Goal: Task Accomplishment & Management: Use online tool/utility

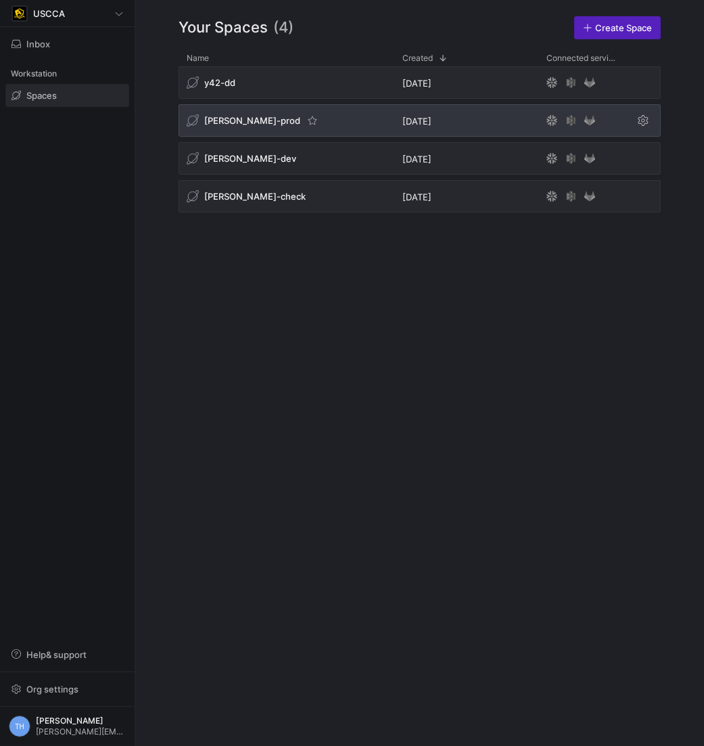
click at [298, 120] on div "[PERSON_NAME]-prod" at bounding box center [287, 120] width 216 height 32
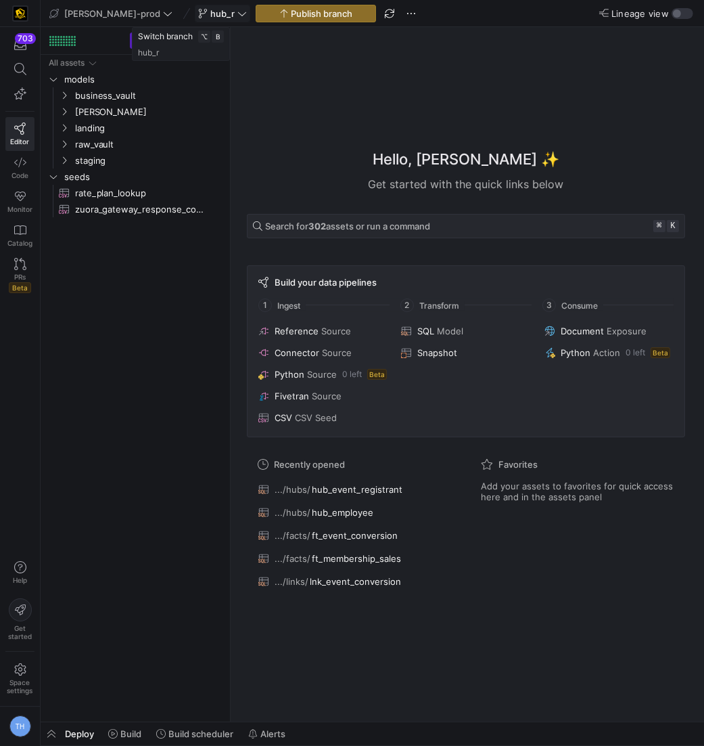
click at [210, 14] on span "hub_r" at bounding box center [222, 13] width 24 height 11
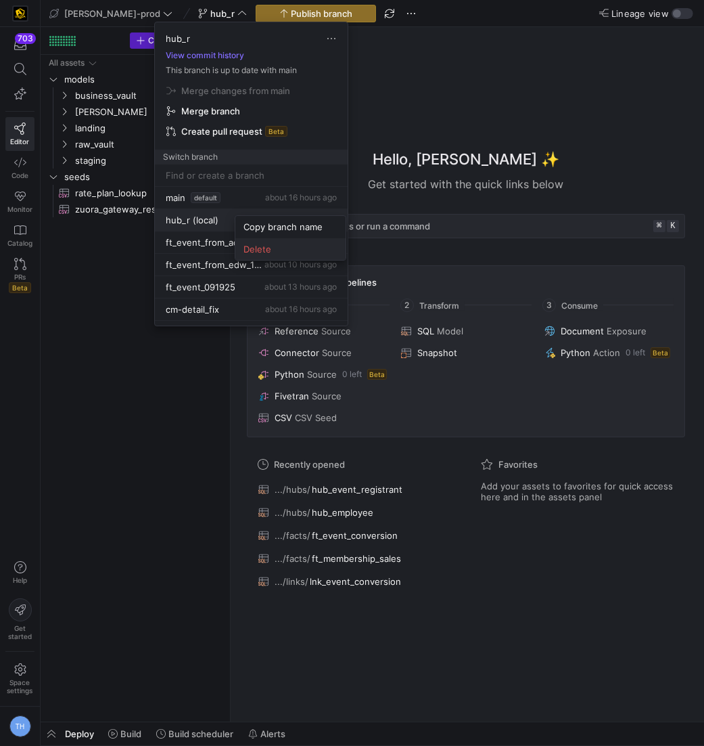
click at [269, 253] on span "Delete" at bounding box center [291, 249] width 94 height 11
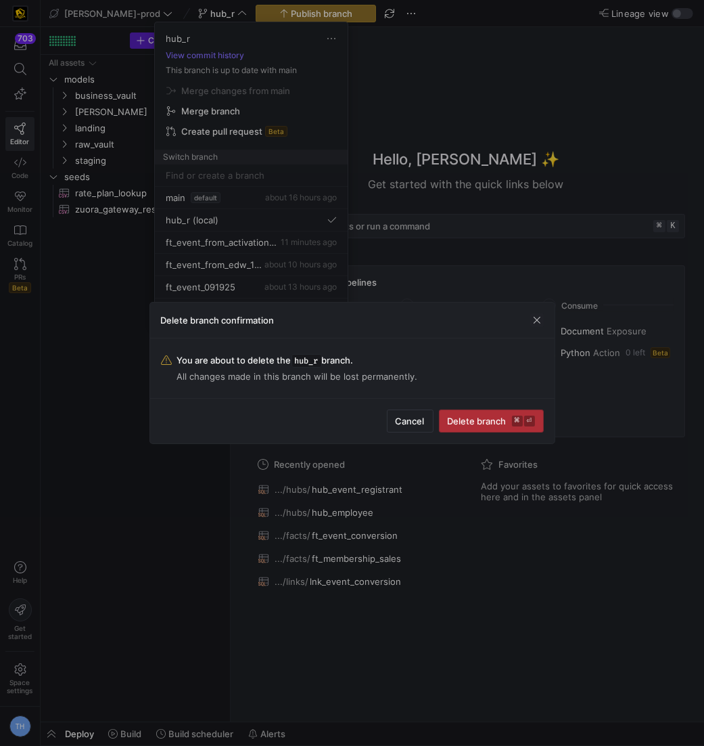
click at [480, 421] on span "Delete branch ⌘ ⏎" at bounding box center [491, 420] width 87 height 11
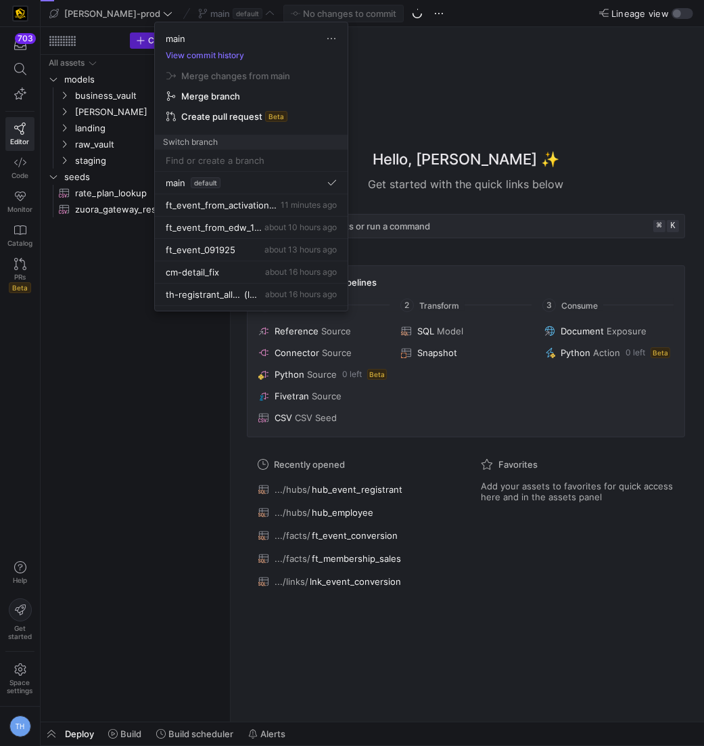
click at [406, 117] on div at bounding box center [352, 373] width 704 height 746
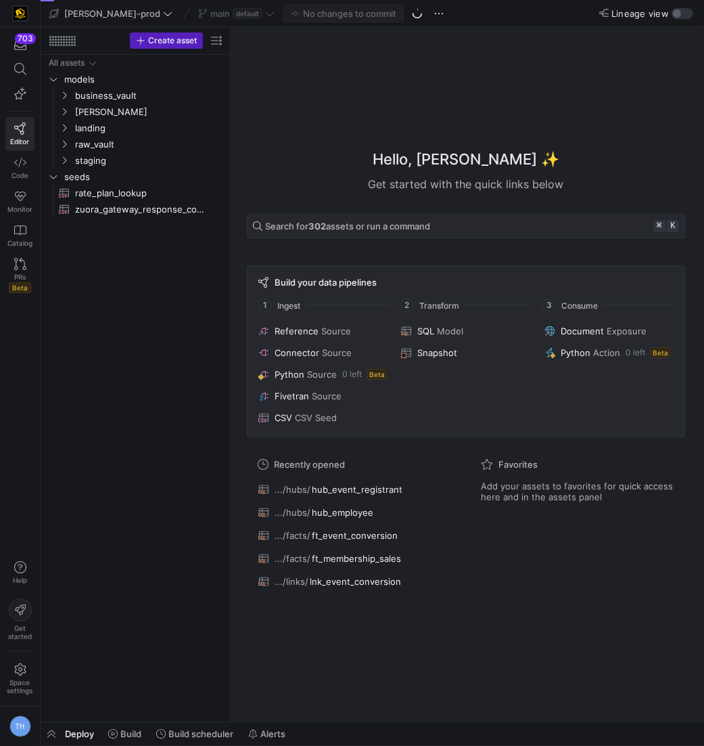
click at [233, 11] on span "default" at bounding box center [248, 13] width 30 height 11
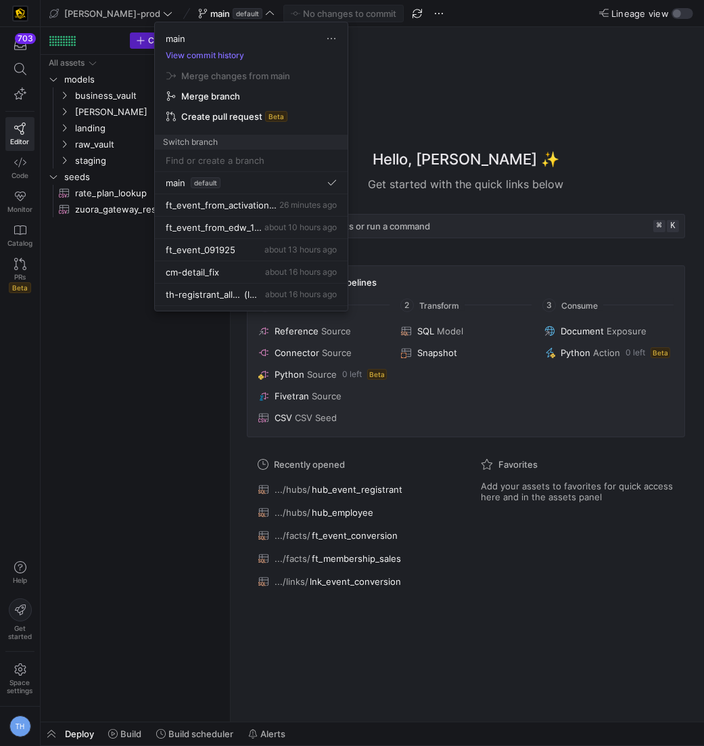
click at [438, 66] on div at bounding box center [352, 373] width 704 height 746
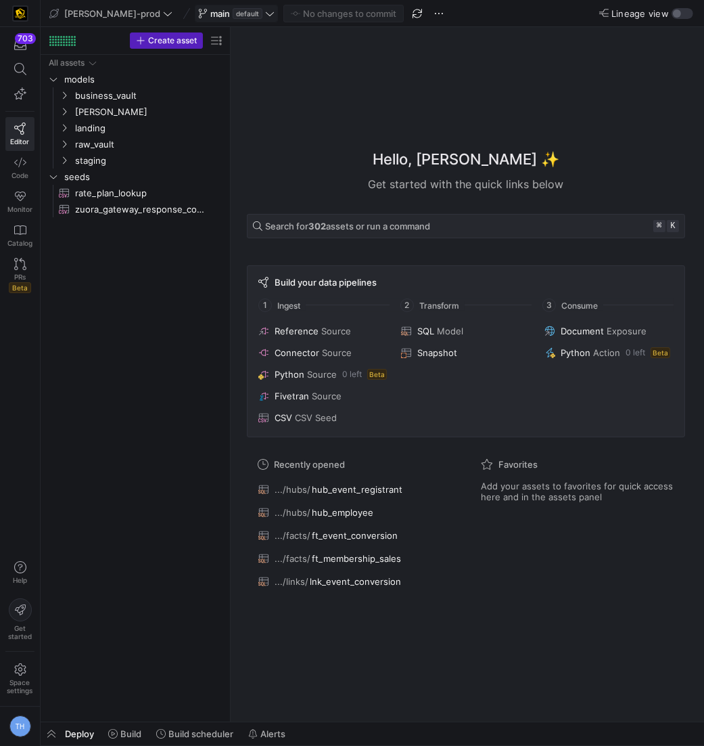
click at [233, 14] on span "default" at bounding box center [248, 13] width 30 height 11
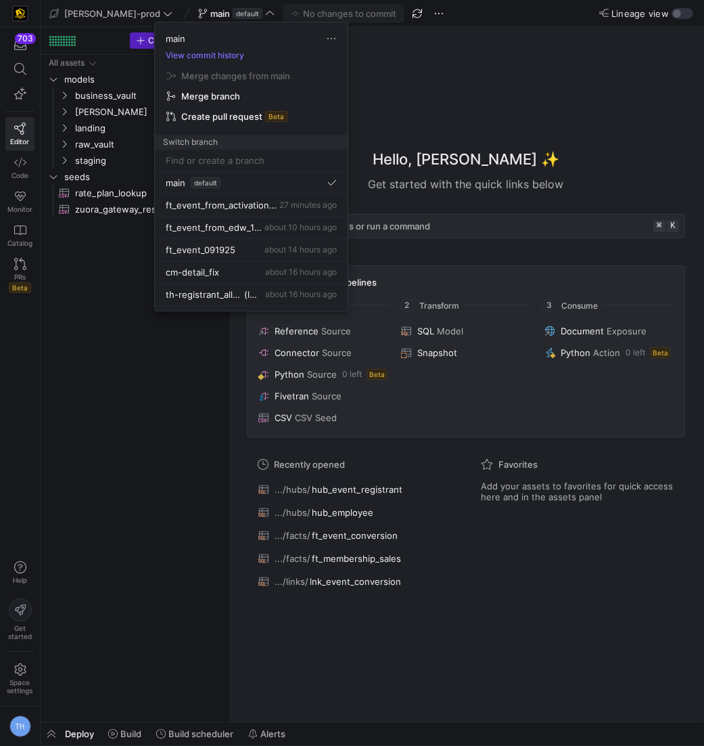
click at [464, 84] on div at bounding box center [352, 373] width 704 height 746
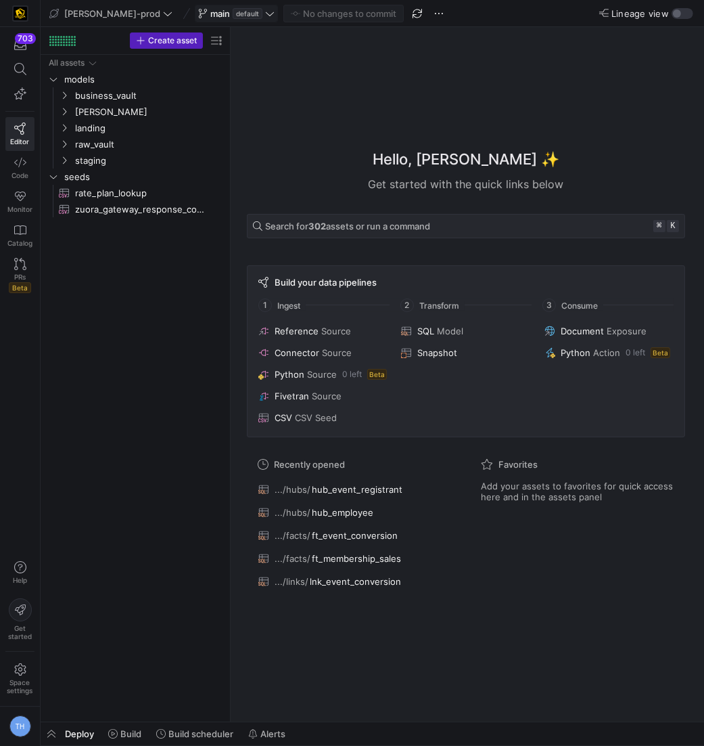
click at [265, 13] on icon at bounding box center [269, 13] width 9 height 9
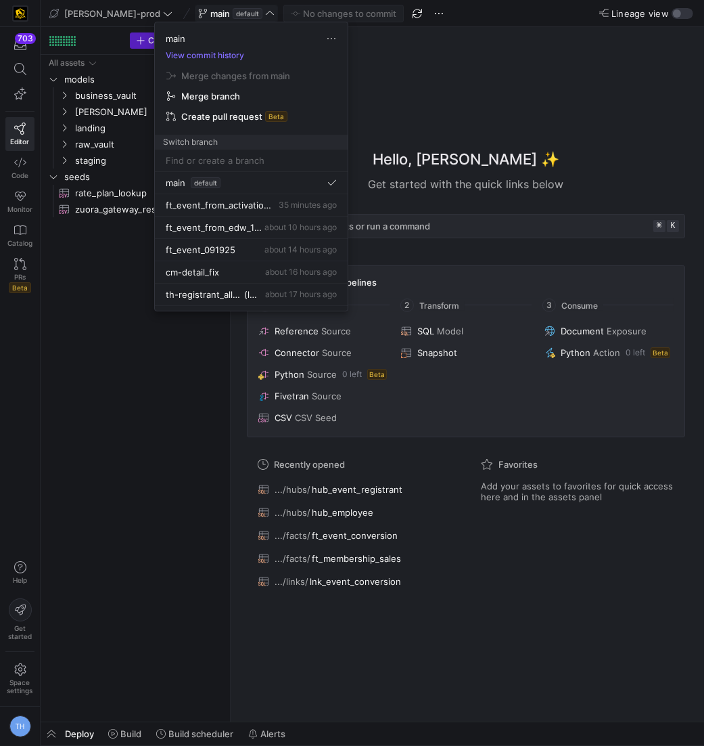
click at [153, 438] on div at bounding box center [352, 373] width 704 height 746
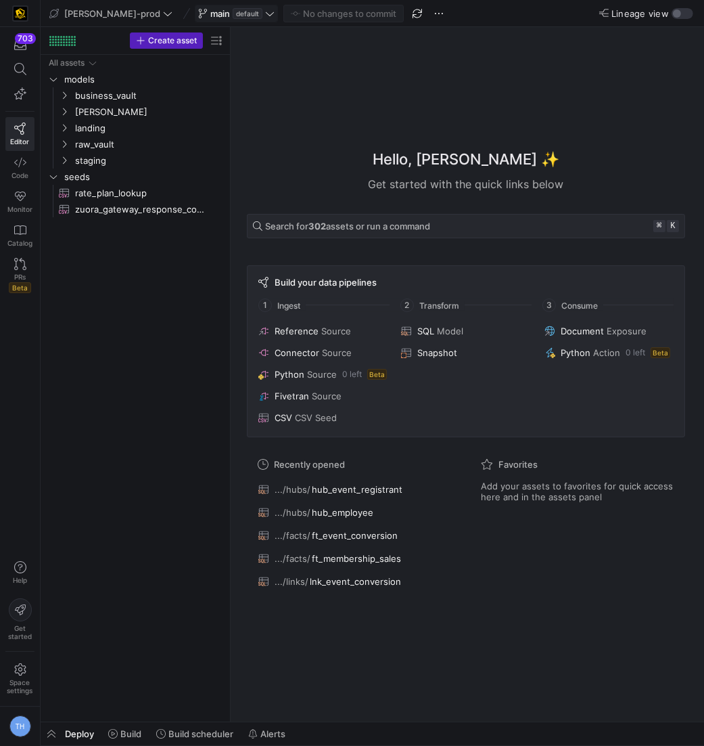
click at [265, 16] on icon at bounding box center [269, 13] width 9 height 9
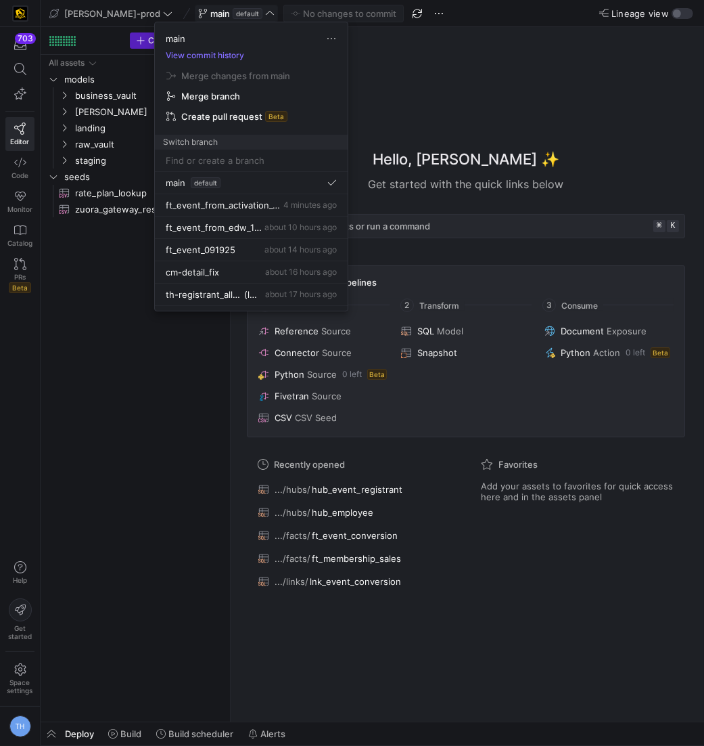
click at [227, 16] on body "703 Editor Code Monitor Catalog PRs Beta Help Get started Space settings TH edw…" at bounding box center [352, 373] width 704 height 746
click at [247, 200] on span "ft_event_from_activation_100325" at bounding box center [223, 205] width 115 height 11
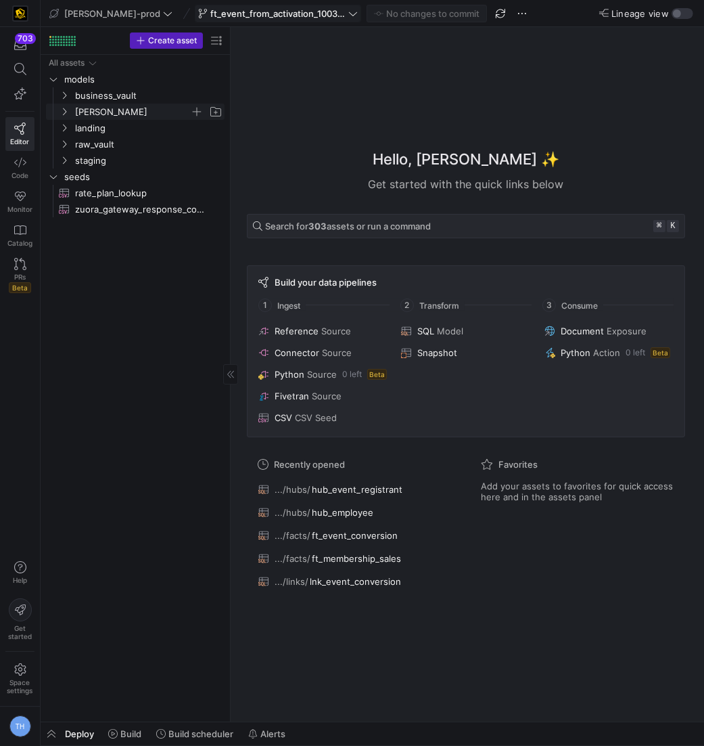
click at [137, 108] on span "[PERSON_NAME]" at bounding box center [132, 112] width 115 height 16
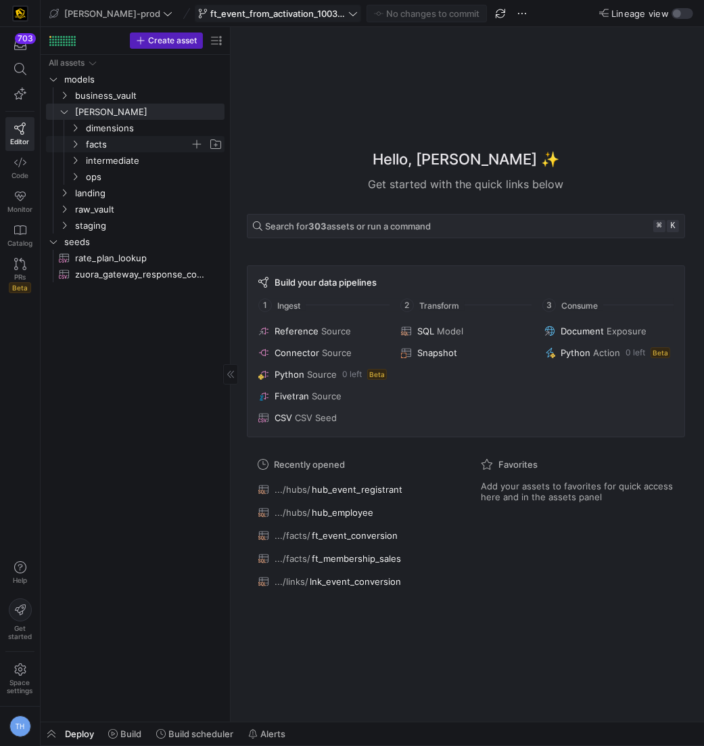
click at [132, 139] on span "facts" at bounding box center [138, 145] width 104 height 16
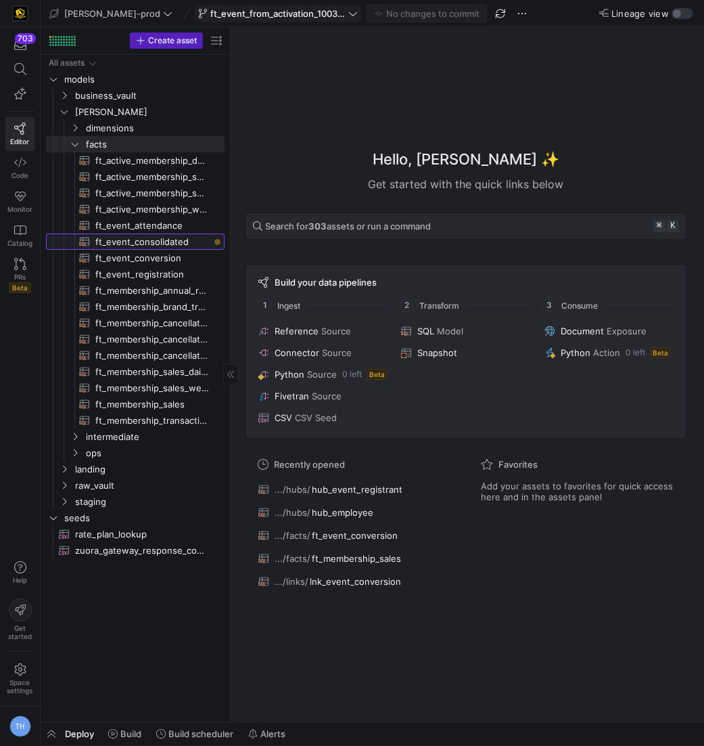
click at [139, 244] on span "ft_event_consolidated​​​​​​​​​​" at bounding box center [152, 242] width 114 height 16
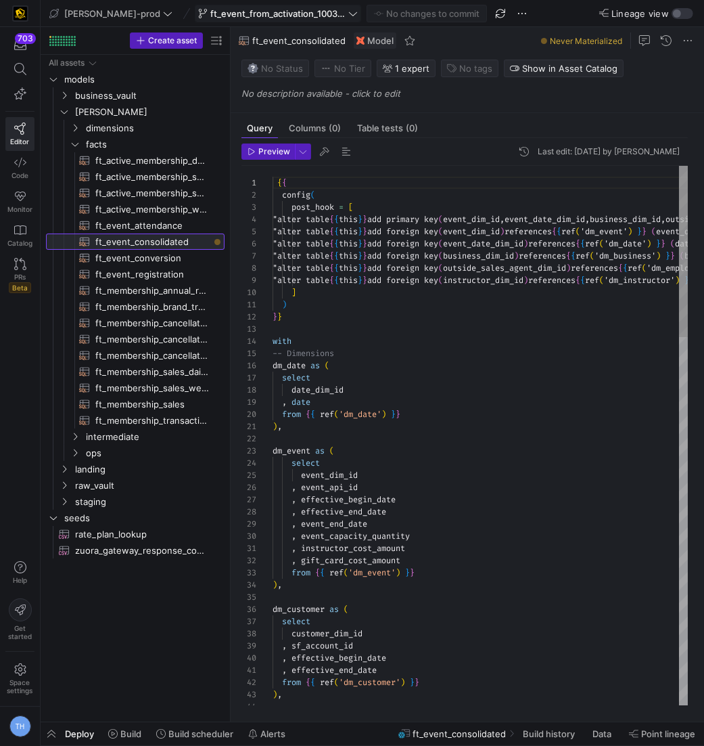
scroll to position [72, 0]
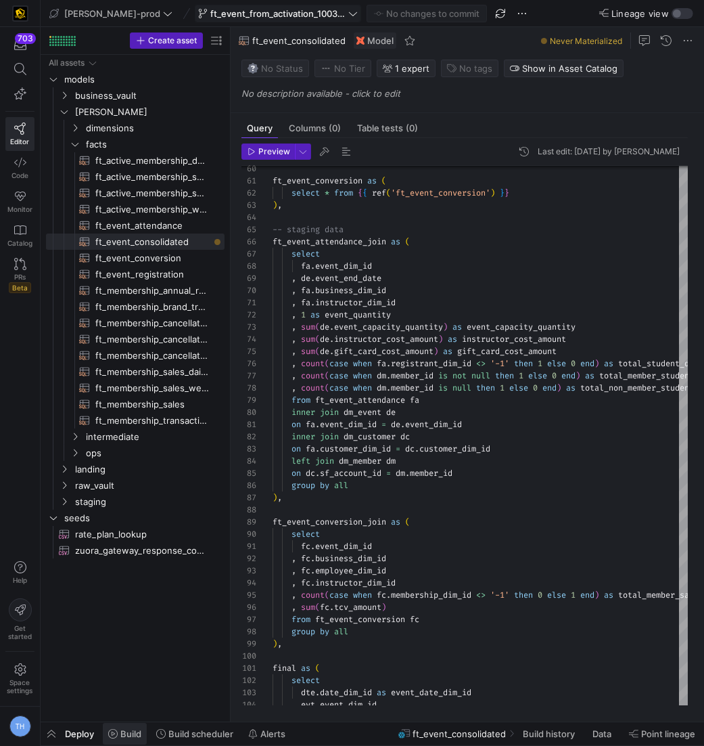
click at [127, 719] on button "Build" at bounding box center [124, 733] width 45 height 23
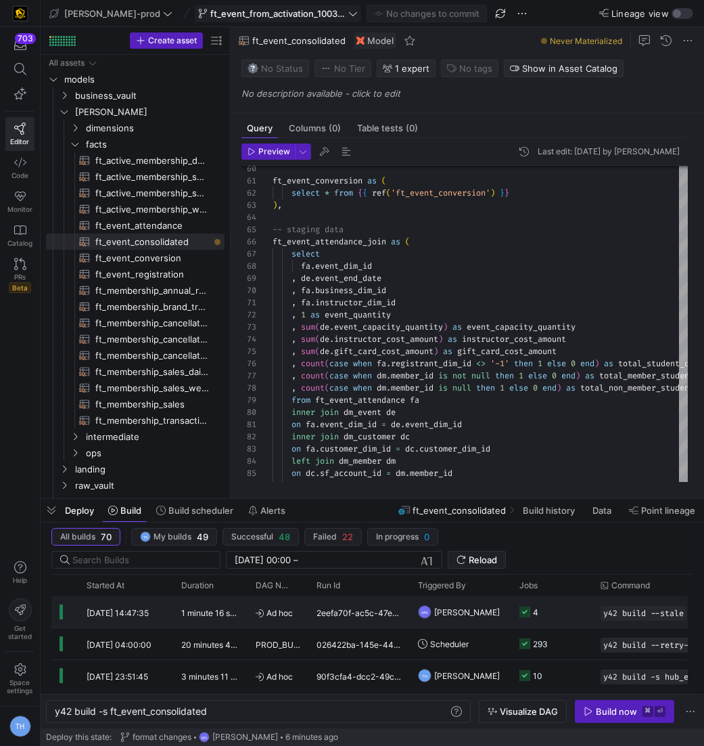
click at [254, 616] on div "Ad hoc" at bounding box center [278, 611] width 61 height 31
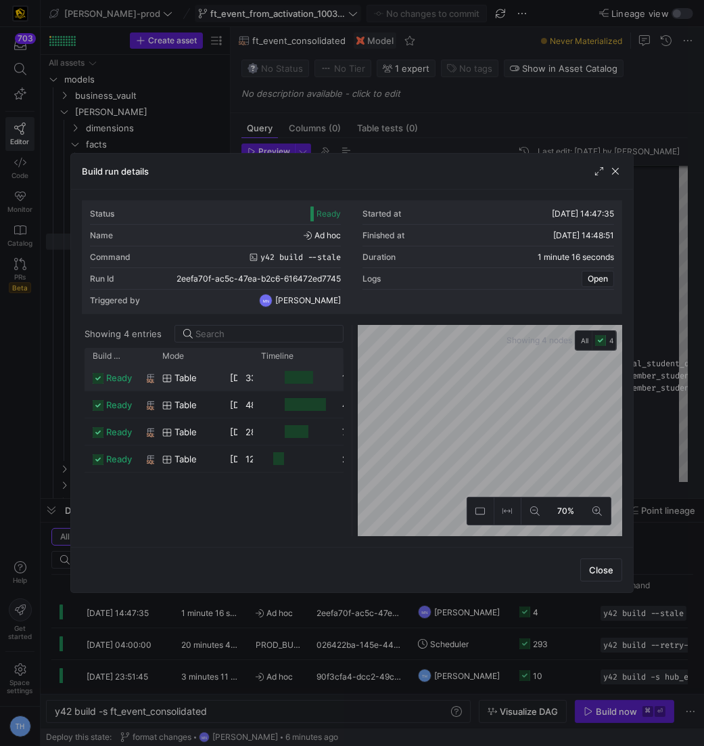
click at [141, 364] on as-split "Showing 4 entries Drag here to set row groups Drag here to set column labels Bu…" at bounding box center [352, 430] width 541 height 211
click at [689, 394] on div "Build run details Status Ready Started at 03/10/25, 14:47:35 Name Ad hoc Finish…" at bounding box center [352, 373] width 704 height 746
click at [617, 170] on span "button" at bounding box center [616, 171] width 14 height 14
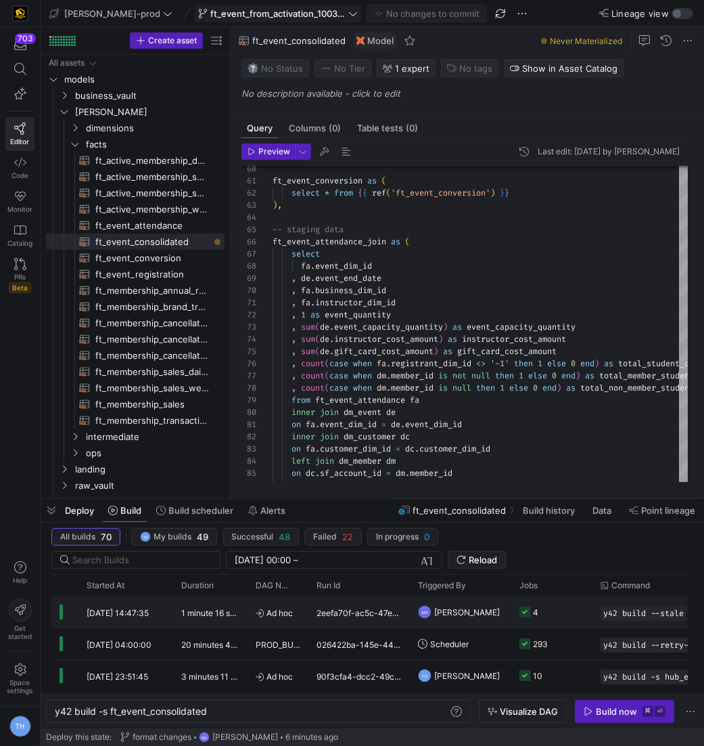
click at [588, 605] on div "4" at bounding box center [551, 611] width 81 height 31
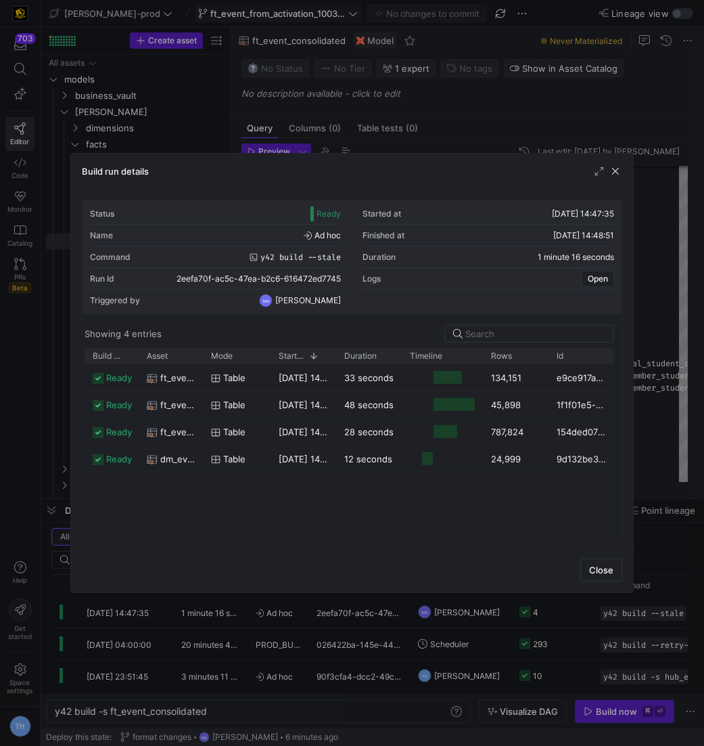
drag, startPoint x: 352, startPoint y: 384, endPoint x: 683, endPoint y: 400, distance: 330.6
click at [683, 400] on div "Build run details Status Ready Started at 03/10/25, 14:47:35 Name Ad hoc Finish…" at bounding box center [352, 373] width 704 height 746
click at [174, 404] on span "ft_event_conversion" at bounding box center [177, 405] width 35 height 26
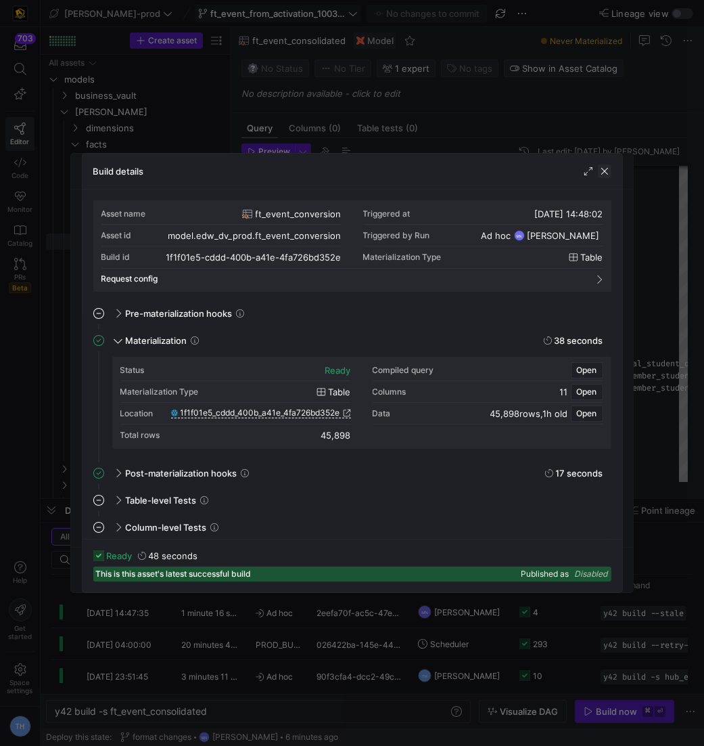
click at [608, 174] on span "button" at bounding box center [605, 171] width 14 height 14
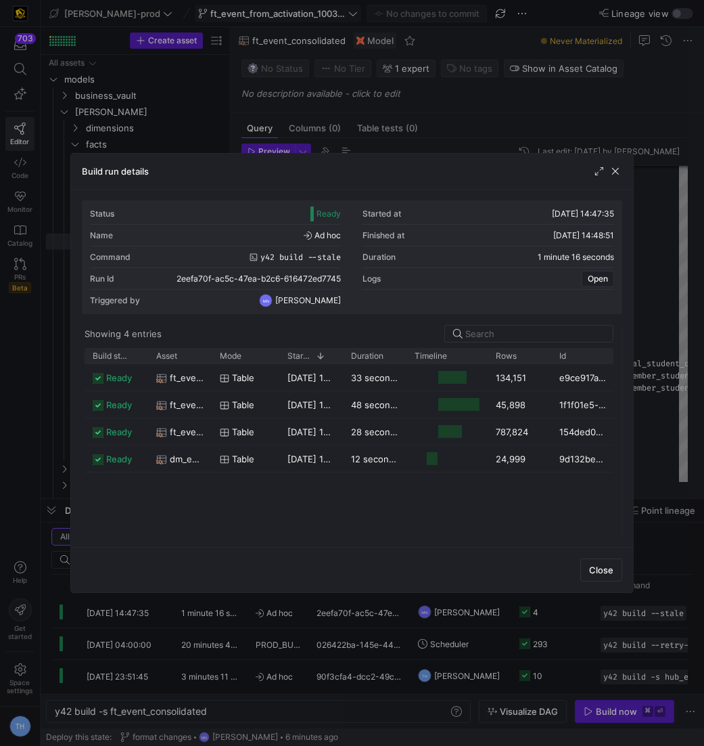
click at [608, 174] on div at bounding box center [608, 171] width 30 height 14
click at [621, 177] on span "button" at bounding box center [616, 171] width 14 height 14
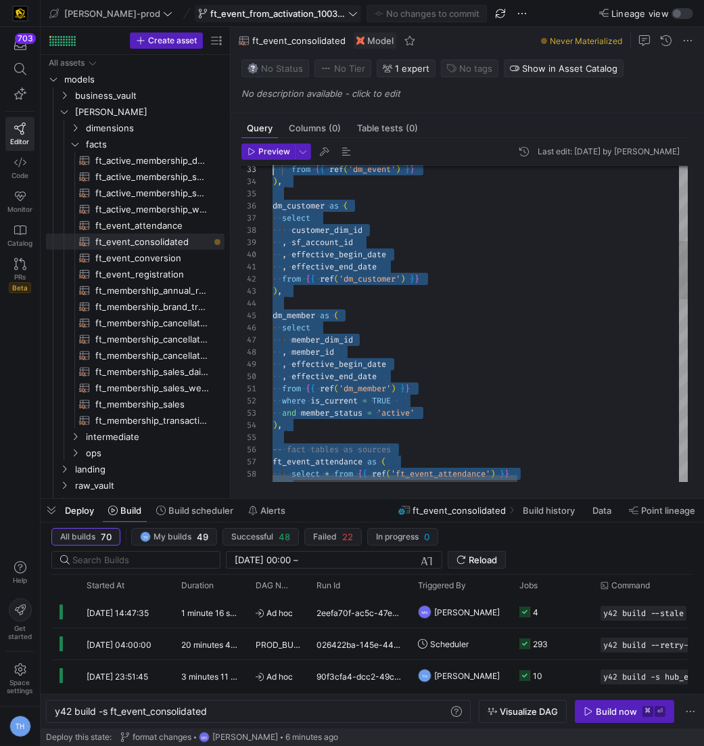
type textarea "{{ config( post_hook = [ "alter table {{ this }} add primary key (event_dim_id,…"
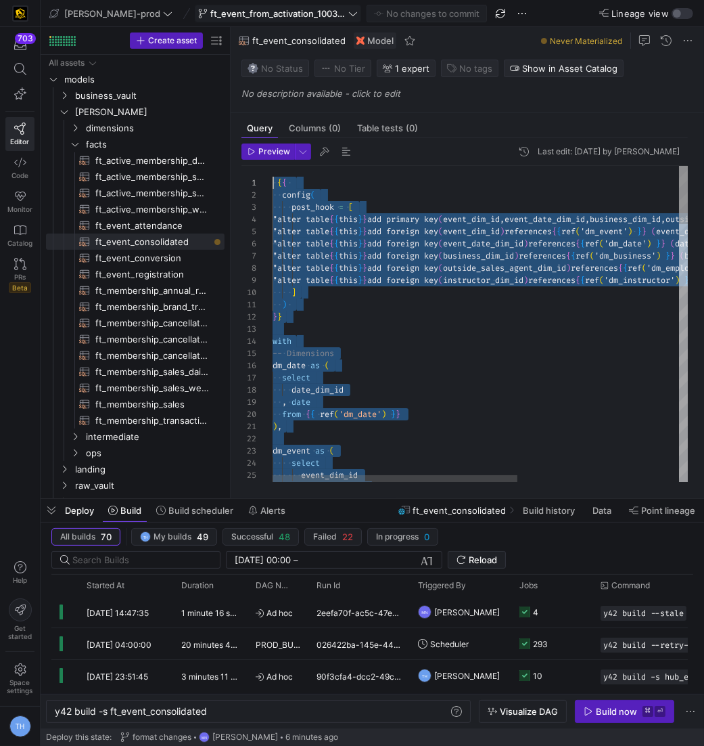
drag, startPoint x: 355, startPoint y: 459, endPoint x: 148, endPoint y: -65, distance: 563.1
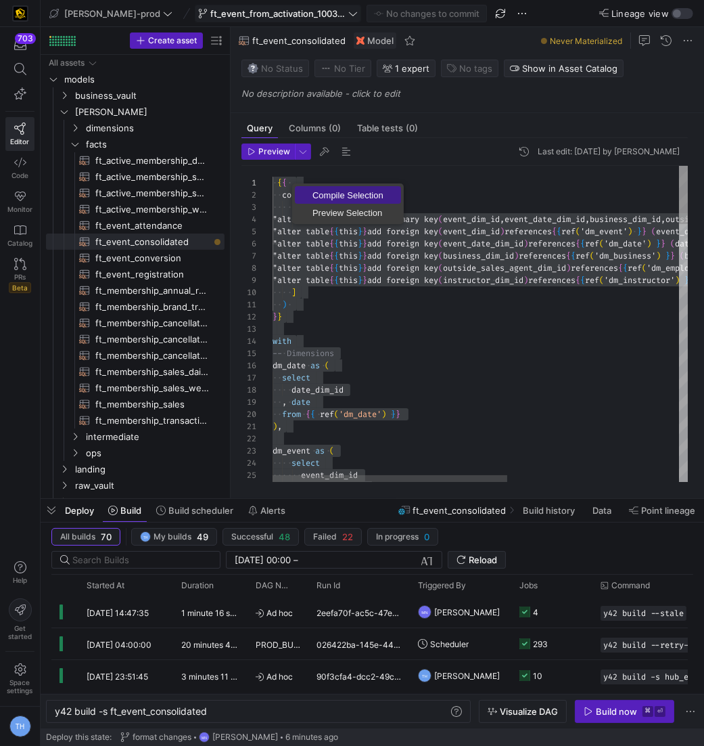
click at [314, 191] on span "Compile Selection" at bounding box center [348, 195] width 106 height 9
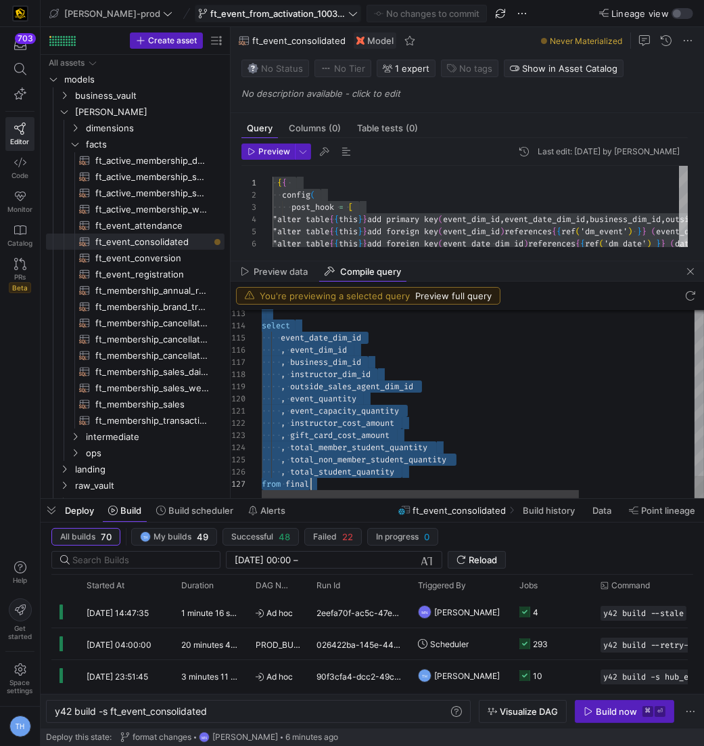
scroll to position [24, 49]
drag, startPoint x: 262, startPoint y: 352, endPoint x: 409, endPoint y: 485, distance: 198.3
type textarea ", event_capacity_quantity , instructor_cost_amount , gift_card_cost_amount , to…"
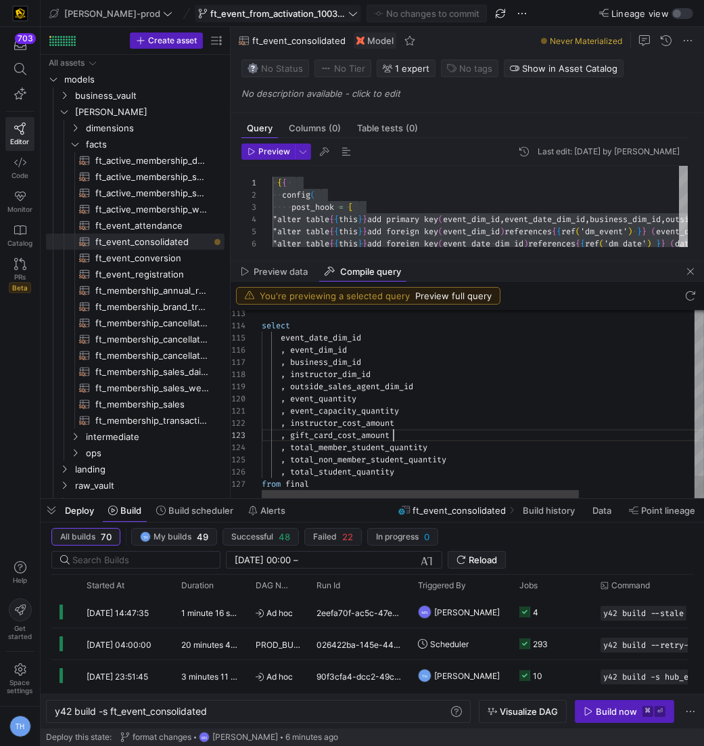
scroll to position [24, 131]
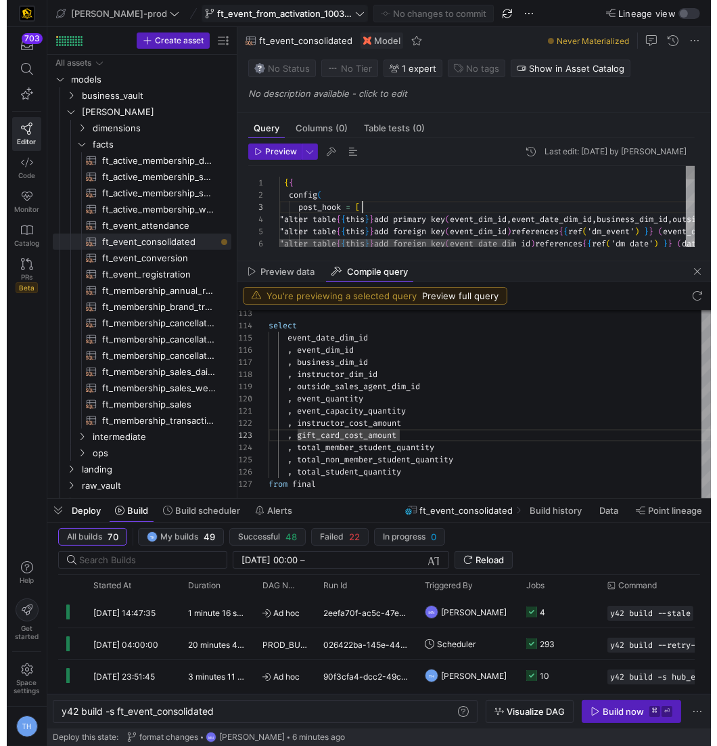
scroll to position [24, 83]
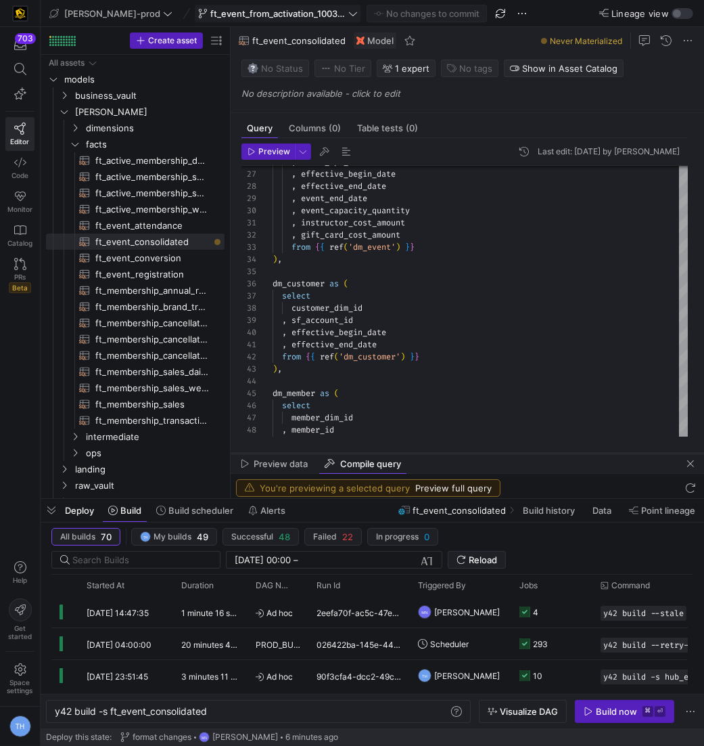
drag, startPoint x: 444, startPoint y: 259, endPoint x: 450, endPoint y: 453, distance: 193.6
click at [450, 453] on div at bounding box center [468, 453] width 474 height 5
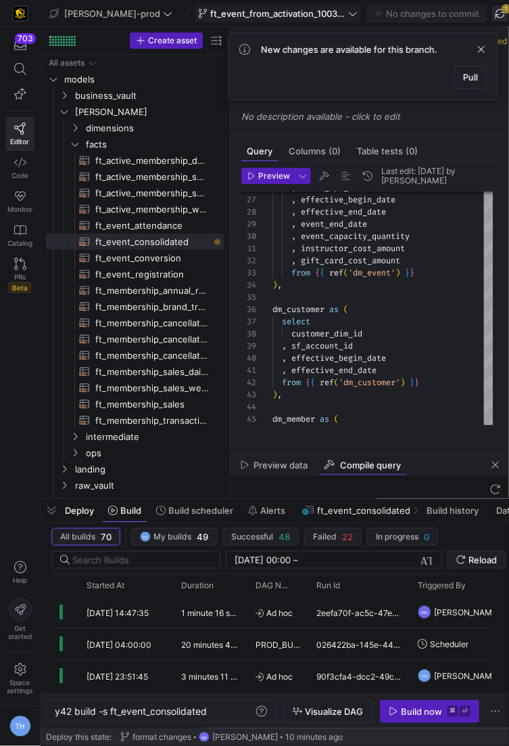
click at [492, 10] on span "button" at bounding box center [500, 13] width 16 height 16
click at [495, 10] on circle at bounding box center [501, 13] width 12 height 12
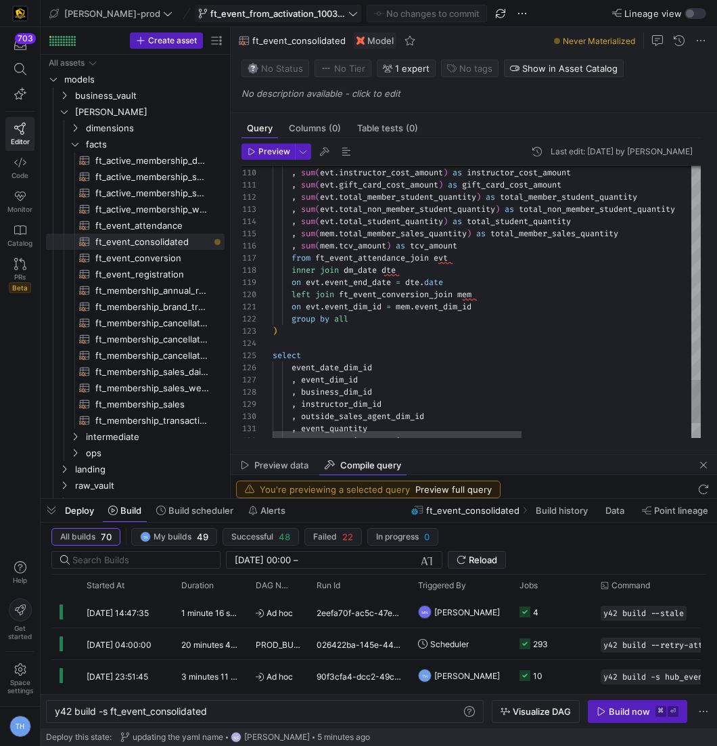
type textarea "on evt.event_dim_id = mem.event_dim_id group by all ) select event_date_dim_id …"
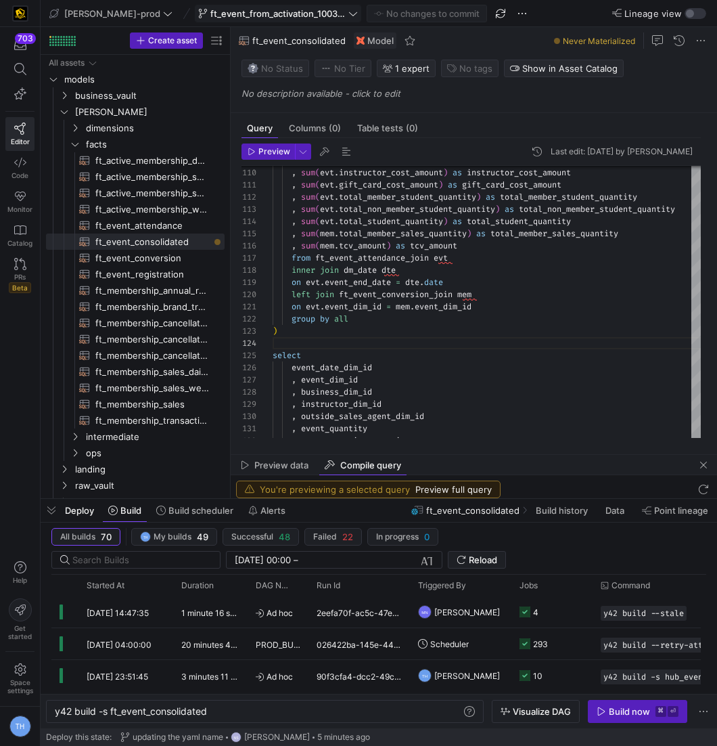
click at [242, 10] on span "ft_event_from_activation_100325" at bounding box center [277, 13] width 135 height 11
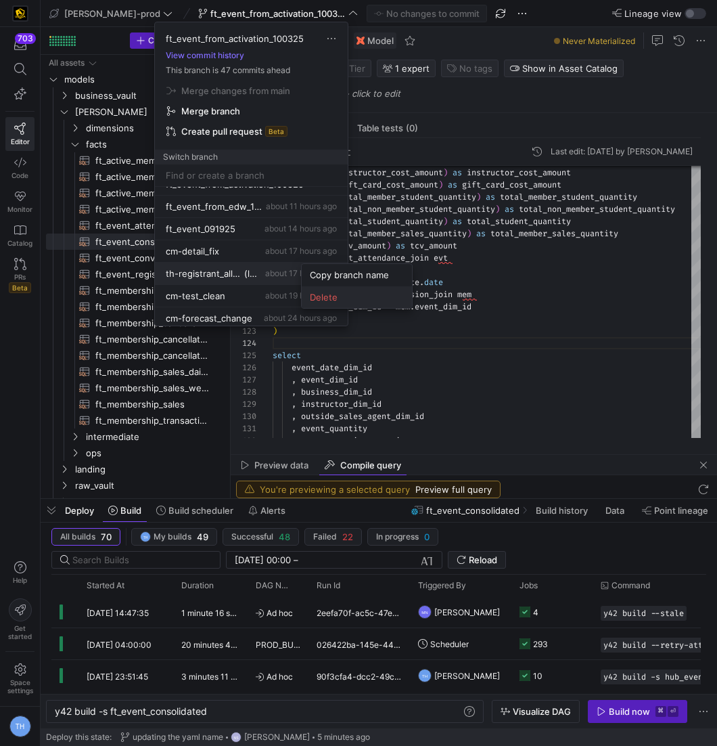
click at [342, 295] on span "Delete" at bounding box center [357, 297] width 94 height 11
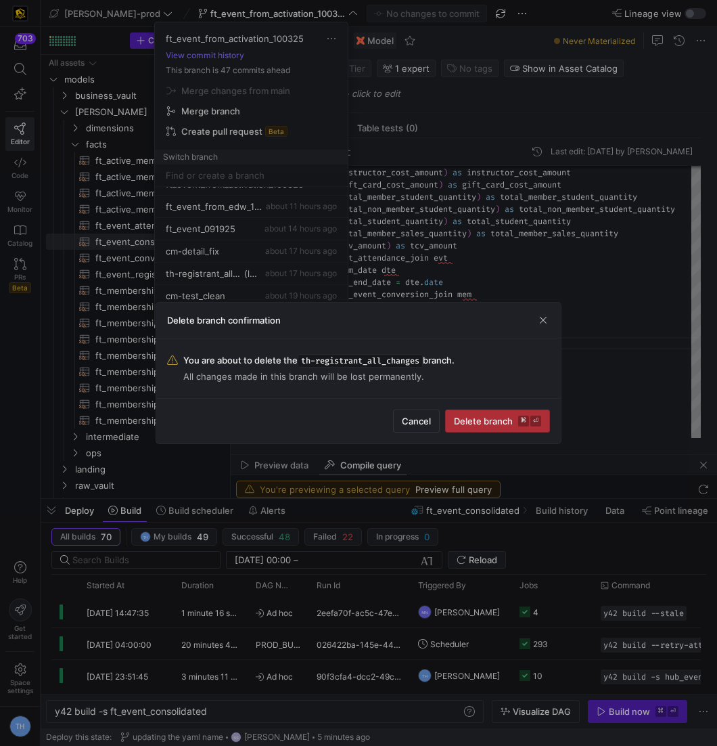
click at [491, 428] on span "submit" at bounding box center [498, 421] width 104 height 22
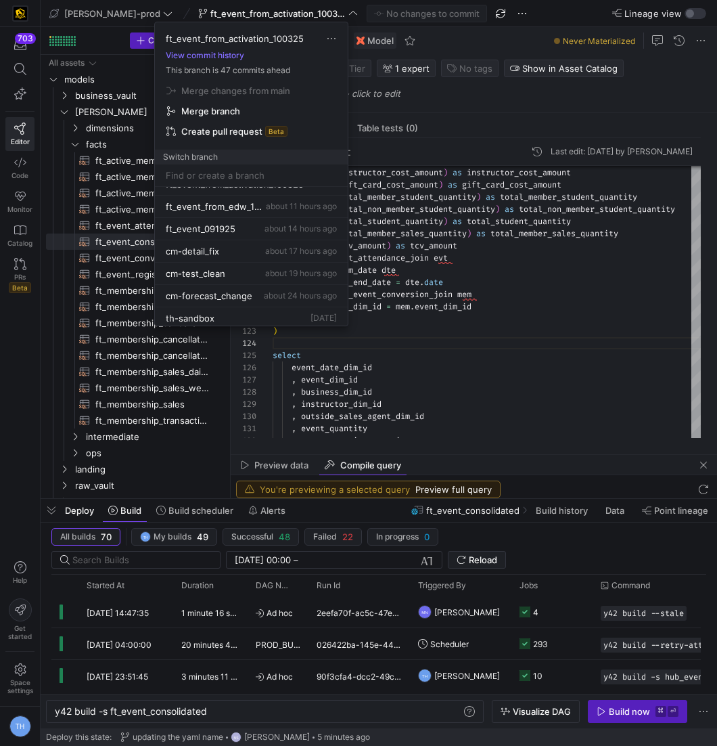
click at [482, 377] on div at bounding box center [358, 373] width 717 height 746
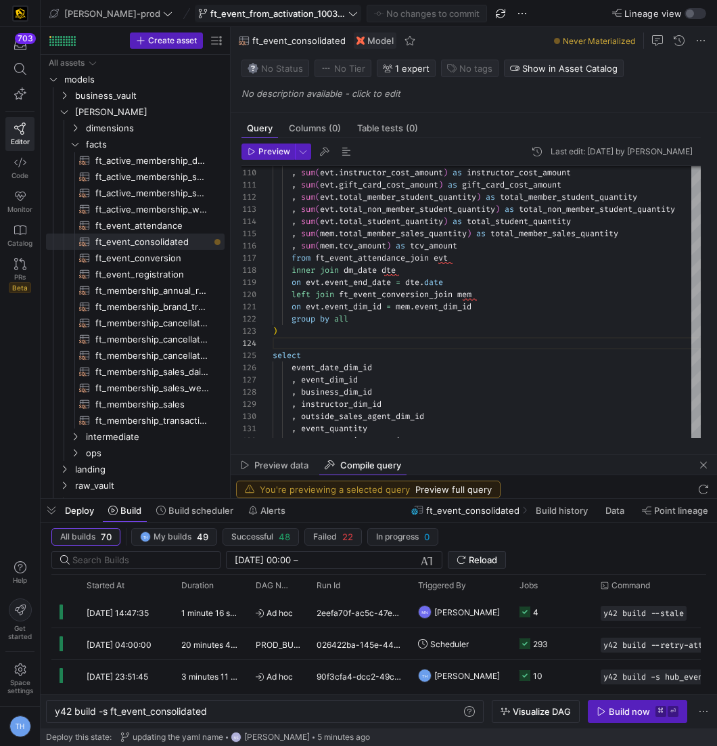
click at [246, 13] on span "ft_event_from_activation_100325" at bounding box center [277, 13] width 135 height 11
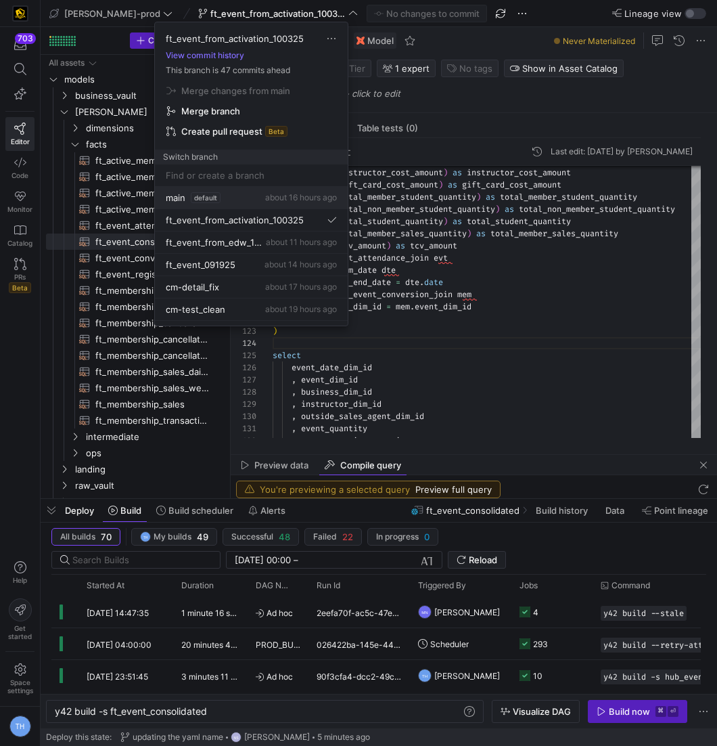
click at [273, 196] on span "about 16 hours ago" at bounding box center [301, 197] width 72 height 10
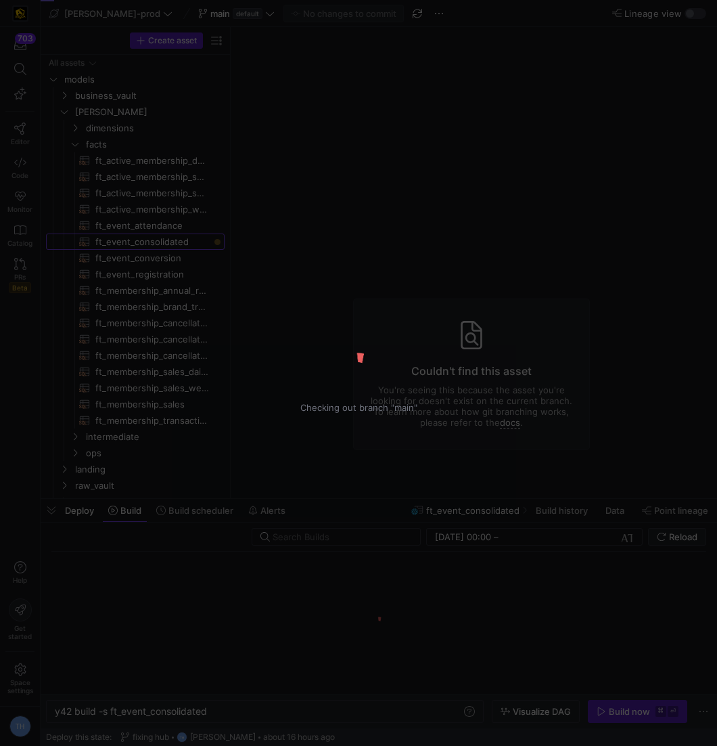
type textarea "y42 build"
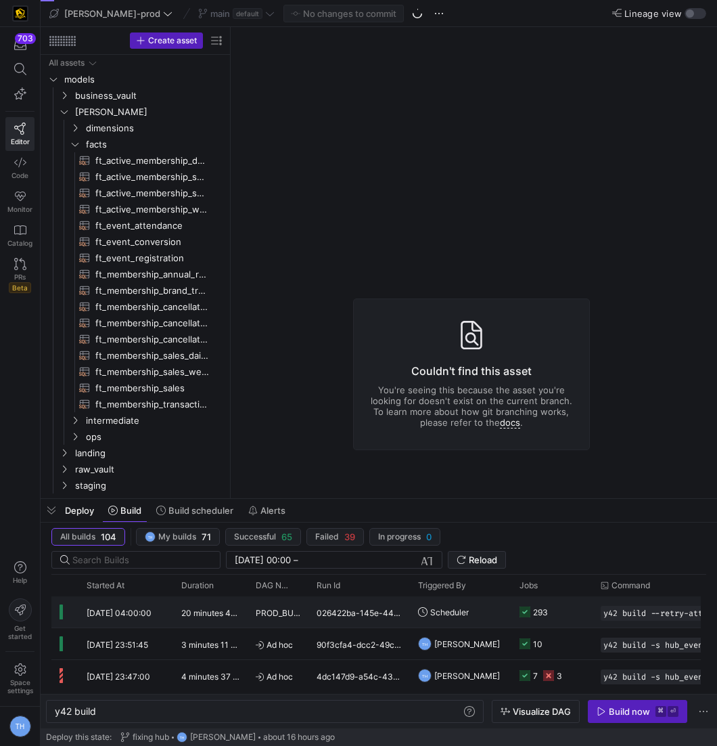
click at [307, 608] on div "PROD_BUILD" at bounding box center [278, 611] width 61 height 31
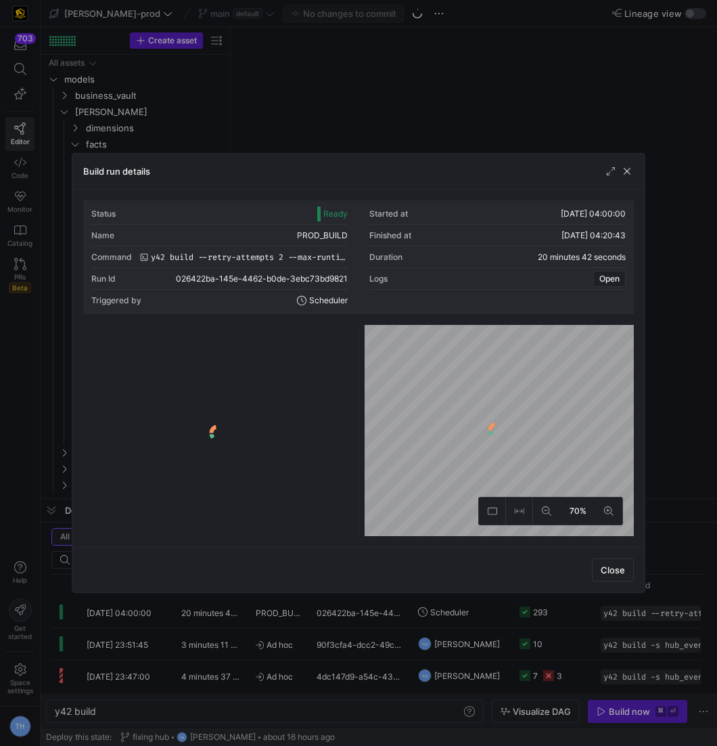
click at [308, 346] on y42-logo-loader at bounding box center [218, 433] width 265 height 206
click at [246, 347] on input at bounding box center [176, 352] width 139 height 11
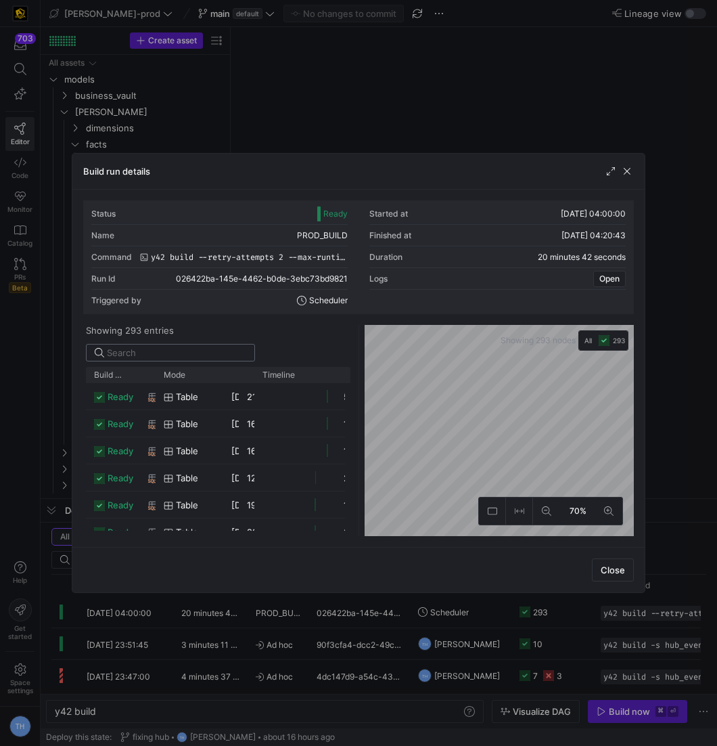
click at [246, 347] on input at bounding box center [176, 352] width 139 height 11
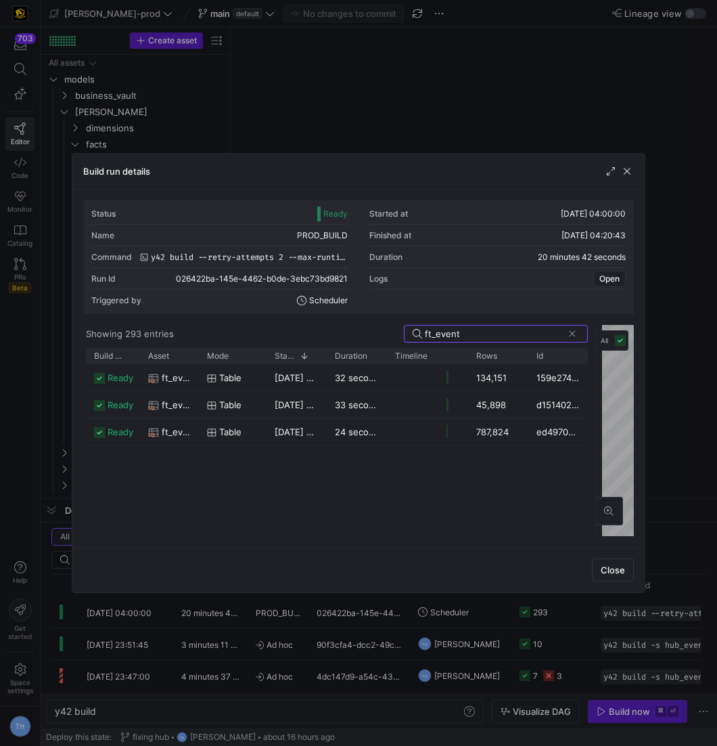
drag, startPoint x: 357, startPoint y: 371, endPoint x: 586, endPoint y: 364, distance: 229.5
click at [595, 368] on div at bounding box center [596, 430] width 5 height 211
type input "ft_event"
click at [628, 168] on span "button" at bounding box center [627, 171] width 14 height 14
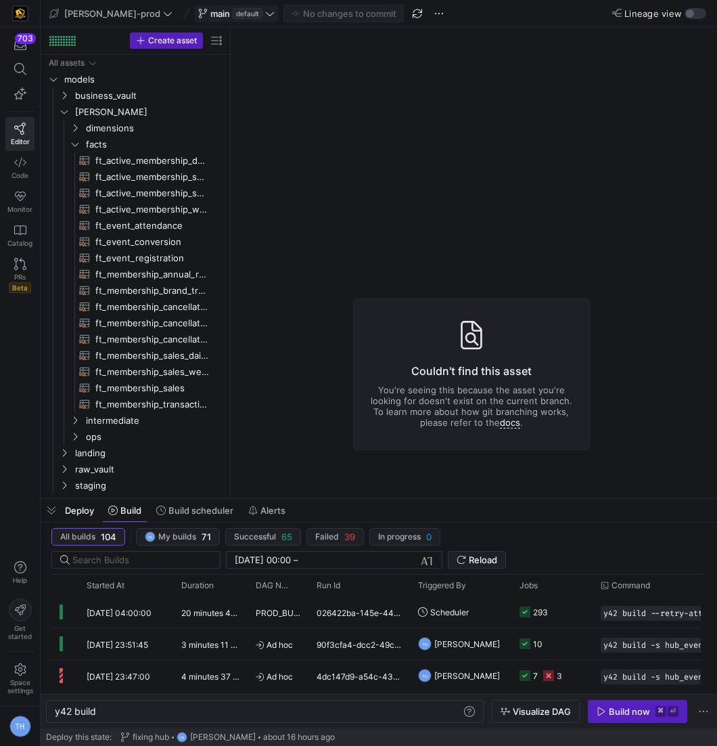
click at [233, 12] on span "default" at bounding box center [248, 13] width 30 height 11
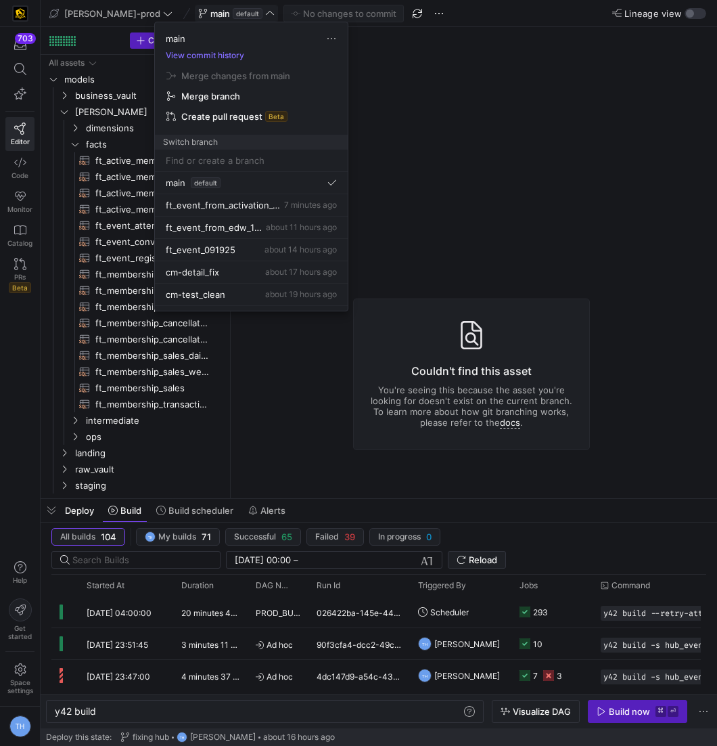
click at [218, 12] on body "703 Editor Code Monitor Catalog PRs Beta Help Get started Space settings TH edw…" at bounding box center [358, 373] width 717 height 746
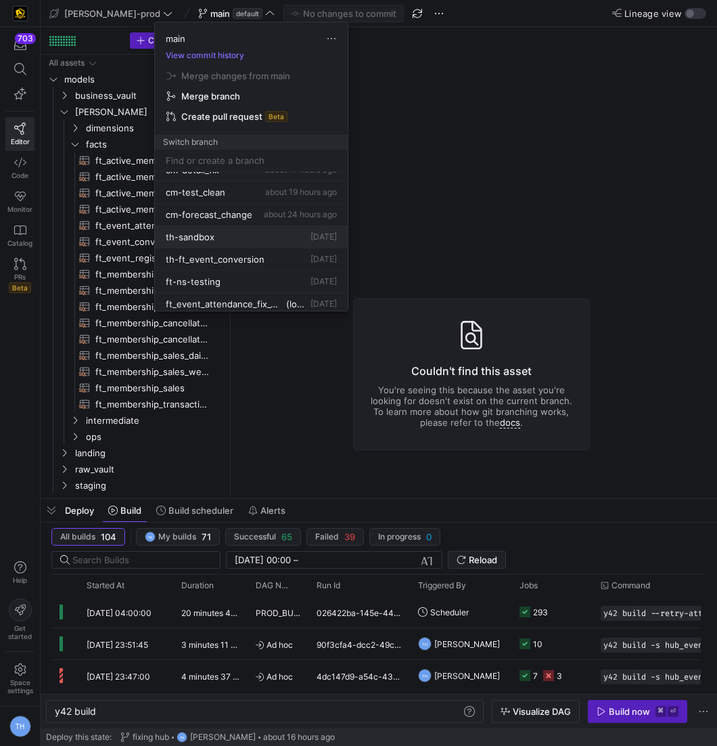
click at [245, 231] on div "th-sandbox 2 days ago" at bounding box center [251, 236] width 171 height 11
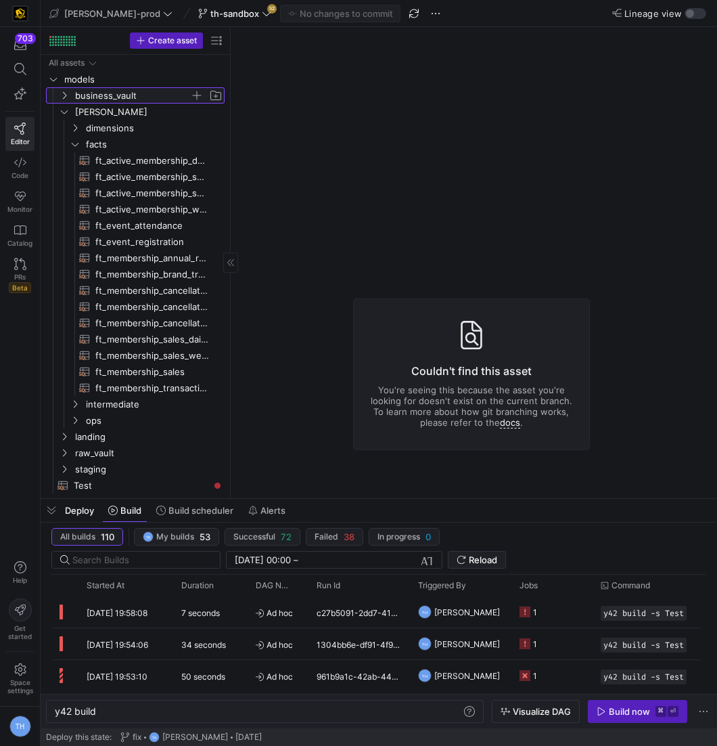
click at [129, 95] on span "business_vault" at bounding box center [132, 96] width 115 height 16
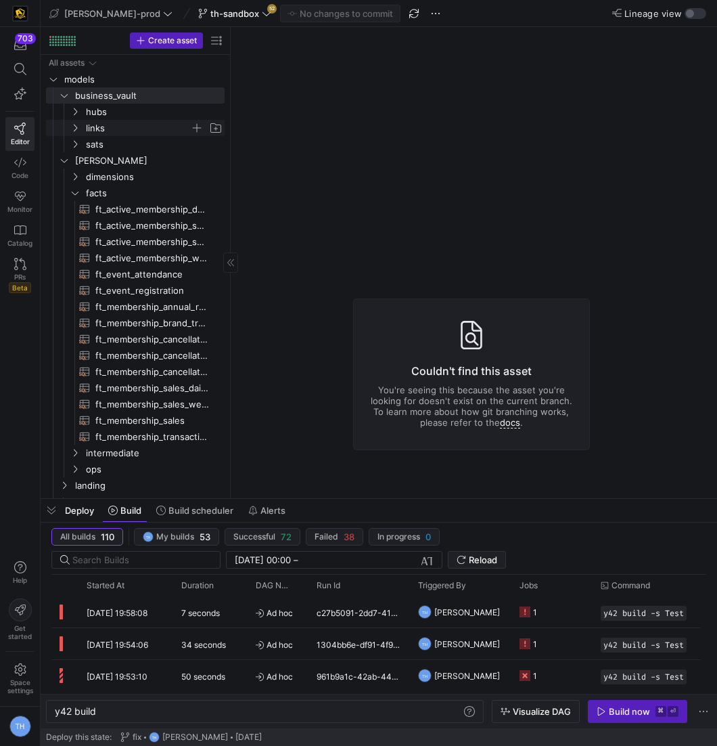
click at [135, 125] on span "links" at bounding box center [138, 128] width 104 height 16
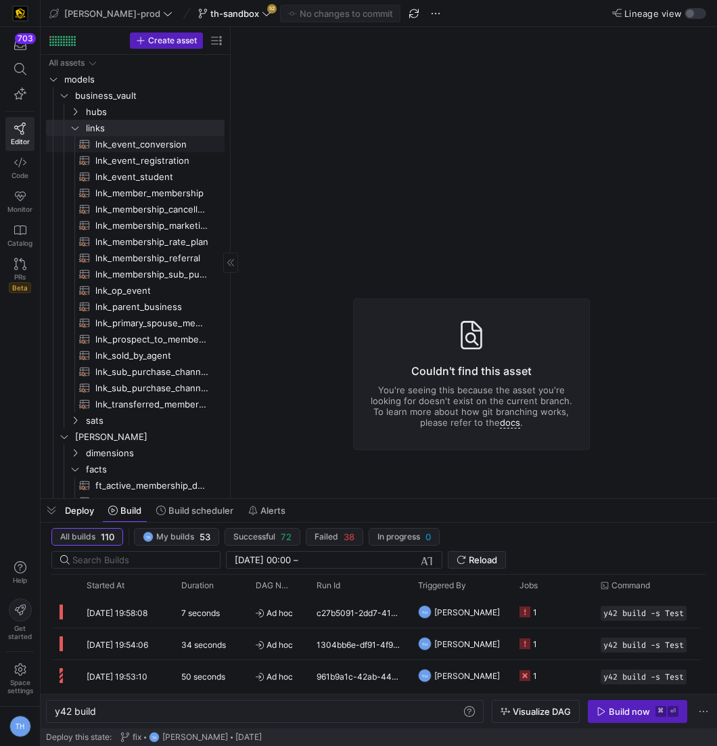
click at [146, 148] on span "lnk_event_conversion​​​​​​​​​​" at bounding box center [152, 145] width 114 height 16
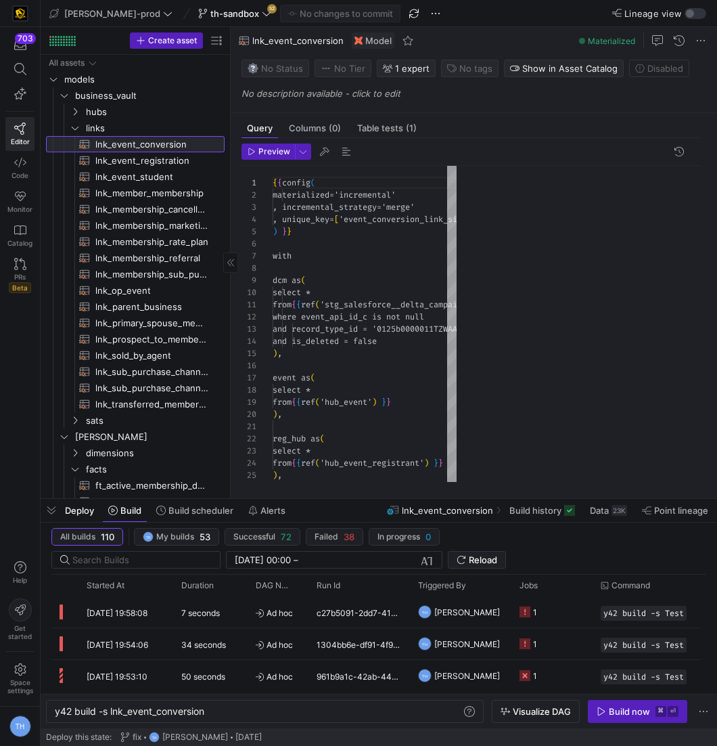
type textarea "y42 build -s lnk_event_conversion"
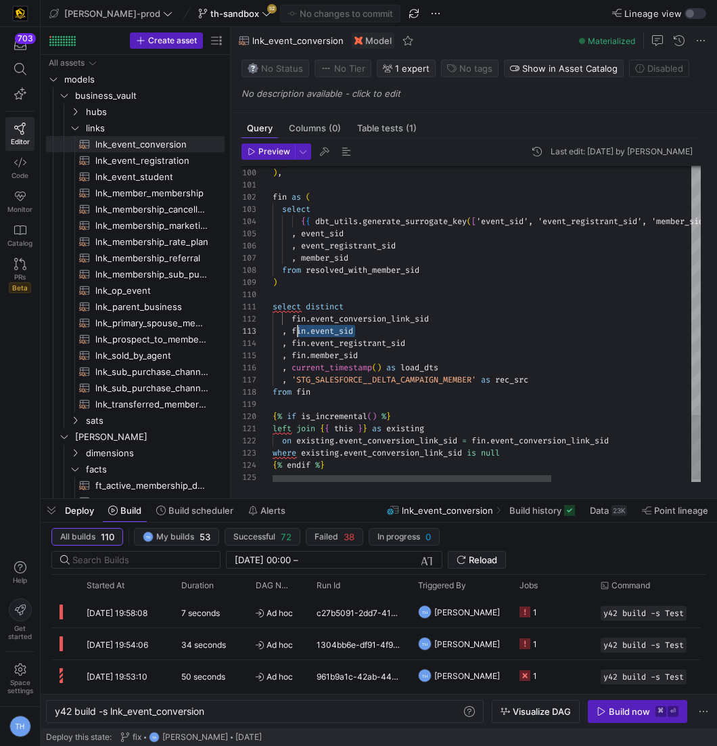
scroll to position [24, 19]
drag, startPoint x: 367, startPoint y: 329, endPoint x: 292, endPoint y: 332, distance: 75.1
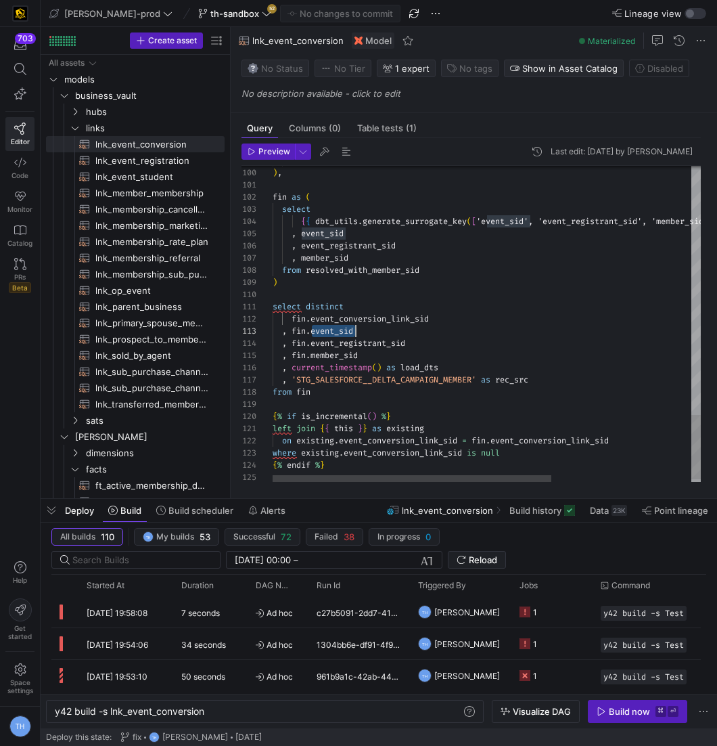
scroll to position [24, 83]
drag, startPoint x: 313, startPoint y: 329, endPoint x: 405, endPoint y: 329, distance: 91.3
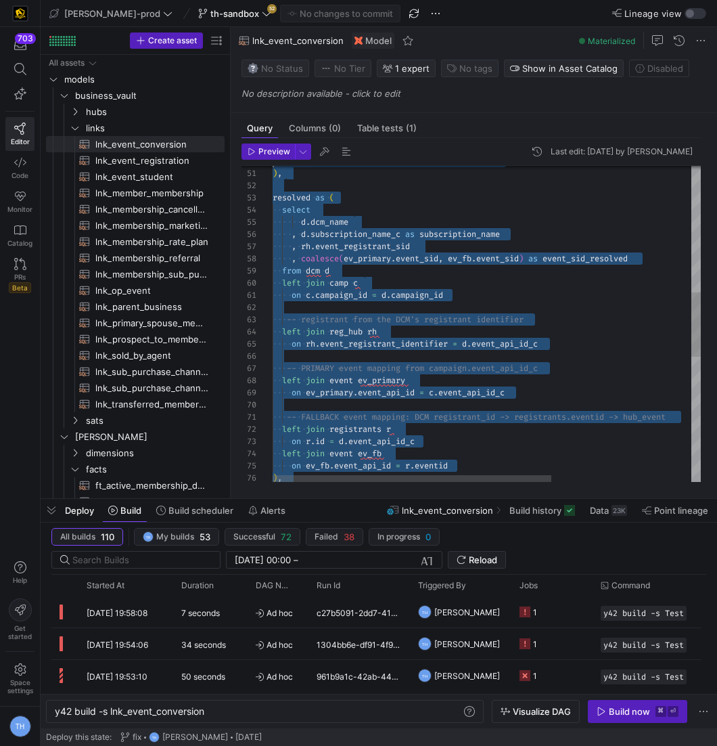
scroll to position [85, 0]
type textarea "{{ config( materialized='incremental' , incremental_strategy='merge' , unique_k…"
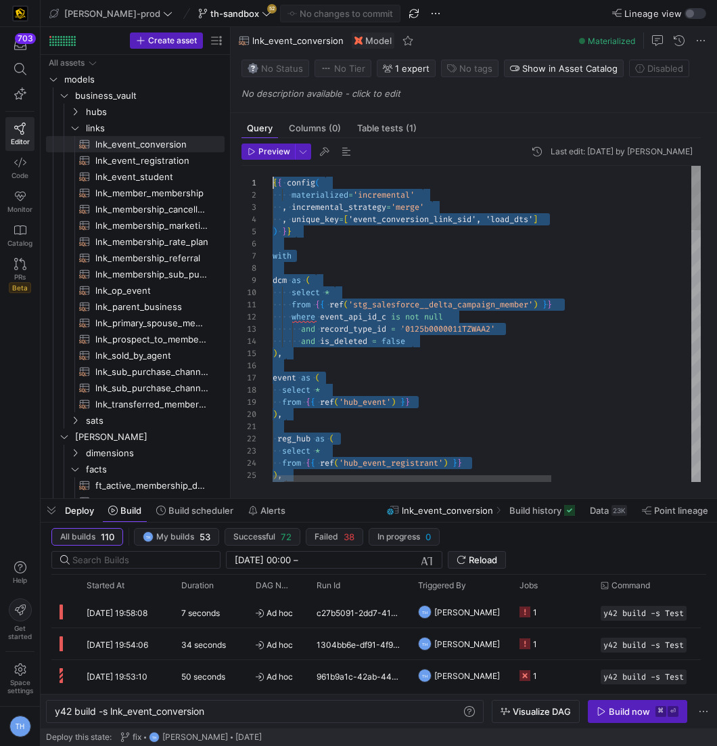
drag, startPoint x: 352, startPoint y: 446, endPoint x: 152, endPoint y: 64, distance: 430.9
click at [212, 8] on span "th-sandbox" at bounding box center [234, 13] width 49 height 11
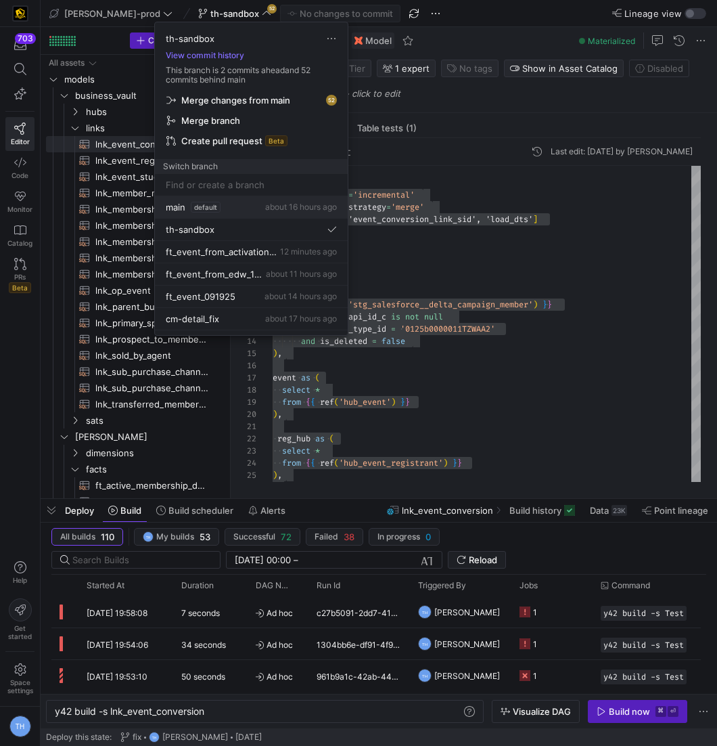
click at [219, 206] on div "main default about 16 hours ago" at bounding box center [251, 207] width 171 height 11
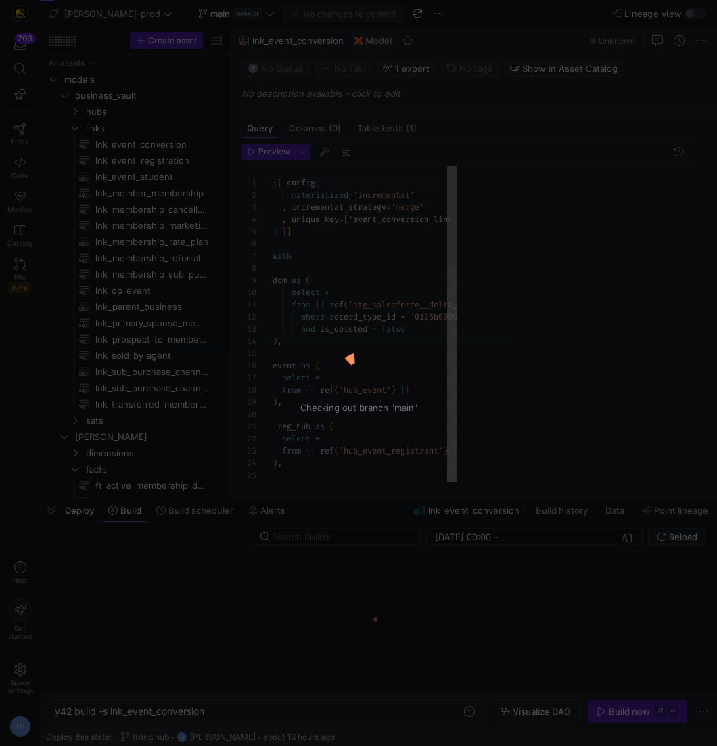
scroll to position [122, 0]
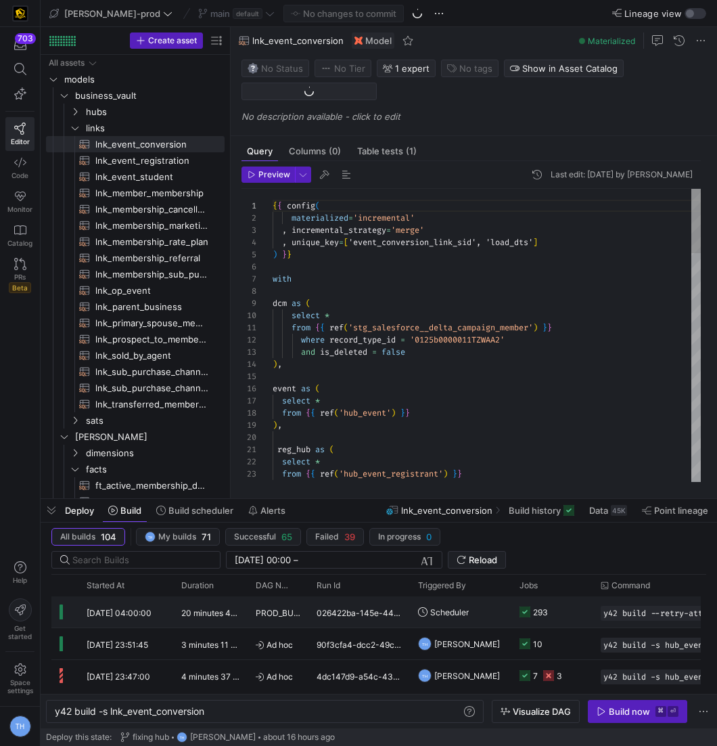
click at [365, 603] on div "026422ba-145e-4462-b0de-3ebc73bd9821" at bounding box center [358, 611] width 101 height 31
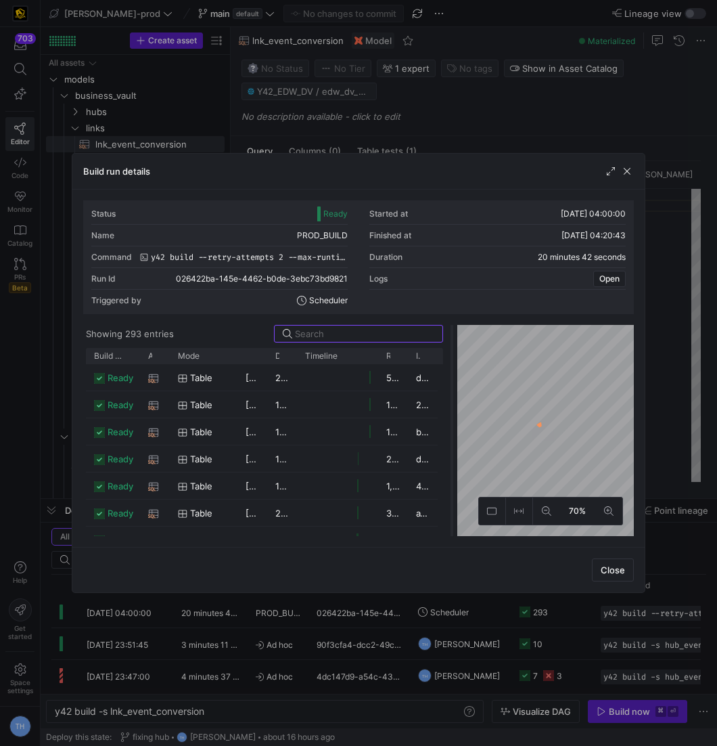
drag, startPoint x: 357, startPoint y: 359, endPoint x: 412, endPoint y: 359, distance: 54.8
click at [451, 358] on div at bounding box center [451, 430] width 5 height 211
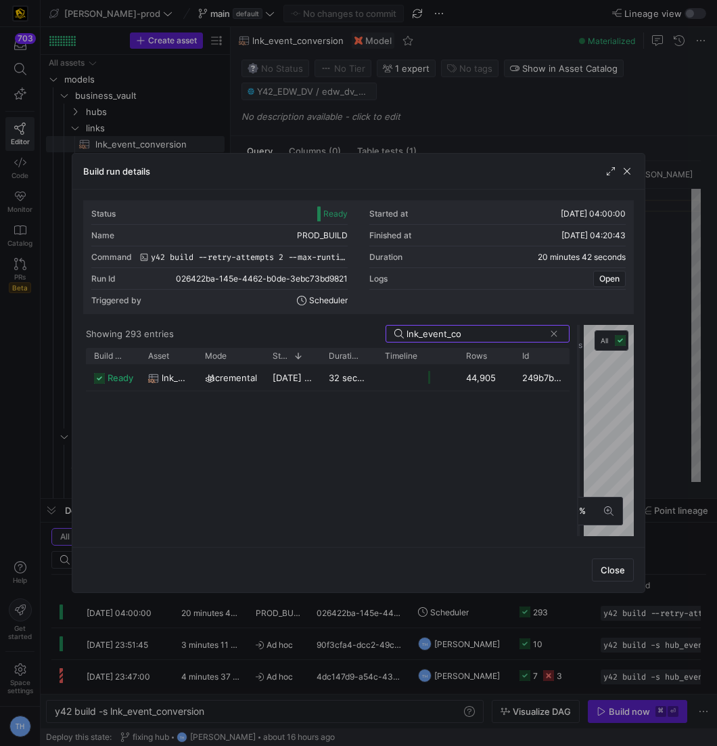
drag, startPoint x: 453, startPoint y: 384, endPoint x: 579, endPoint y: 383, distance: 126.5
click at [579, 383] on div at bounding box center [578, 430] width 5 height 211
type input "lnk_event_co"
click at [317, 109] on div at bounding box center [358, 373] width 717 height 746
click at [317, 111] on p "No description available - click to edit" at bounding box center [477, 116] width 470 height 11
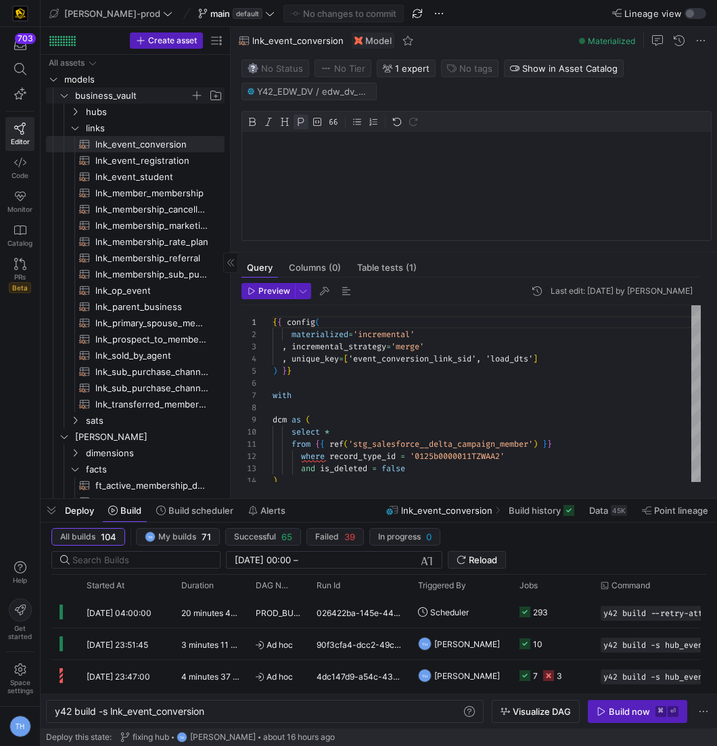
click at [136, 98] on span "business_vault" at bounding box center [132, 96] width 115 height 16
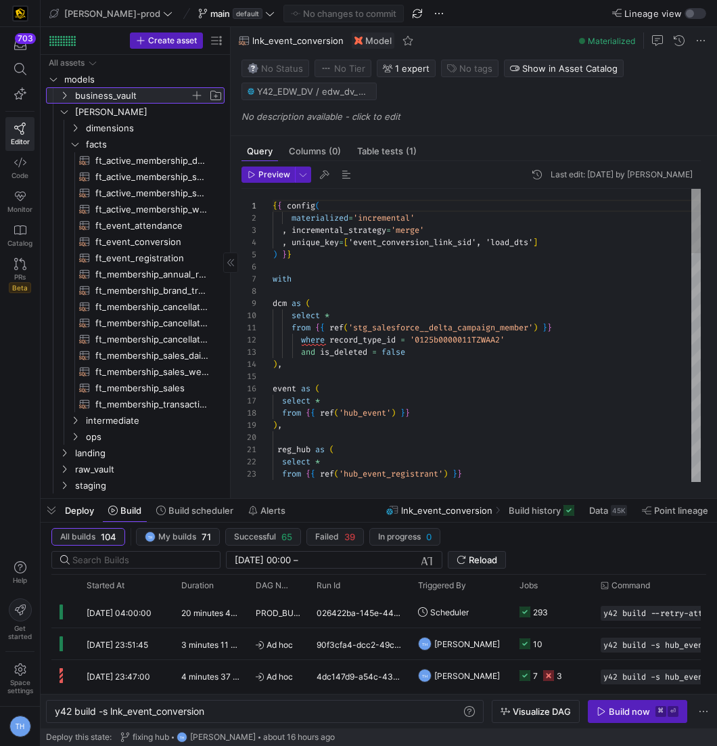
click at [136, 99] on span "business_vault" at bounding box center [132, 96] width 115 height 16
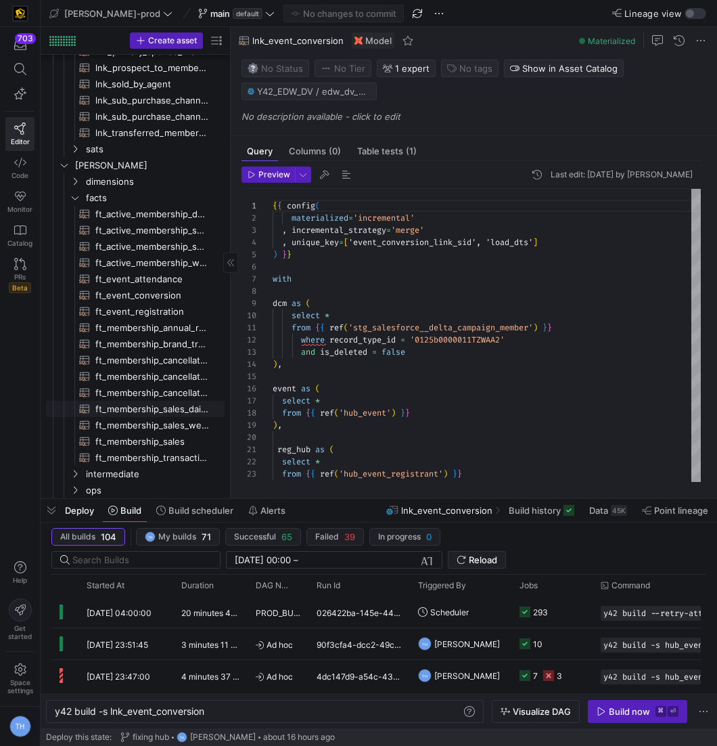
scroll to position [273, 0]
click at [168, 296] on span "ft_event_conversion​​​​​​​​​​" at bounding box center [152, 294] width 114 height 16
type textarea "y42 build -s ft_event_conversion"
type textarea "{{ config( post_hook = [ "alter table {{ this }} add primary key (event_date_di…"
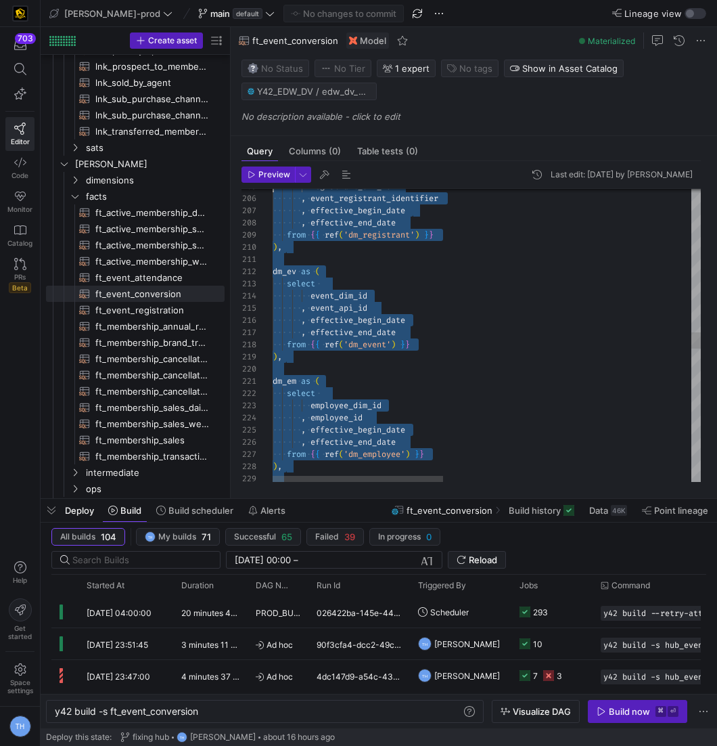
scroll to position [110, 0]
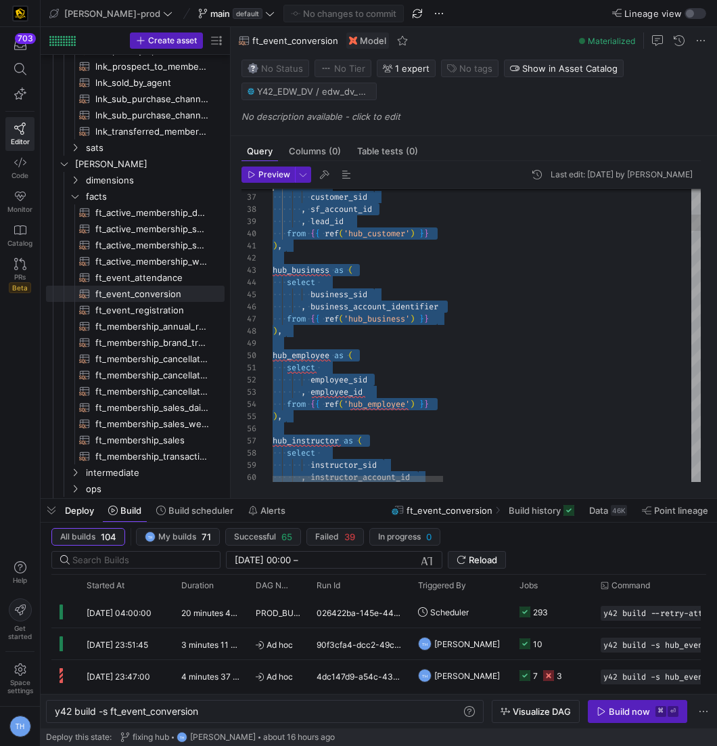
type textarea "{{ config( post_hook = [ "alter table {{ this }} add primary key (event_date_di…"
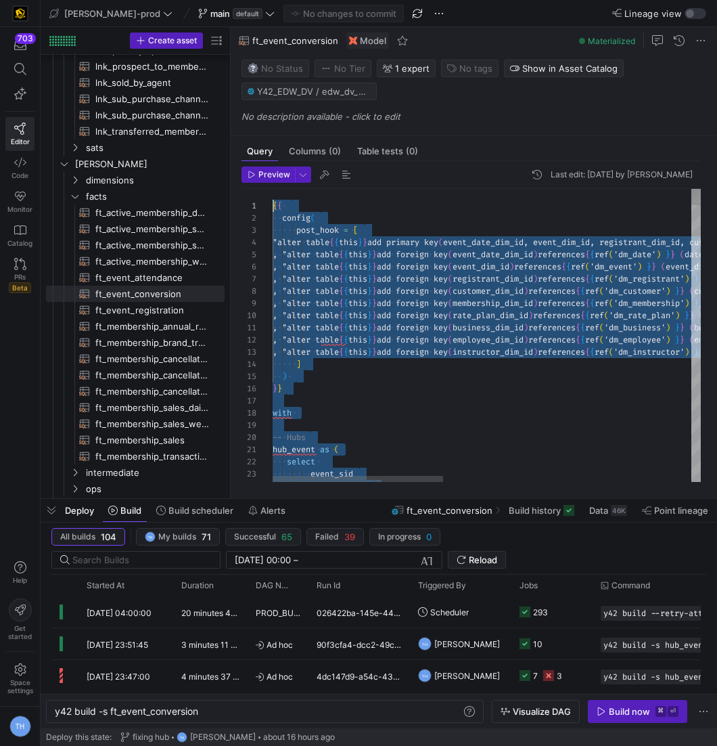
drag, startPoint x: 384, startPoint y: 451, endPoint x: 60, endPoint y: -66, distance: 610.2
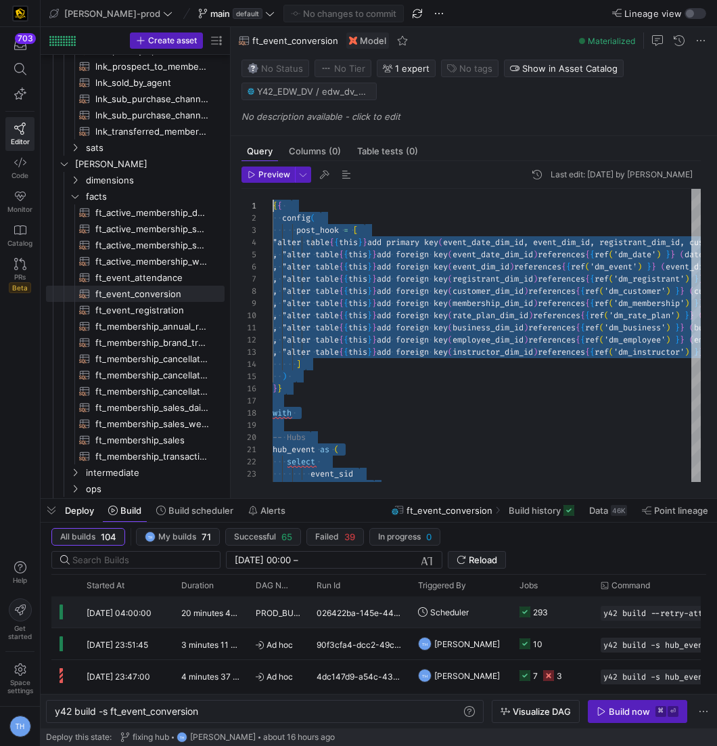
click at [281, 607] on span "PROD_BUILD" at bounding box center [278, 613] width 45 height 32
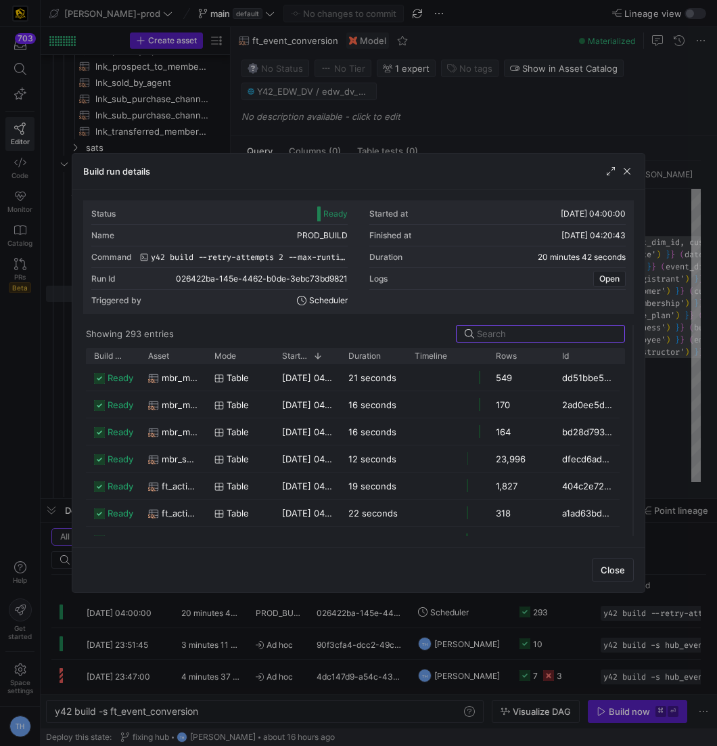
drag, startPoint x: 359, startPoint y: 387, endPoint x: 634, endPoint y: 386, distance: 274.7
click at [635, 386] on div "Status Ready Started at 03/10/25, 04:00:00 Name PROD_BUILD Finished at 03/10/25…" at bounding box center [358, 367] width 572 height 357
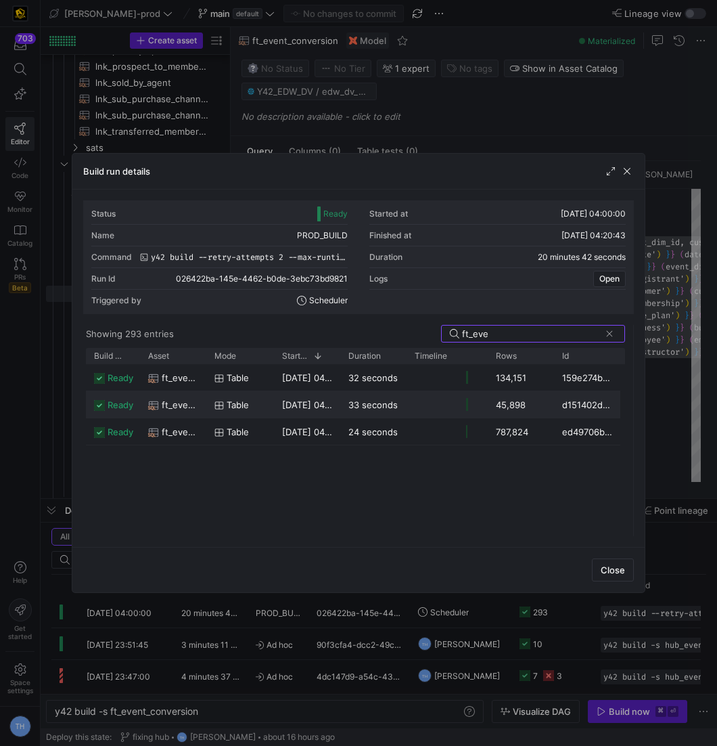
type input "ft_eve"
click at [497, 404] on div "45,898" at bounding box center [521, 404] width 66 height 26
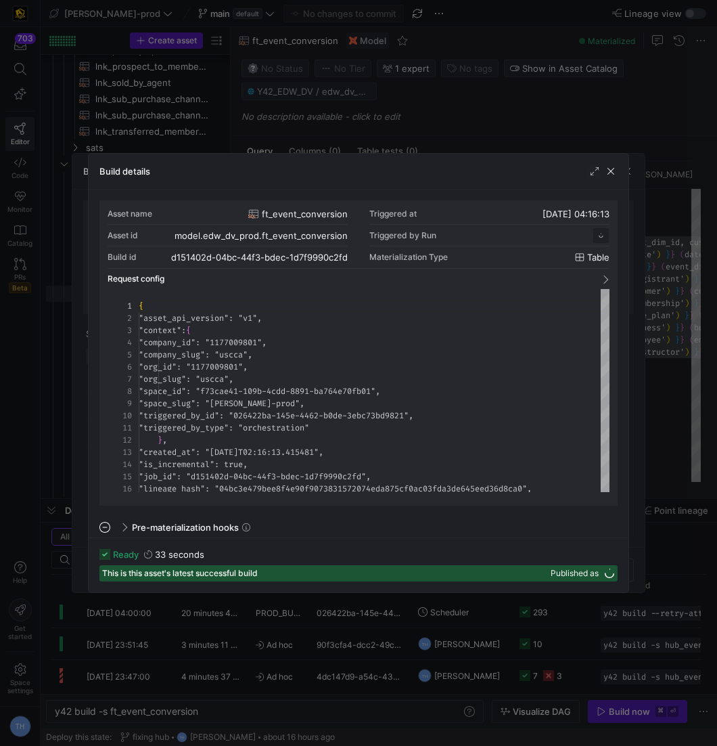
scroll to position [122, 0]
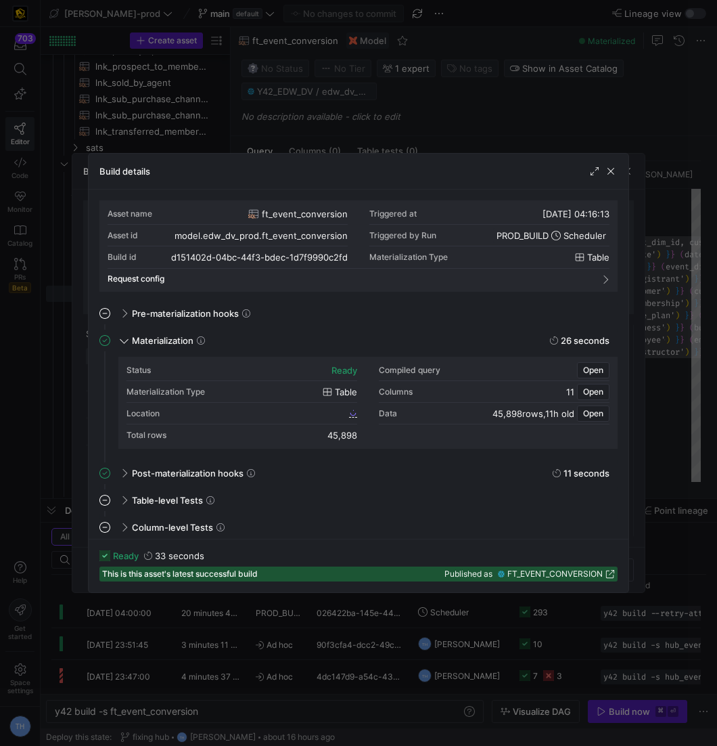
click at [346, 437] on div "45,898" at bounding box center [342, 435] width 30 height 11
copy mat-accordion "45,898"
click at [609, 170] on span "button" at bounding box center [611, 171] width 14 height 14
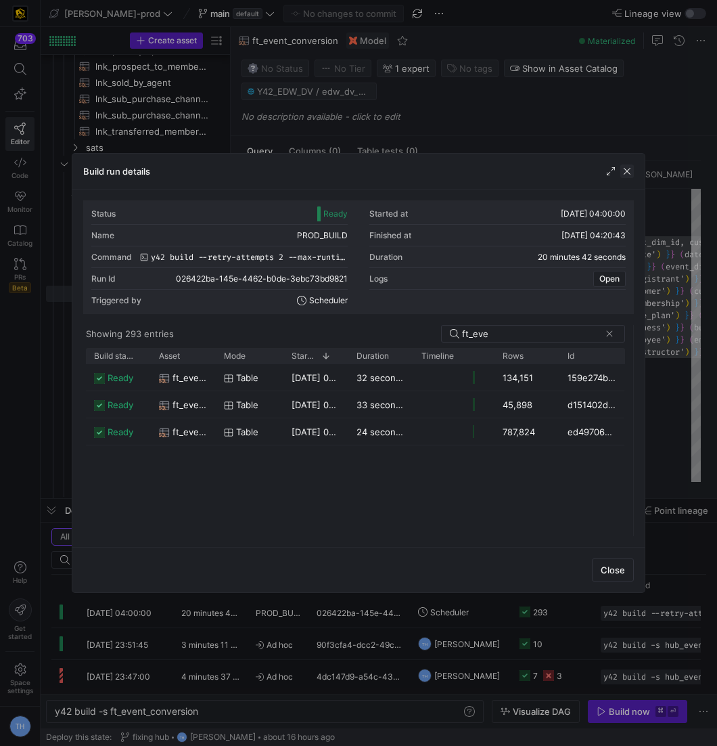
click at [626, 171] on span "button" at bounding box center [627, 171] width 14 height 14
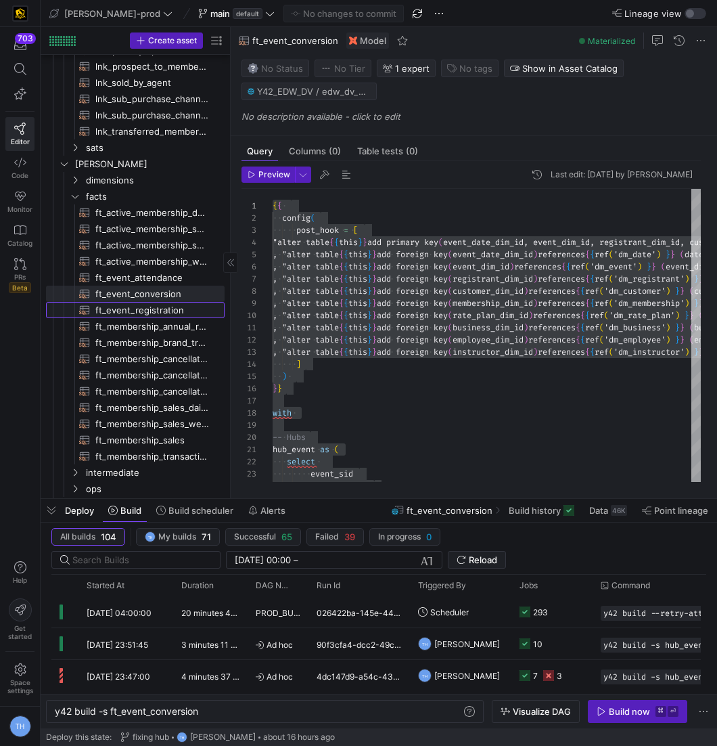
click at [172, 308] on span "ft_event_registration​​​​​​​​​​" at bounding box center [152, 310] width 114 height 16
type textarea "y42 build -s ft_event_registration"
type textarea "{{ config( post_hook = [ "alter table {{ this }} add primary key (registration_…"
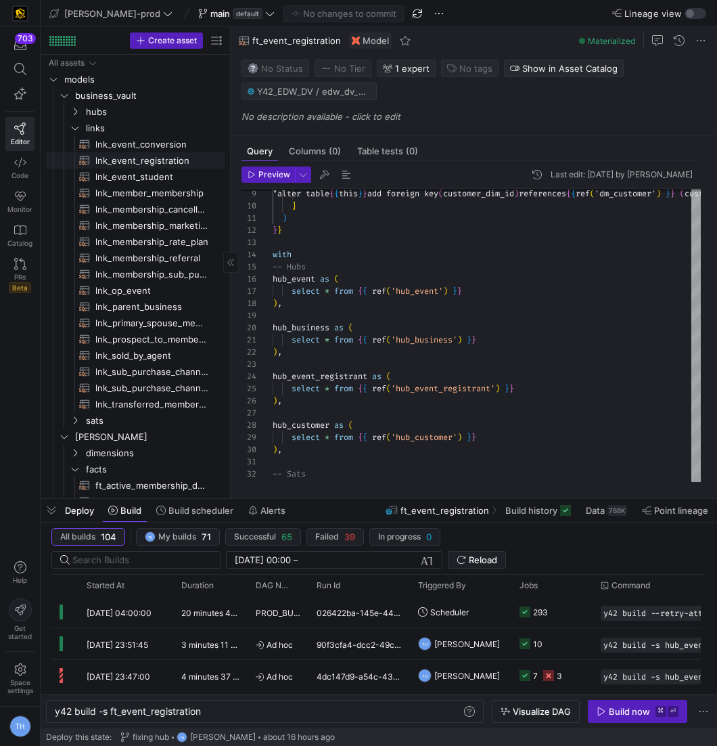
click at [168, 160] on span "lnk_event_registration​​​​​​​​​​" at bounding box center [152, 161] width 114 height 16
type textarea "y42 build -s lnk_event_registration"
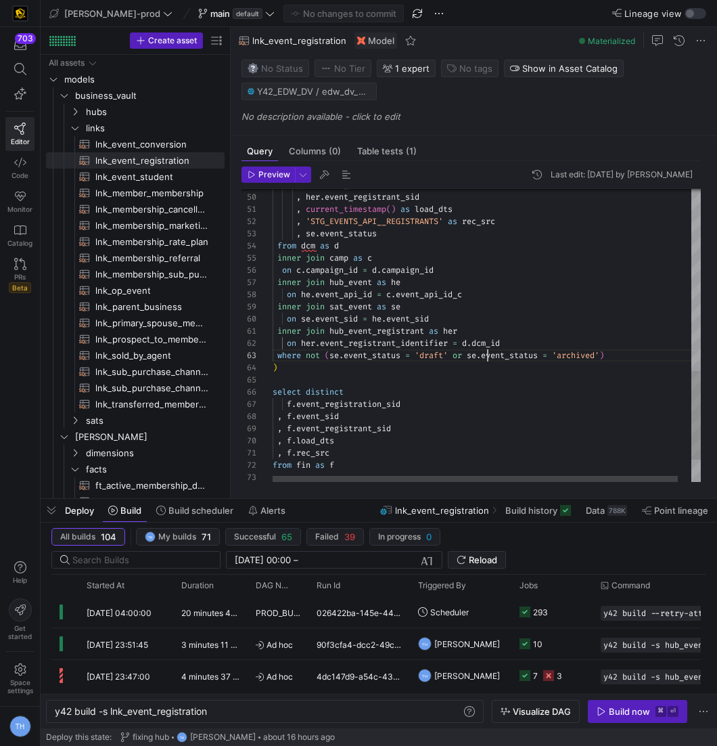
scroll to position [24, 214]
click at [484, 352] on div ", he . event_sid , her . event_registrant_sid , current_timestamp ( ) as load_d…" at bounding box center [494, 73] width 442 height 981
click at [419, 359] on div ", he . event_sid , her . event_registrant_sid , current_timestamp ( ) as load_d…" at bounding box center [494, 73] width 442 height 981
click at [405, 371] on div ", he . event_sid , her . event_registrant_sid , current_timestamp ( ) as load_d…" at bounding box center [494, 73] width 442 height 981
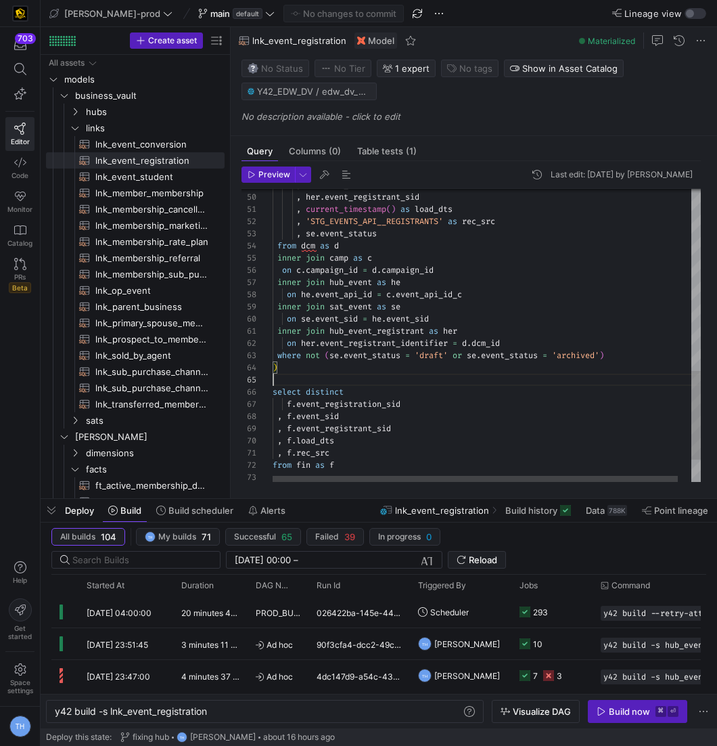
scroll to position [49, 0]
click at [405, 377] on div ", he . event_sid , her . event_registrant_sid , current_timestamp ( ) as load_d…" at bounding box center [494, 73] width 442 height 981
click at [403, 376] on div ", he . event_sid , her . event_registrant_sid , current_timestamp ( ) as load_d…" at bounding box center [494, 73] width 442 height 981
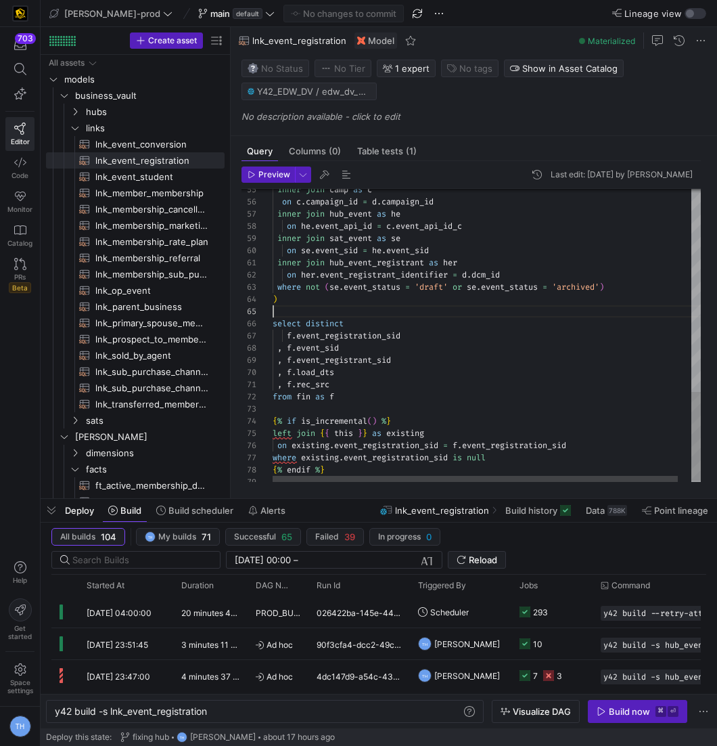
type textarea ", f.rec_src from fin as f {% if is_incremental() %} left join {{ this }} as exi…"
click at [365, 394] on div "on c . campaign_id = d . campaign_id inner join hub_event as he on he . event_a…" at bounding box center [494, 5] width 442 height 981
click at [365, 408] on div "on c . campaign_id = d . campaign_id inner join hub_event as he on he . event_a…" at bounding box center [494, 5] width 442 height 981
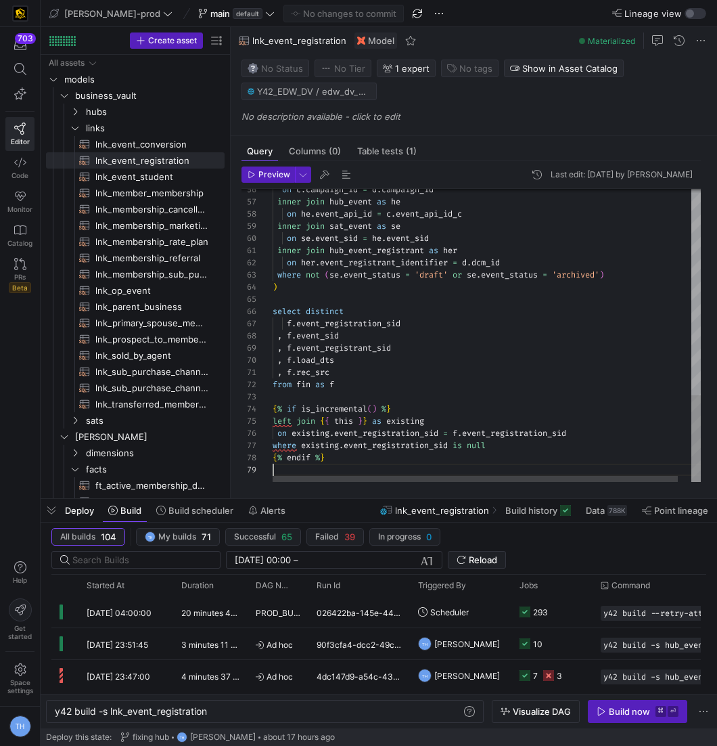
scroll to position [97, 0]
click at [161, 296] on span "lnk_op_event​​​​​​​​​​" at bounding box center [152, 291] width 114 height 16
type textarea "y42 build -s lnk_op_event"
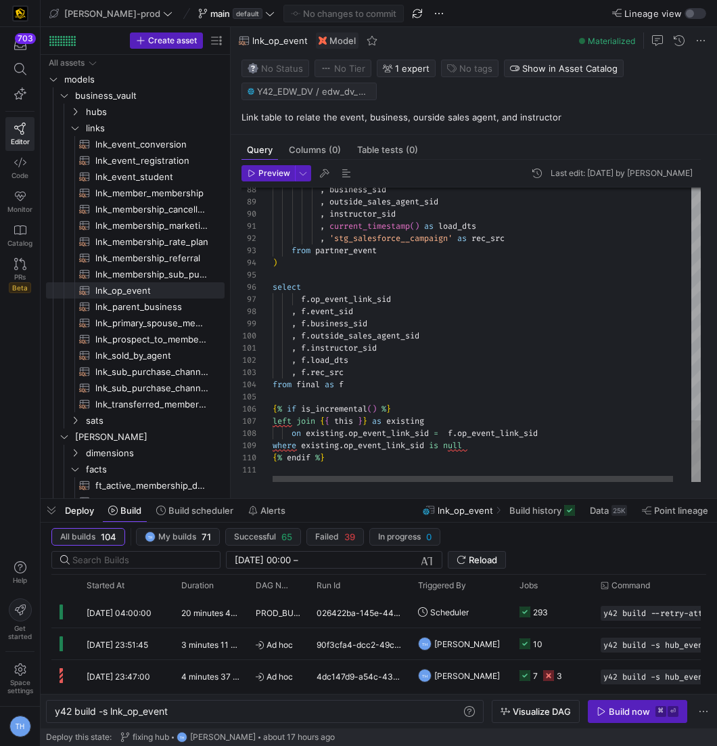
type textarea ", f.instructor_sid , f.load_dts , f.rec_src from final as f {% if is_incrementa…"
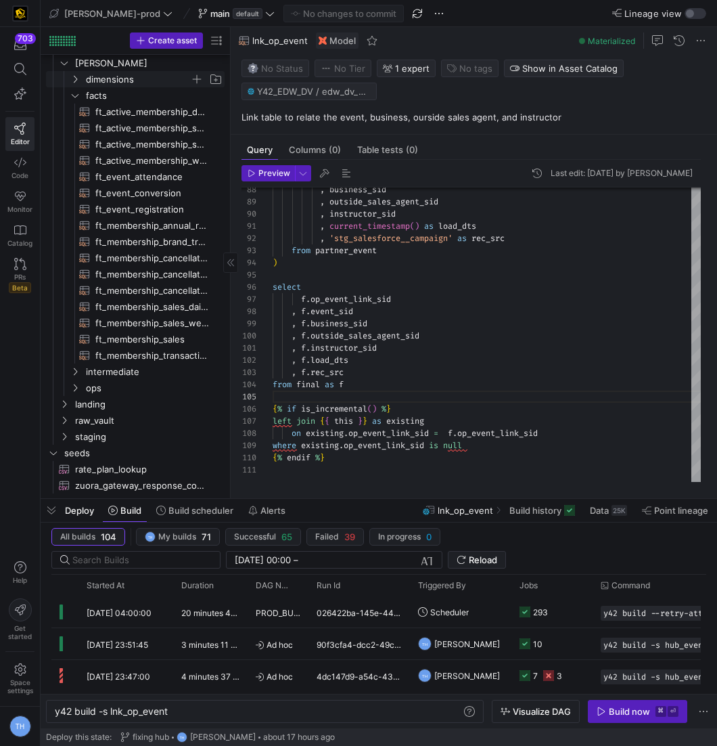
click at [135, 72] on span "dimensions" at bounding box center [138, 80] width 104 height 16
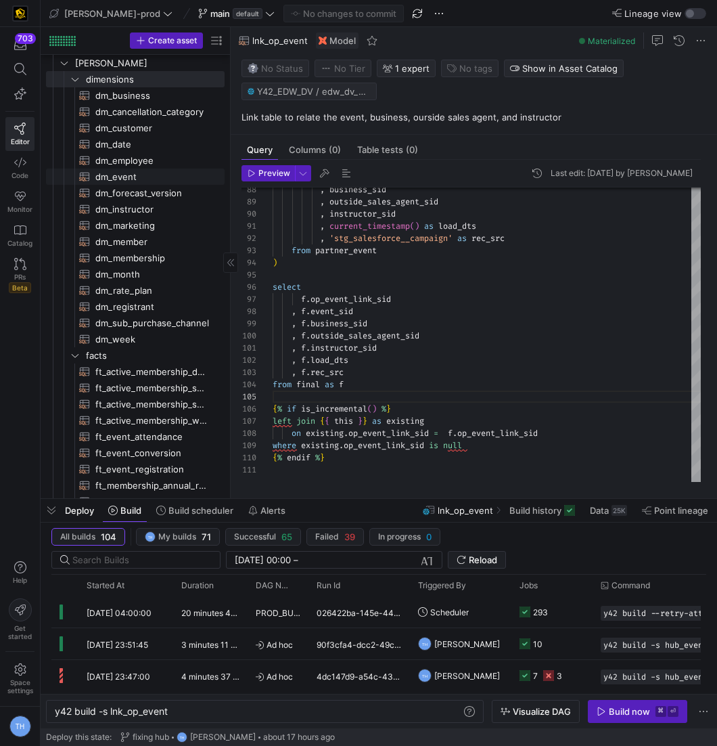
click at [145, 172] on span "dm_event​​​​​​​​​​" at bounding box center [152, 177] width 114 height 16
type textarea "y42 build -s dm_event"
type textarea "{{ config( materialized = 'table' , post_hook = "alter table {{ this }} add pri…"
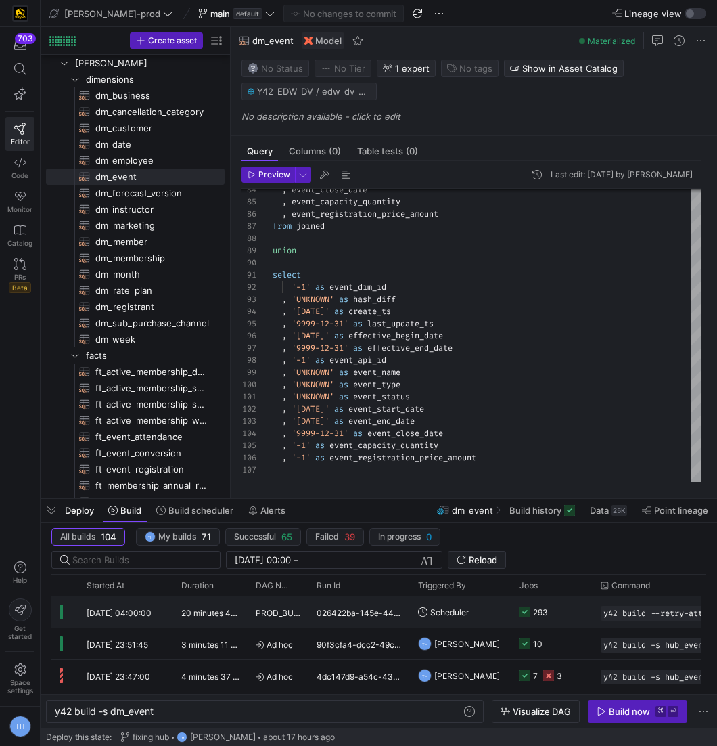
click at [366, 605] on div "026422ba-145e-4462-b0de-3ebc73bd9821" at bounding box center [358, 611] width 101 height 31
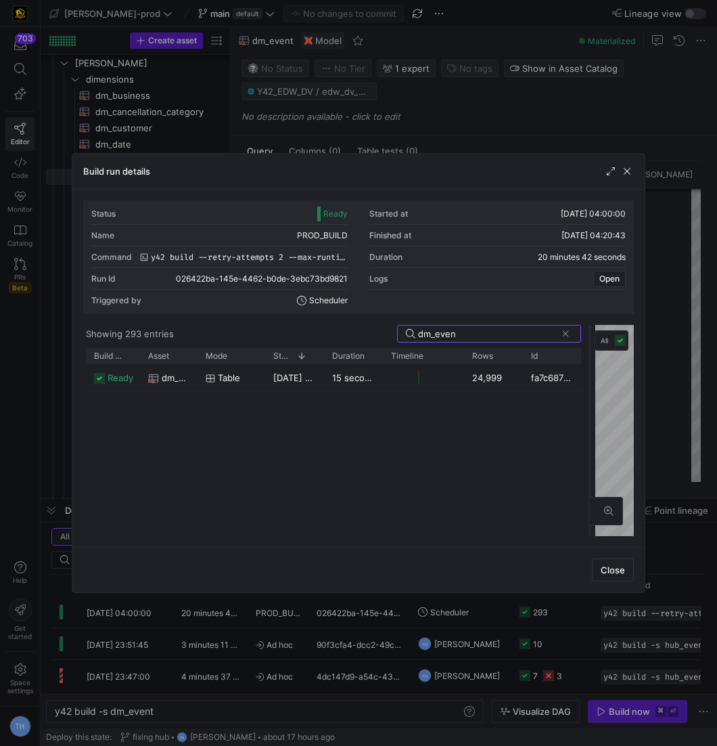
drag, startPoint x: 357, startPoint y: 386, endPoint x: 589, endPoint y: 377, distance: 231.5
click at [589, 377] on div at bounding box center [589, 430] width 5 height 211
type input "dm_even"
click at [624, 171] on span "button" at bounding box center [627, 171] width 14 height 14
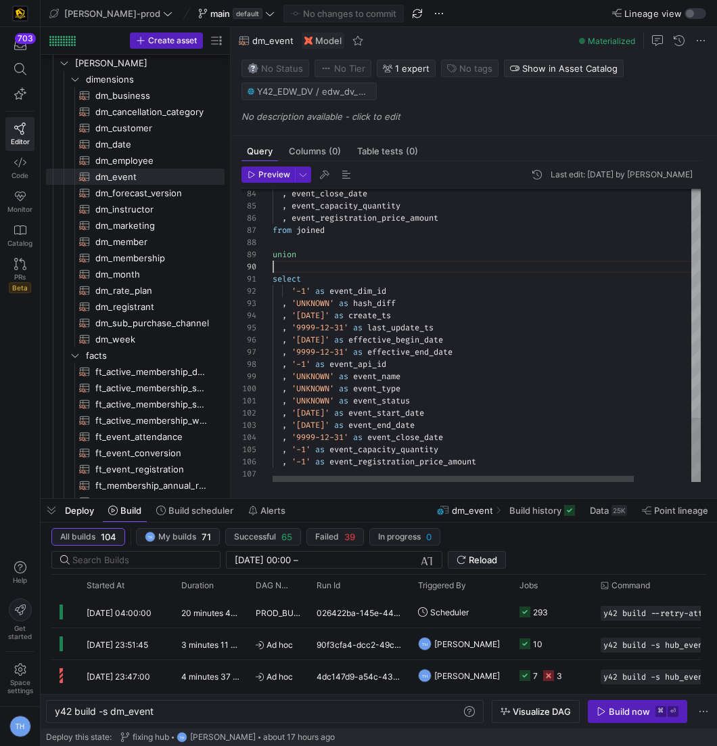
scroll to position [110, 0]
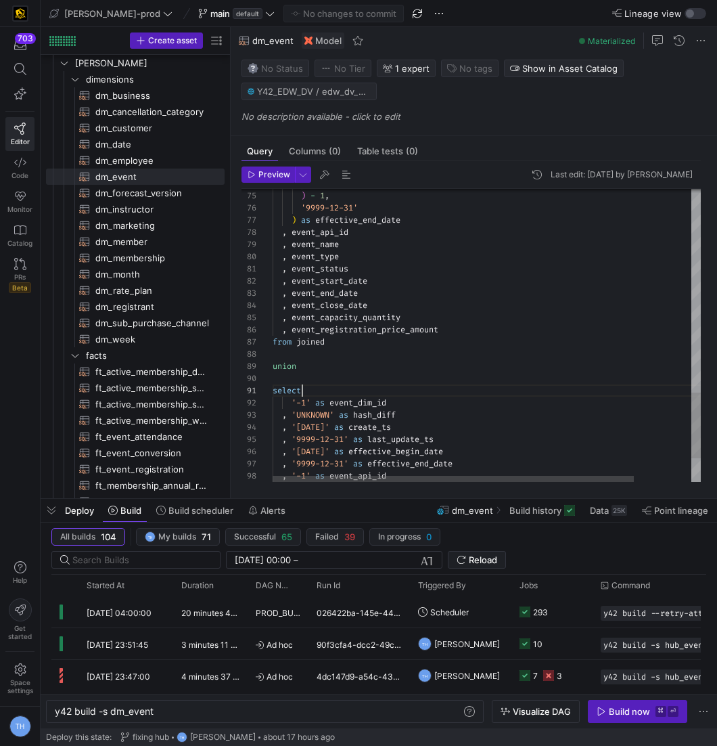
scroll to position [0, 28]
type textarea ", event_status , event_start_date , event_end_date , event_close_date , event_c…"
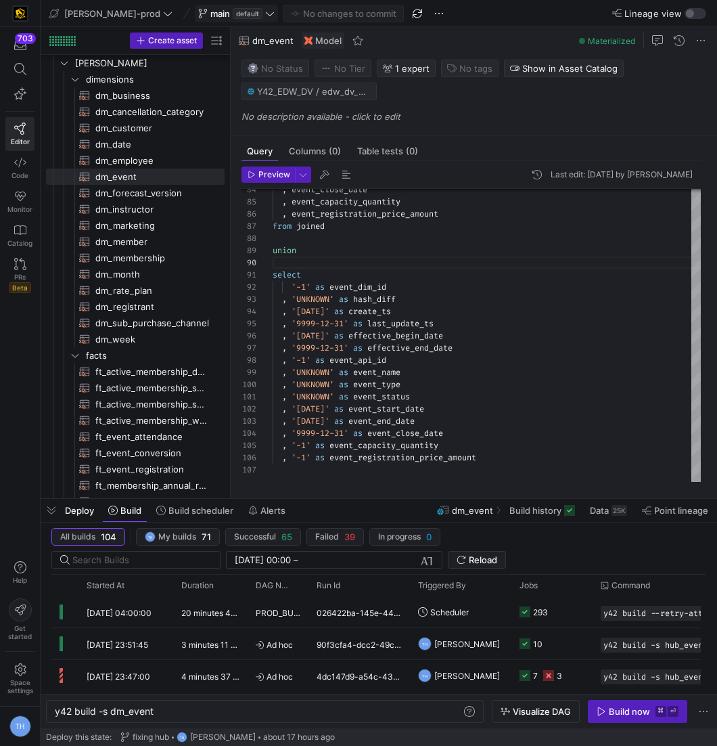
click at [233, 16] on span "default" at bounding box center [248, 13] width 30 height 11
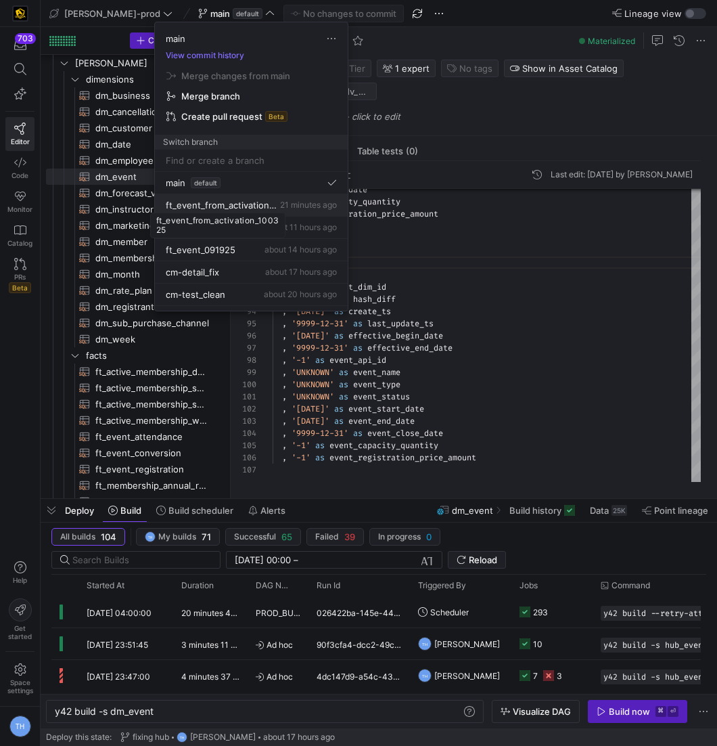
click at [267, 205] on span "ft_event_from_activation_100325" at bounding box center [222, 205] width 112 height 11
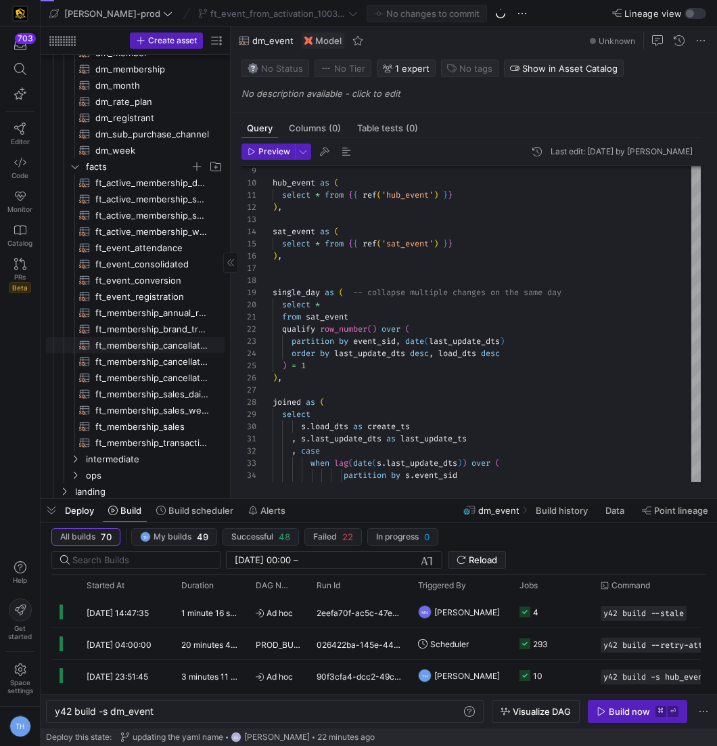
scroll to position [564, 0]
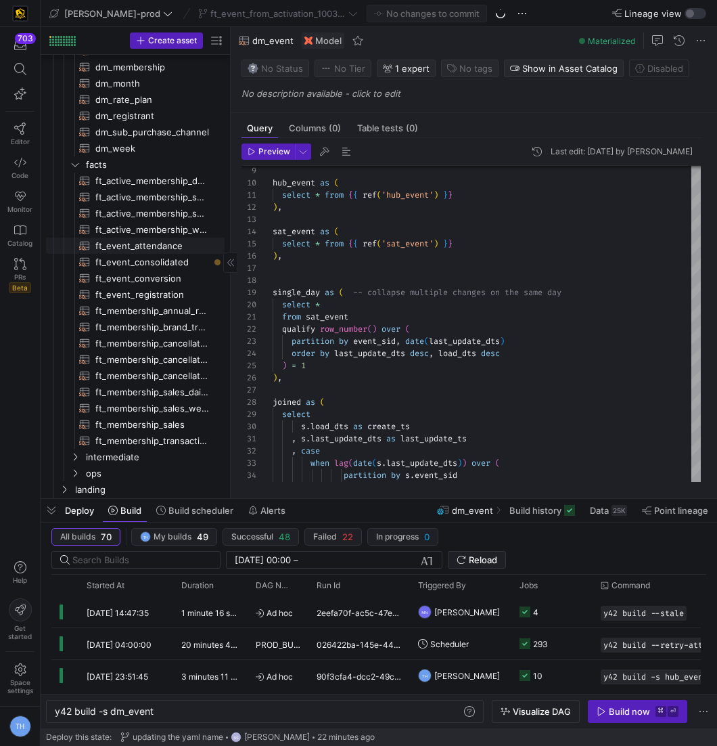
click at [162, 254] on span "ft_event_consolidated​​​​​​​​​​" at bounding box center [152, 262] width 114 height 16
click at [200, 283] on span "ft_event_conversion​​​​​​​​​​" at bounding box center [152, 279] width 114 height 16
type textarea "y42 build -s ft_event_conversion"
type textarea "{{ config( post_hook = [ "alter table {{ this }} add primary key (event_date_di…"
click at [196, 262] on span "ft_event_consolidated​​​​​​​​​​" at bounding box center [152, 262] width 114 height 16
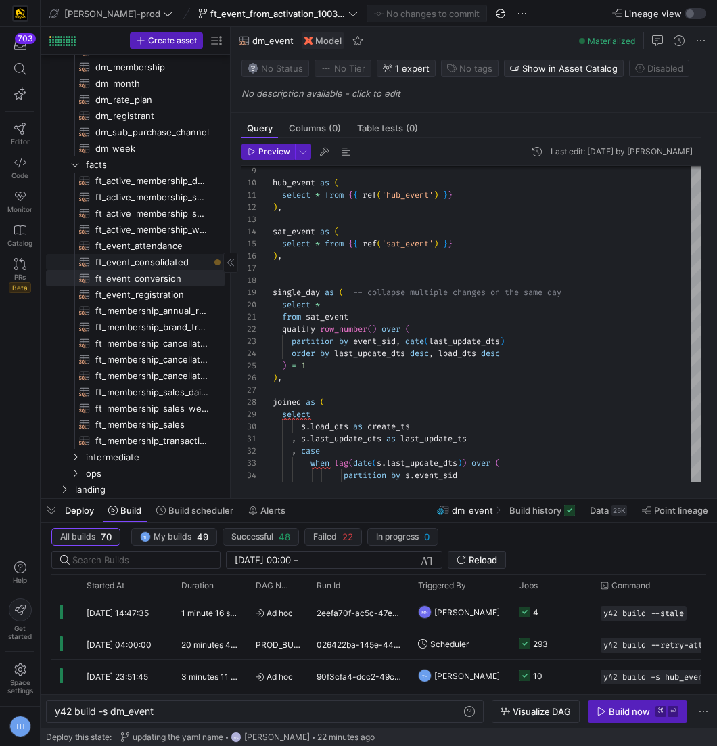
type textarea "y42 build -s ft_event_consolidated"
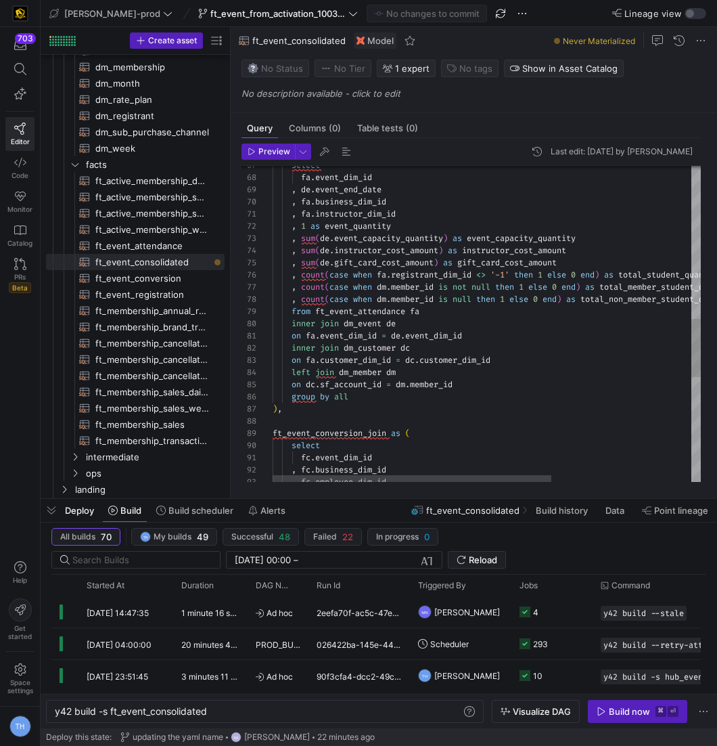
scroll to position [85, 0]
click at [482, 417] on div "select fa . event_dim_id , de . event_end_date , fa . business_dim_id , fa . in…" at bounding box center [594, 200] width 642 height 1712
click at [478, 407] on div "select fa . event_dim_id , de . event_end_date , fa . business_dim_id , fa . in…" at bounding box center [594, 200] width 642 height 1712
click at [474, 394] on div "select fa . event_dim_id , de . event_end_date , fa . business_dim_id , fa . in…" at bounding box center [594, 200] width 642 height 1712
click at [478, 384] on div "select fa . event_dim_id , de . event_end_date , fa . business_dim_id , fa . in…" at bounding box center [594, 200] width 642 height 1712
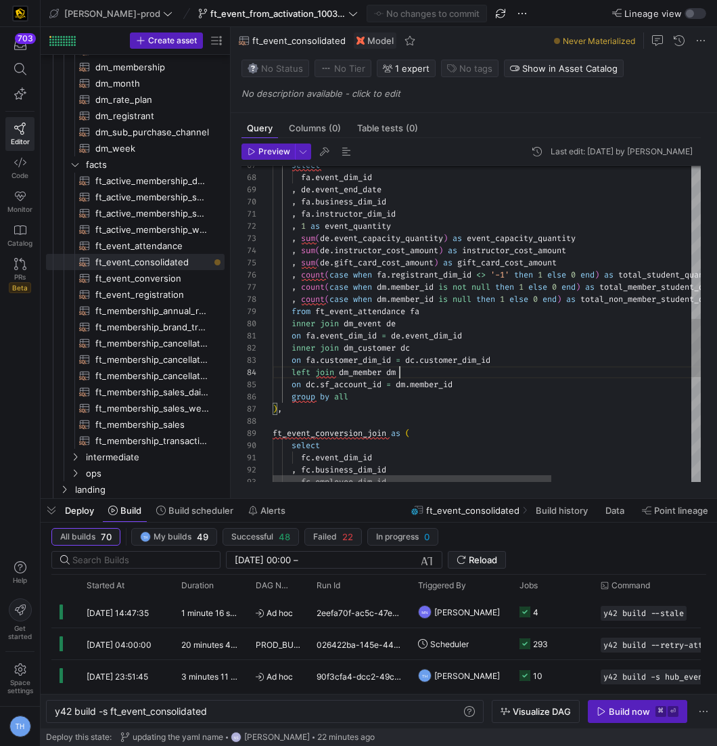
click at [482, 373] on div "select fa . event_dim_id , de . event_end_date , fa . business_dim_id , fa . in…" at bounding box center [594, 200] width 642 height 1712
click at [533, 357] on div "select fa . event_dim_id , de . event_end_date , fa . business_dim_id , fa . in…" at bounding box center [594, 200] width 642 height 1712
click at [533, 352] on div "select fa . event_dim_id , de . event_end_date , fa . business_dim_id , fa . in…" at bounding box center [594, 200] width 642 height 1712
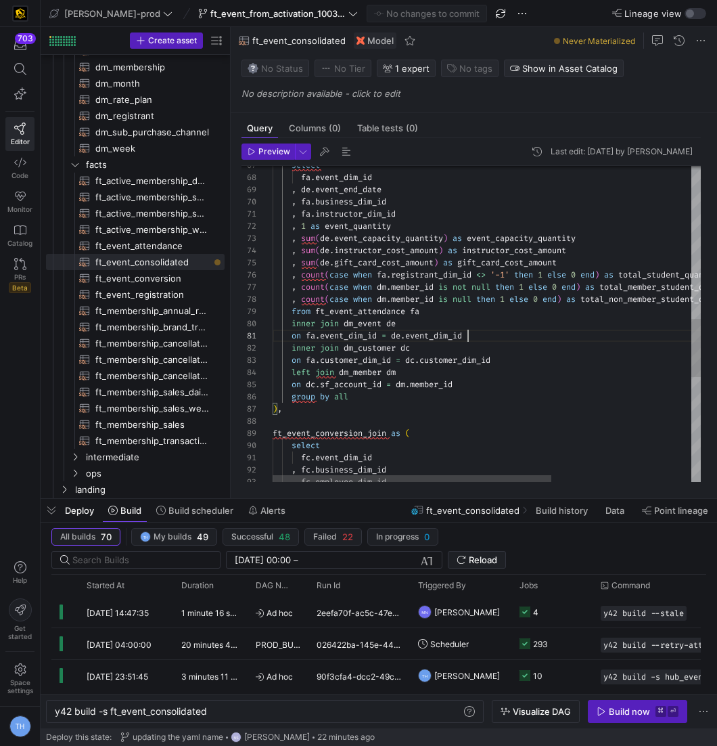
click at [533, 335] on div "select fa . event_dim_id , de . event_end_date , fa . business_dim_id , fa . in…" at bounding box center [594, 200] width 642 height 1712
click at [532, 319] on div "select fa . event_dim_id , de . event_end_date , fa . business_dim_id , fa . in…" at bounding box center [594, 200] width 642 height 1712
click at [532, 311] on div "select fa . event_dim_id , de . event_end_date , fa . business_dim_id , fa . in…" at bounding box center [594, 200] width 642 height 1712
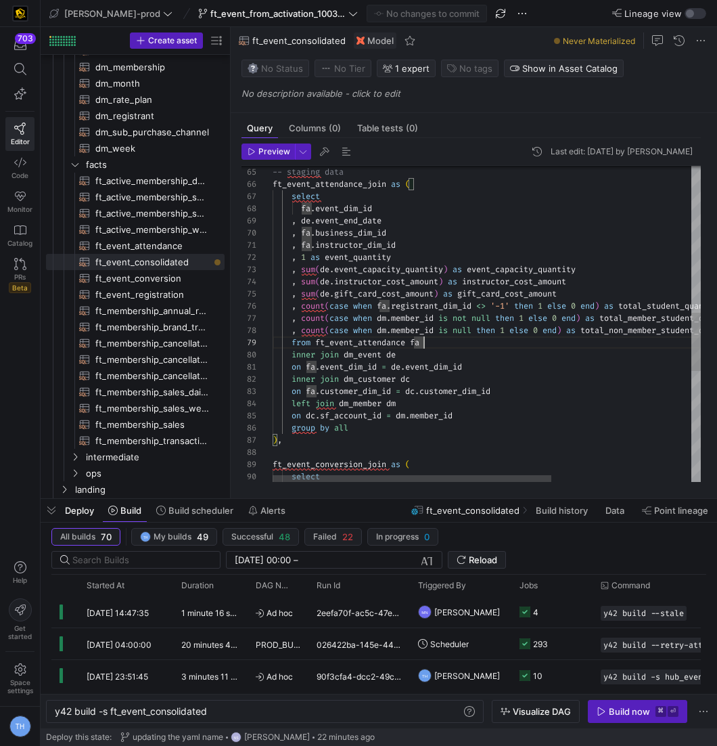
type textarea "on fa.event_dim_id = de.event_dim_id inner join dm_customer dc on fa.customer_d…"
click at [432, 373] on div "-- staging data ft_event_attendance_join as ( select fa . event_dim_id , de . e…" at bounding box center [594, 232] width 642 height 1712
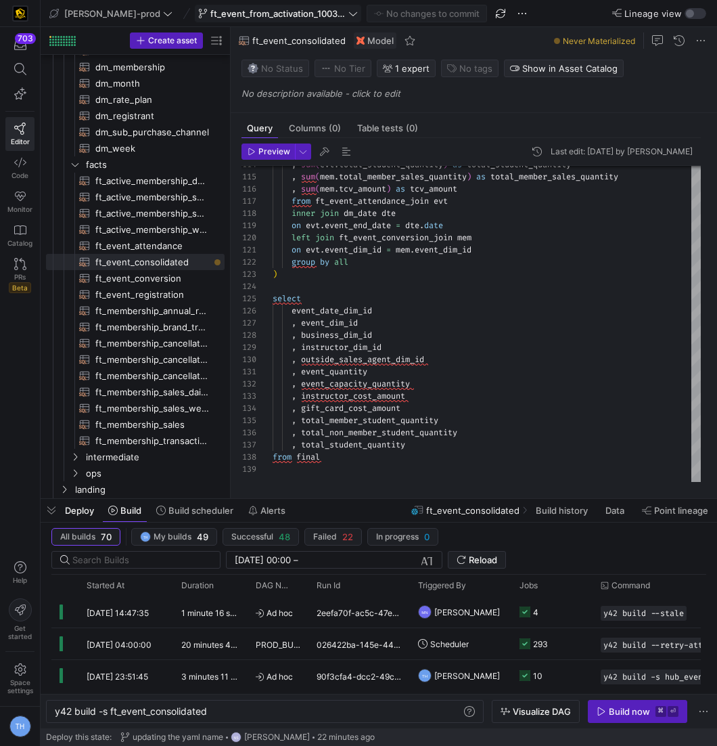
click at [225, 11] on span "ft_event_from_activation_100325" at bounding box center [277, 13] width 135 height 11
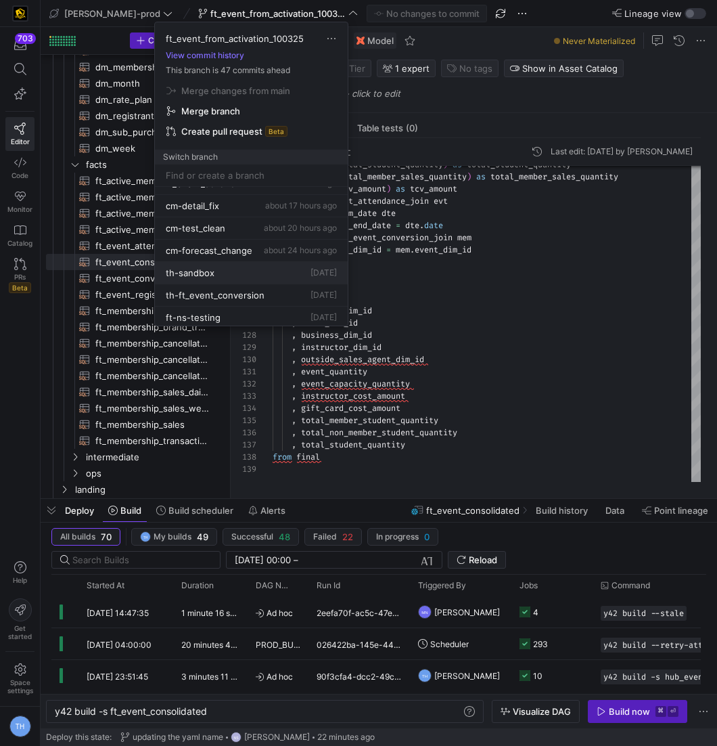
scroll to position [96, 0]
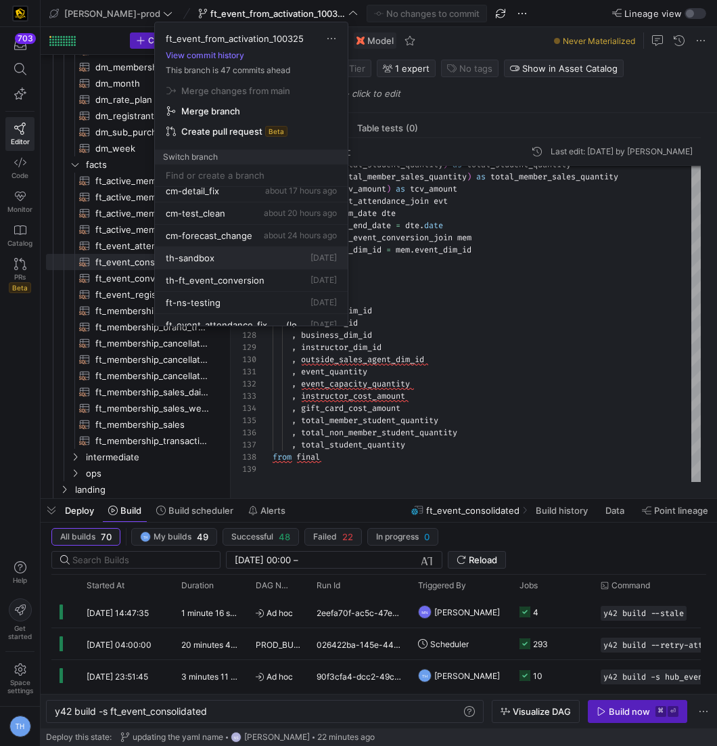
click at [283, 256] on div "th-sandbox 2 days ago" at bounding box center [251, 257] width 171 height 11
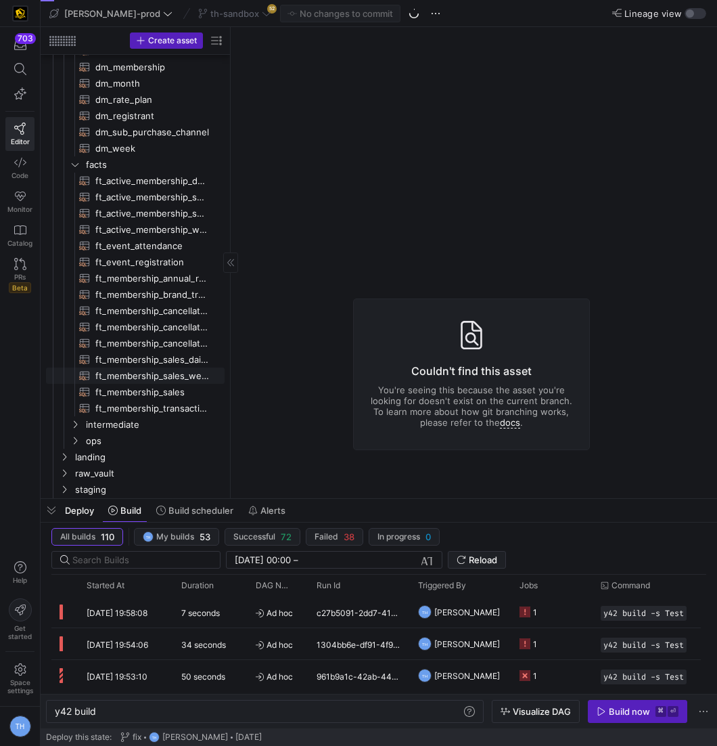
scroll to position [628, 0]
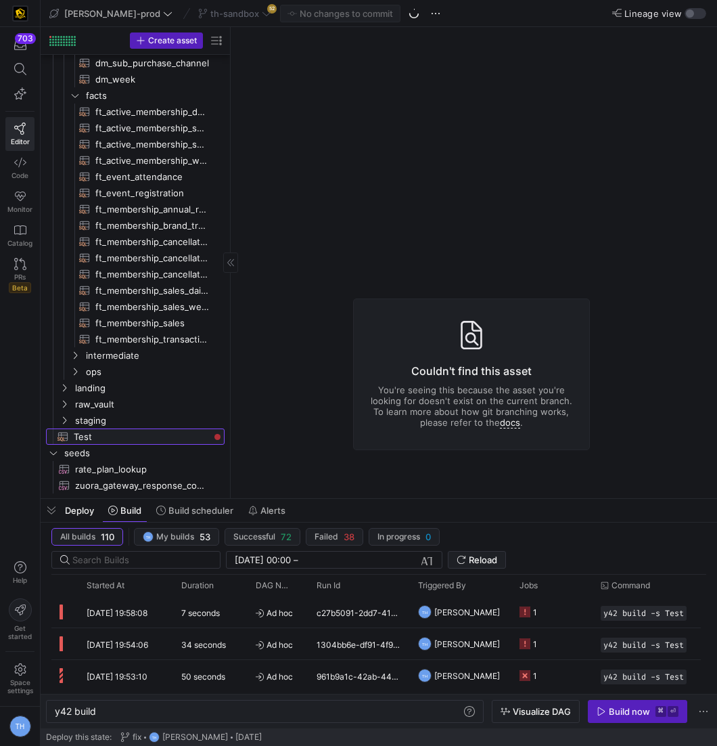
click at [152, 435] on span "Test​​​​​​​​​​" at bounding box center [141, 437] width 135 height 16
type textarea "y42 build -s Test"
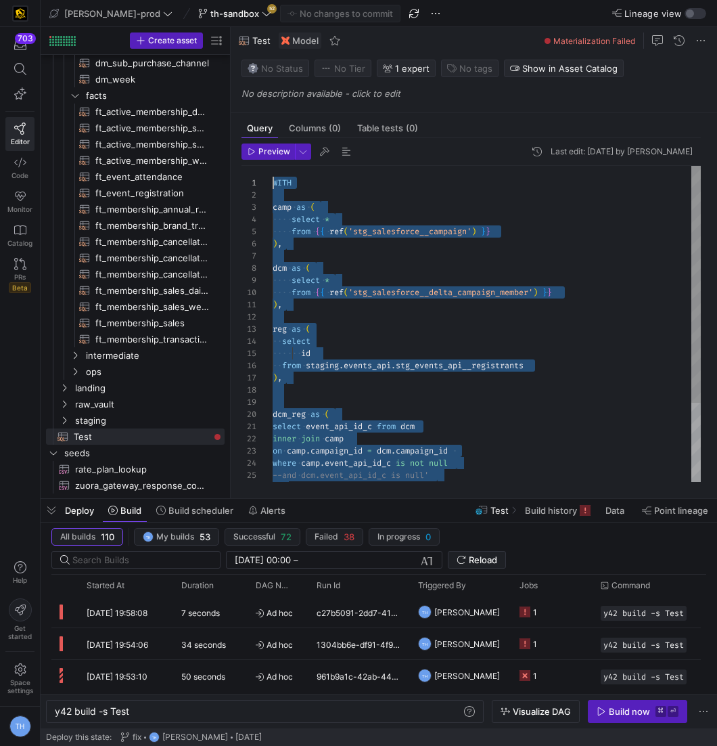
drag, startPoint x: 354, startPoint y: 468, endPoint x: 67, endPoint y: -66, distance: 606.3
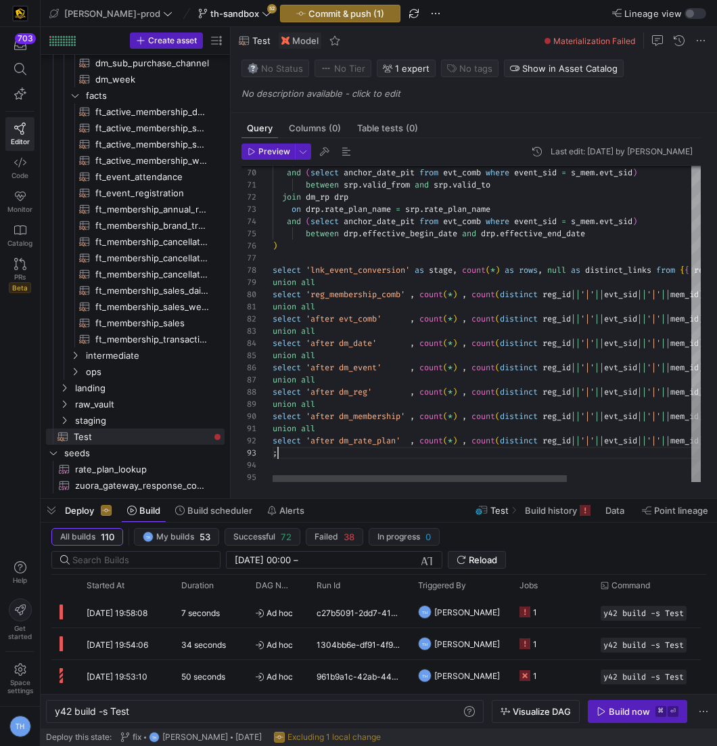
scroll to position [97, 0]
type textarea "with base as ( select lec.event_sid , lec.event_registrant_sid , lec.member_sid…"
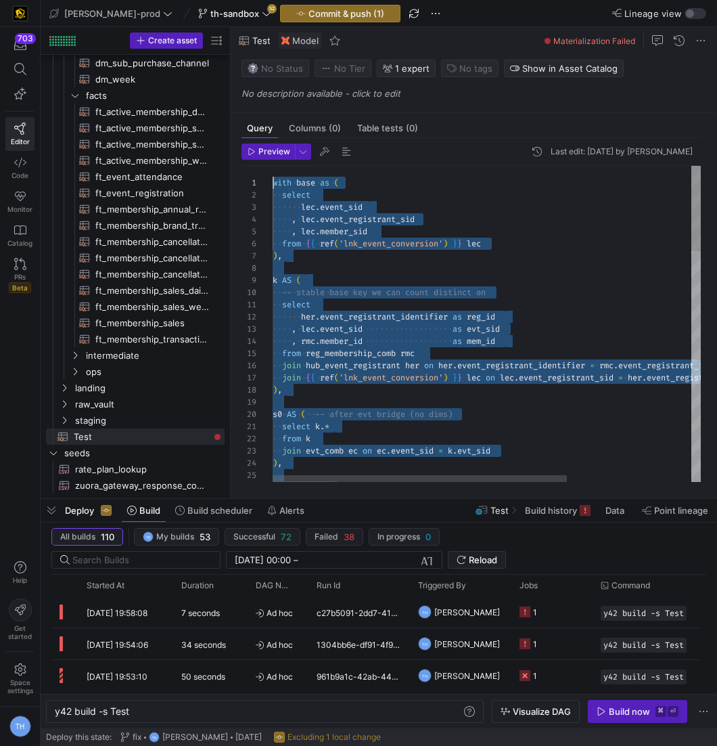
drag, startPoint x: 333, startPoint y: 457, endPoint x: 115, endPoint y: -66, distance: 567.1
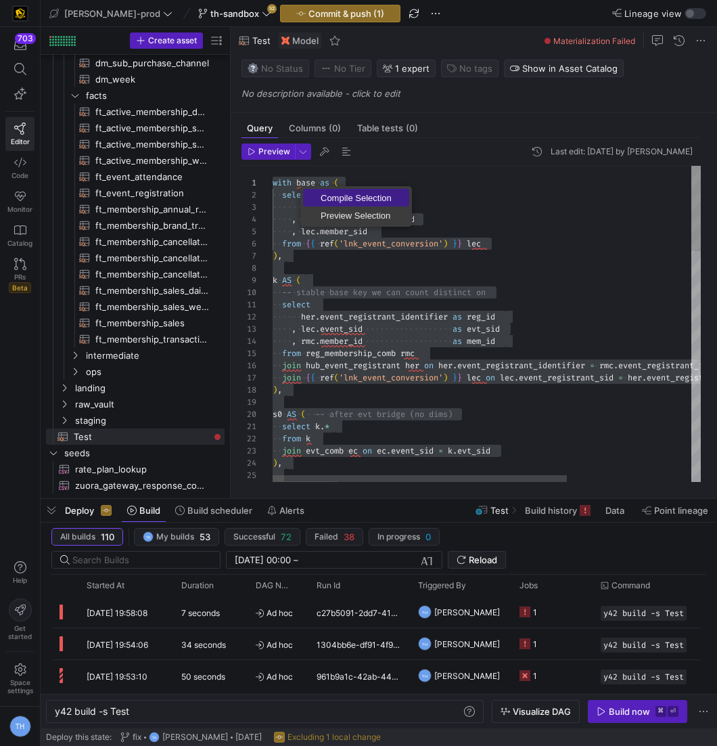
click at [354, 201] on span "Compile Selection" at bounding box center [356, 197] width 106 height 9
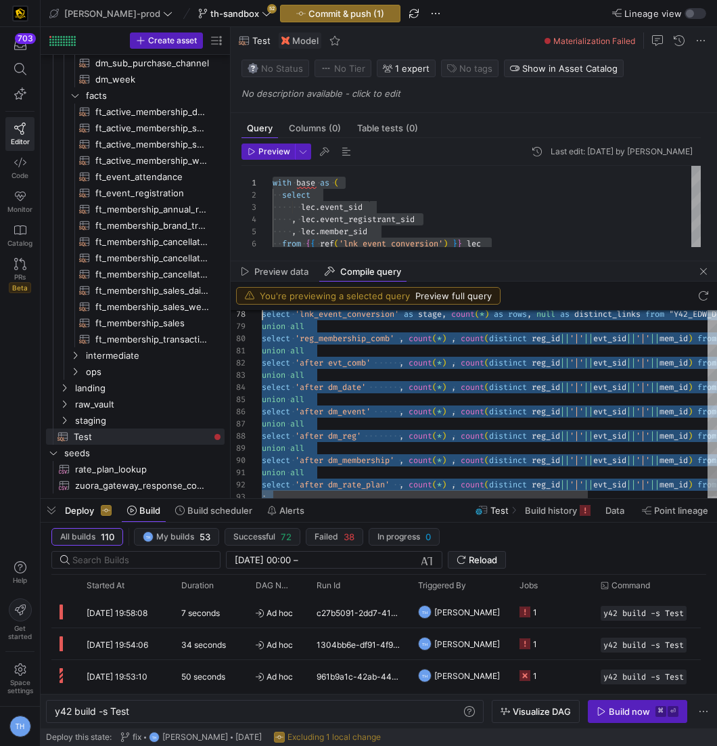
scroll to position [72, 0]
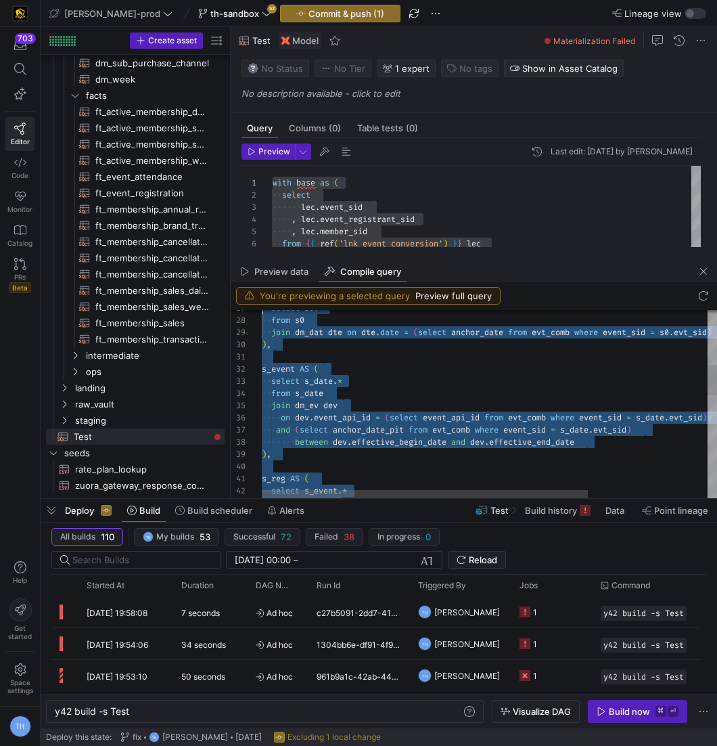
type textarea "with base as ( select lec.event_sid , lec.event_registrant_sid , lec.member_sid…"
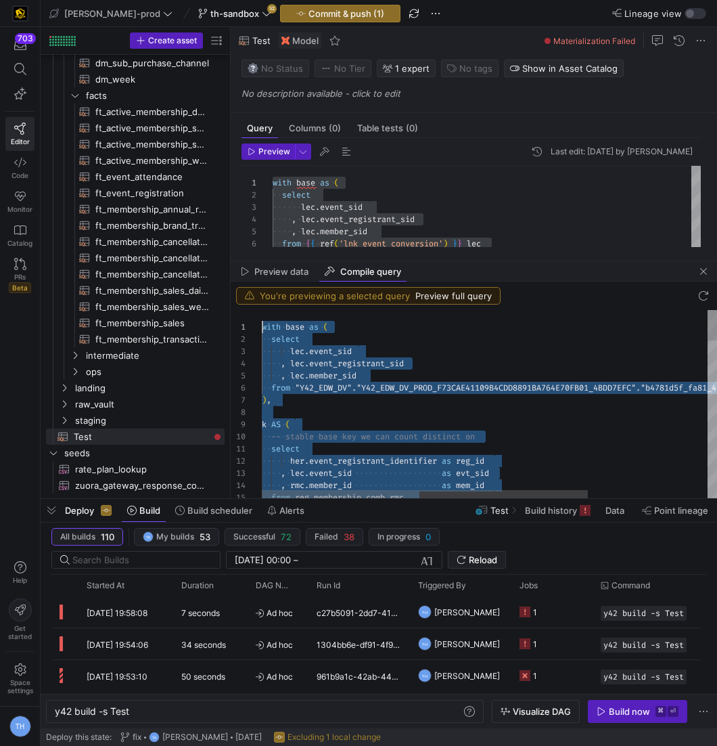
drag, startPoint x: 292, startPoint y: 485, endPoint x: 225, endPoint y: 257, distance: 237.6
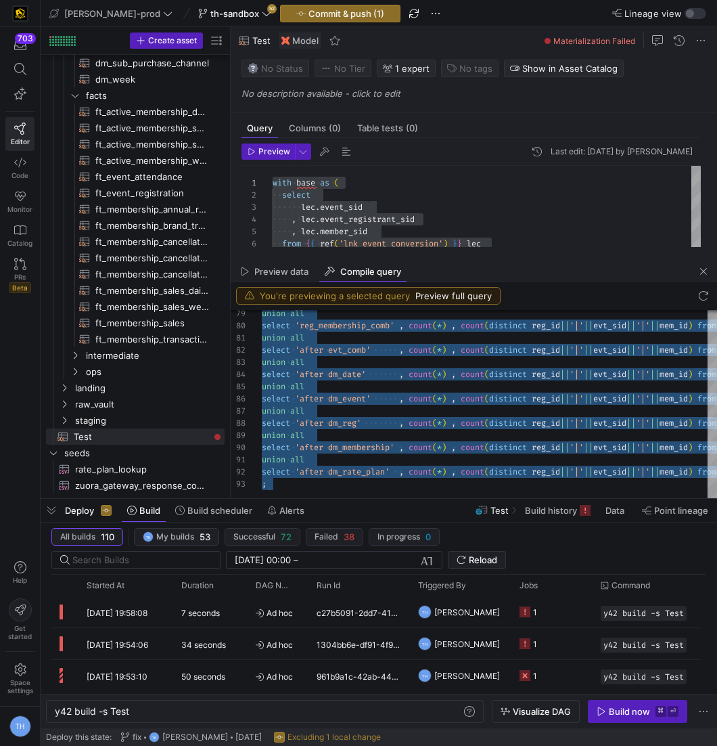
click at [405, 206] on div "lec . event_sid , lec . event_registrant_sid , lec . member_sid from { { ref ( …" at bounding box center [487, 750] width 428 height 1168
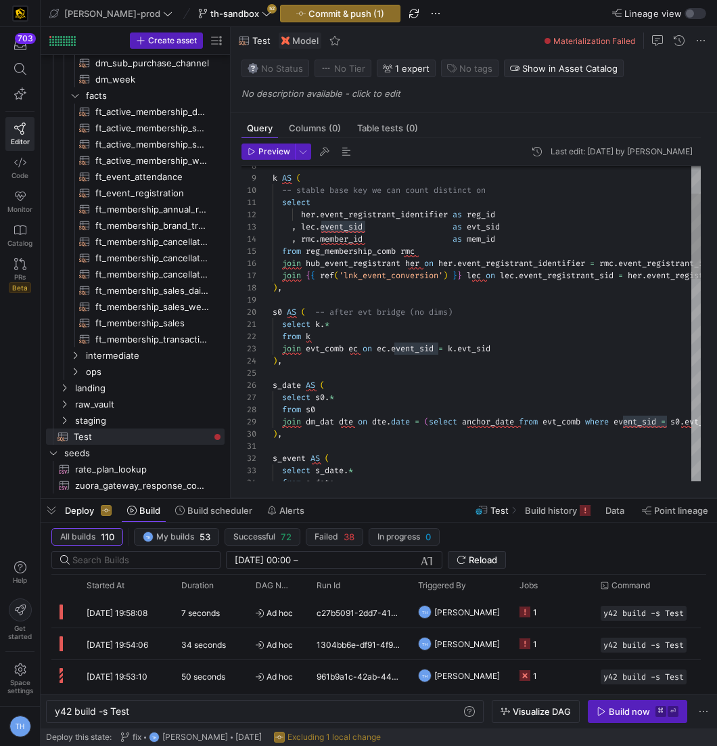
drag, startPoint x: 415, startPoint y: 262, endPoint x: 418, endPoint y: 745, distance: 483.0
click at [418, 719] on as-split "edw-dv-prod th-sandbox 52 Commit & push (1) Lineage view Create asset Drag here…" at bounding box center [379, 373] width 677 height 746
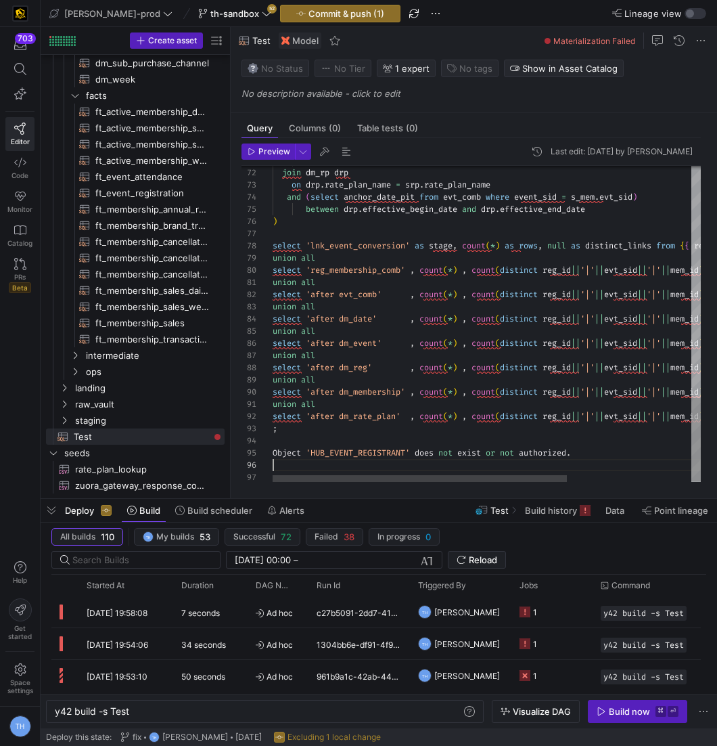
scroll to position [61, 0]
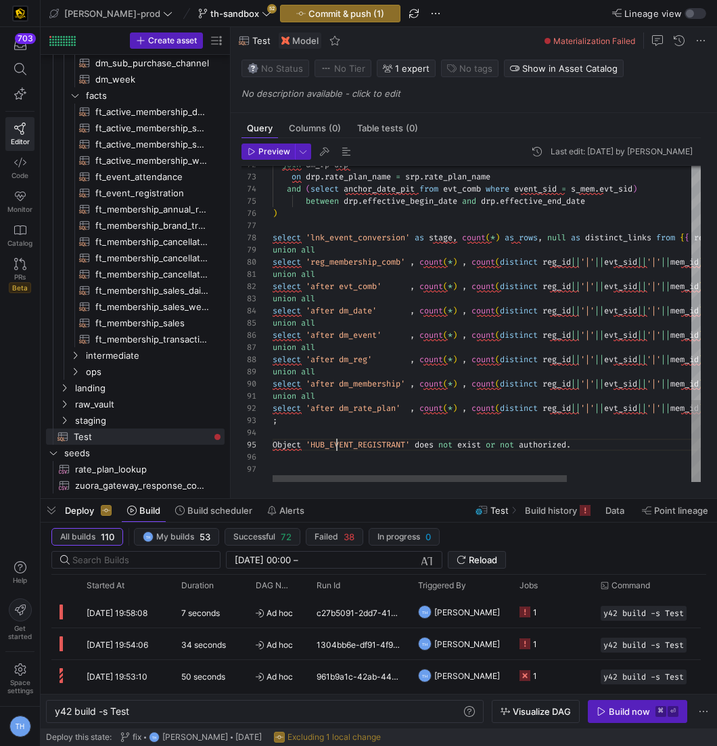
scroll to position [49, 136]
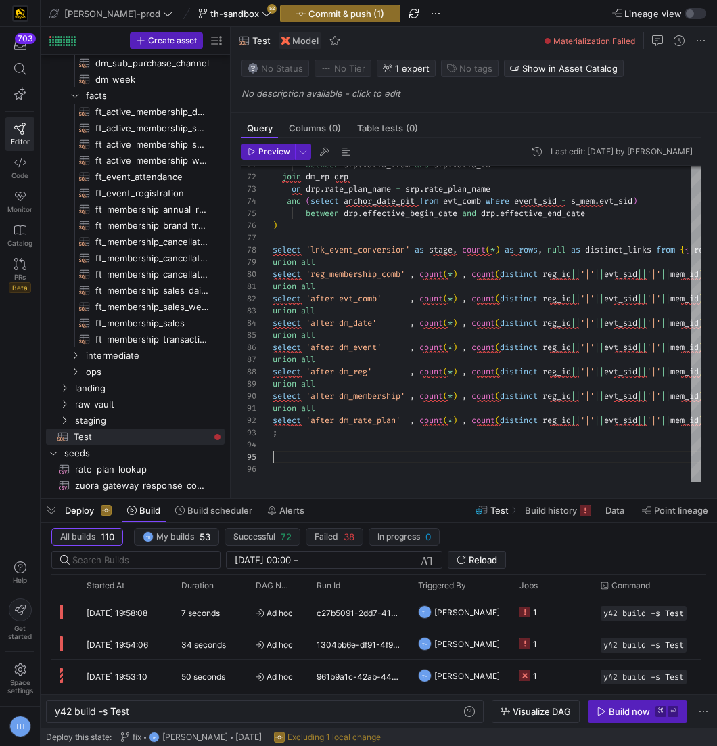
type textarea "union all select 'after dm_rate_plan' , count(*) , count(distinct reg_id||'|'||…"
click at [154, 175] on span "ft_event_attendance​​​​​​​​​​" at bounding box center [152, 177] width 114 height 16
type textarea "y42 build -s ft_event_attendance"
type textarea "{{ config( post_hook = [ "alter table {{ this }} add primary key (event_close_d…"
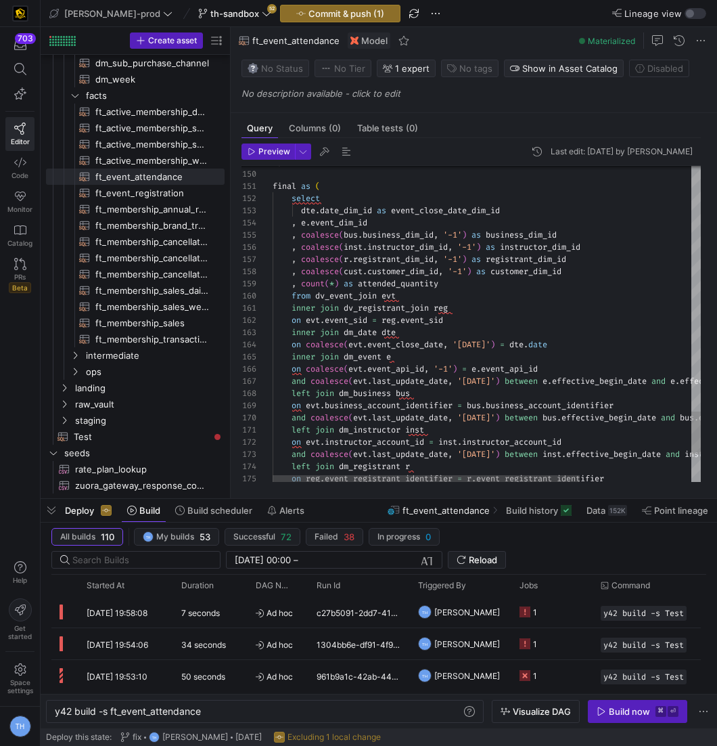
scroll to position [110, 97]
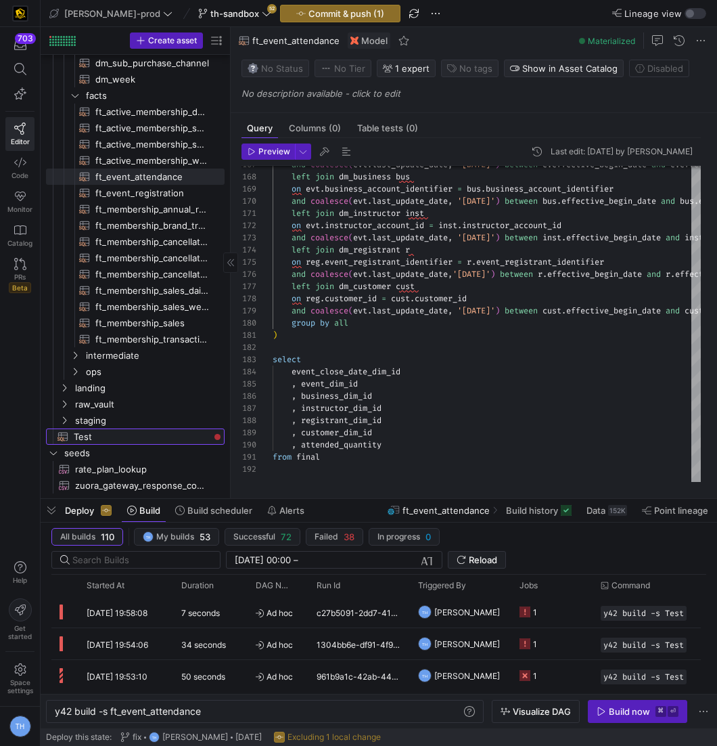
click at [137, 439] on span "Test​​​​​​​​​​" at bounding box center [141, 437] width 135 height 16
type textarea "with base as ( select lec.event_sid , lec.event_registrant_sid , lec.member_sid…"
type textarea "y42 build -s Test"
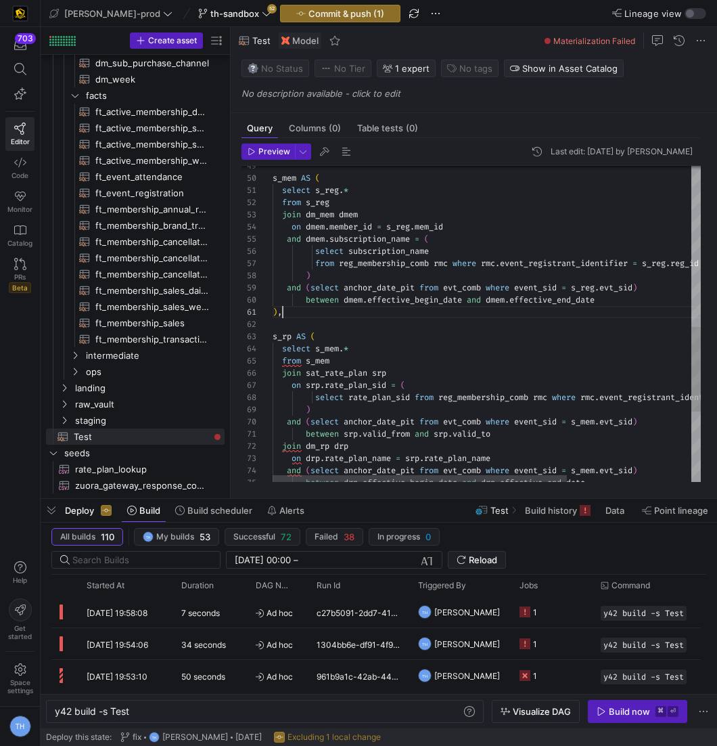
click at [321, 313] on div "between srp . valid_from and srp . valid_to join dm_rp drp on drp . rate_plan_n…" at bounding box center [577, 158] width 608 height 1188
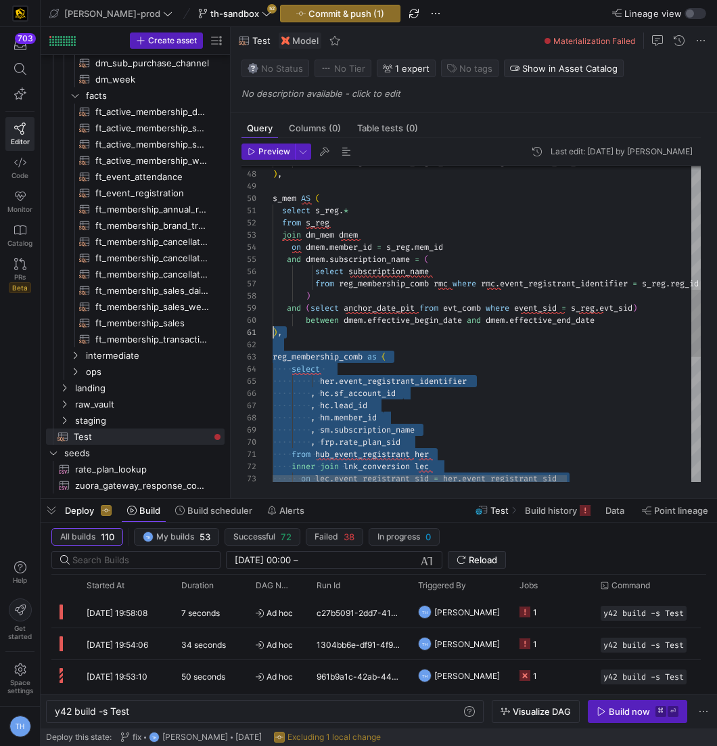
scroll to position [24, 0]
drag, startPoint x: 302, startPoint y: 464, endPoint x: 256, endPoint y: 358, distance: 115.7
type textarea "), reg_membership_comb as ( select her.event_registrant_identifier , hc.sf_acco…"
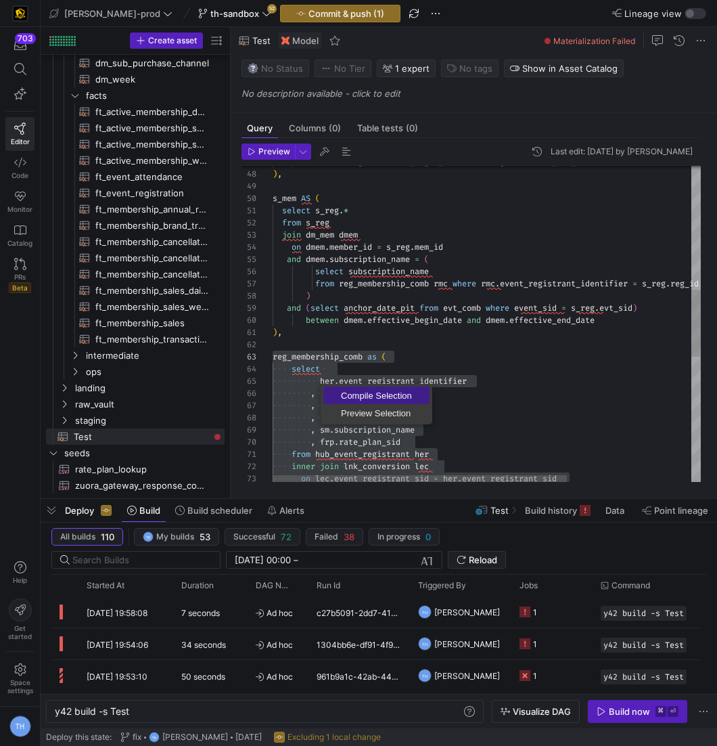
click at [369, 393] on span "Compile Selection" at bounding box center [376, 395] width 106 height 9
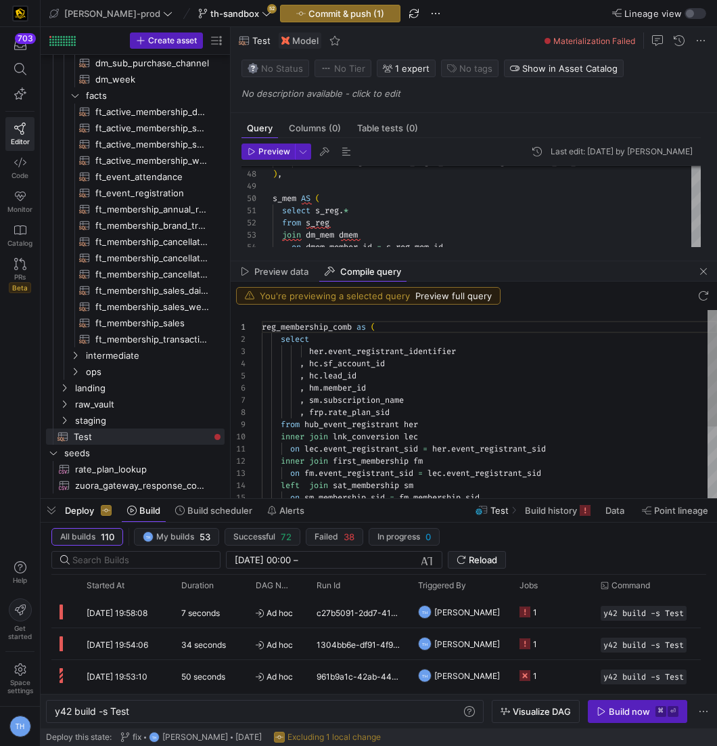
scroll to position [122, 0]
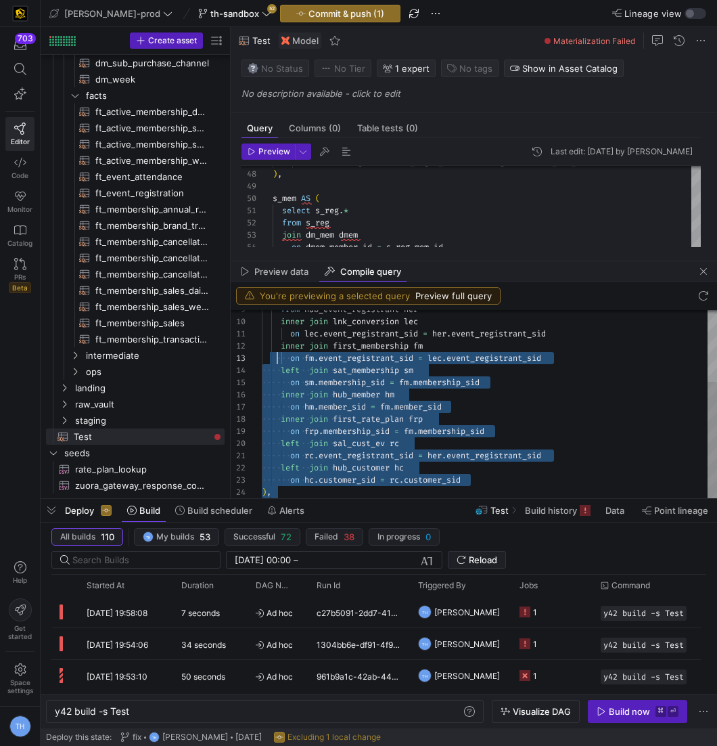
type textarea "reg_membership_comb as ( select her.event_registrant_identifier , hc.sf_account…"
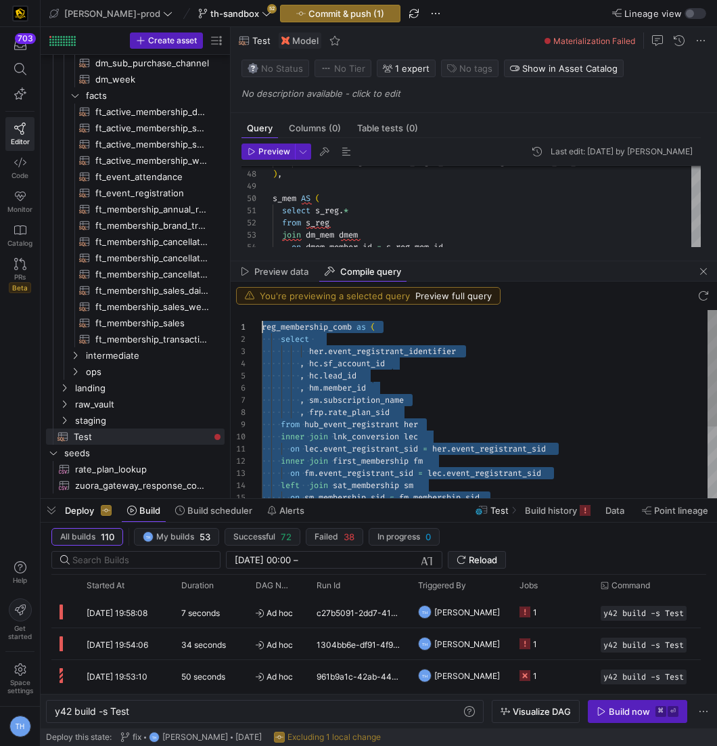
drag, startPoint x: 306, startPoint y: 489, endPoint x: 235, endPoint y: 206, distance: 291.6
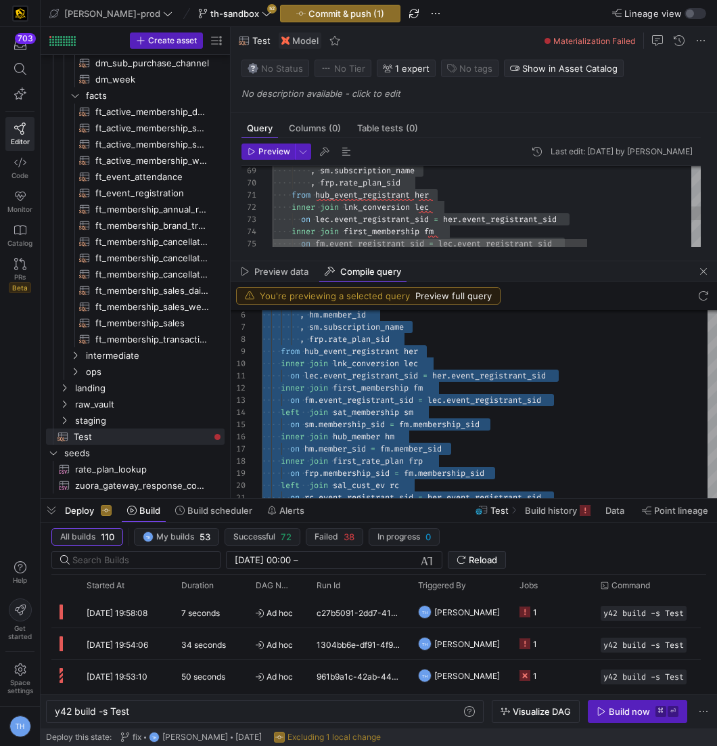
click at [415, 212] on div ", sm . subscription_name , frp . rate_plan_sid from hub_event_registrant her in…" at bounding box center [557, 72] width 569 height 1492
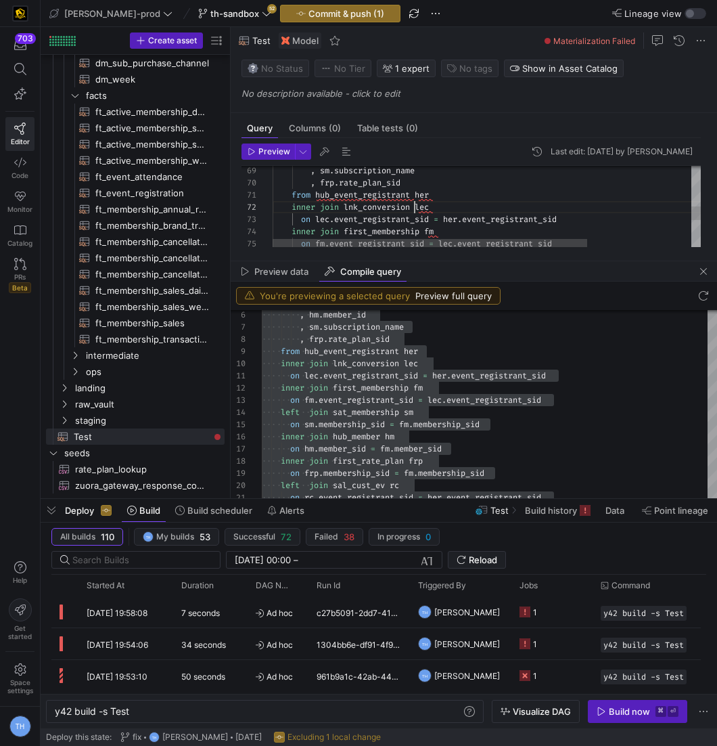
scroll to position [12, 141]
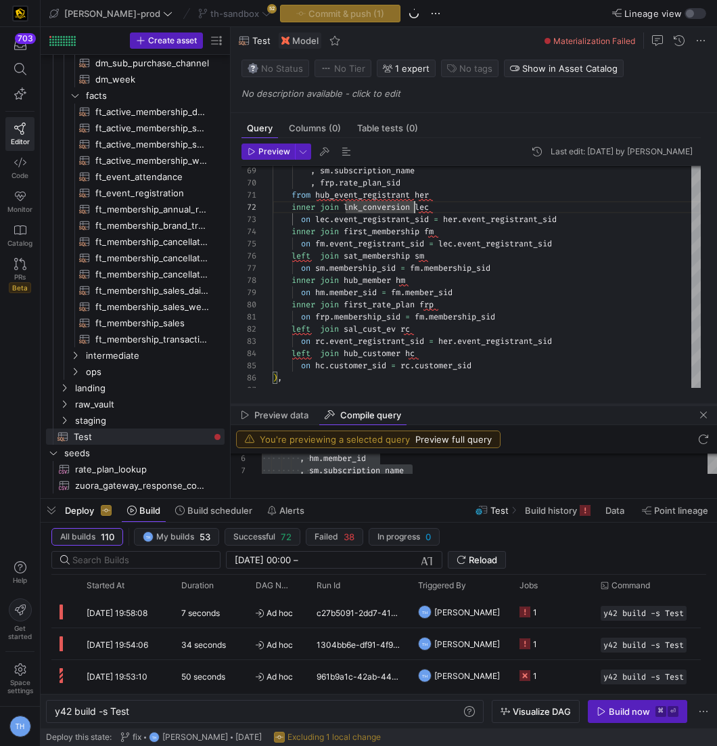
drag, startPoint x: 497, startPoint y: 262, endPoint x: 504, endPoint y: 408, distance: 145.6
click at [504, 407] on div at bounding box center [474, 404] width 486 height 5
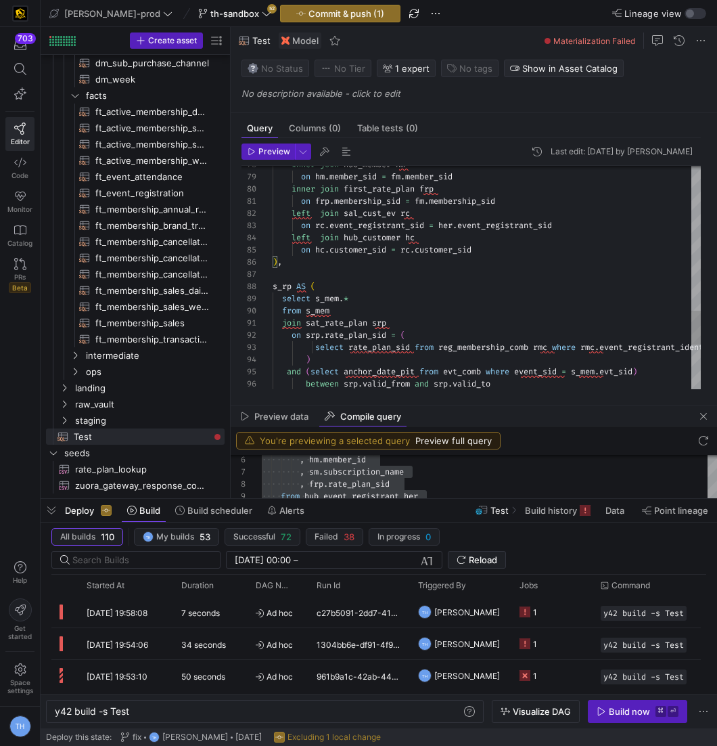
scroll to position [85, 44]
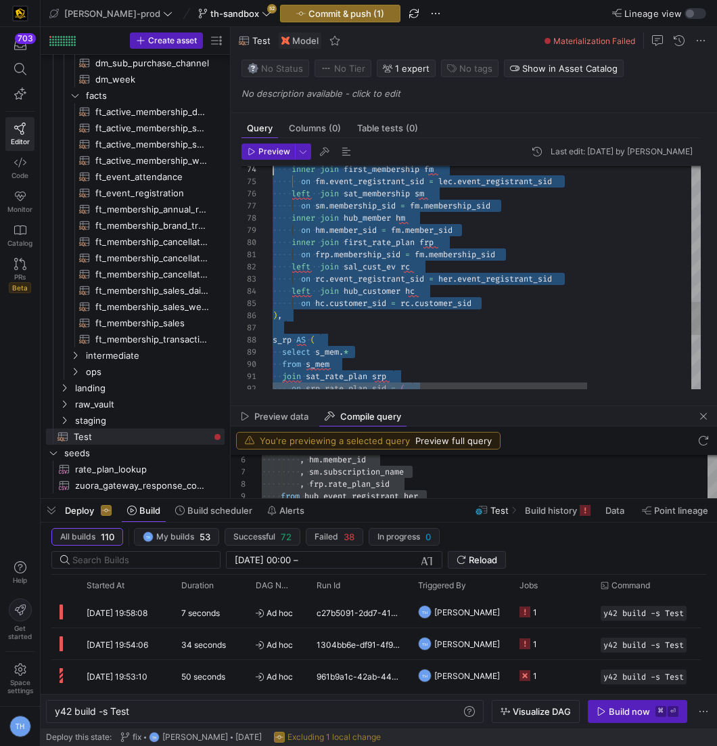
scroll to position [0, 0]
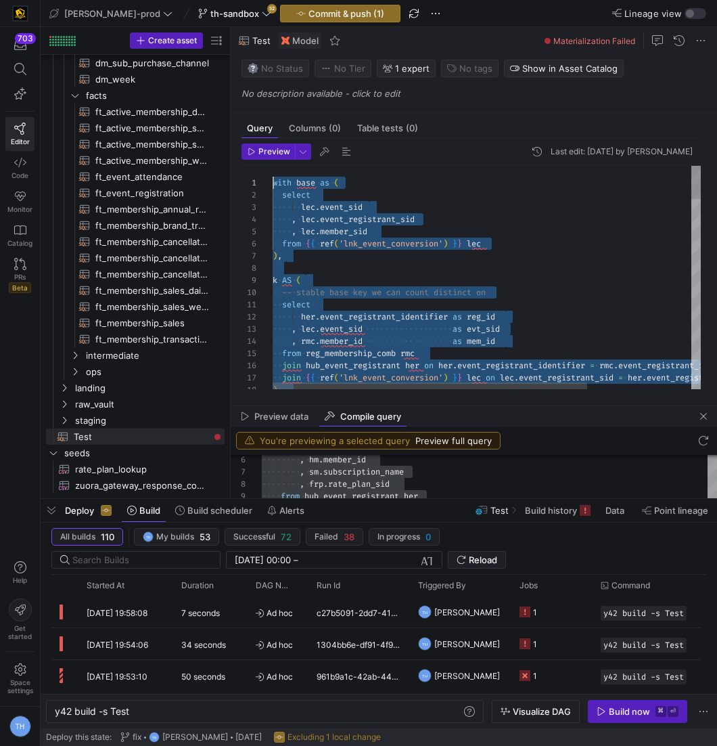
drag, startPoint x: 456, startPoint y: 344, endPoint x: 203, endPoint y: -66, distance: 482.3
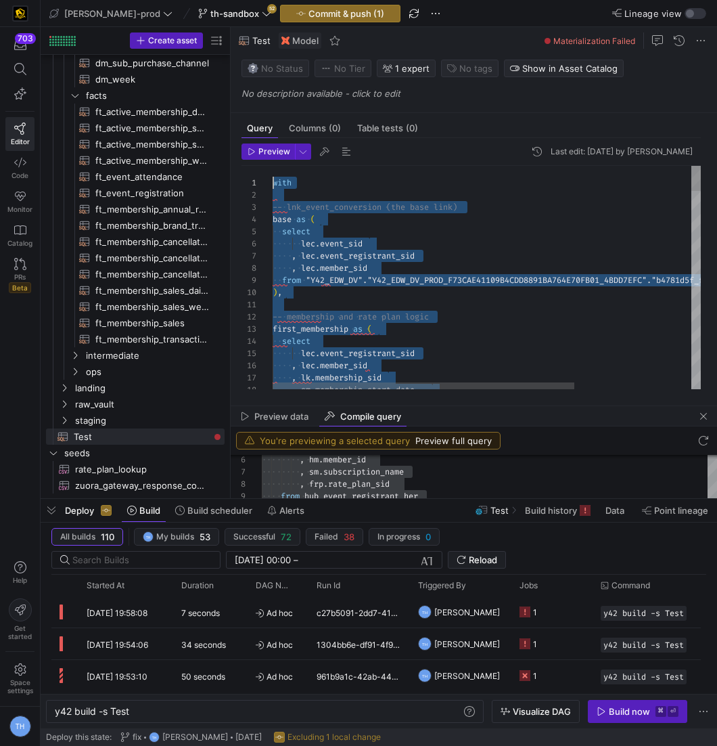
drag, startPoint x: 315, startPoint y: 356, endPoint x: 215, endPoint y: -16, distance: 385.3
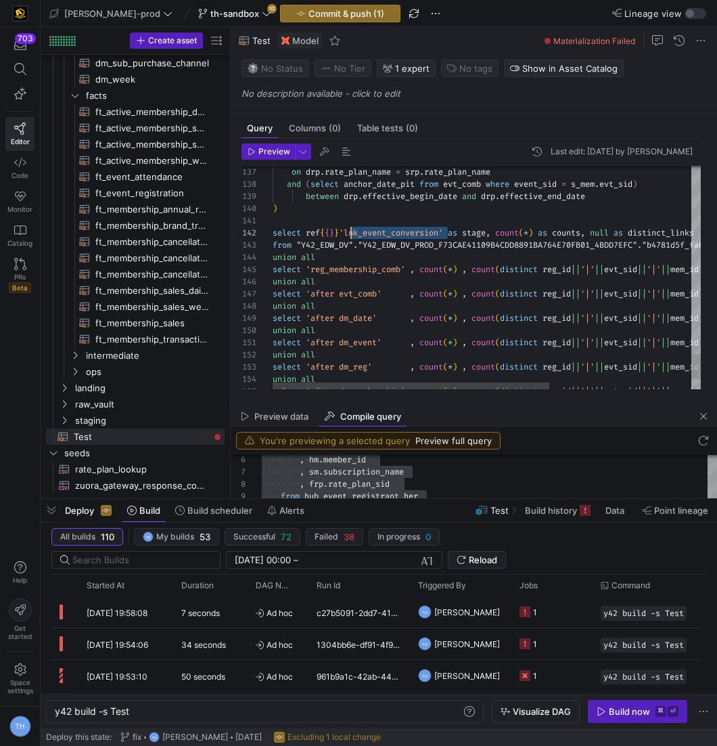
scroll to position [12, 68]
drag, startPoint x: 450, startPoint y: 229, endPoint x: 342, endPoint y: 228, distance: 107.6
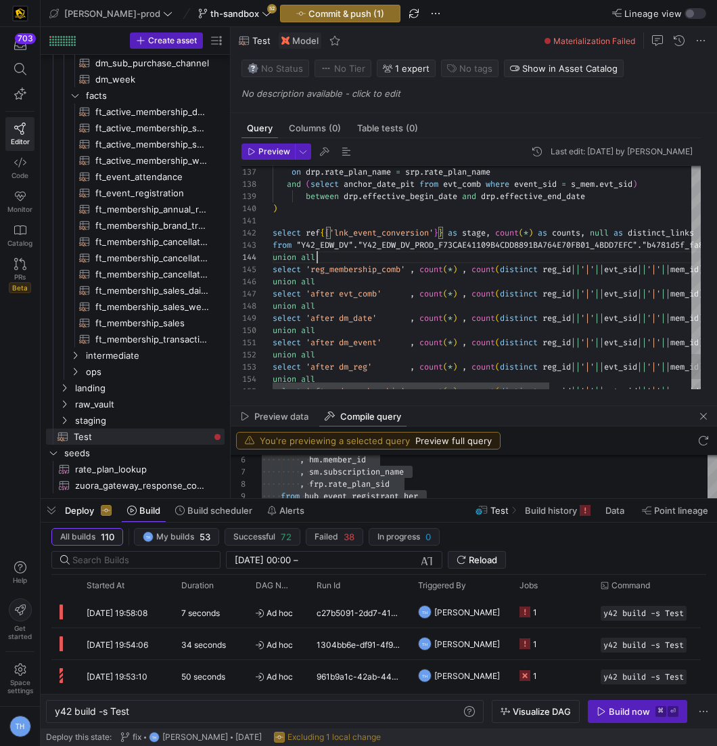
scroll to position [36, 44]
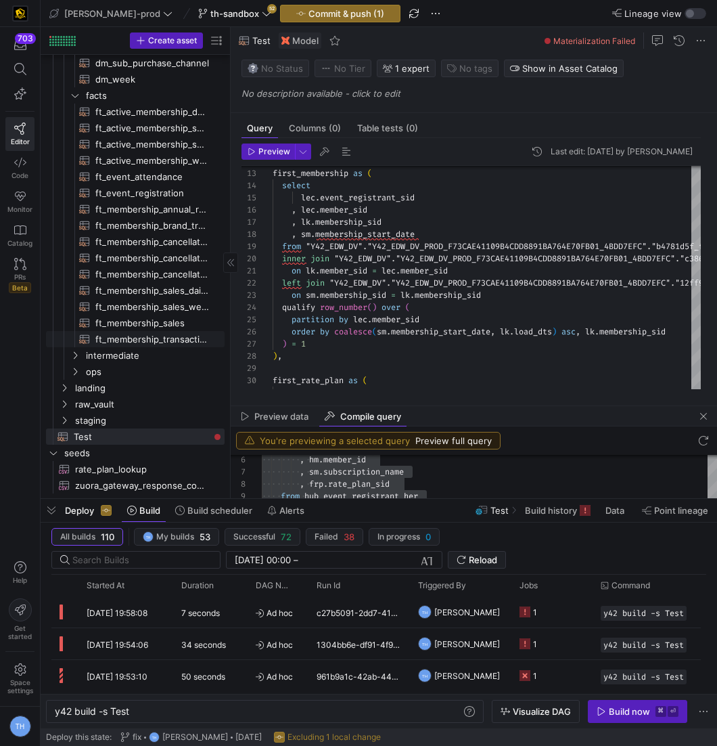
click at [139, 339] on span "ft_membership_transaction​​​​​​​​​​" at bounding box center [152, 339] width 114 height 16
type textarea "{{ config( post_hook = [ "alter table {{ this }} add primary key (membership_di…"
type textarea "y42 build -s ft_membership_transaction"
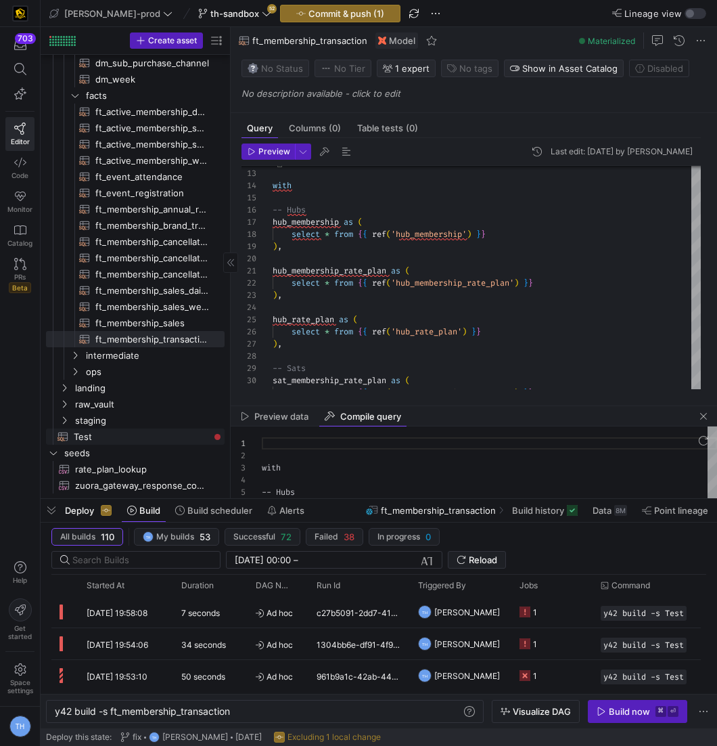
scroll to position [122, 0]
click at [145, 432] on span "Test​​​​​​​​​​" at bounding box center [141, 437] width 135 height 16
type textarea "with -- lnk_event_conversion (the base link) base as ( select lec.event_sid , l…"
type textarea "y42 build -s Test"
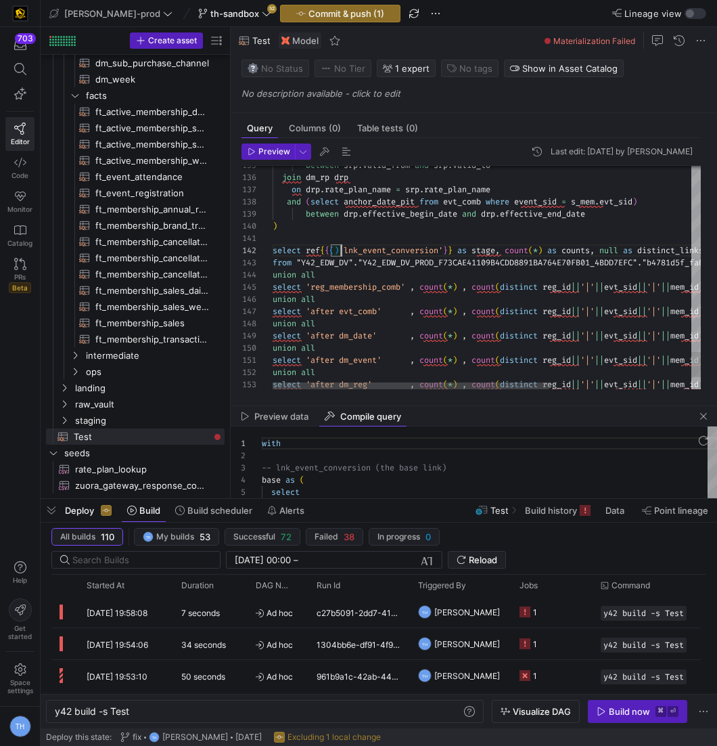
scroll to position [12, 63]
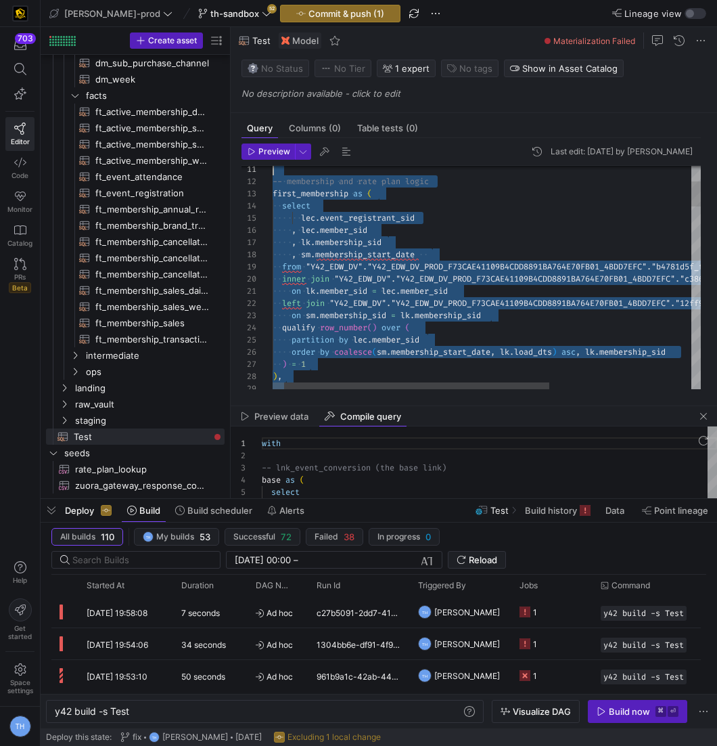
scroll to position [0, 0]
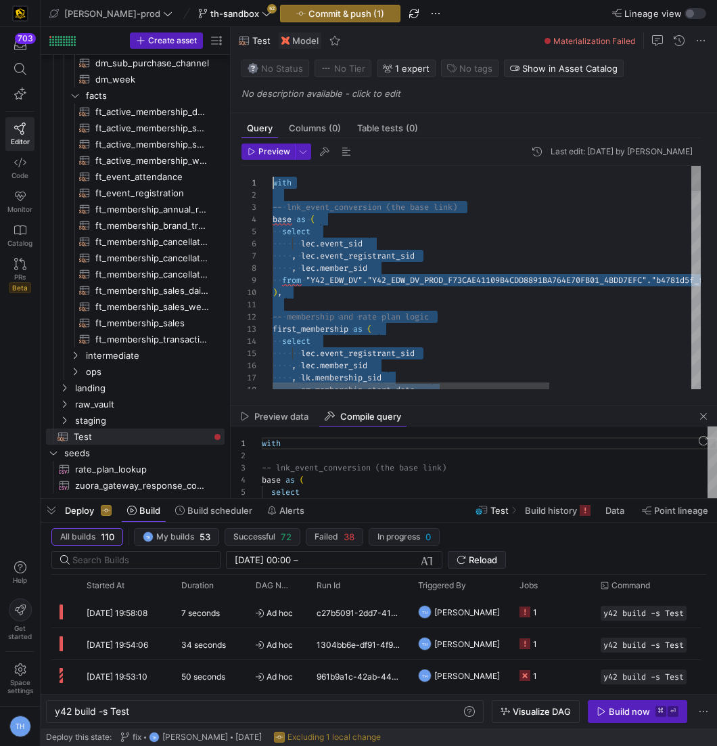
drag, startPoint x: 360, startPoint y: 340, endPoint x: 210, endPoint y: -66, distance: 432.8
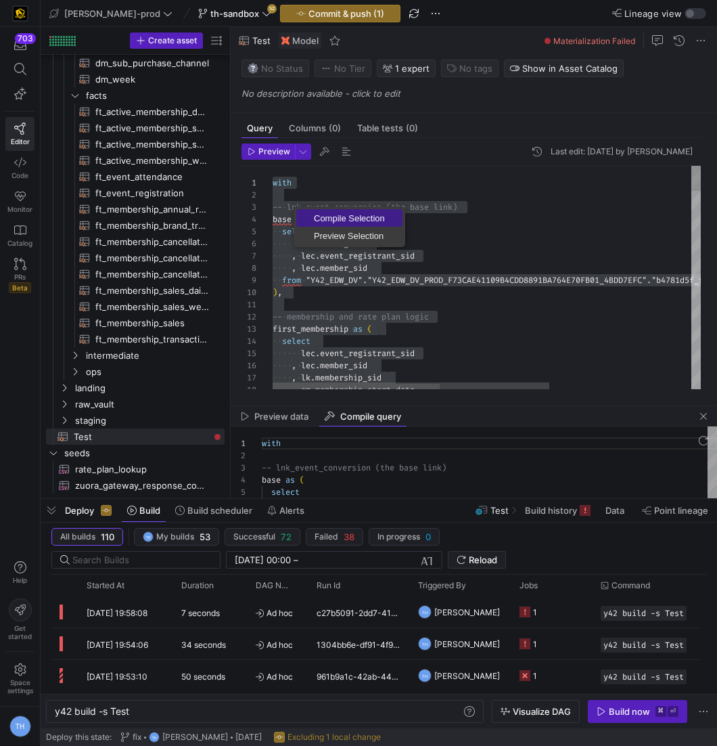
click at [313, 214] on span "Compile Selection" at bounding box center [349, 218] width 106 height 9
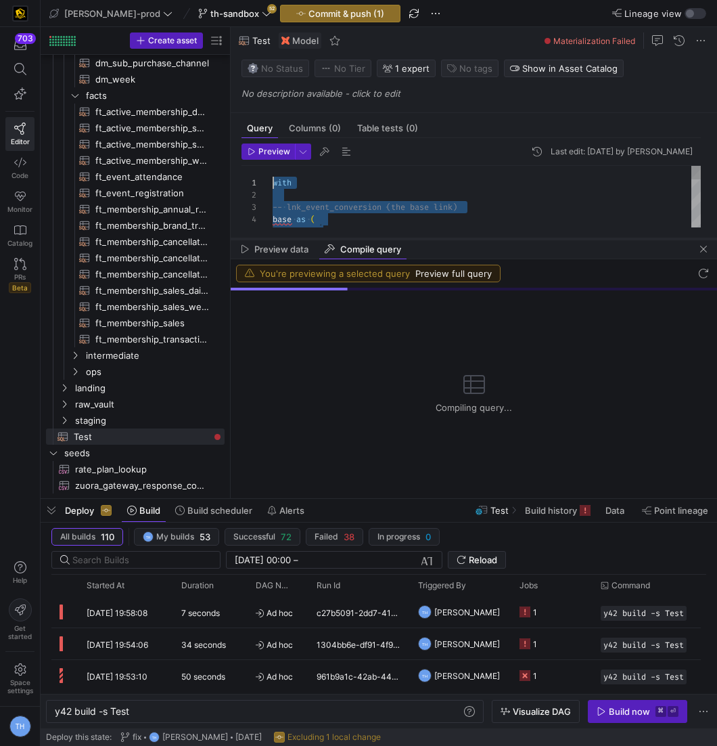
drag, startPoint x: 473, startPoint y: 405, endPoint x: 473, endPoint y: 238, distance: 166.4
click at [473, 238] on div at bounding box center [474, 238] width 486 height 5
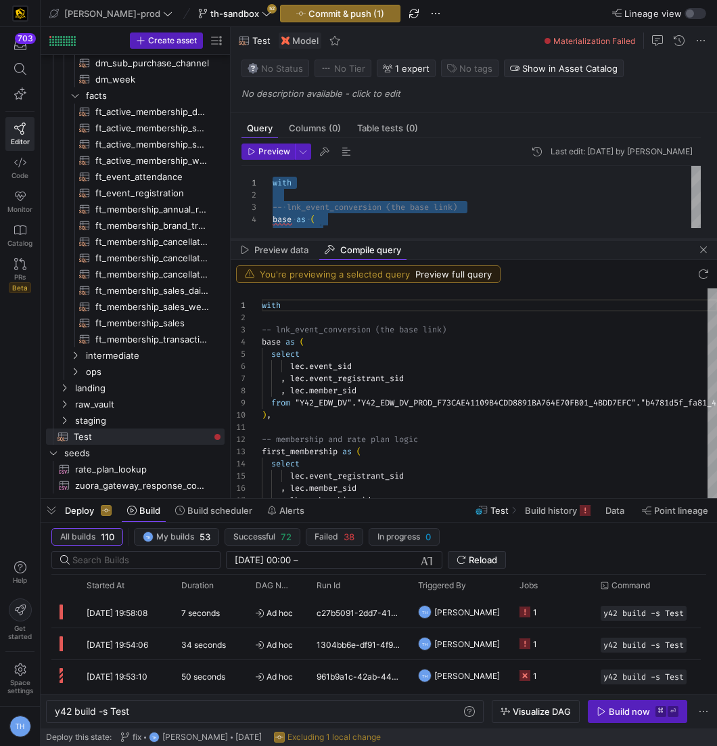
scroll to position [122, 0]
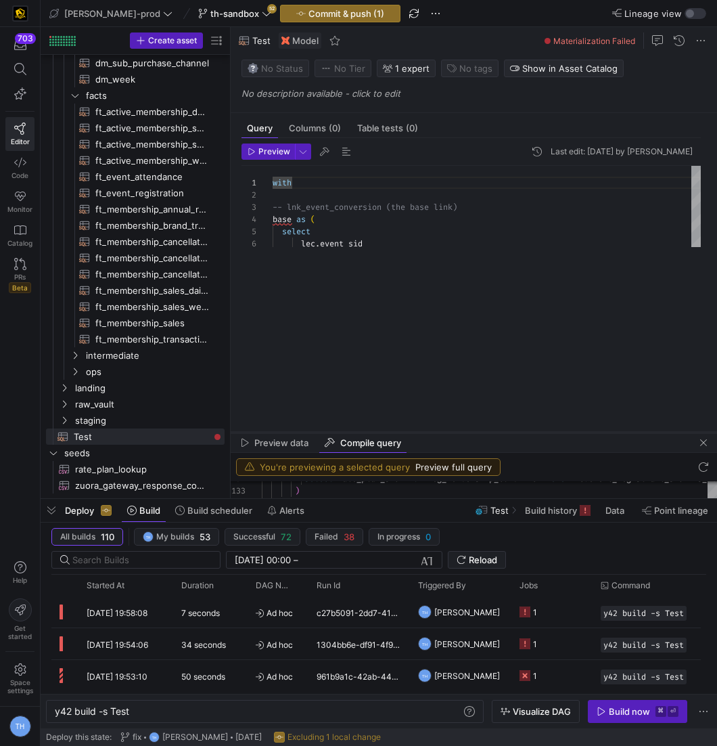
drag, startPoint x: 564, startPoint y: 240, endPoint x: 557, endPoint y: 432, distance: 191.6
click at [557, 432] on div at bounding box center [474, 432] width 486 height 5
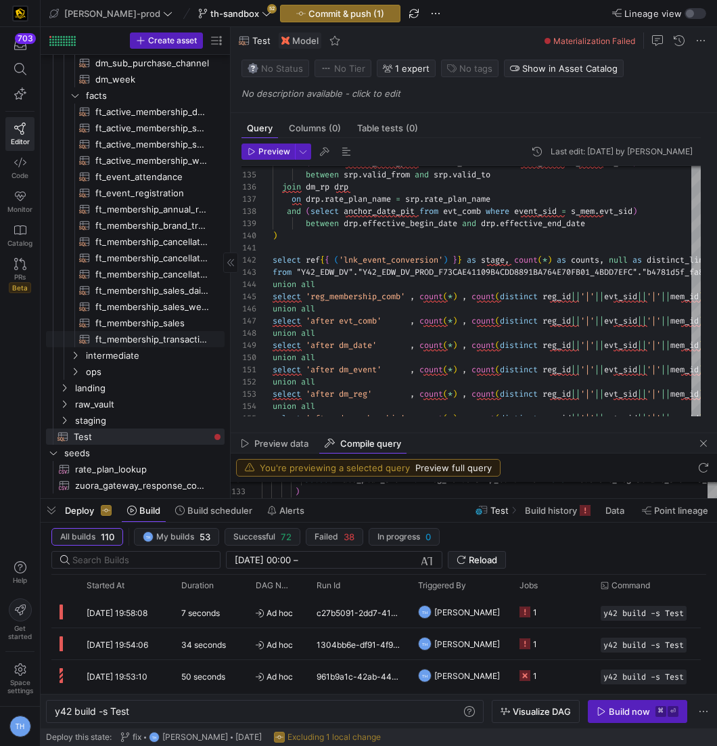
click at [167, 337] on span "ft_membership_transaction​​​​​​​​​​" at bounding box center [152, 339] width 114 height 16
type textarea "{{ config( post_hook = [ "alter table {{ this }} add primary key (membership_di…"
type textarea "y42 build -s ft_membership_transaction"
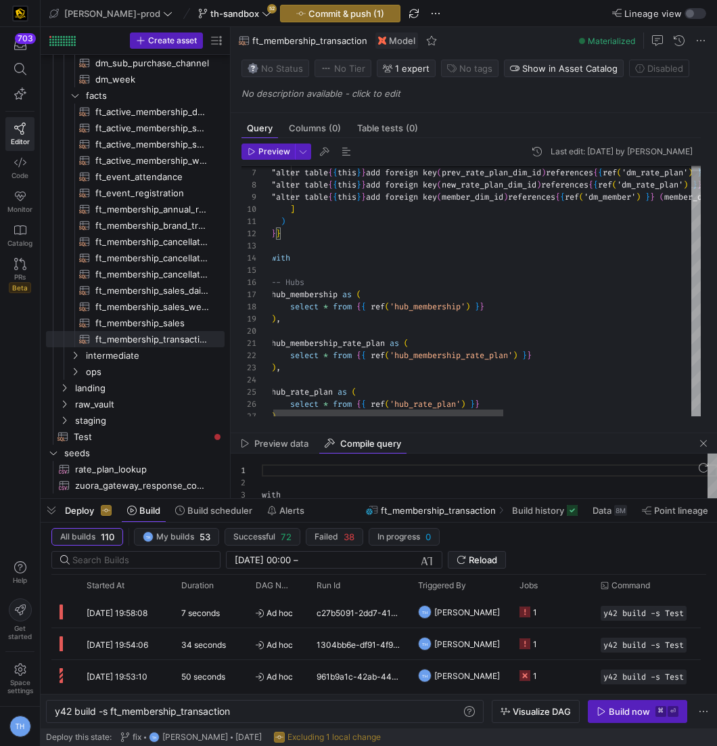
scroll to position [122, 0]
click at [153, 439] on span "Test​​​​​​​​​​" at bounding box center [141, 437] width 135 height 16
type textarea "with -- lnk_event_conversion (the base link) base as ( select lec.event_sid , l…"
type textarea "y42 build -s Test"
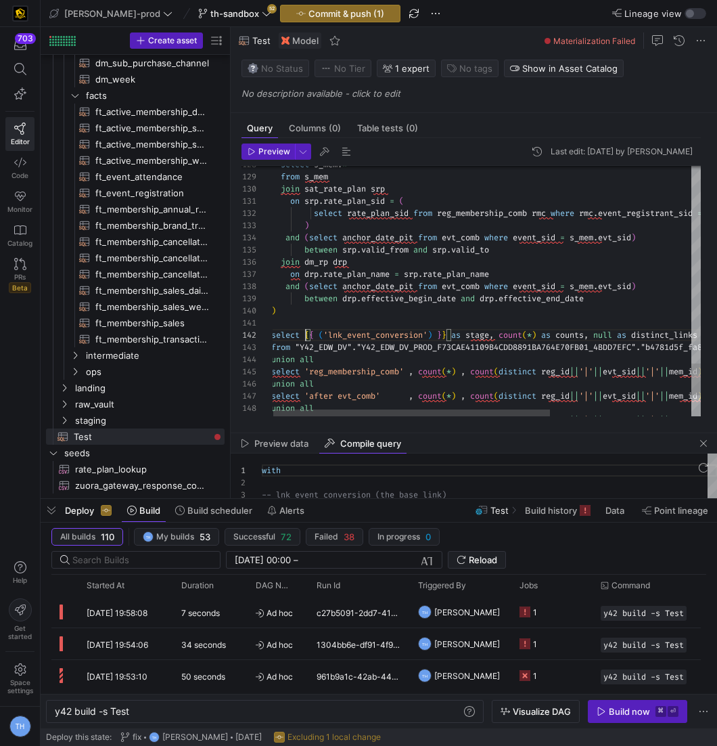
scroll to position [12, 49]
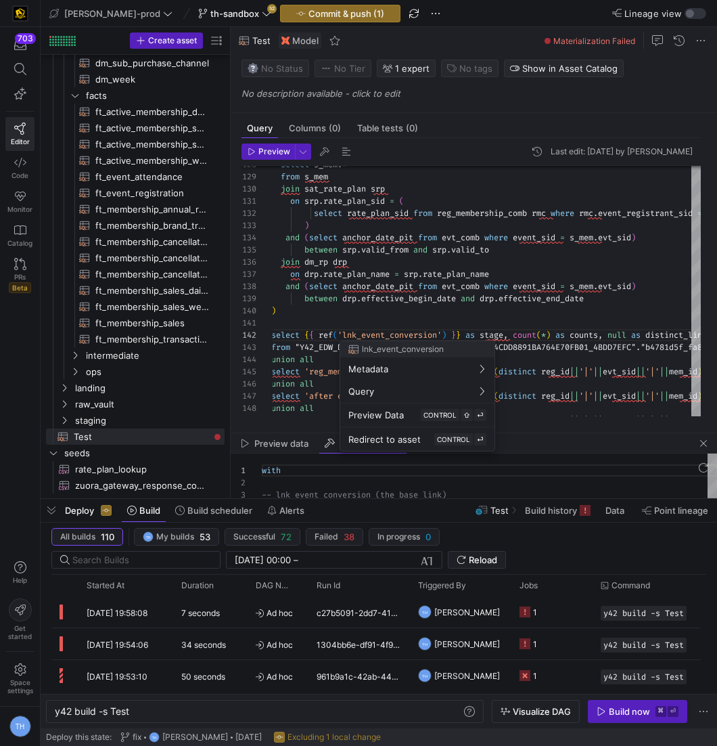
click at [374, 304] on div at bounding box center [358, 373] width 717 height 746
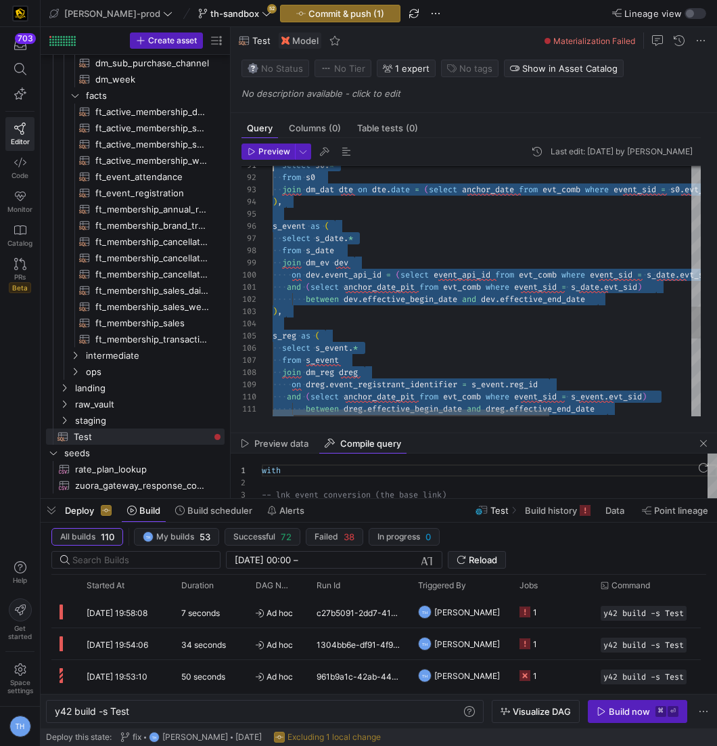
scroll to position [61, 0]
type textarea "with -- lnk_event_conversion (the base link) base as ( select lec.event_sid , l…"
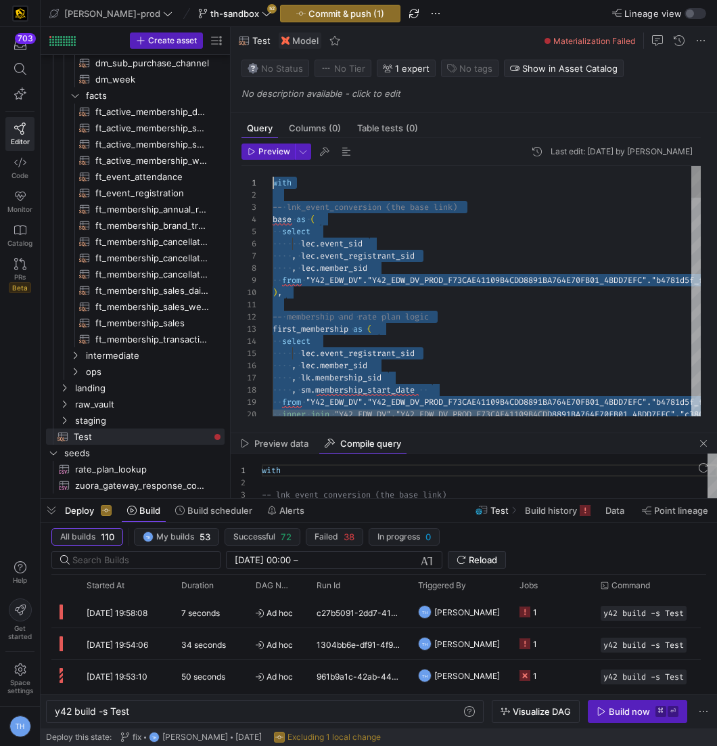
drag, startPoint x: 336, startPoint y: 367, endPoint x: 290, endPoint y: -66, distance: 434.7
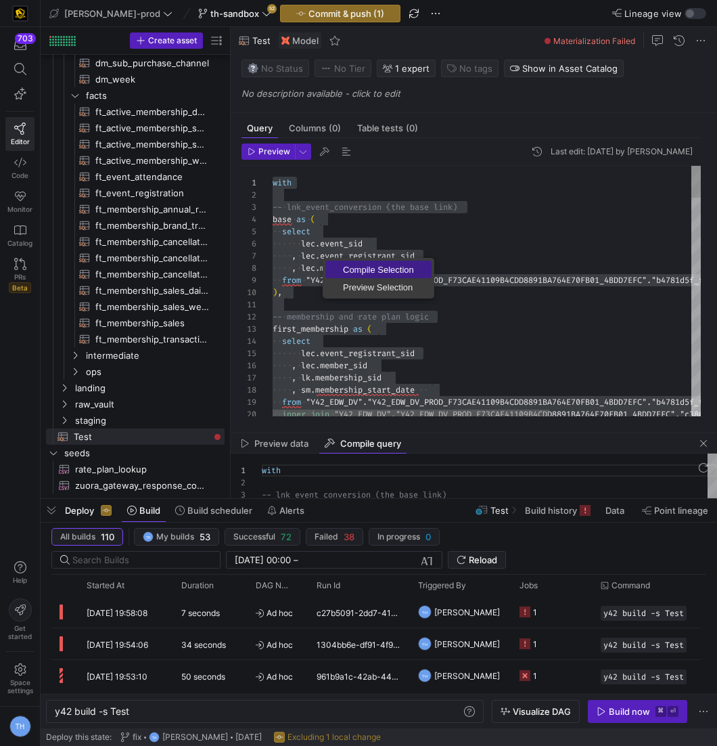
click at [340, 264] on link "Compile Selection" at bounding box center [378, 269] width 106 height 18
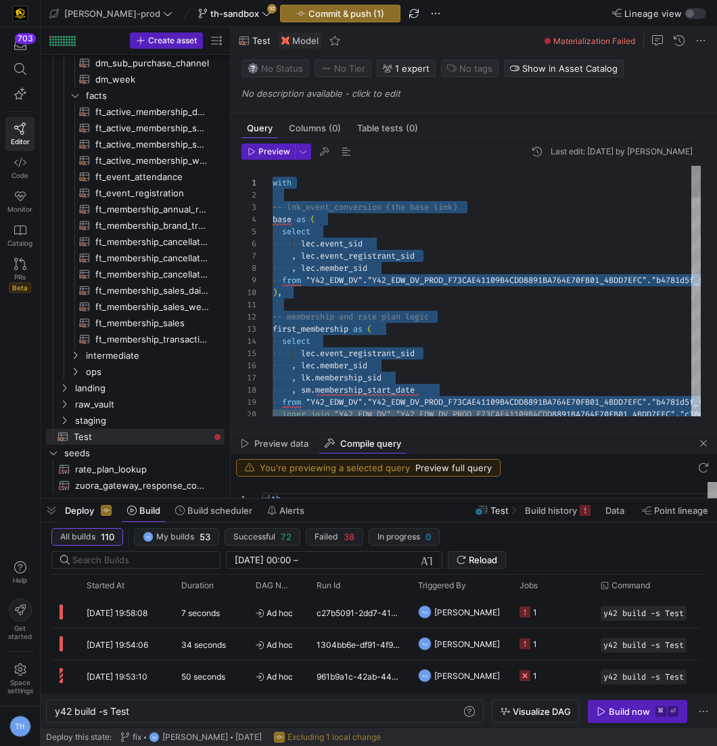
scroll to position [122, 0]
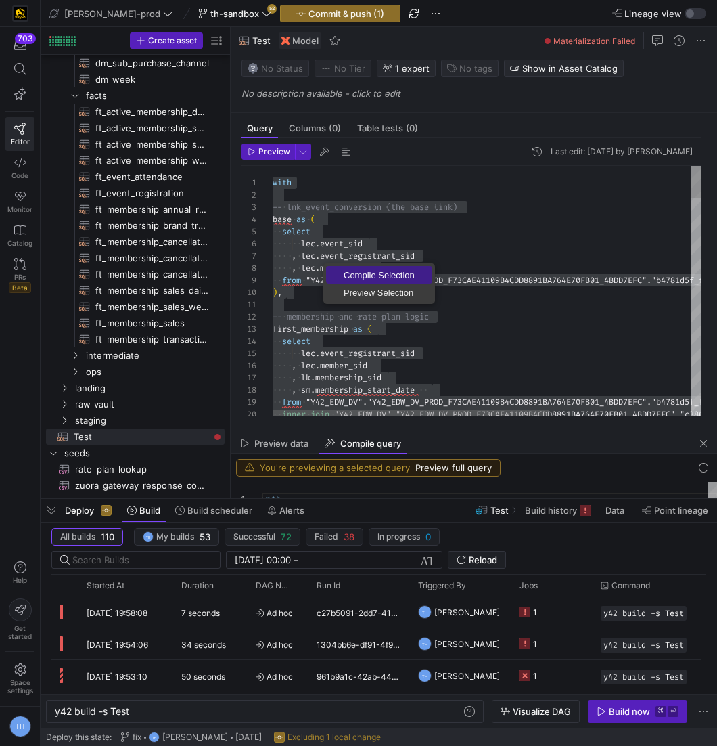
click at [340, 273] on span "Compile Selection" at bounding box center [379, 275] width 106 height 9
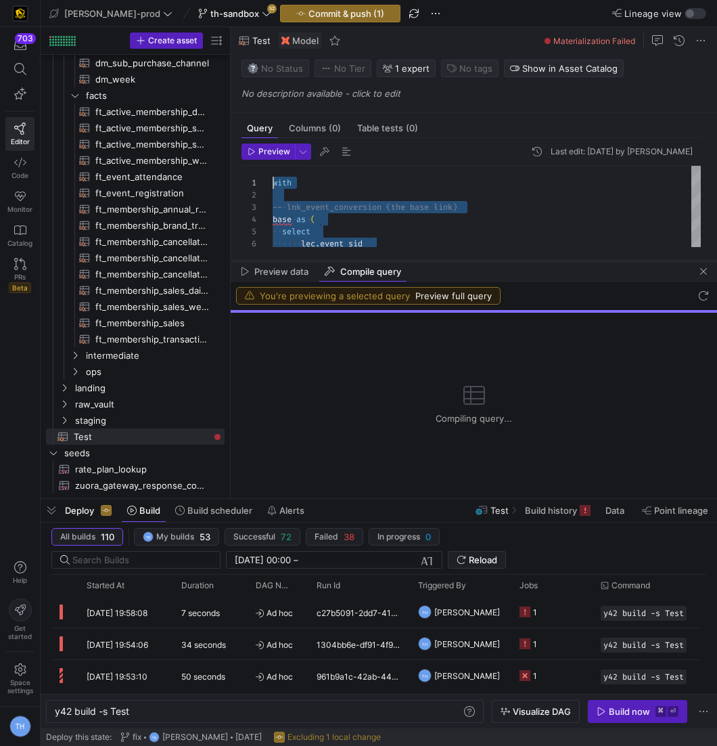
drag, startPoint x: 470, startPoint y: 433, endPoint x: 468, endPoint y: 260, distance: 172.5
click at [469, 260] on div at bounding box center [474, 260] width 486 height 5
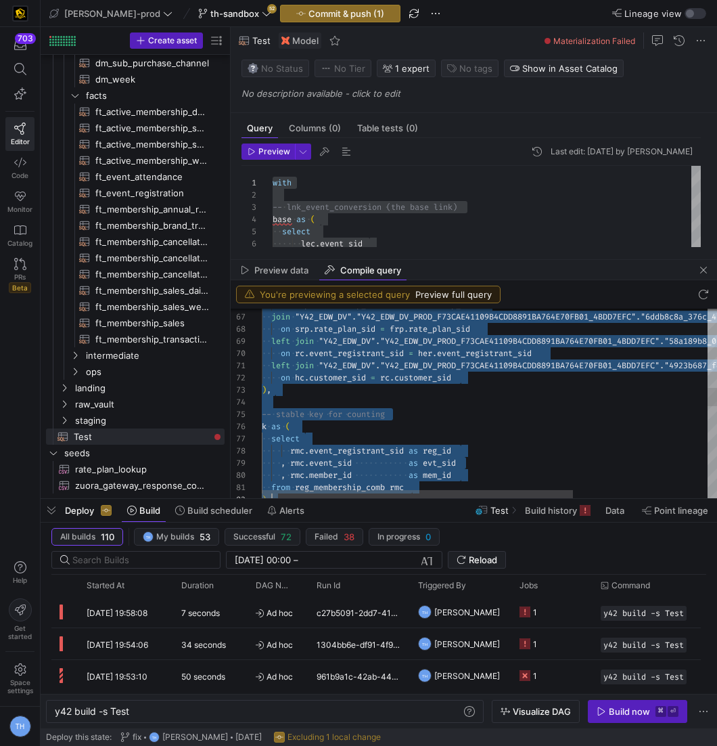
scroll to position [0, 0]
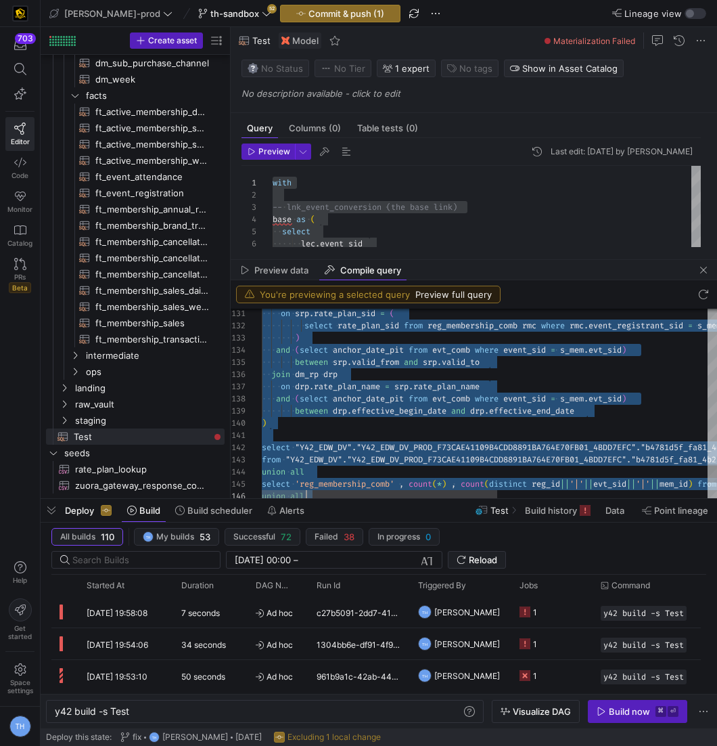
type textarea "with -- lnk_event_conversion (the base link) base as ( select lec.event_sid , l…"
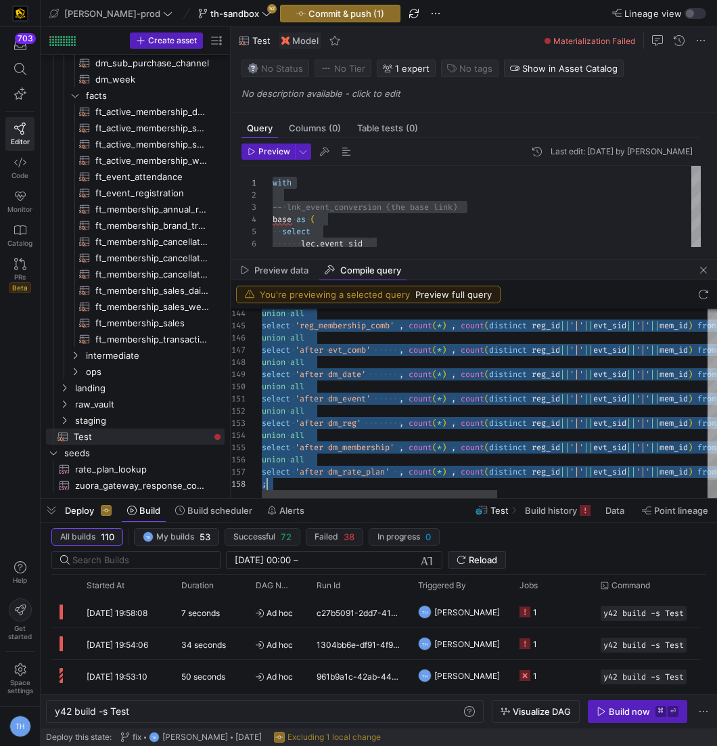
scroll to position [0, 5]
drag, startPoint x: 262, startPoint y: 325, endPoint x: 402, endPoint y: 484, distance: 211.4
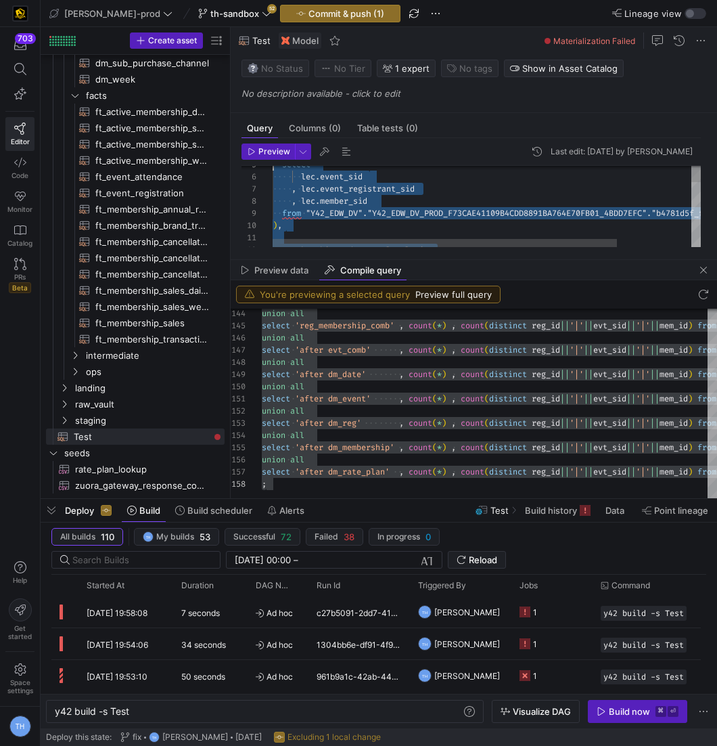
scroll to position [0, 0]
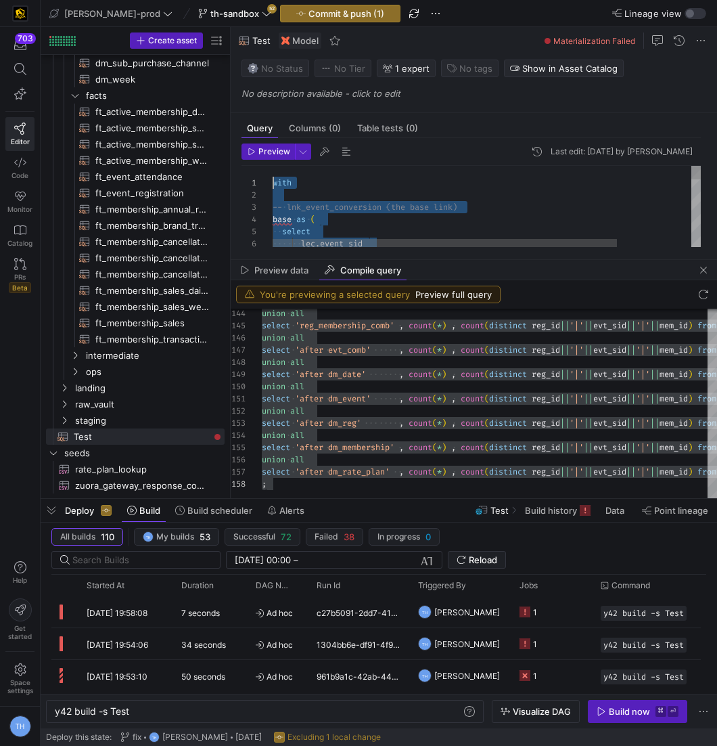
drag, startPoint x: 440, startPoint y: 204, endPoint x: 317, endPoint y: -66, distance: 297.6
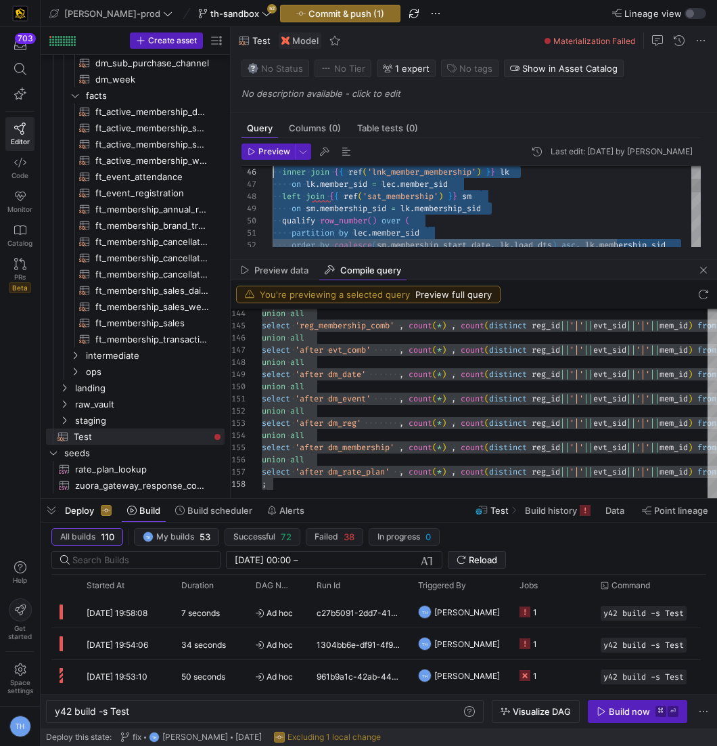
scroll to position [49, 0]
type textarea "{{ config(materialized='table') }} with -- lnk_event_conversion (the base link)…"
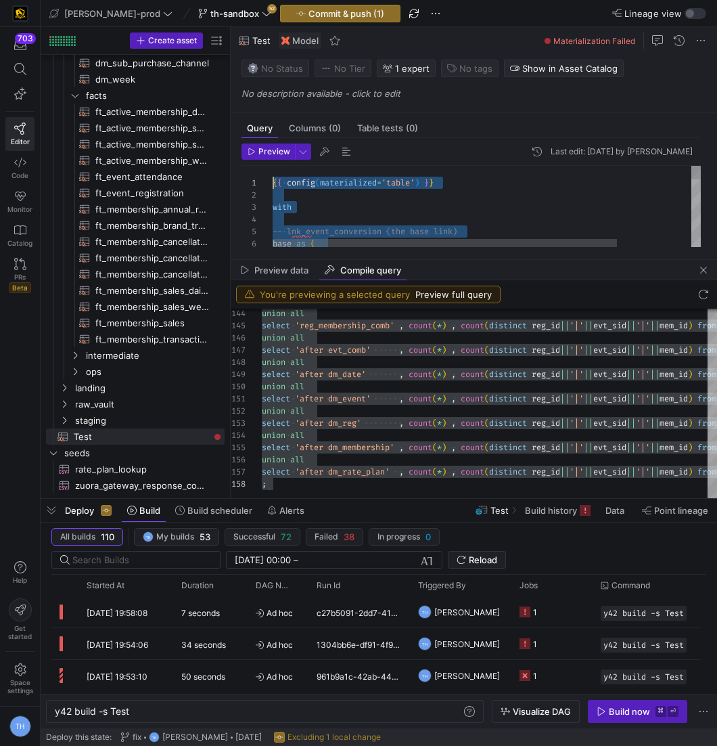
scroll to position [0, 0]
drag, startPoint x: 413, startPoint y: 214, endPoint x: 350, endPoint y: 88, distance: 140.7
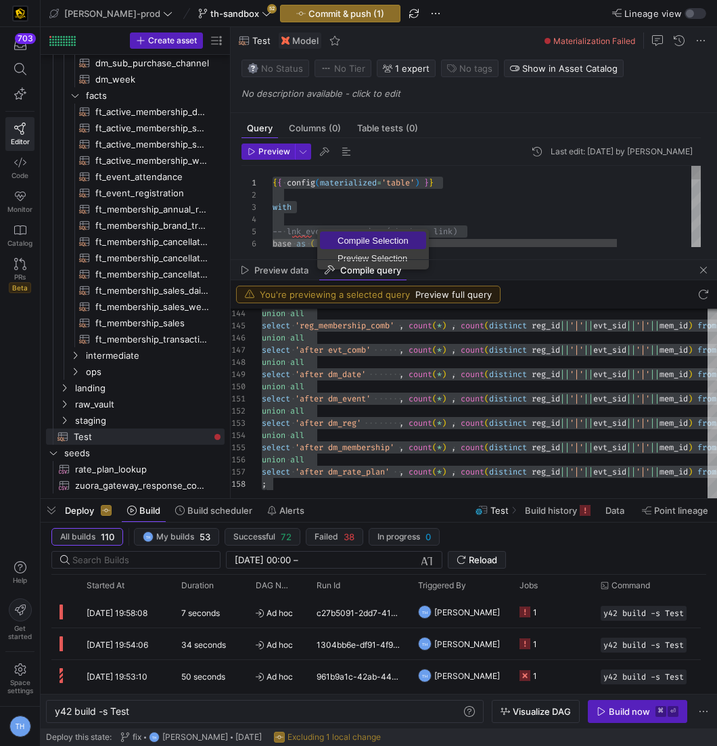
click at [342, 237] on span "Compile Selection" at bounding box center [373, 240] width 106 height 9
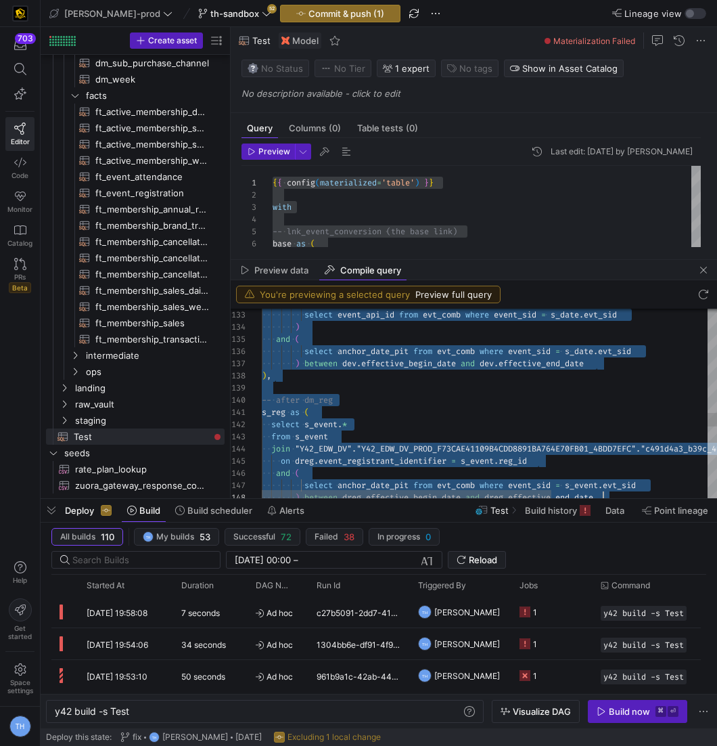
scroll to position [24, 0]
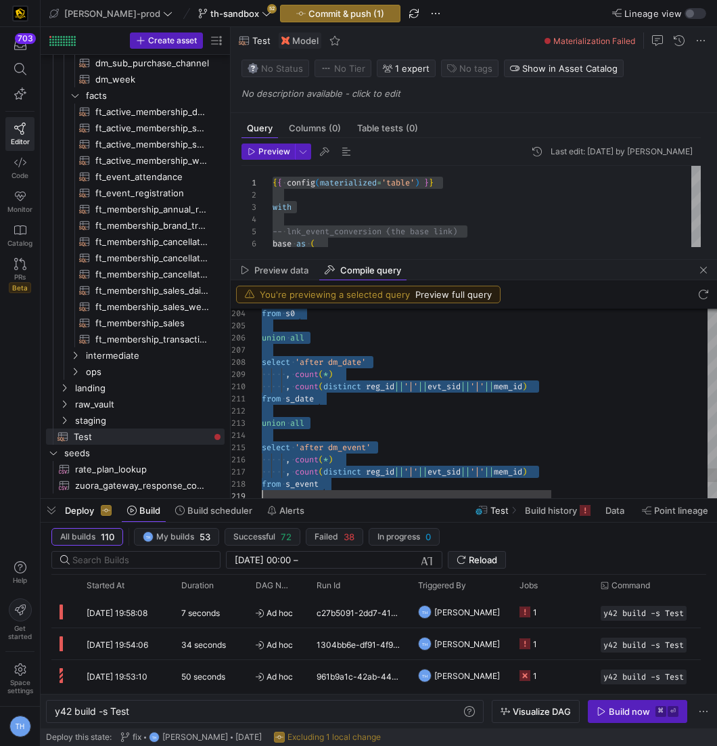
type textarea "with -- lnk_event_conversion (the base link) base as ( select lec.event_sid , l…"
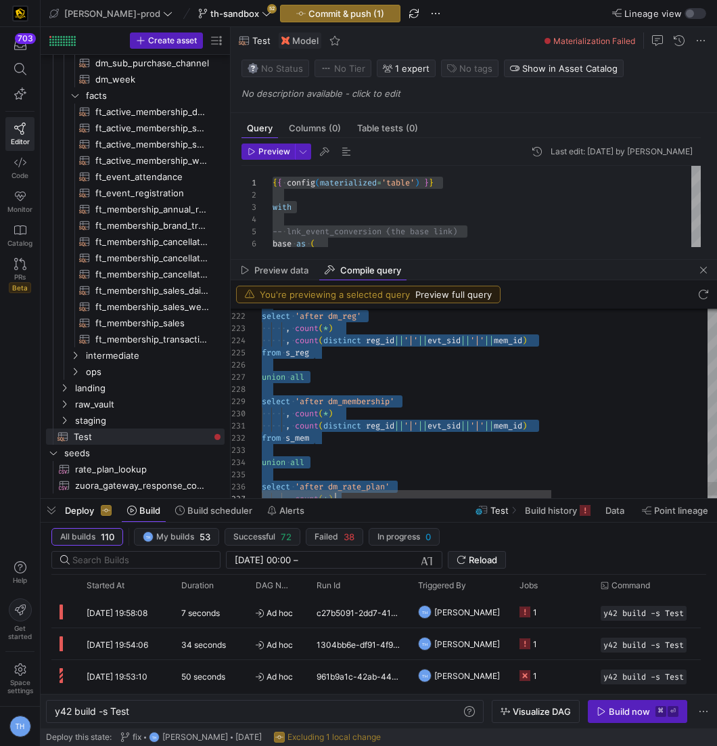
scroll to position [24, 44]
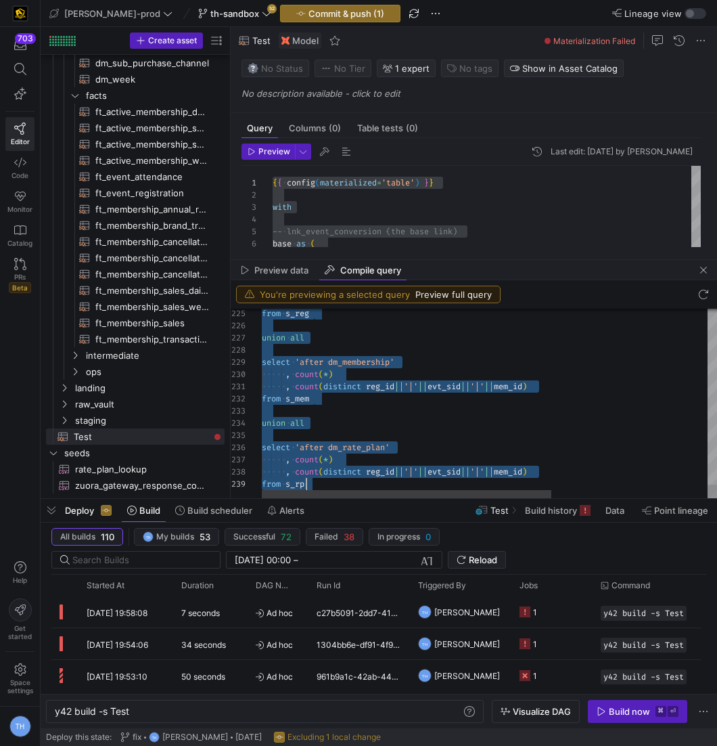
drag, startPoint x: 262, startPoint y: 349, endPoint x: 405, endPoint y: 485, distance: 196.7
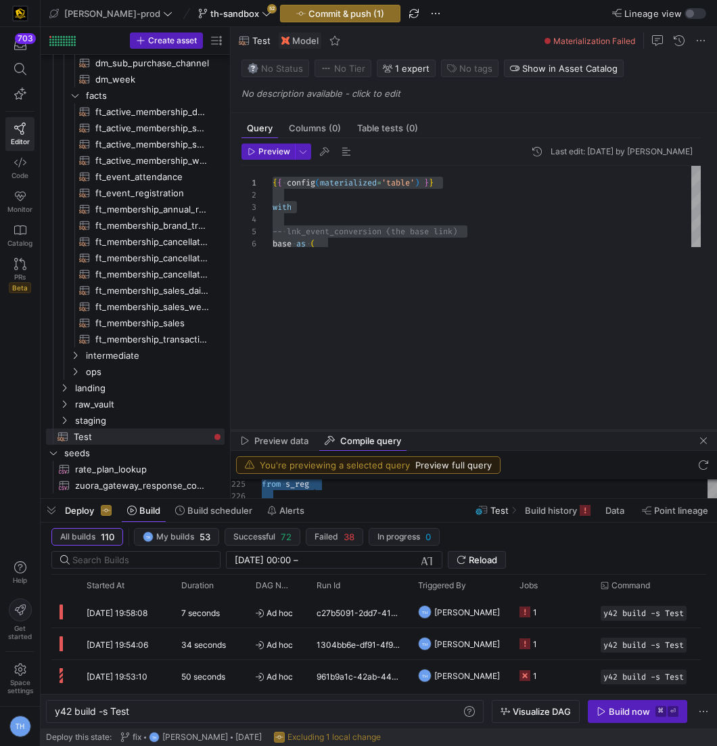
drag, startPoint x: 468, startPoint y: 260, endPoint x: 468, endPoint y: 431, distance: 170.5
click at [468, 431] on div at bounding box center [474, 430] width 486 height 5
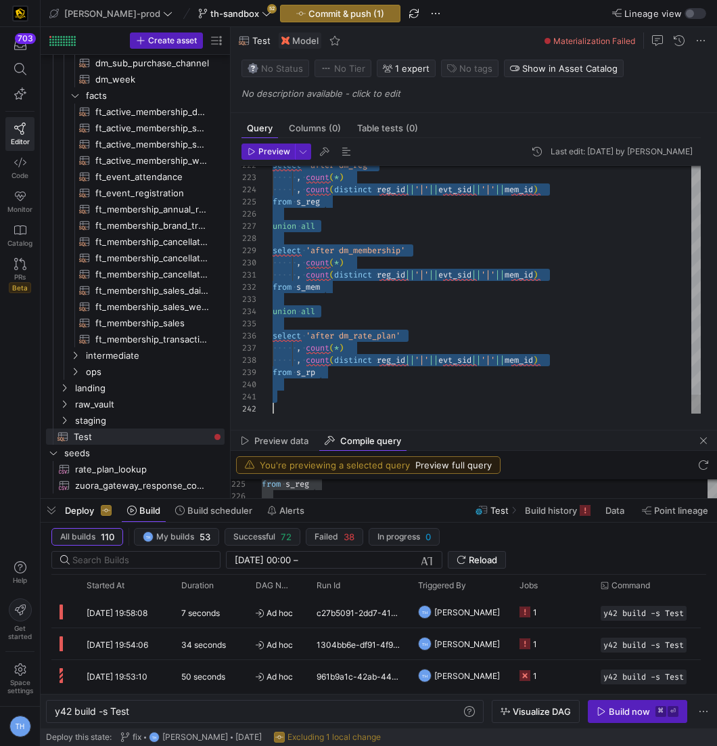
scroll to position [0, 0]
drag, startPoint x: 273, startPoint y: 177, endPoint x: 477, endPoint y: 713, distance: 573.4
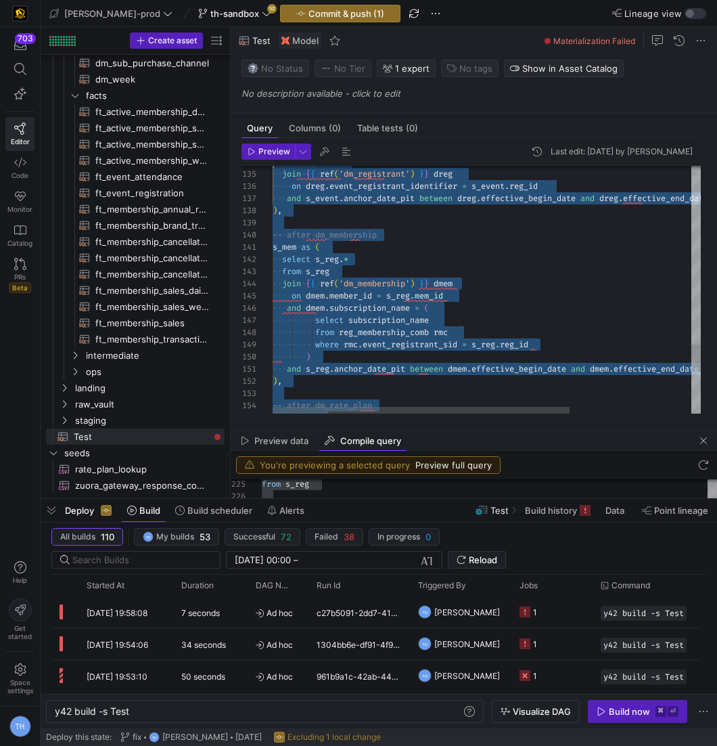
scroll to position [85, 0]
type textarea "with -- lnk_event_conversion (the base link) base as ( select lec.event_sid , l…"
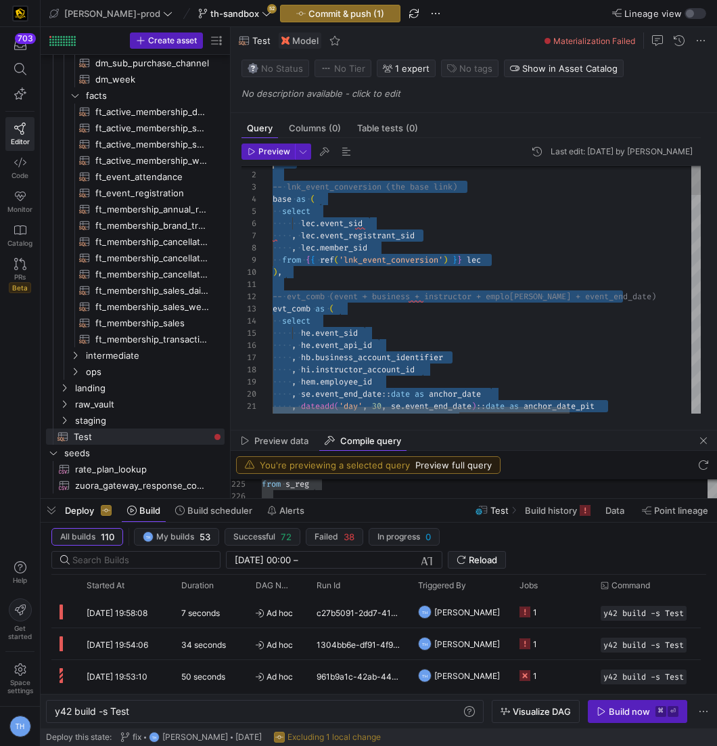
scroll to position [0, 0]
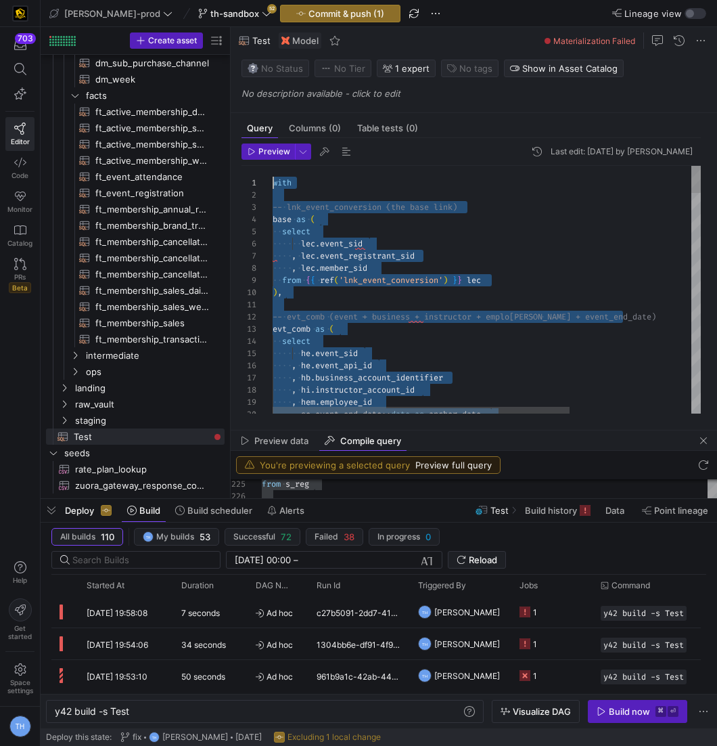
drag, startPoint x: 313, startPoint y: 398, endPoint x: 49, endPoint y: -66, distance: 534.2
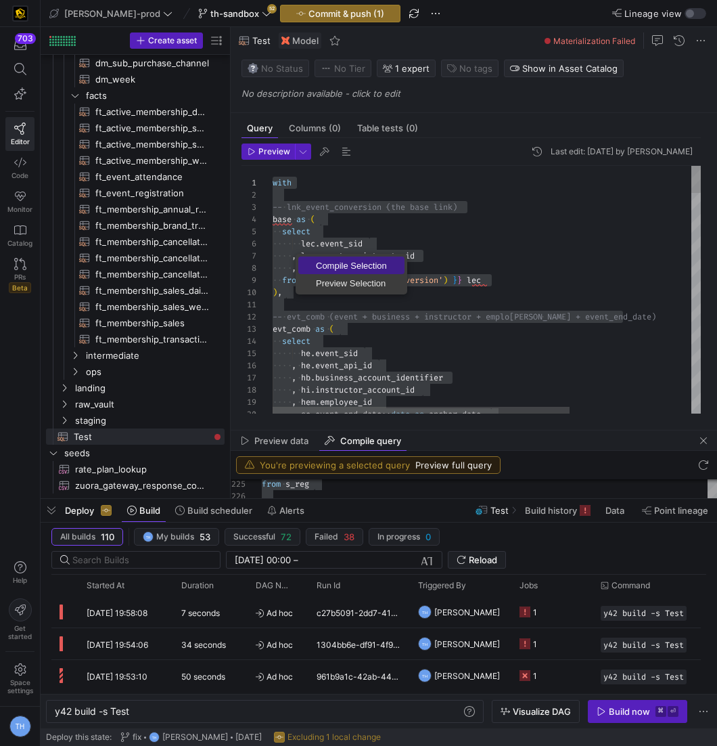
click at [326, 265] on span "Compile Selection" at bounding box center [351, 265] width 106 height 9
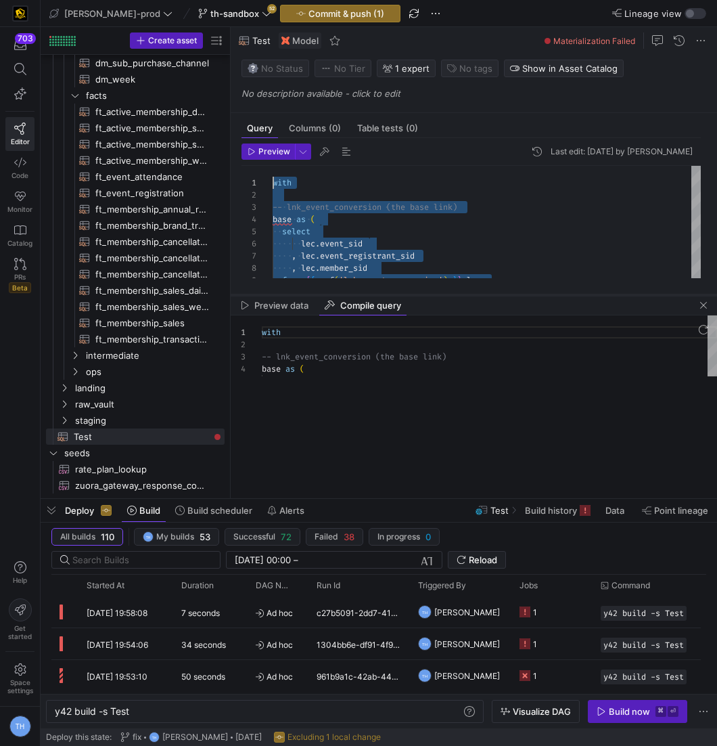
scroll to position [122, 0]
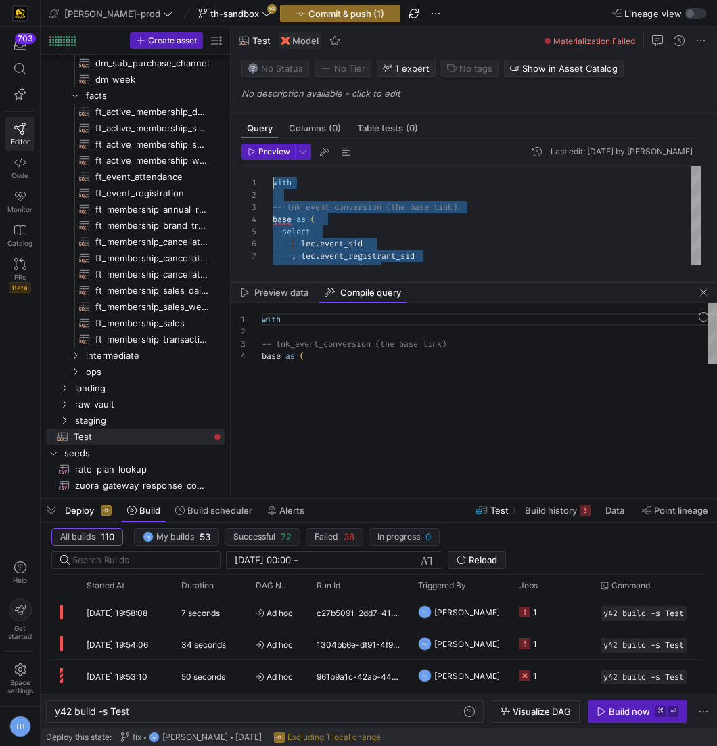
drag, startPoint x: 421, startPoint y: 430, endPoint x: 432, endPoint y: 282, distance: 148.5
click at [432, 282] on div at bounding box center [474, 281] width 486 height 5
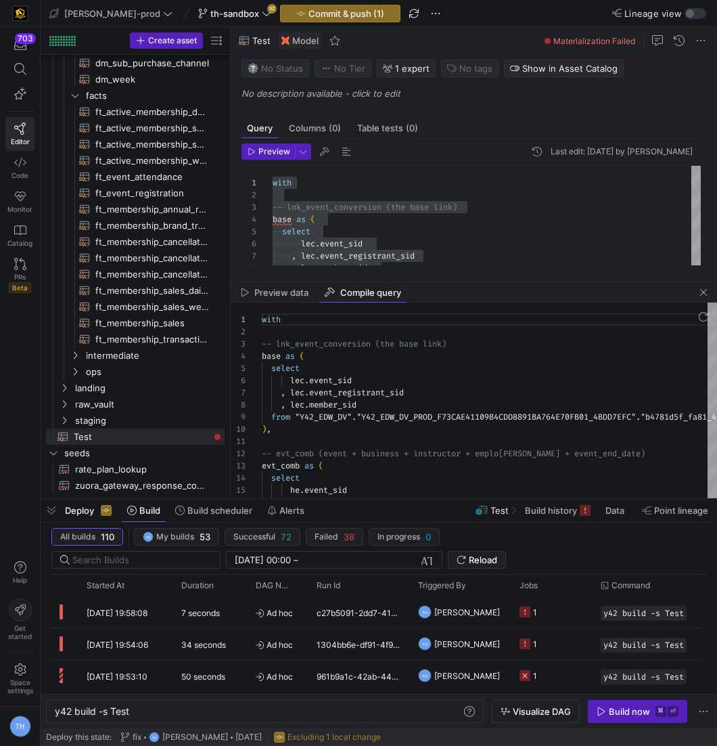
click at [263, 321] on div at bounding box center [474, 316] width 486 height 28
drag, startPoint x: 263, startPoint y: 321, endPoint x: 356, endPoint y: 457, distance: 164.6
click at [356, 457] on y42-sql-compiled-preview "1 2 3 4 5 6 7 8 9 10 11 12 13 14 15 16 with -- lnk_event_conversion (the base l…" at bounding box center [474, 400] width 486 height 196
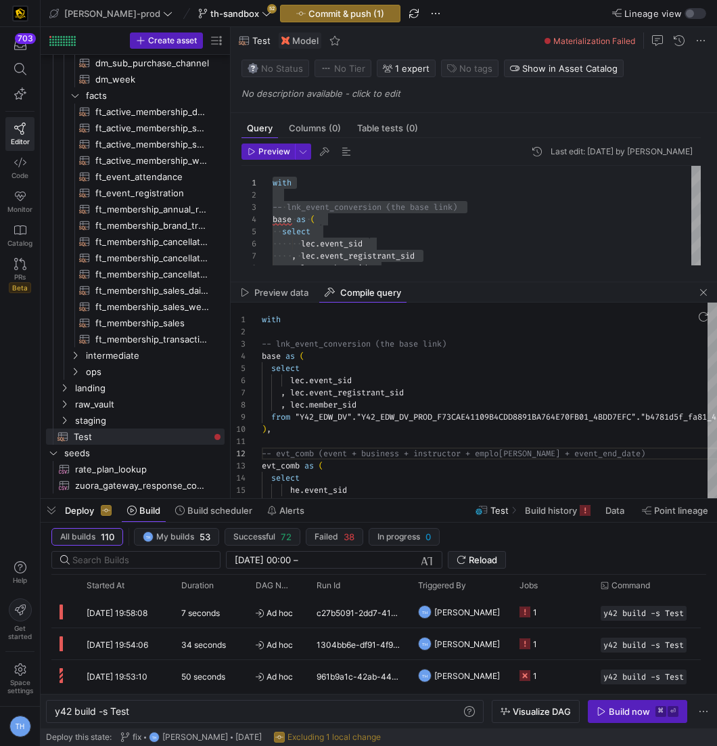
click at [266, 319] on div at bounding box center [474, 316] width 486 height 28
click at [267, 321] on div at bounding box center [474, 316] width 486 height 28
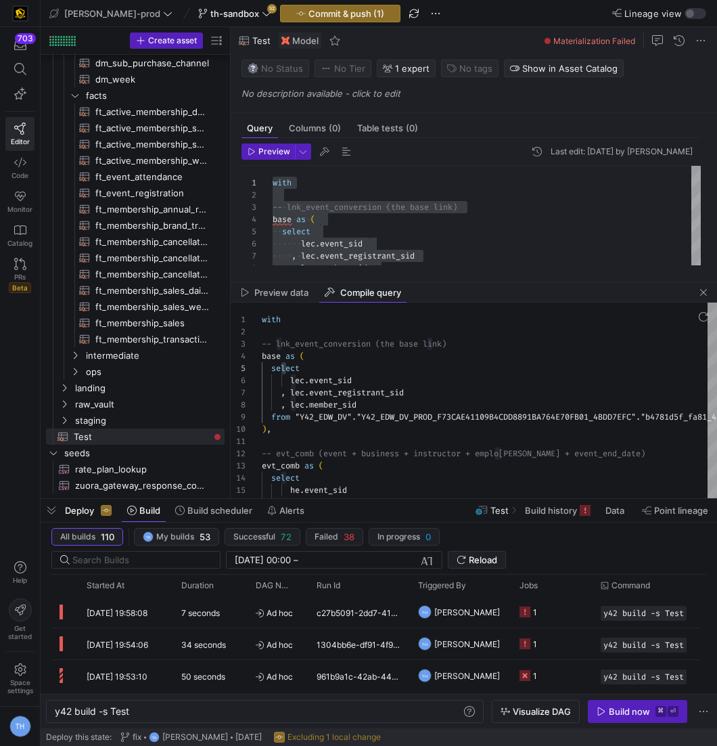
click at [267, 321] on div at bounding box center [474, 316] width 486 height 28
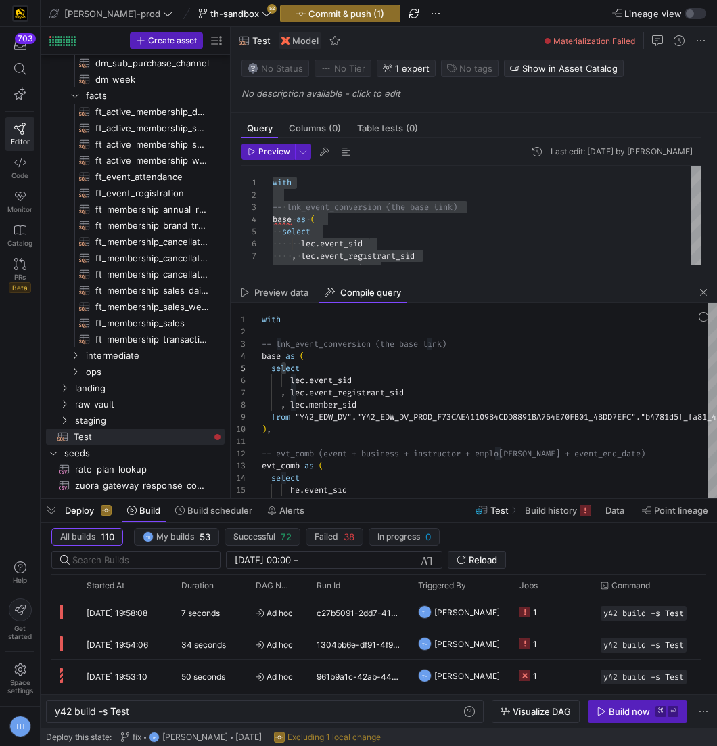
click at [274, 330] on div at bounding box center [474, 316] width 486 height 28
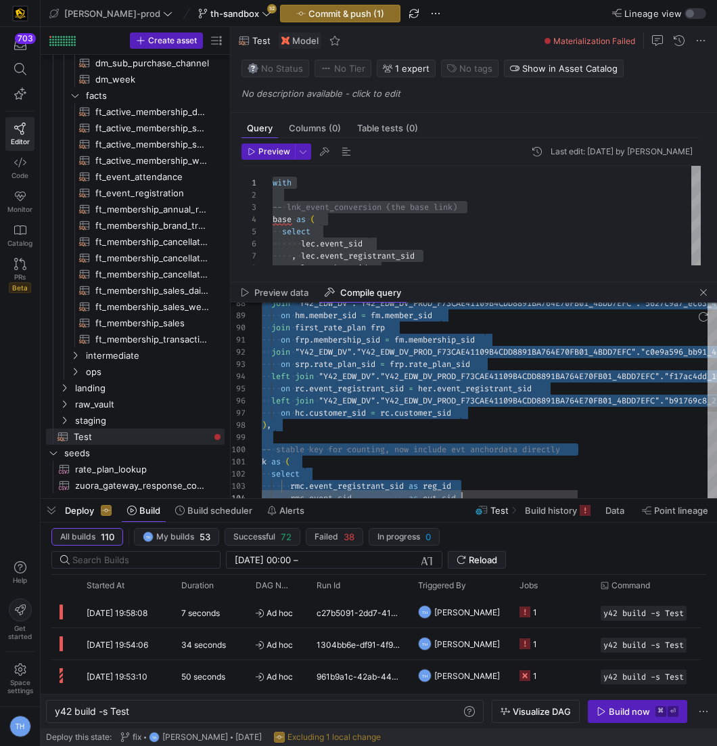
scroll to position [36, 0]
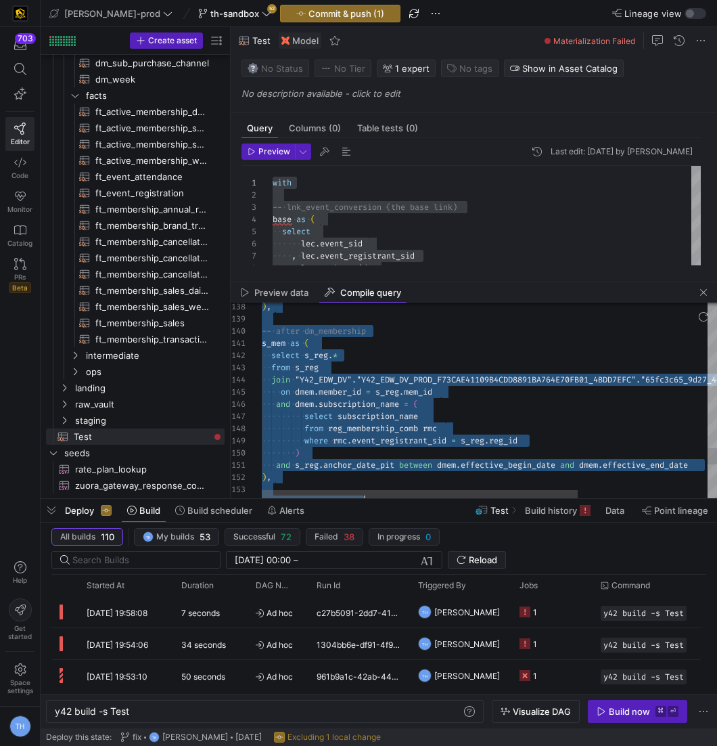
type textarea "with -- lnk_event_conversion (the base link) base as ( select lec.event_sid , l…"
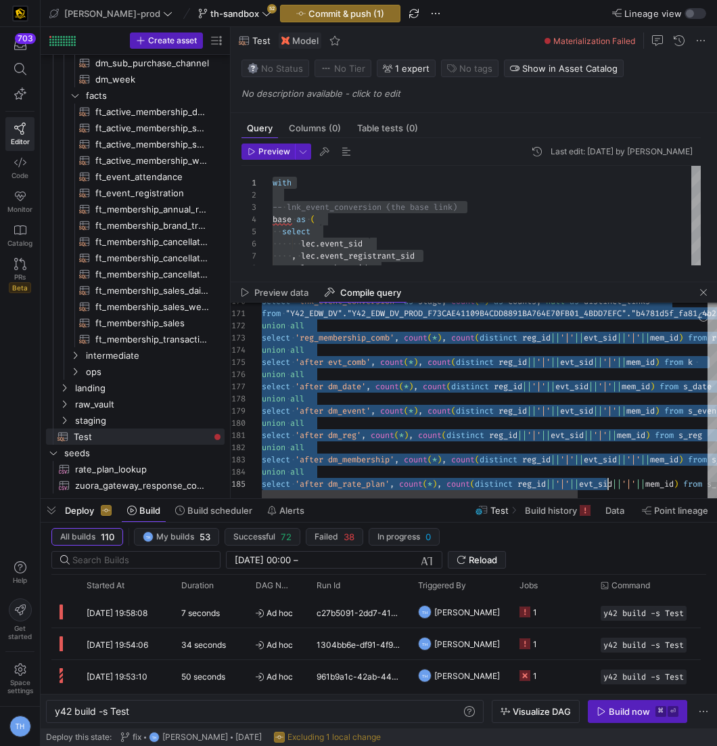
scroll to position [36, 448]
drag, startPoint x: 262, startPoint y: 357, endPoint x: 771, endPoint y: 487, distance: 525.2
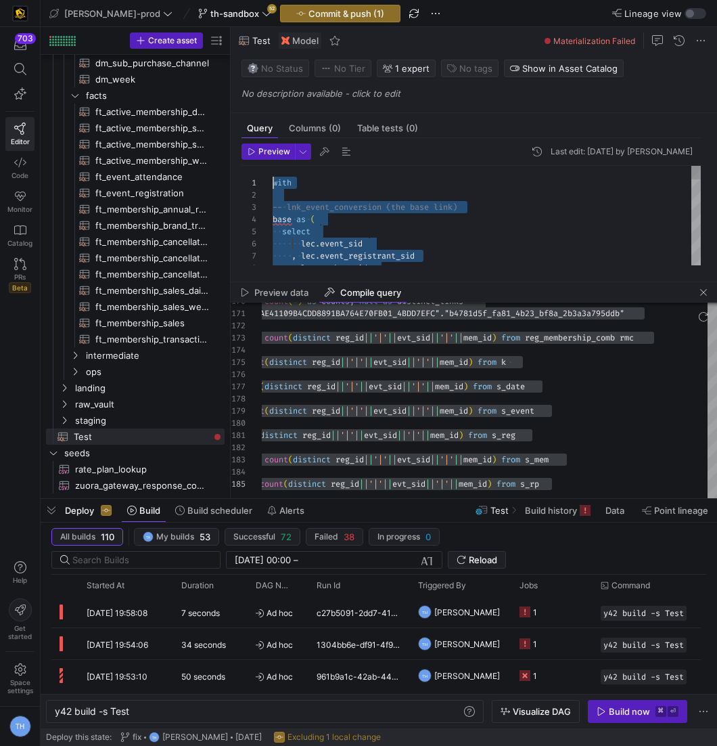
drag, startPoint x: 274, startPoint y: 181, endPoint x: 434, endPoint y: 513, distance: 369.4
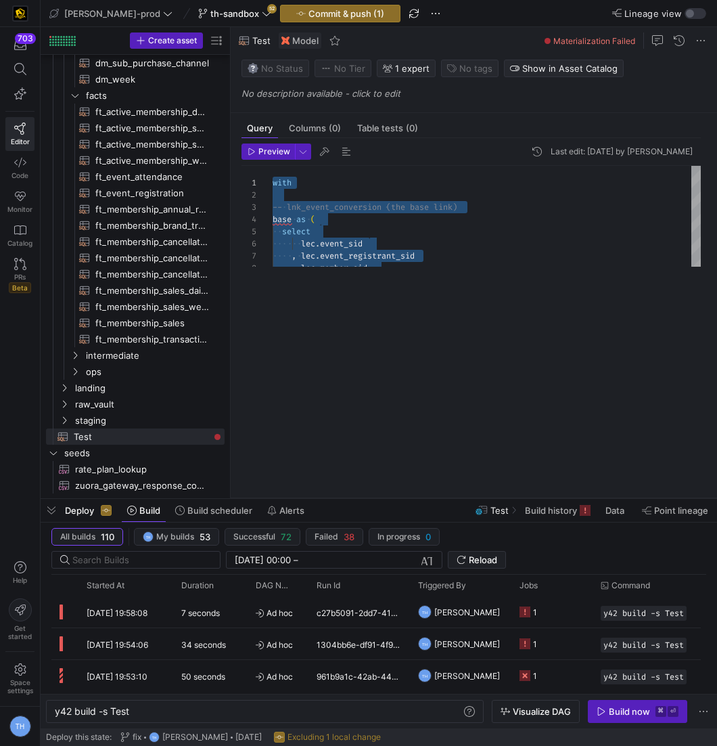
drag, startPoint x: 463, startPoint y: 281, endPoint x: 463, endPoint y: 538, distance: 257.7
click at [463, 539] on as-split "edw-dv-prod th-sandbox 52 Commit & push (1) Lineage view Create asset Drag here…" at bounding box center [379, 373] width 677 height 746
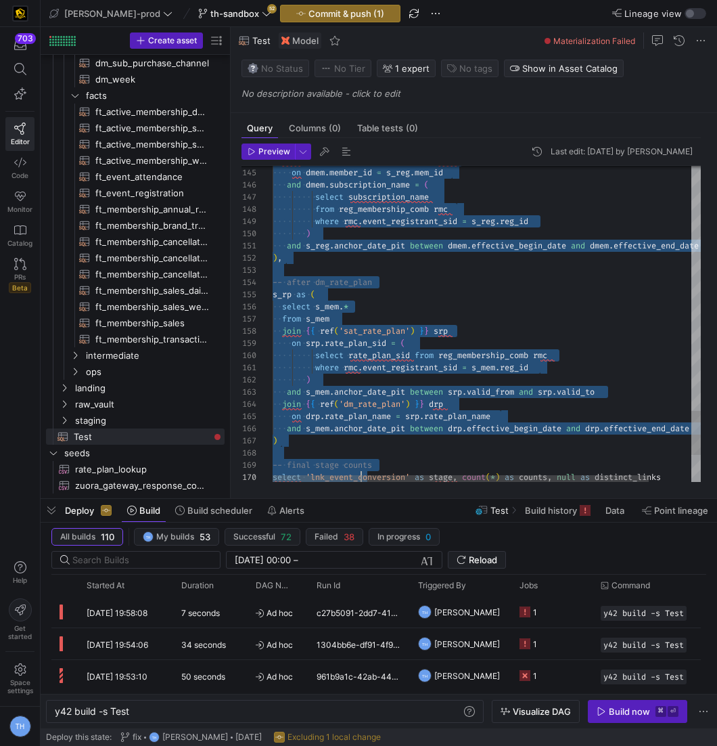
scroll to position [0, 0]
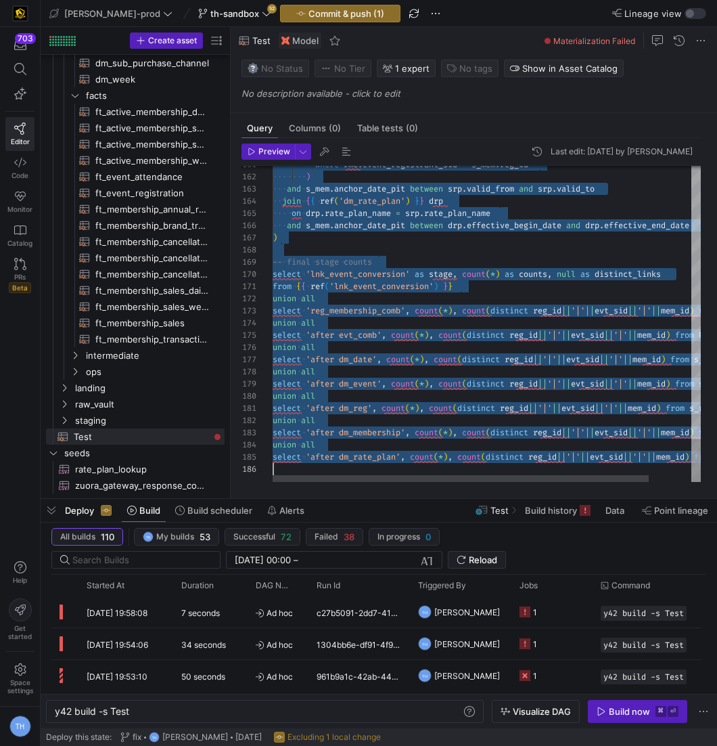
drag, startPoint x: 273, startPoint y: 180, endPoint x: 358, endPoint y: 548, distance: 377.6
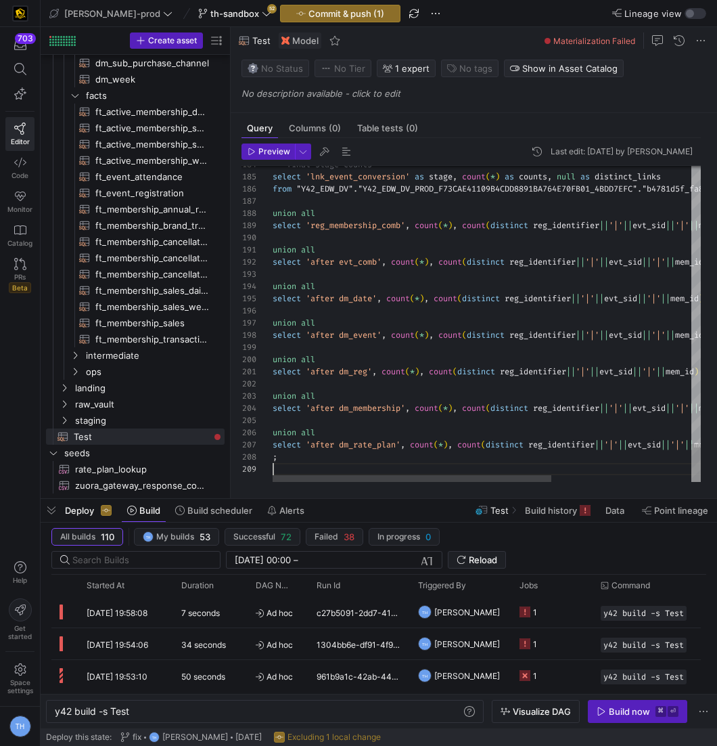
scroll to position [85, 5]
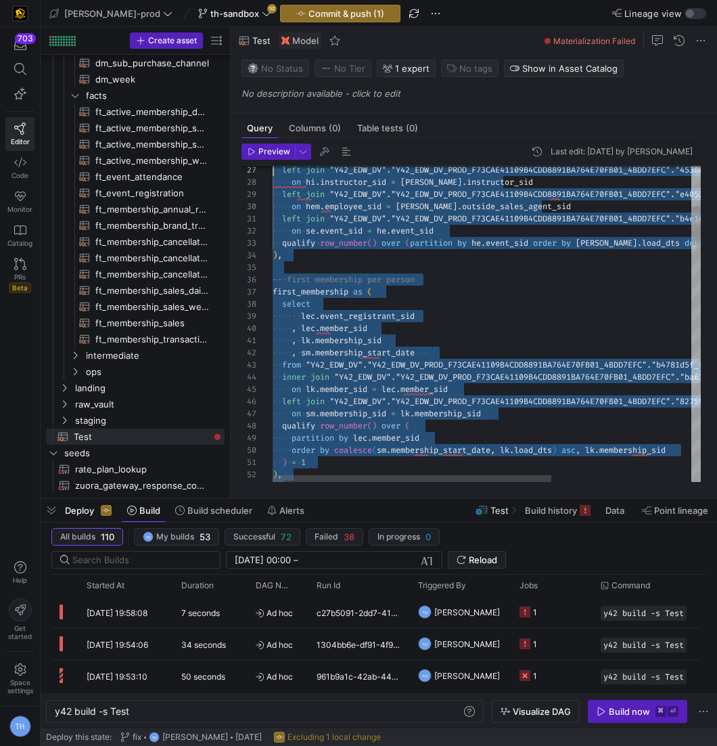
type textarea "with -- lnk_event_conversion (the base link) base as ( select lec.event_sid , l…"
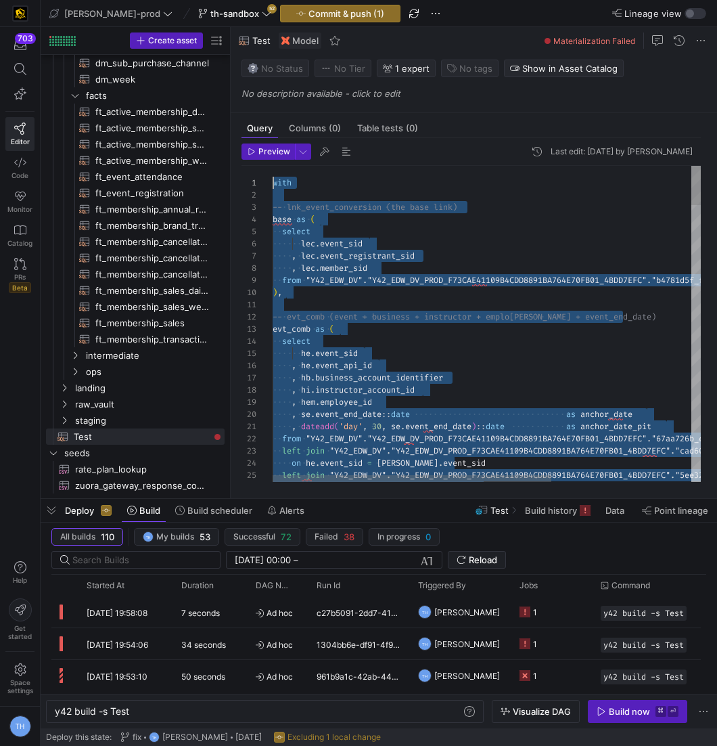
drag, startPoint x: 321, startPoint y: 453, endPoint x: 113, endPoint y: -60, distance: 553.5
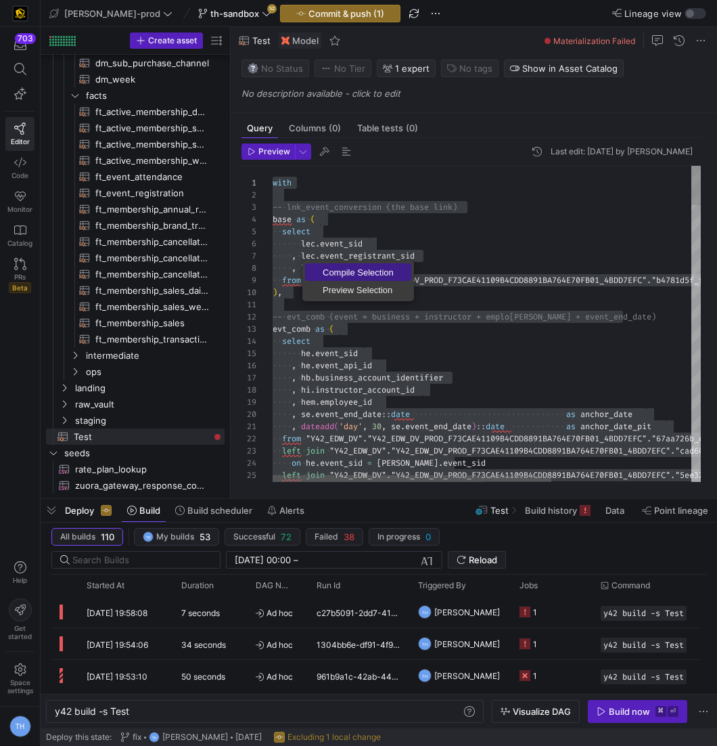
click at [339, 273] on span "Compile Selection" at bounding box center [358, 272] width 106 height 9
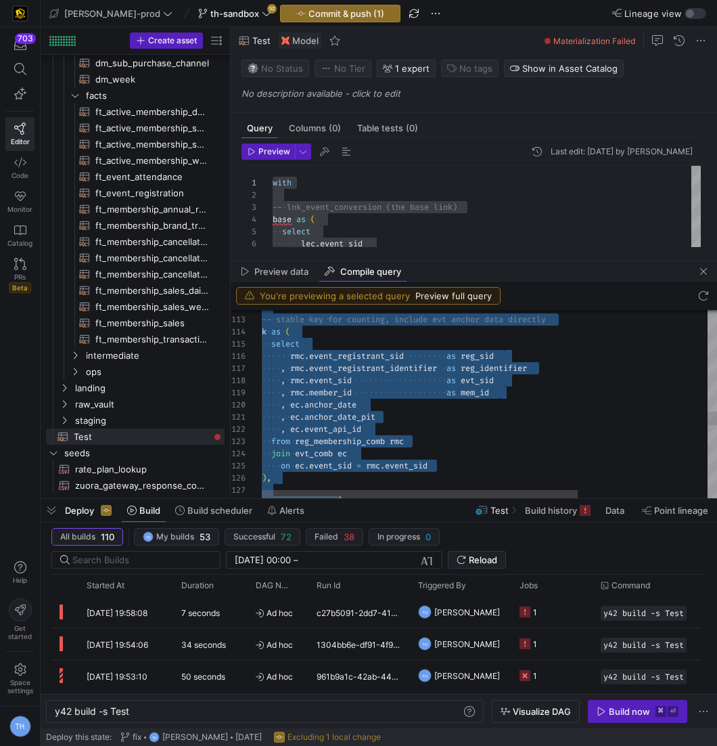
scroll to position [0, 39]
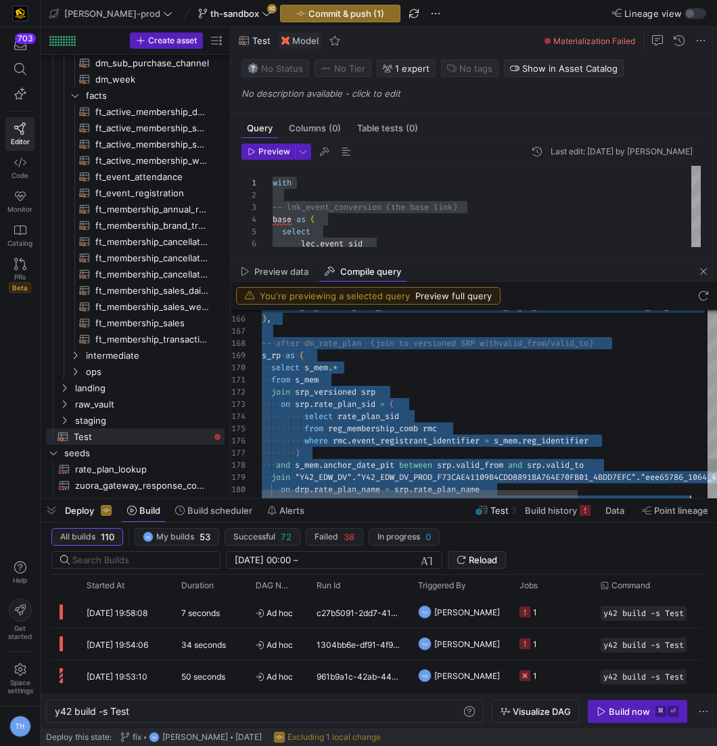
type textarea "with -- lnk_event_conversion (the base link) base as ( select lec.event_sid , l…"
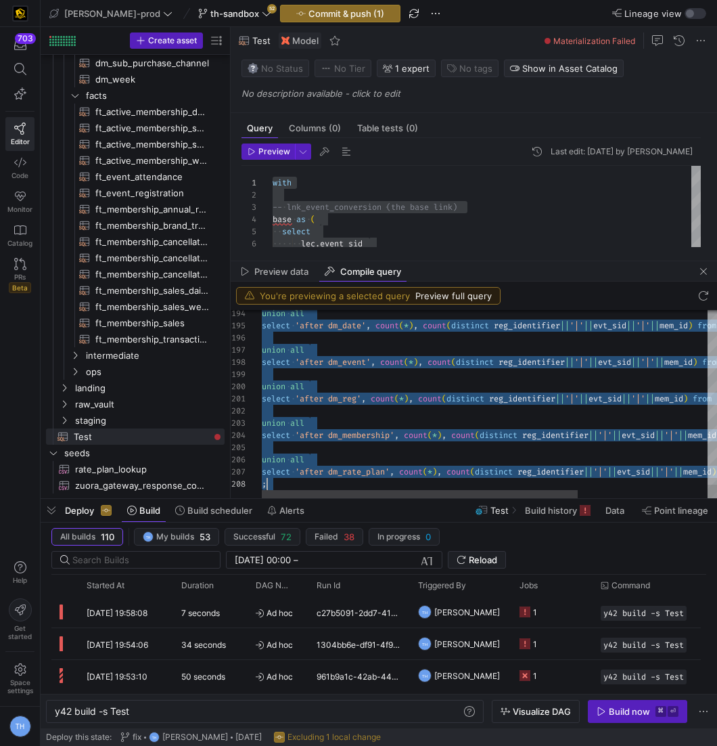
drag, startPoint x: 263, startPoint y: 329, endPoint x: 327, endPoint y: 486, distance: 169.6
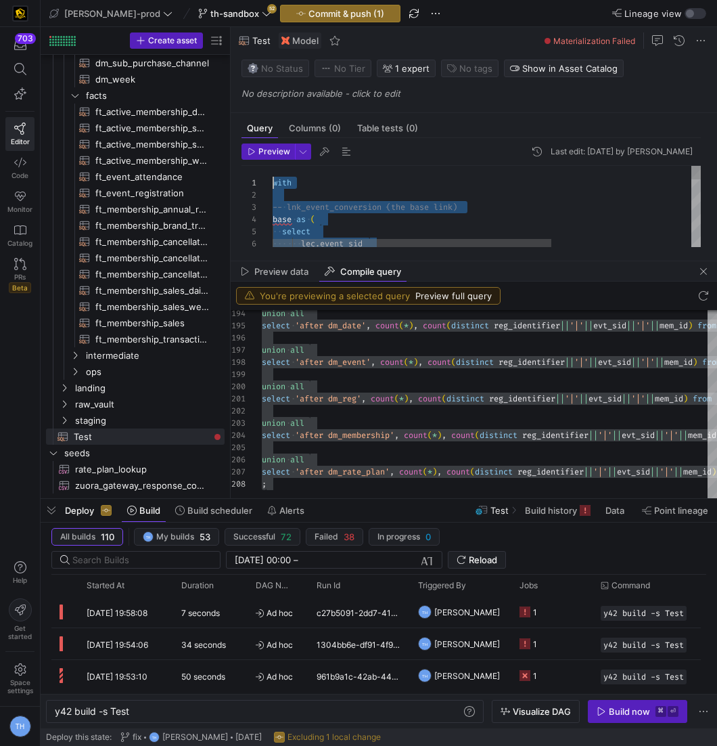
scroll to position [0, 0]
drag, startPoint x: 336, startPoint y: 223, endPoint x: 129, endPoint y: -66, distance: 355.4
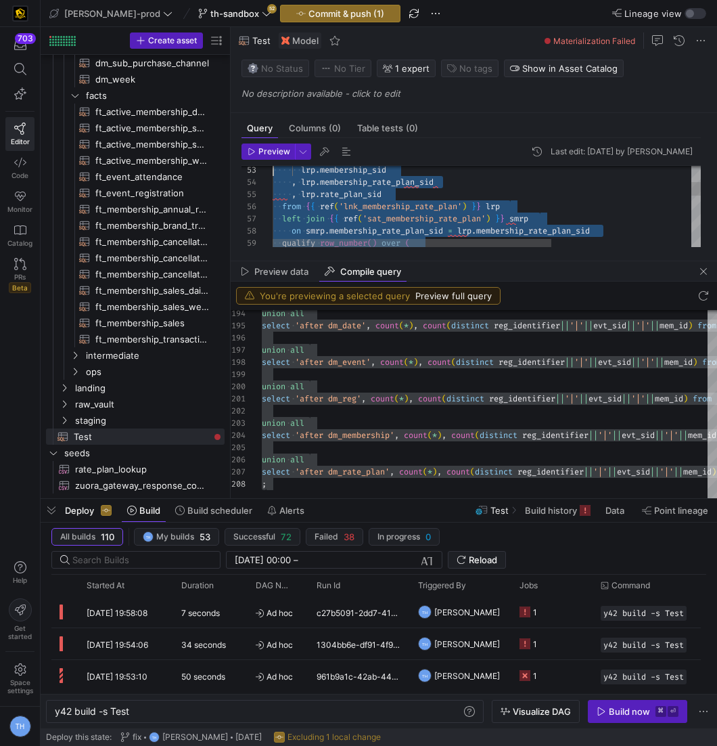
scroll to position [12, 0]
type textarea "-- dbt-ready diagnostic pipeline (ALL refs, no raw object names) -- Purpose: sh…"
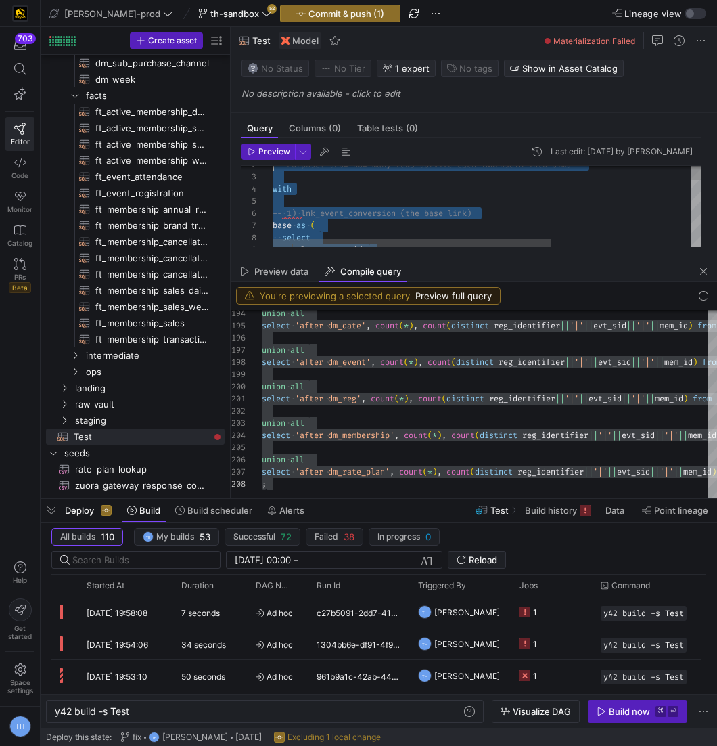
scroll to position [0, 0]
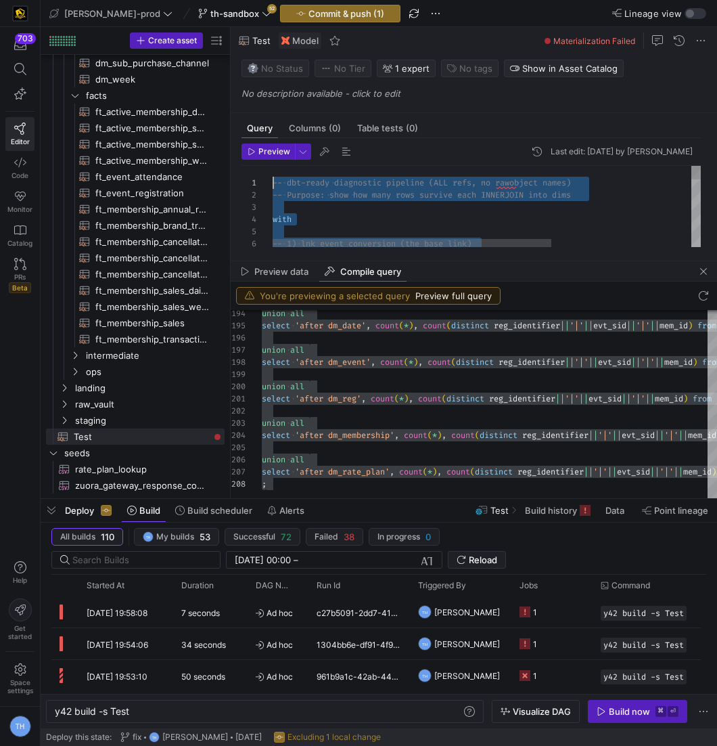
drag, startPoint x: 310, startPoint y: 221, endPoint x: 45, endPoint y: -66, distance: 390.6
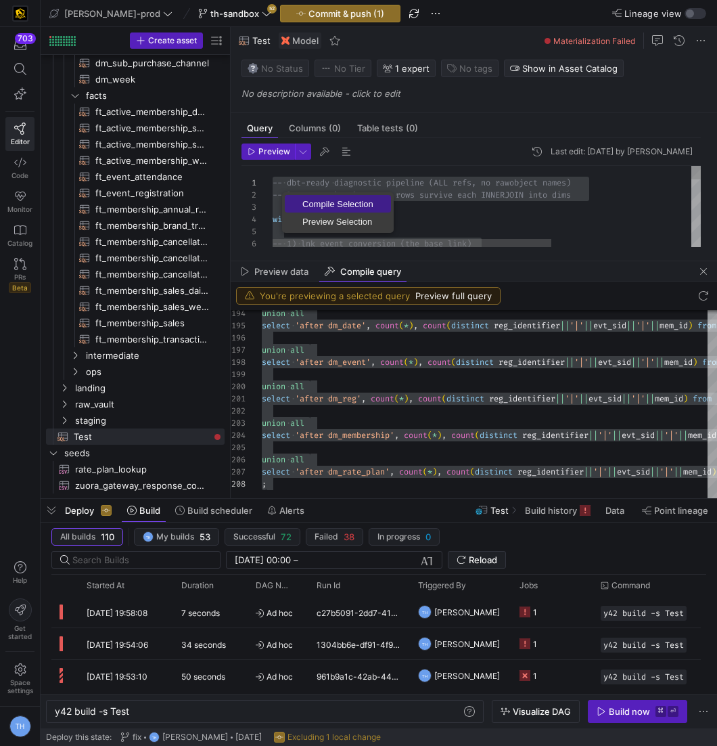
click at [317, 205] on span "Compile Selection" at bounding box center [338, 204] width 106 height 9
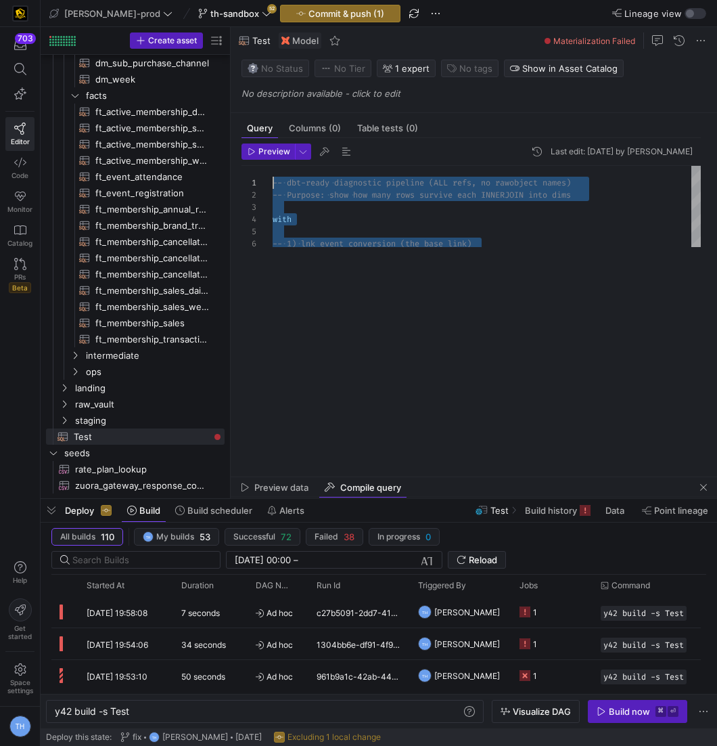
scroll to position [122, 0]
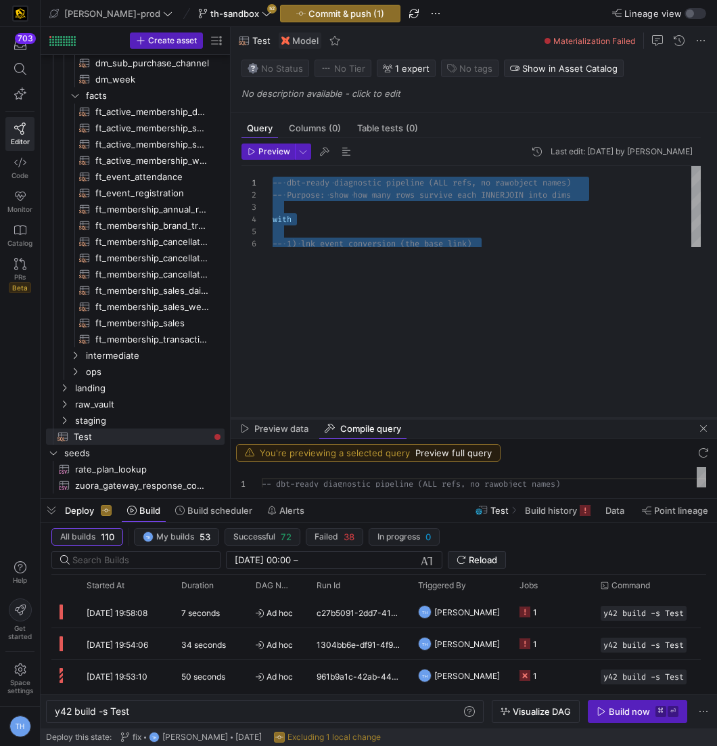
drag, startPoint x: 469, startPoint y: 260, endPoint x: 467, endPoint y: 417, distance: 157.6
click at [467, 417] on div at bounding box center [474, 417] width 486 height 5
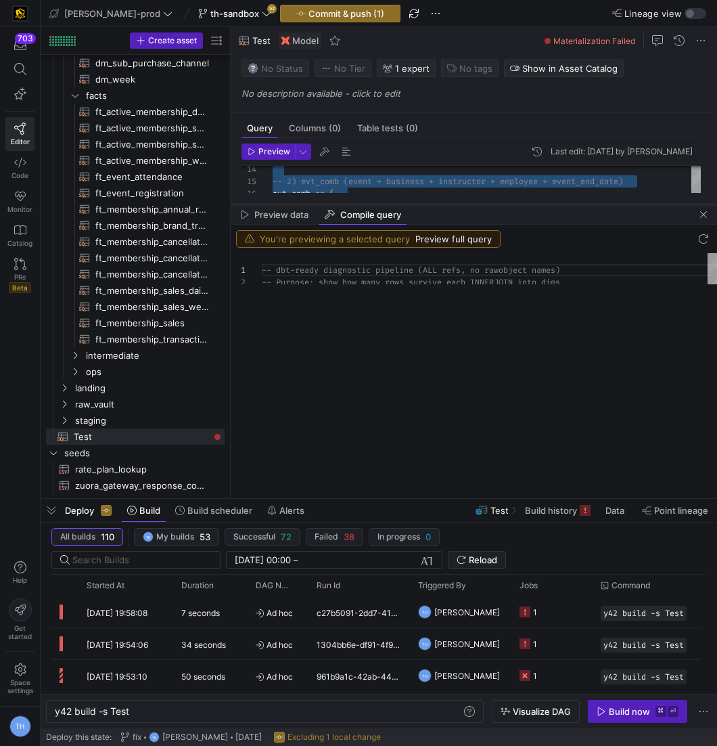
drag, startPoint x: 429, startPoint y: 416, endPoint x: 439, endPoint y: 202, distance: 214.7
click at [439, 202] on div at bounding box center [474, 204] width 486 height 5
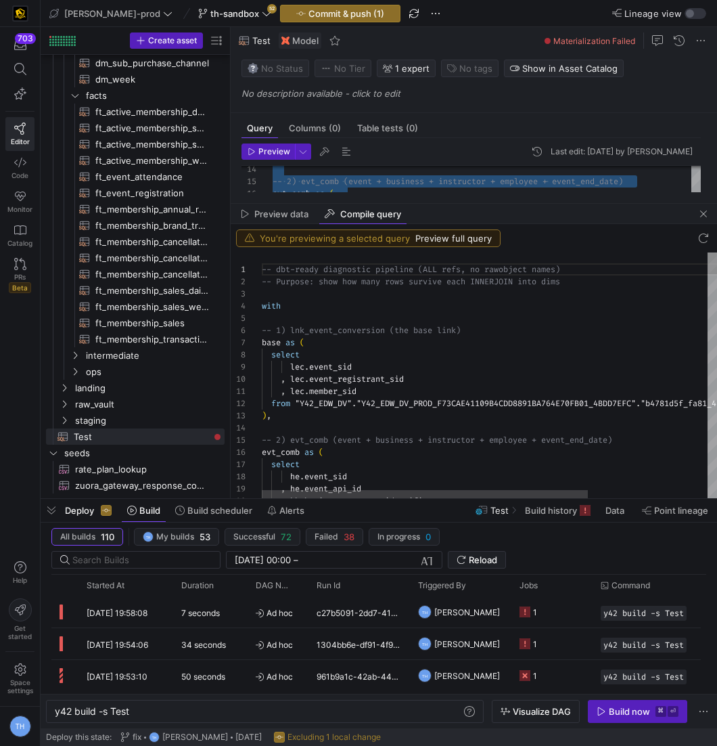
drag, startPoint x: 261, startPoint y: 306, endPoint x: 346, endPoint y: 396, distance: 123.5
click at [346, 396] on div "-- dbt-ready diagnostic pipeline (ALL refs, no raw object names) -- Purpose: sh…" at bounding box center [489, 375] width 455 height 246
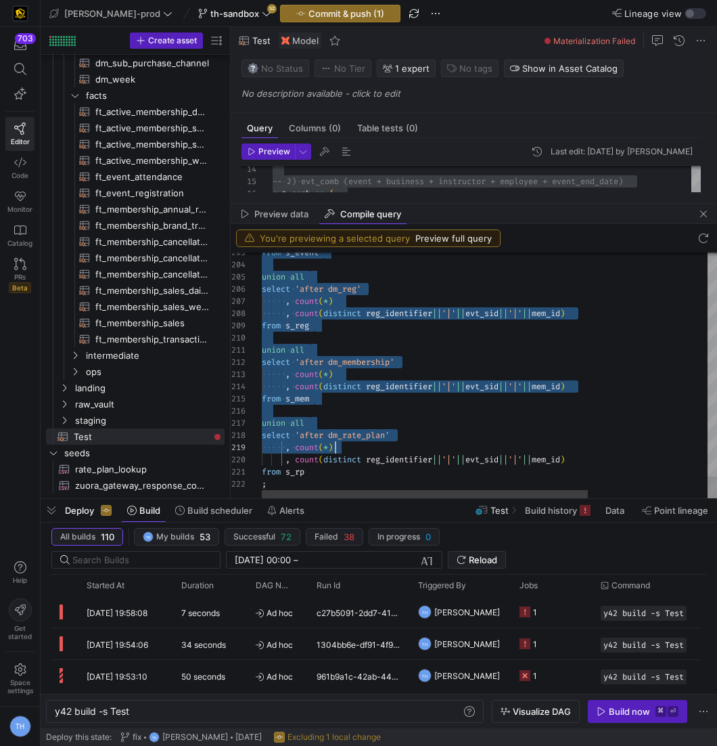
type textarea "-- dbt-ready diagnostic pipeline (ALL refs, no raw object names) -- Purpose: sh…"
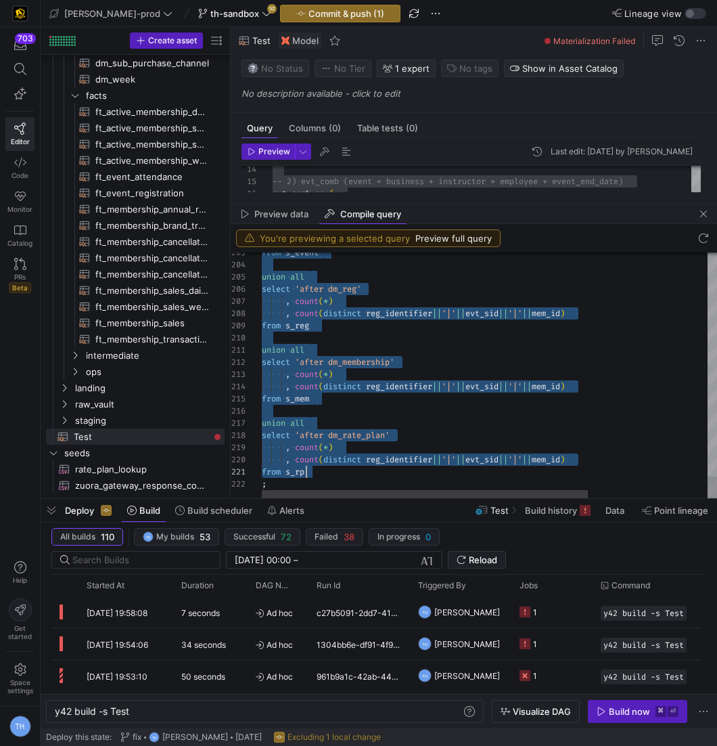
scroll to position [36, 5]
drag, startPoint x: 263, startPoint y: 308, endPoint x: 418, endPoint y: 489, distance: 238.5
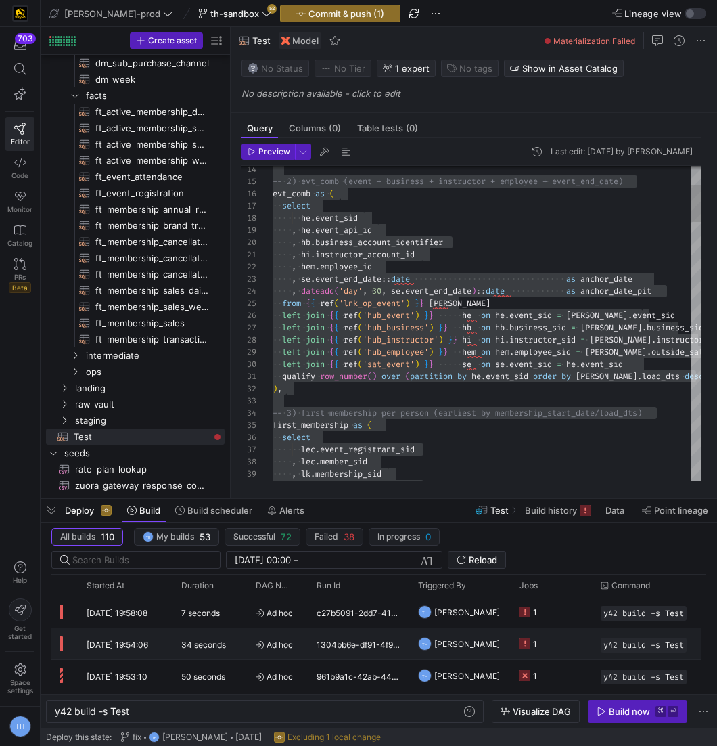
drag, startPoint x: 506, startPoint y: 204, endPoint x: 506, endPoint y: 651, distance: 447.8
click at [506, 651] on as-split "edw-dv-prod th-sandbox 52 Commit & push (1) Lineage view Create asset Drag here…" at bounding box center [379, 373] width 677 height 746
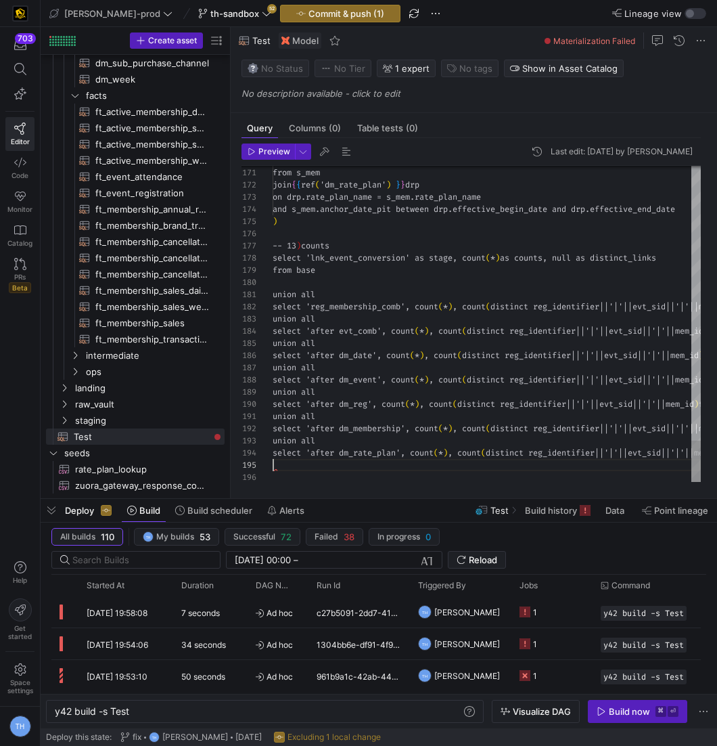
scroll to position [49, 0]
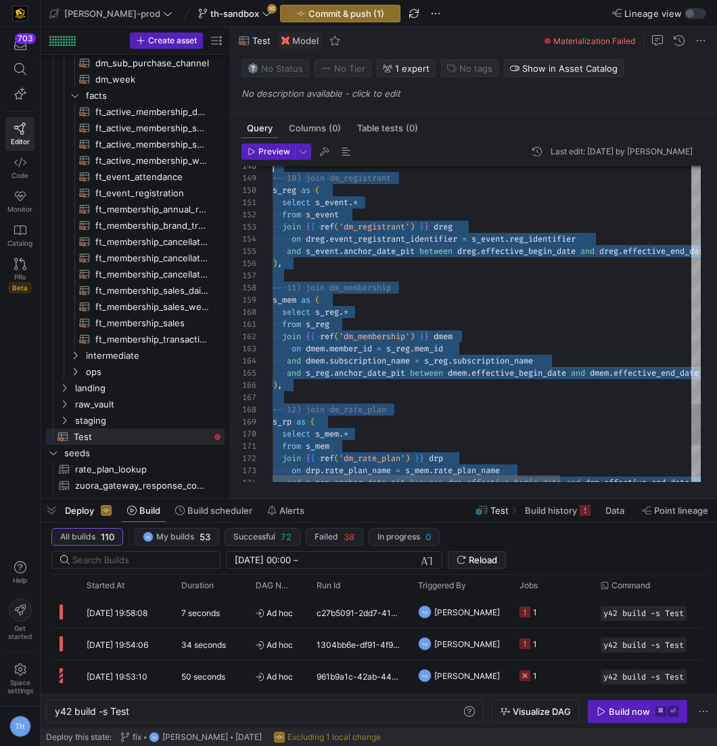
scroll to position [24, 0]
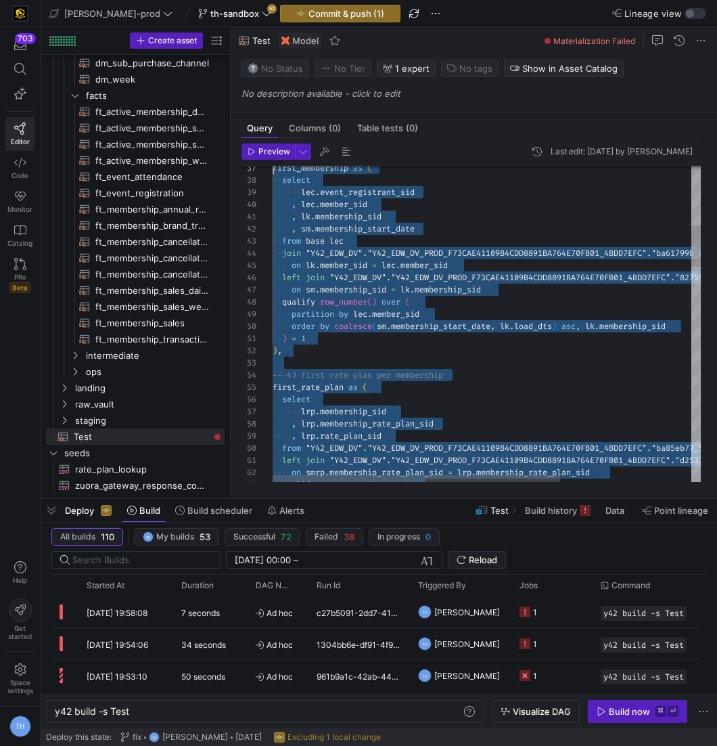
type textarea "with -- 1) lnk_event_conversion (the base link) base as ( select lec.event_sid …"
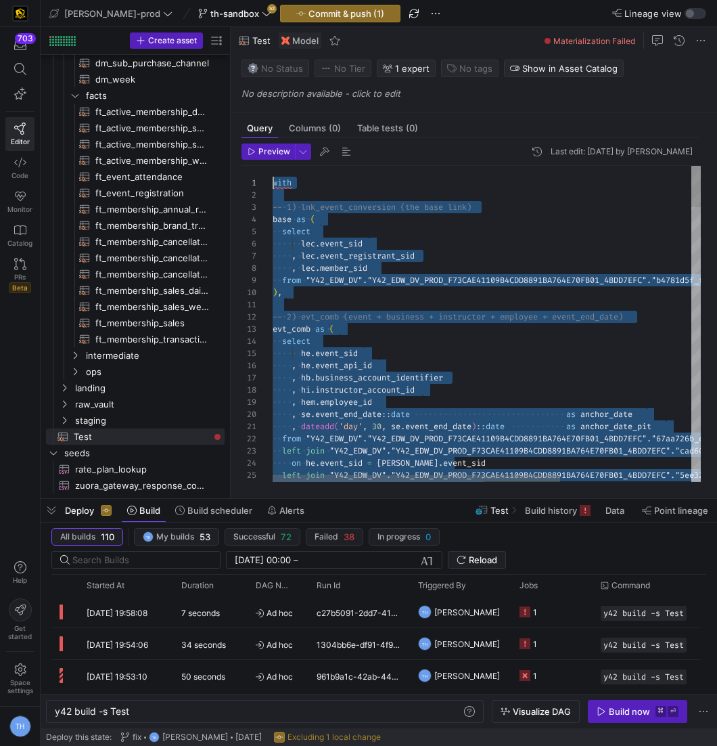
drag, startPoint x: 619, startPoint y: 431, endPoint x: 68, endPoint y: 34, distance: 679.5
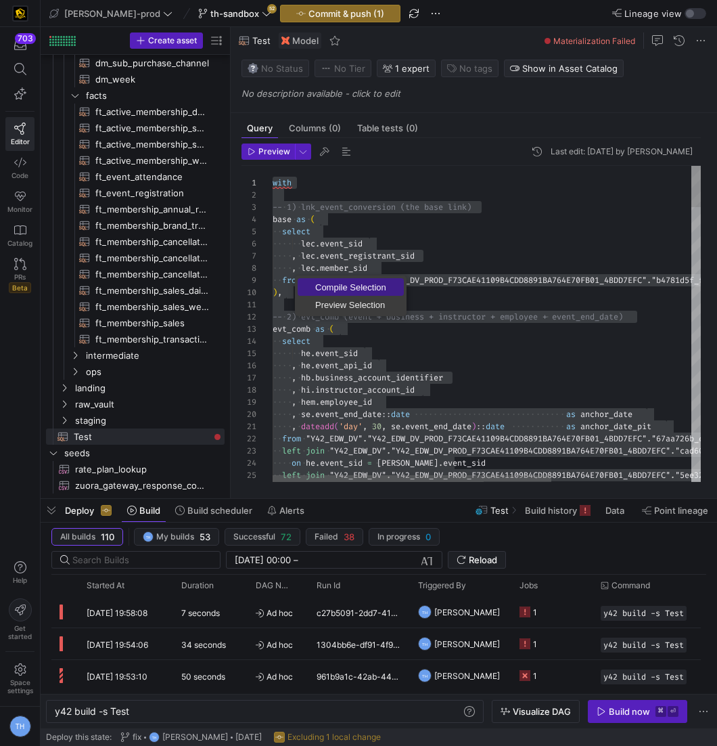
click at [319, 283] on span "Compile Selection" at bounding box center [351, 287] width 106 height 9
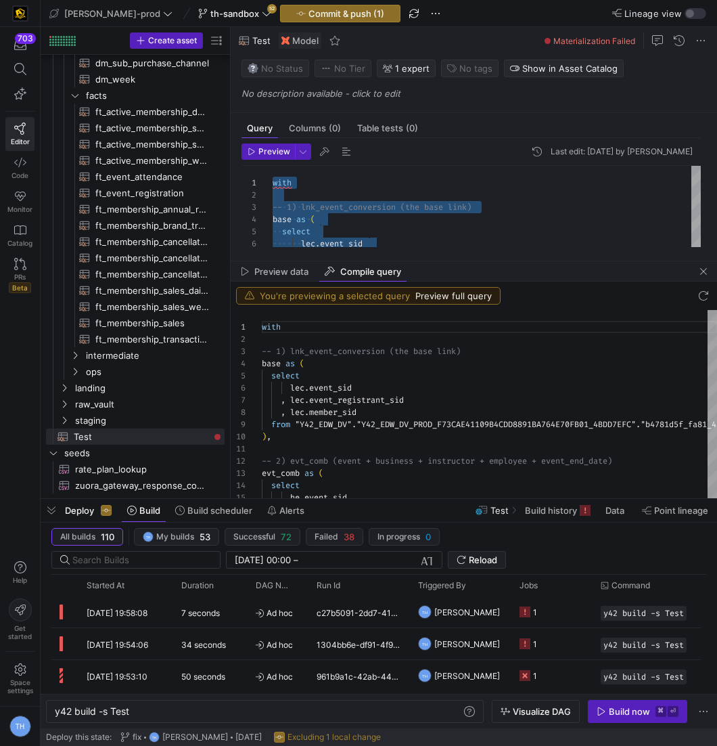
scroll to position [122, 0]
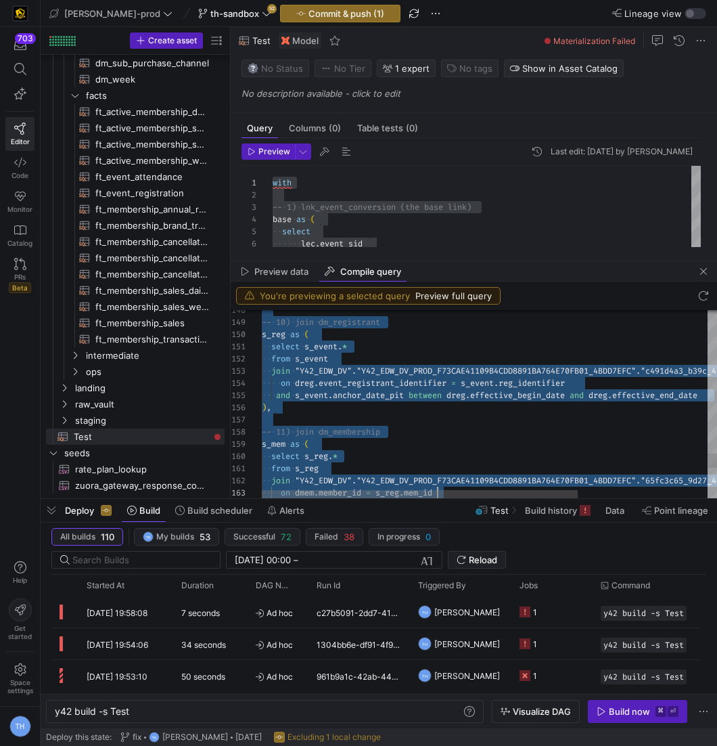
type textarea "with -- 1) lnk_event_conversion (the base link) base as ( select lec.event_sid …"
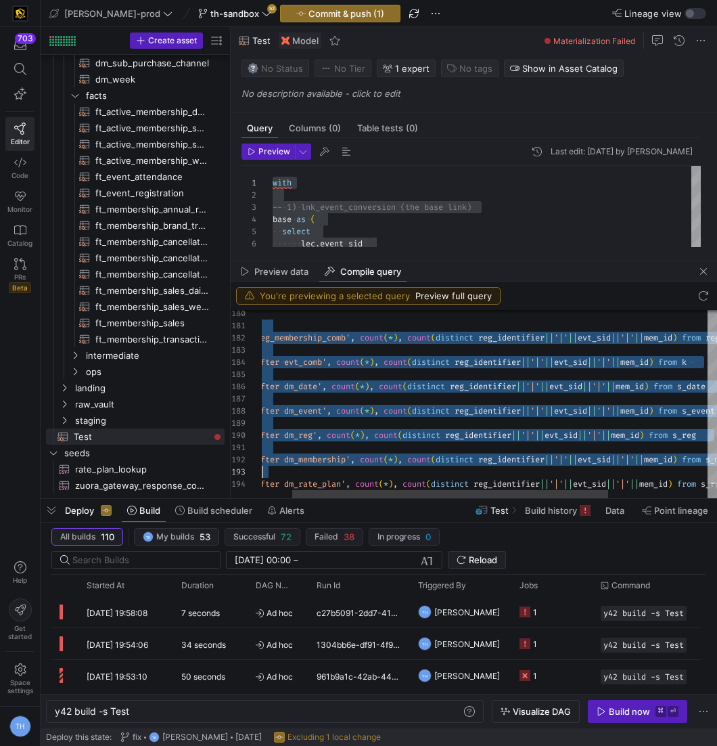
scroll to position [0, 521]
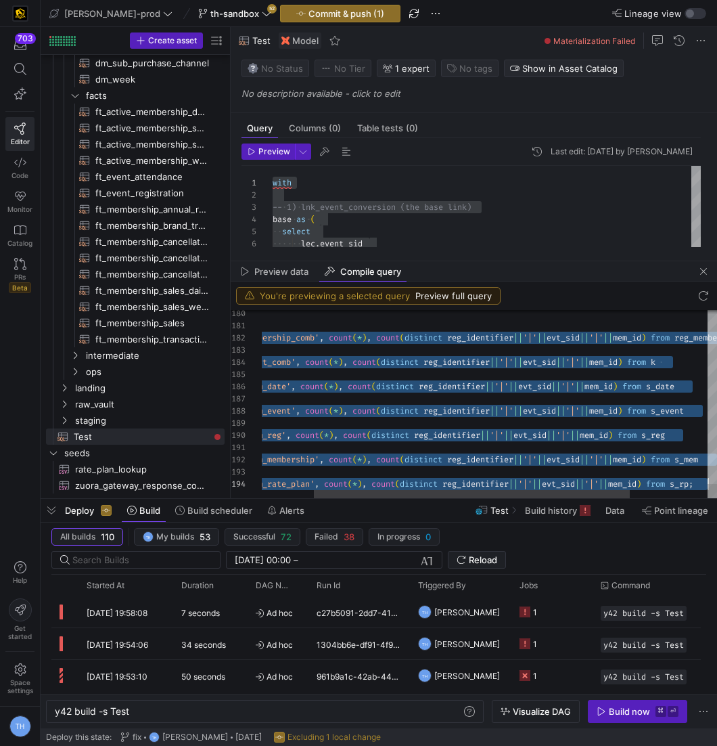
drag, startPoint x: 262, startPoint y: 327, endPoint x: 736, endPoint y: 487, distance: 500.0
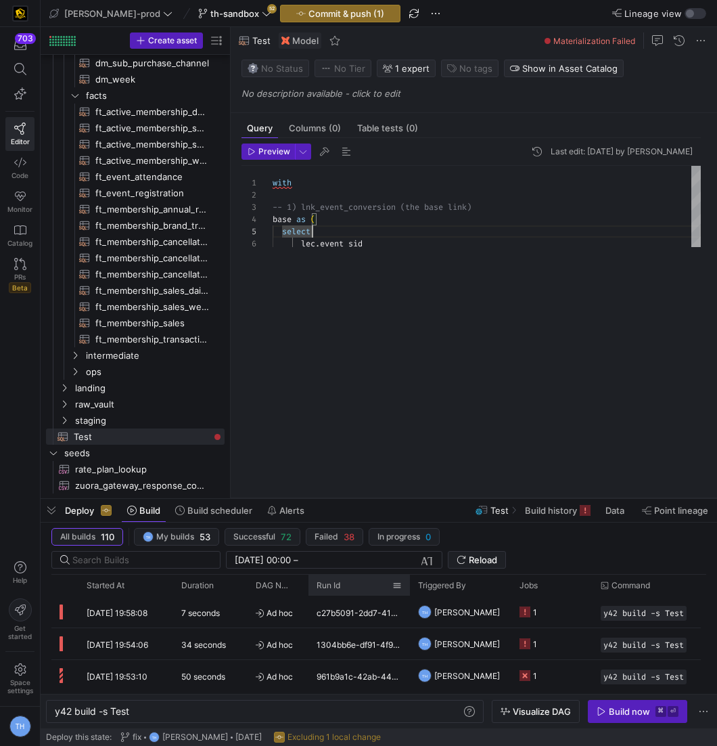
drag, startPoint x: 357, startPoint y: 260, endPoint x: 362, endPoint y: 579, distance: 319.4
click at [362, 579] on as-split "edw-dv-prod th-sandbox 52 Commit & push (1) Lineage view Create asset Drag here…" at bounding box center [379, 373] width 677 height 746
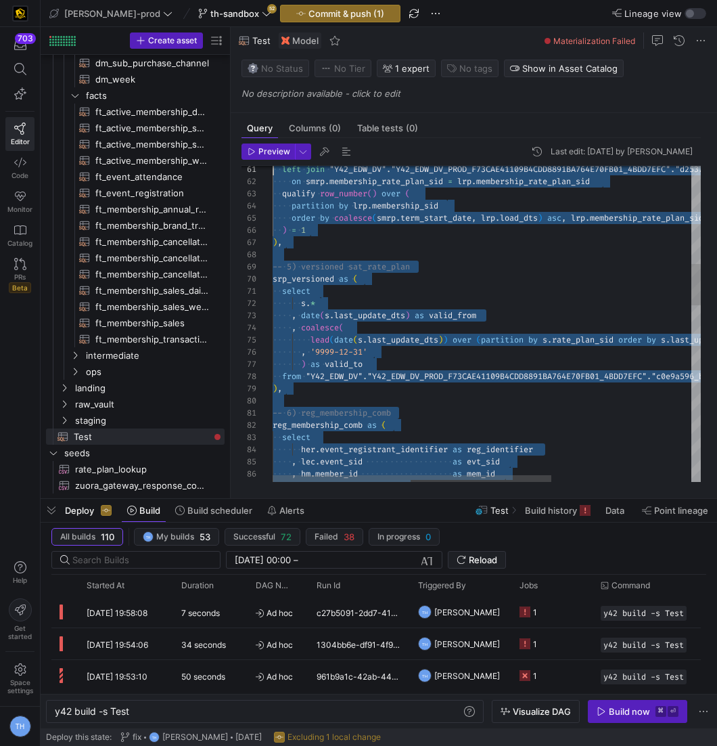
scroll to position [0, 0]
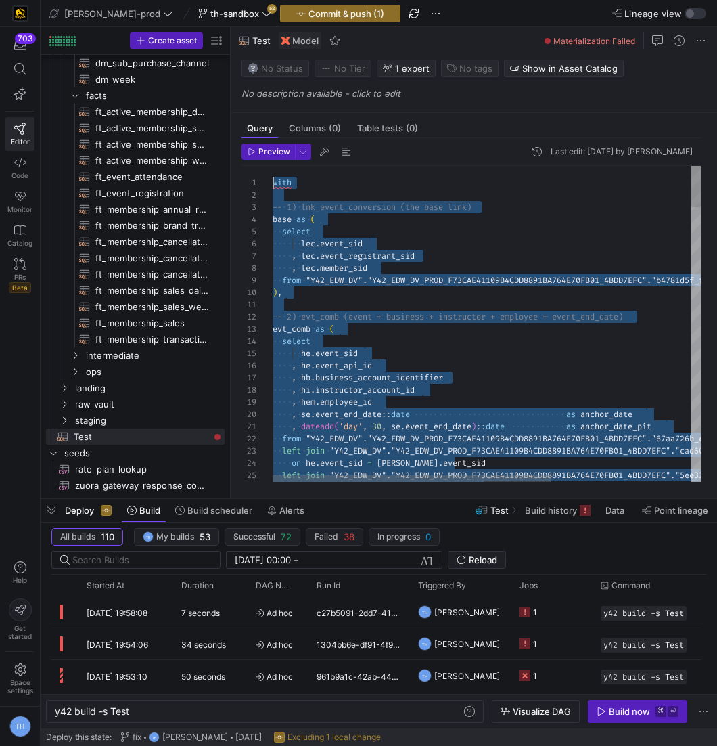
drag, startPoint x: 348, startPoint y: 441, endPoint x: 104, endPoint y: -66, distance: 563.1
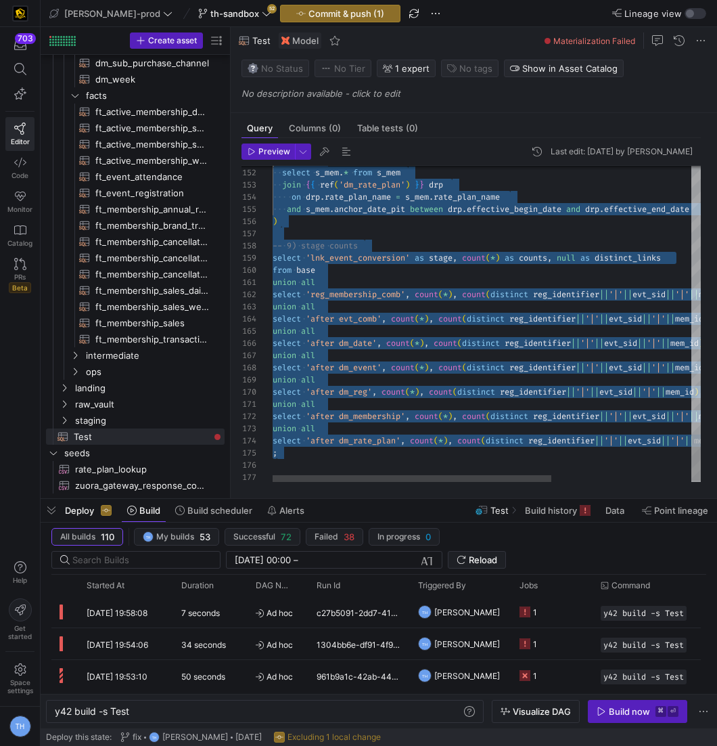
scroll to position [97, 0]
type textarea "with -- 1) lnk_event_conversion (BASE) base as ( select event_sid , event_regis…"
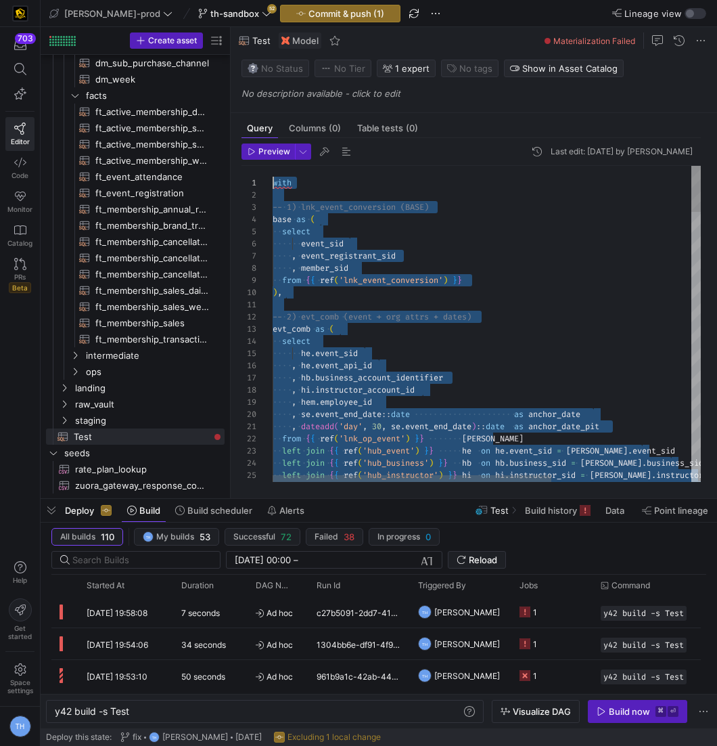
scroll to position [0, 0]
drag, startPoint x: 313, startPoint y: 449, endPoint x: 156, endPoint y: -63, distance: 535.6
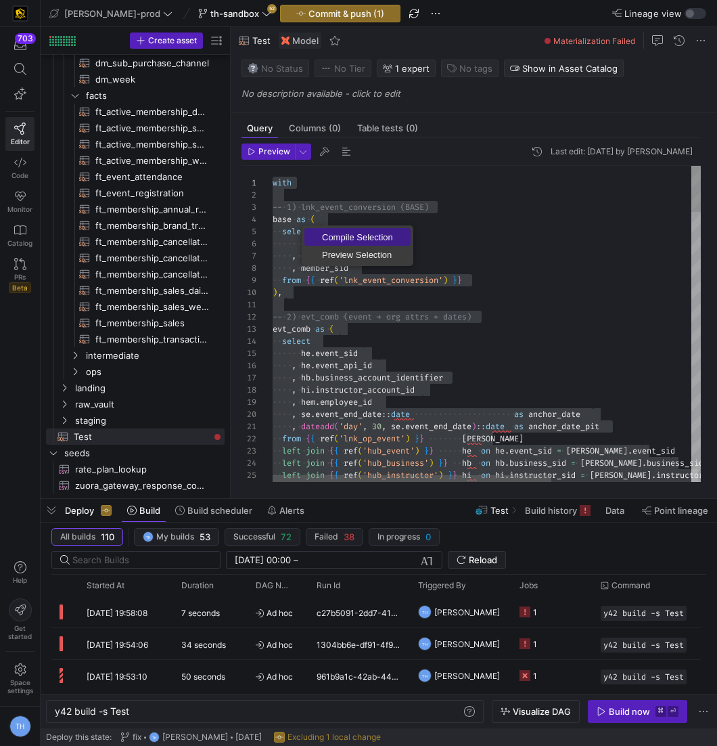
click at [332, 235] on span "Compile Selection" at bounding box center [357, 237] width 106 height 9
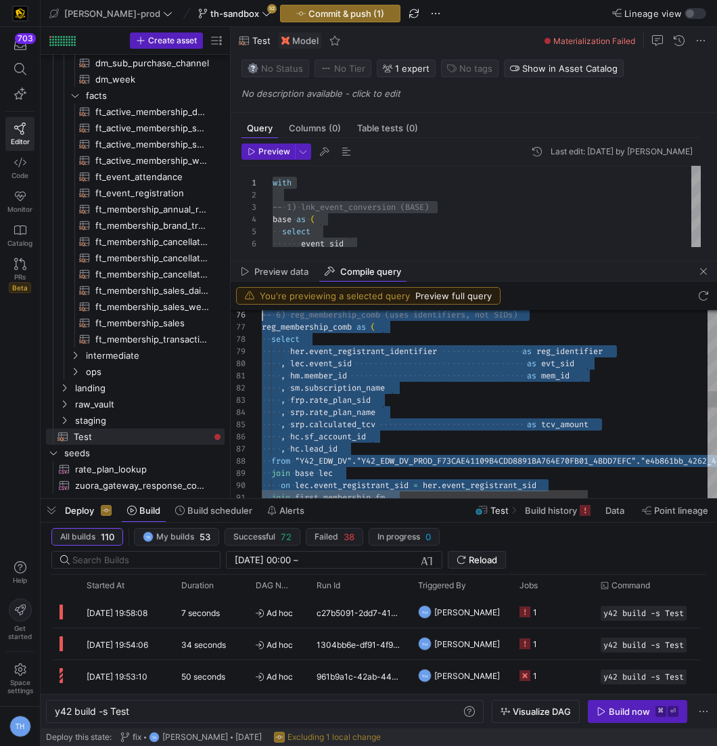
scroll to position [49, 0]
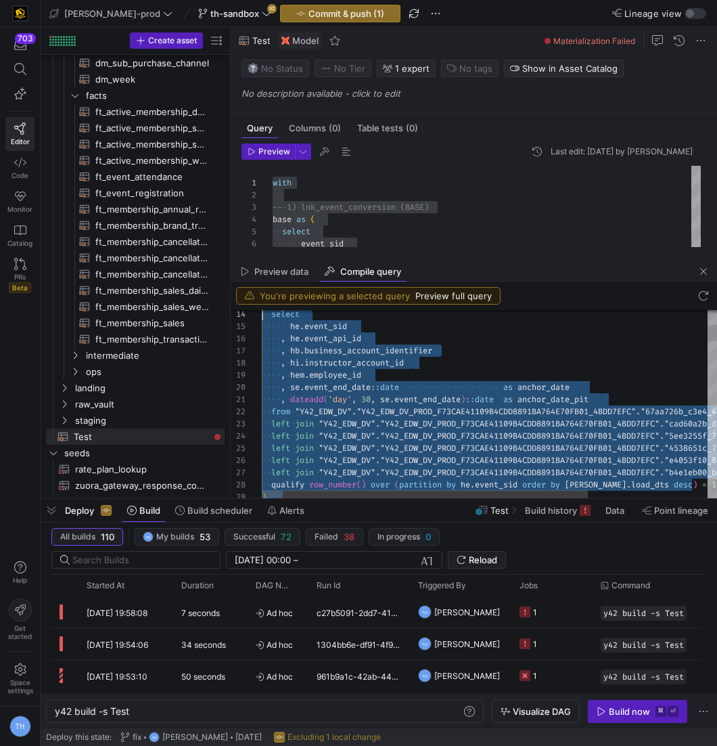
type textarea "with -- 1) lnk_event_conversion (BASE) base as ( select event_sid , event_regis…"
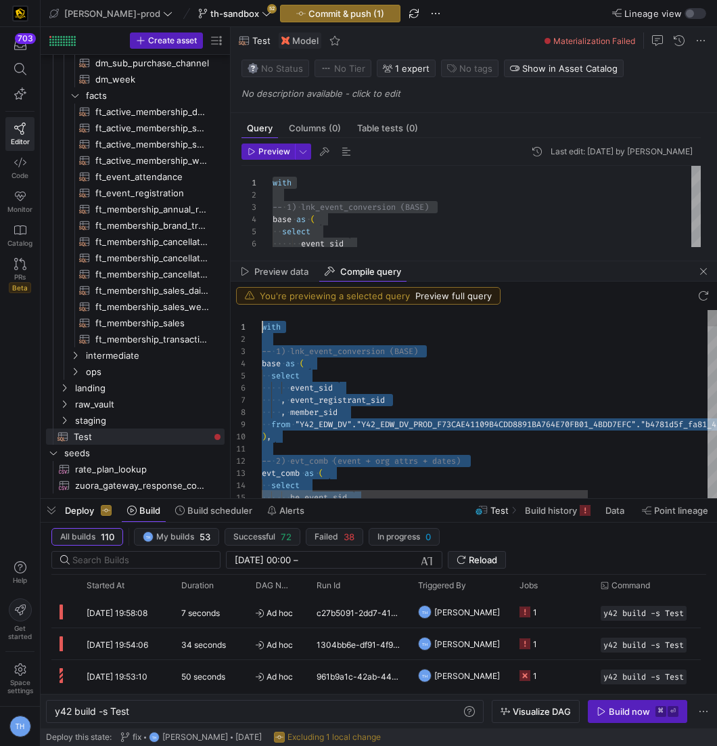
drag, startPoint x: 289, startPoint y: 482, endPoint x: 226, endPoint y: 201, distance: 287.7
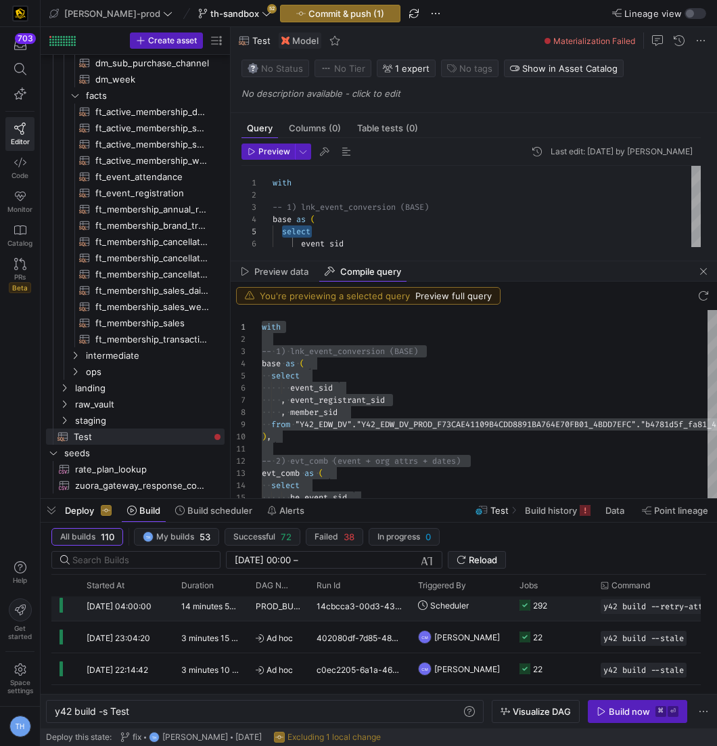
scroll to position [104, 0]
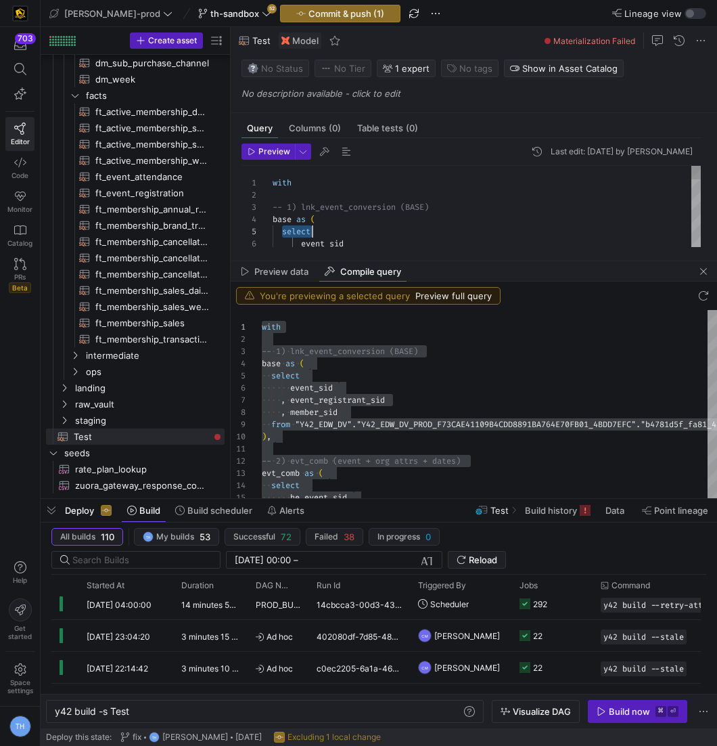
click at [225, 18] on span at bounding box center [235, 13] width 78 height 16
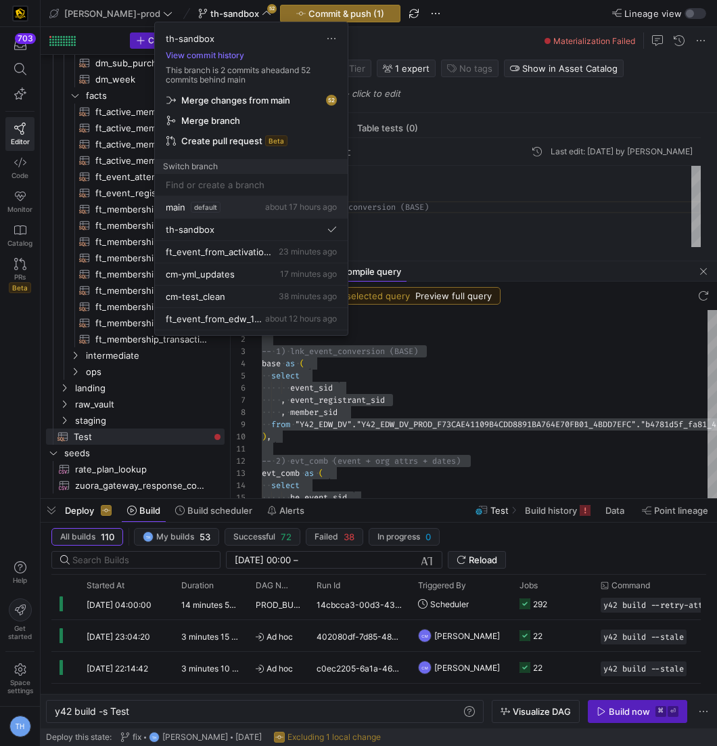
click at [256, 205] on div "main default about 17 hours ago" at bounding box center [251, 207] width 171 height 11
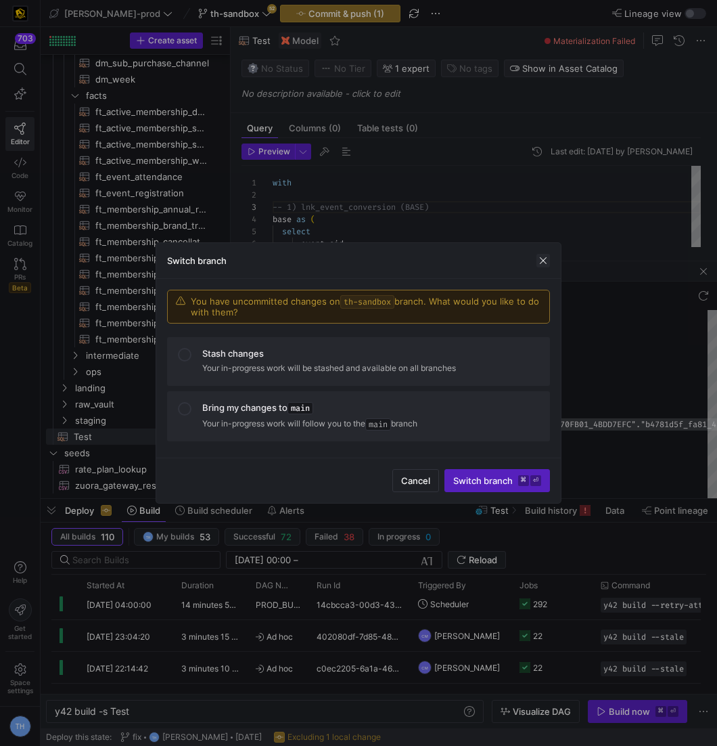
click at [547, 264] on span "button" at bounding box center [543, 261] width 14 height 14
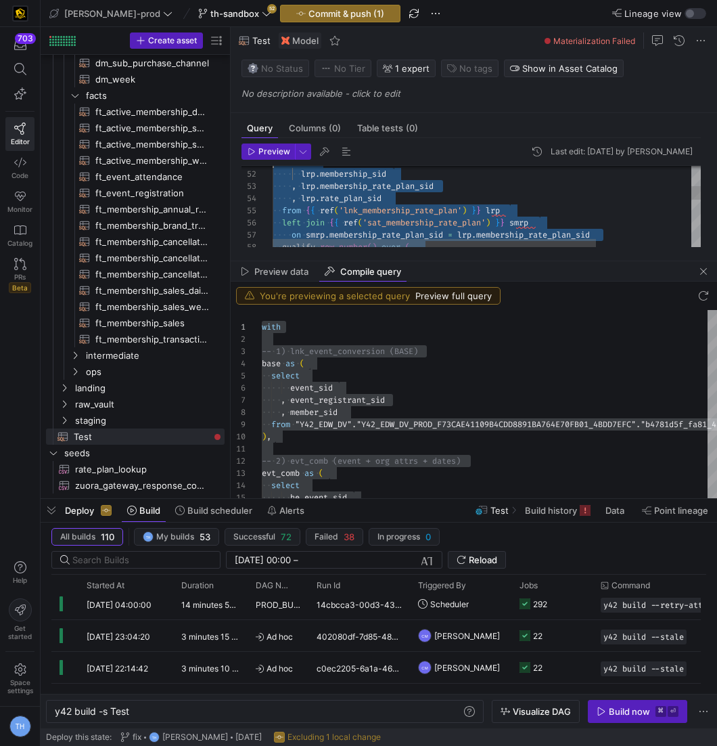
scroll to position [36, 0]
type textarea "with -- 1) lnk_event_conversion (BASE) base as ( select event_sid , event_regis…"
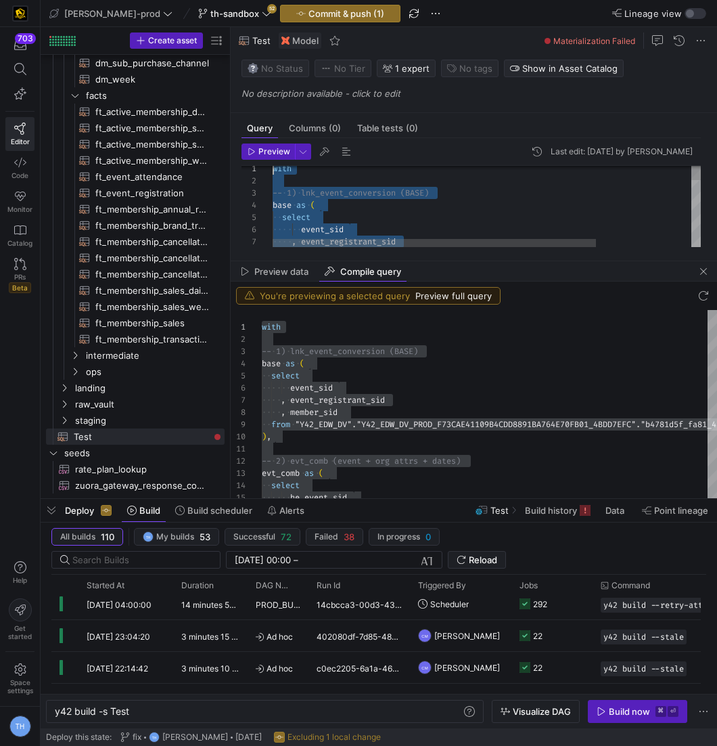
scroll to position [0, 0]
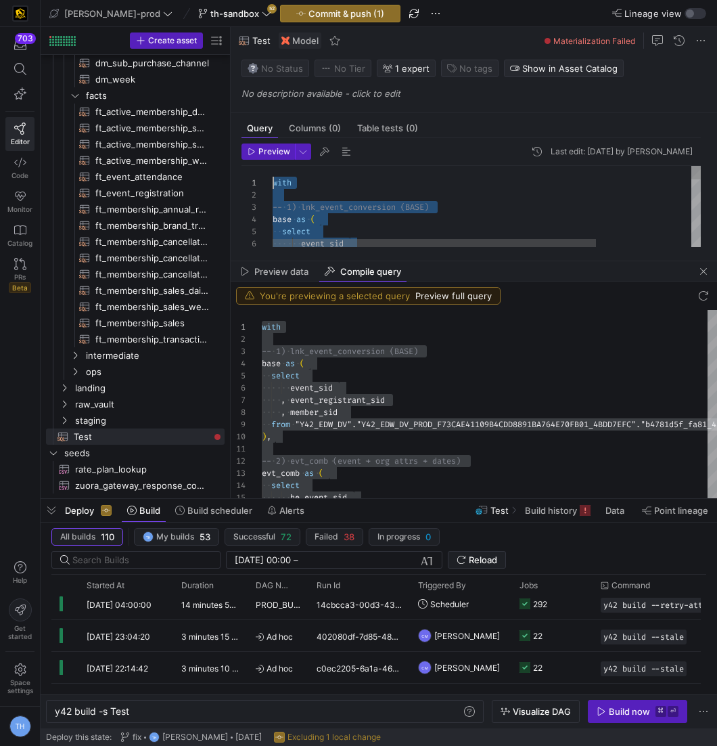
drag, startPoint x: 346, startPoint y: 227, endPoint x: 157, endPoint y: -55, distance: 339.8
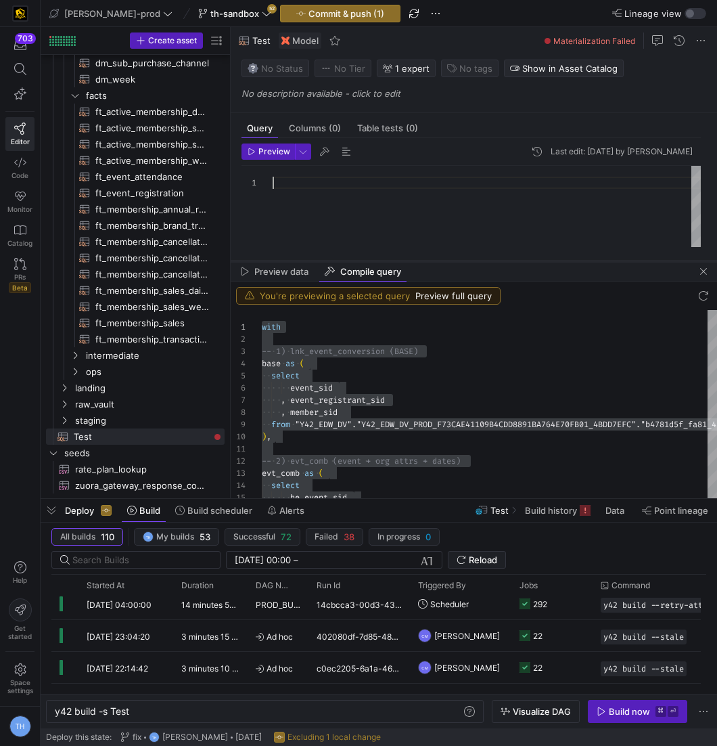
click at [351, 258] on div at bounding box center [474, 260] width 486 height 5
click at [210, 19] on span at bounding box center [235, 13] width 78 height 16
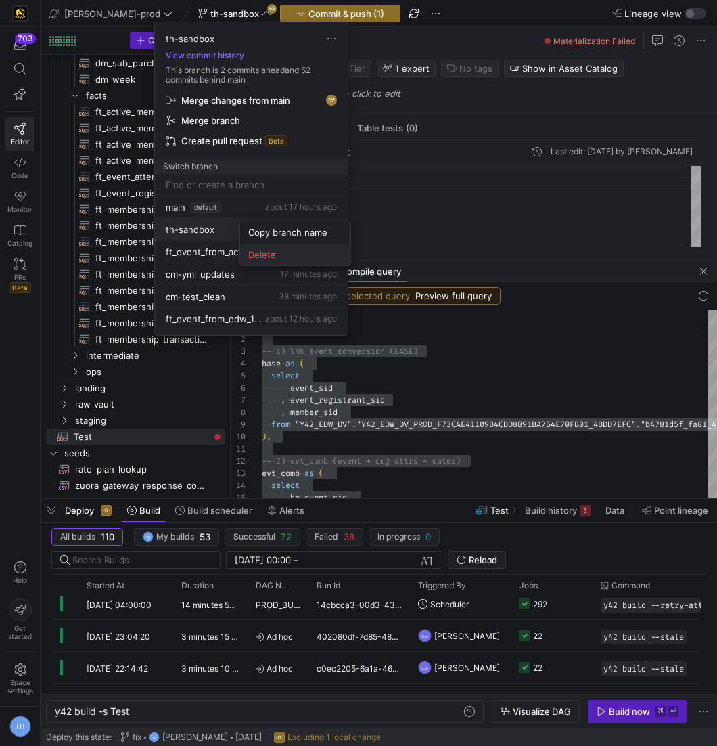
click at [267, 259] on span "Delete" at bounding box center [295, 254] width 94 height 11
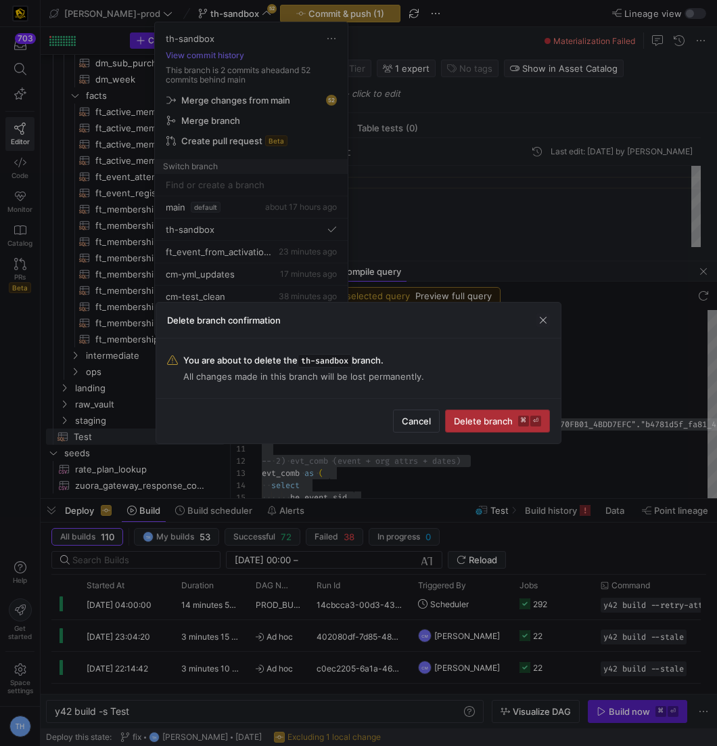
click at [516, 422] on span "Delete branch ⌘ ⏎" at bounding box center [497, 420] width 87 height 11
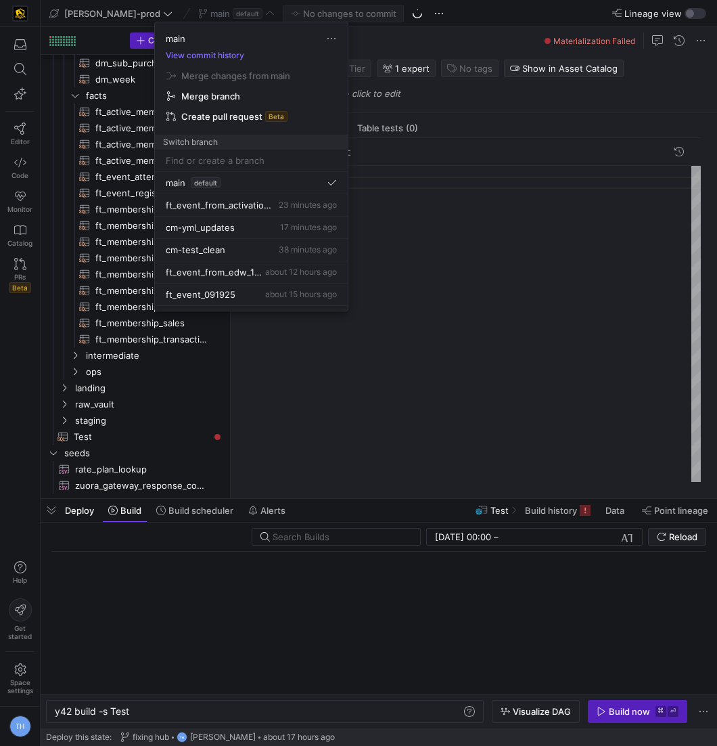
click at [447, 300] on div at bounding box center [358, 373] width 717 height 746
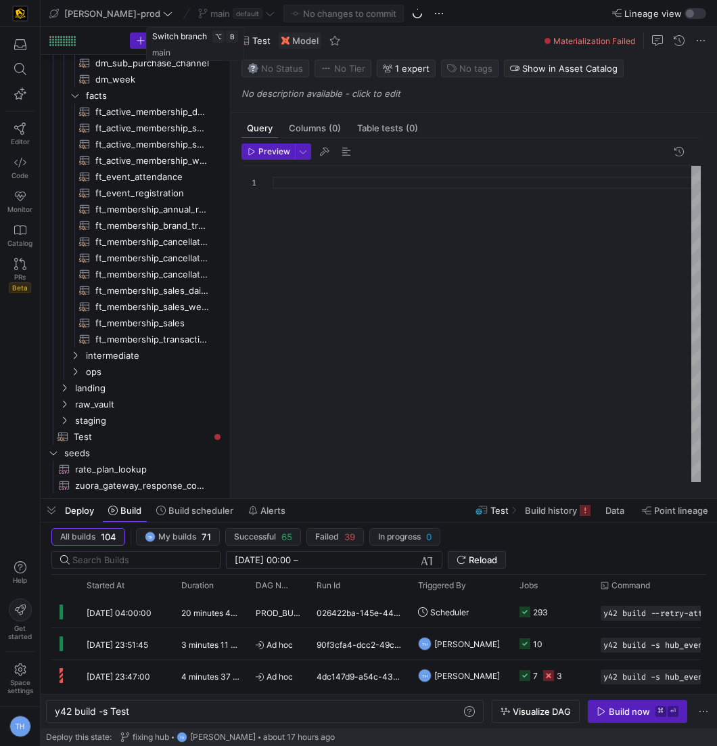
click at [215, 14] on div "main default" at bounding box center [236, 14] width 83 height 18
click at [233, 14] on div "main default" at bounding box center [236, 14] width 83 height 18
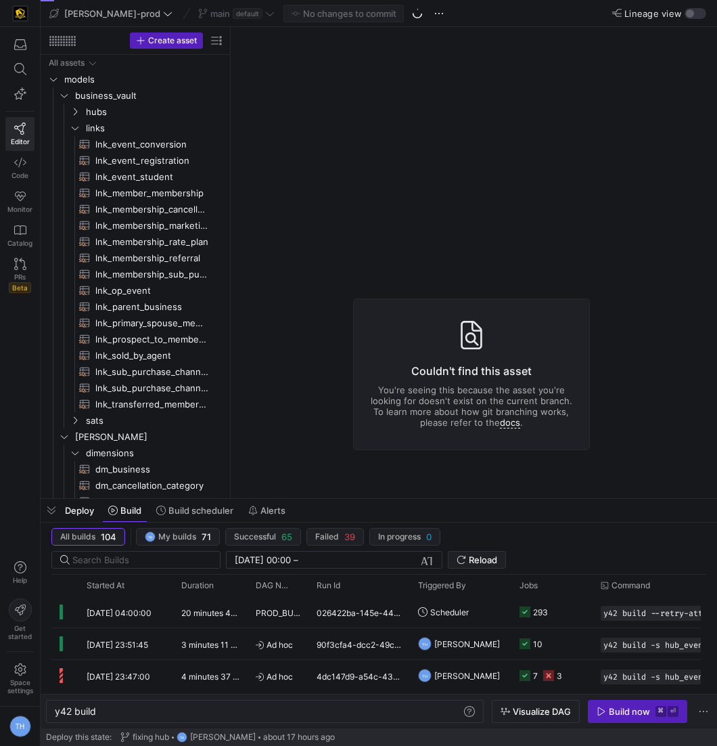
click at [209, 11] on div "main default" at bounding box center [236, 14] width 83 height 18
click at [223, 12] on div "main default" at bounding box center [236, 14] width 83 height 18
click at [294, 124] on y42-asset-editor-not-found "Couldn't find this asset You're seeing this because the asset you're looking fo…" at bounding box center [471, 374] width 481 height 694
click at [223, 14] on div "main default" at bounding box center [236, 14] width 83 height 18
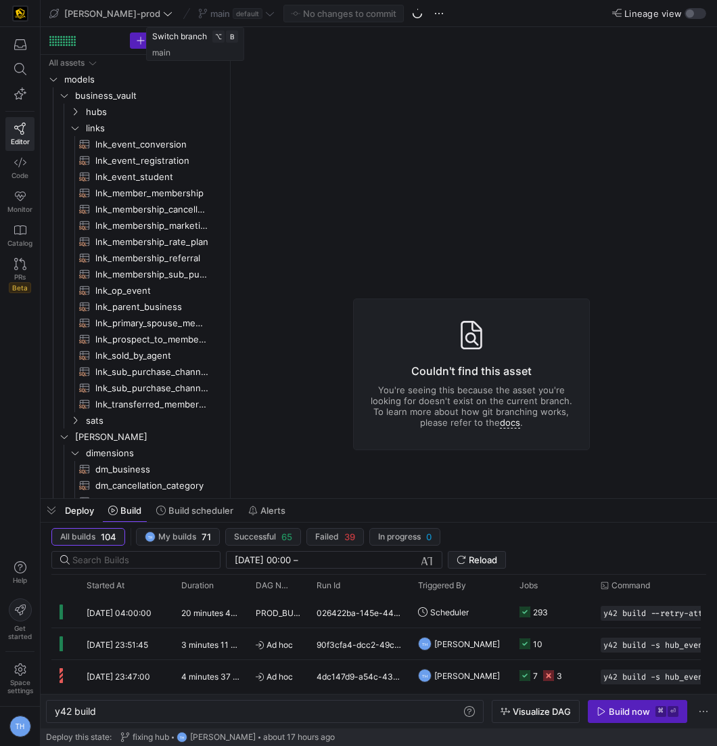
click at [311, 120] on y42-asset-editor-not-found "Couldn't find this asset You're seeing this because the asset you're looking fo…" at bounding box center [471, 374] width 481 height 694
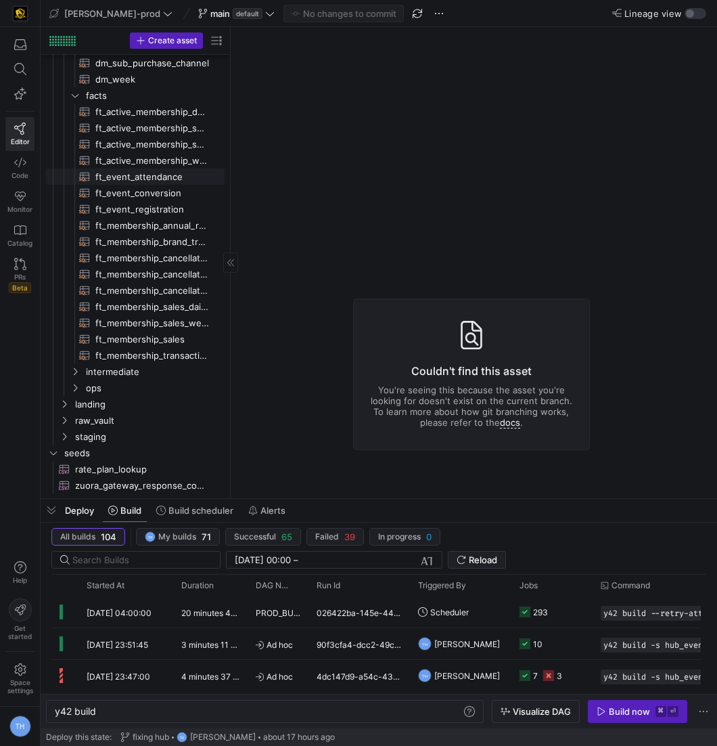
click at [185, 175] on span "ft_event_attendance​​​​​​​​​​" at bounding box center [152, 177] width 114 height 16
type textarea "y42 build -s ft_event_attendance"
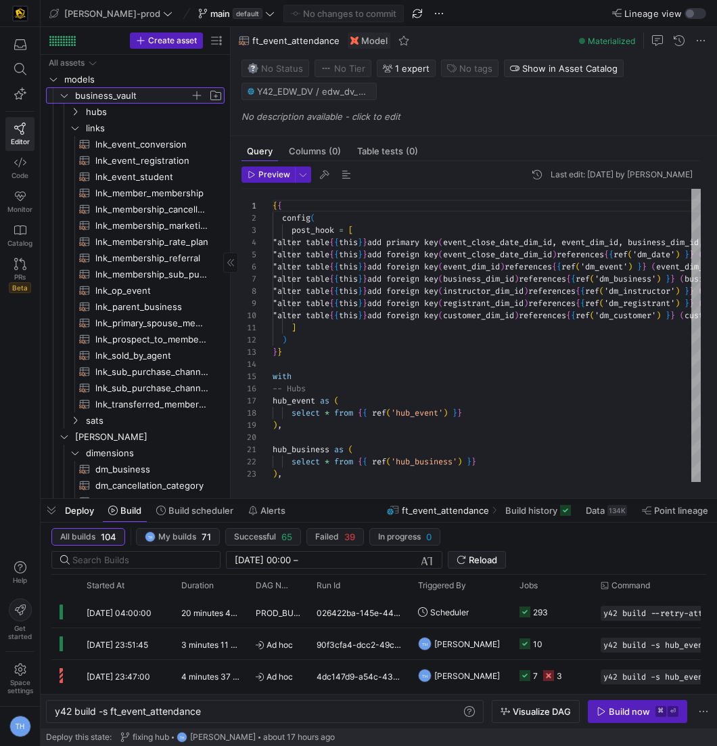
click at [145, 88] on span "business_vault" at bounding box center [132, 96] width 115 height 16
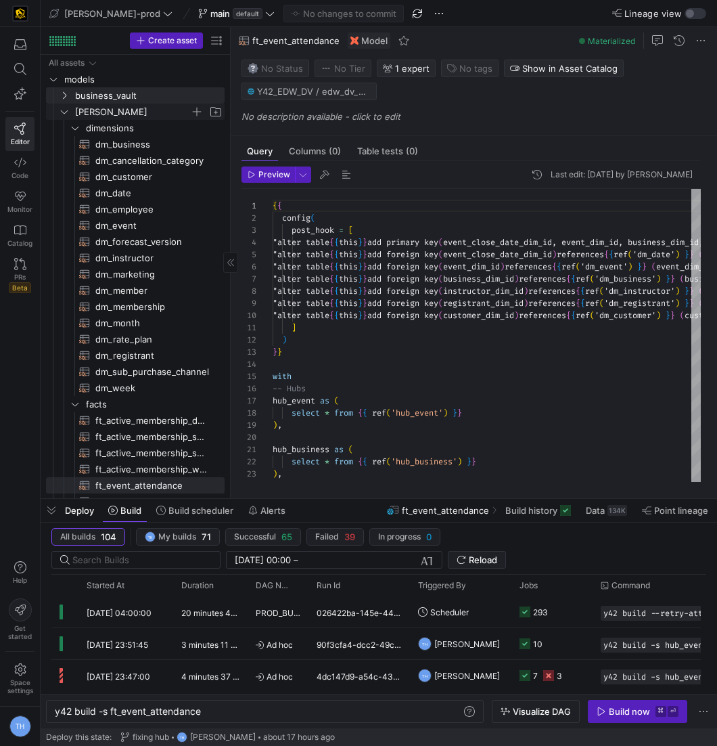
click at [145, 108] on span "[PERSON_NAME]" at bounding box center [132, 112] width 115 height 16
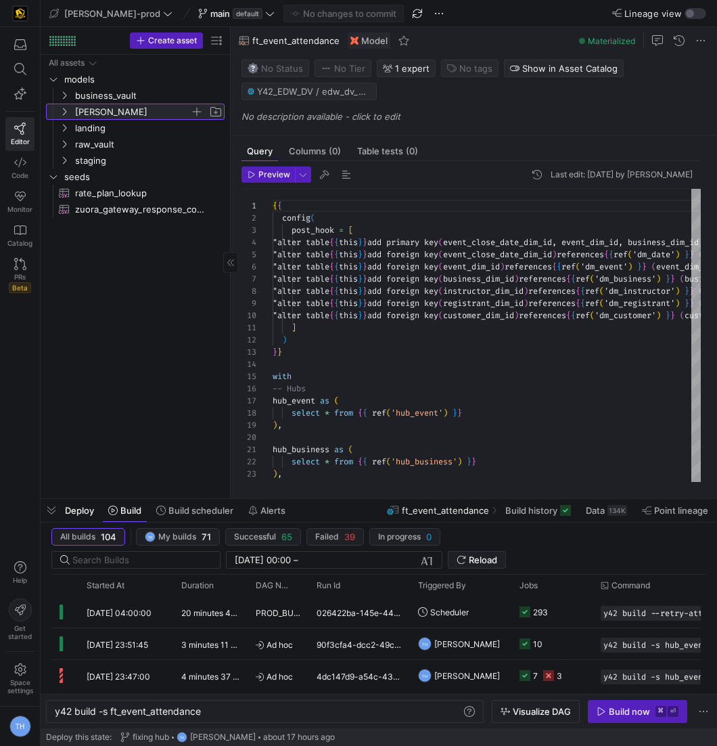
click at [145, 108] on span "[PERSON_NAME]" at bounding box center [132, 112] width 115 height 16
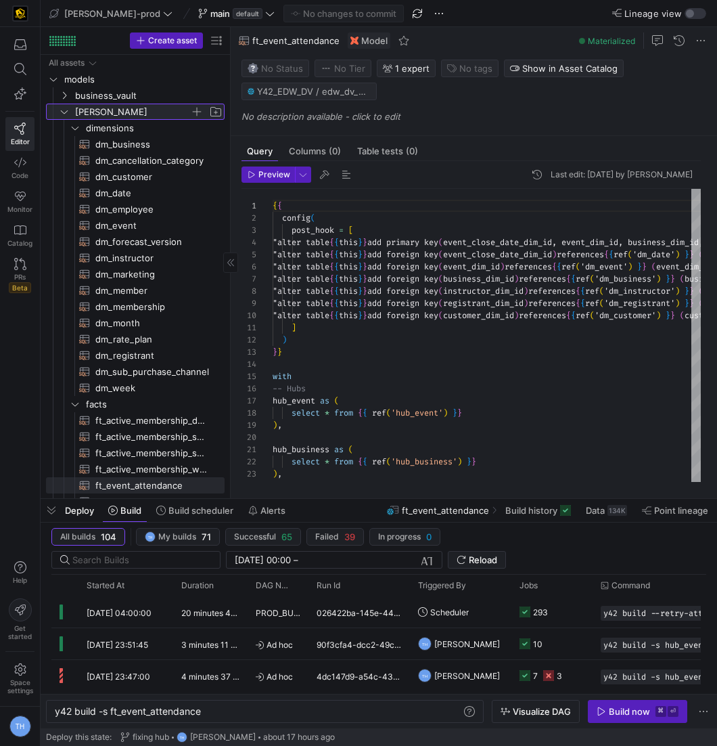
click at [144, 112] on span "[PERSON_NAME]" at bounding box center [132, 112] width 115 height 16
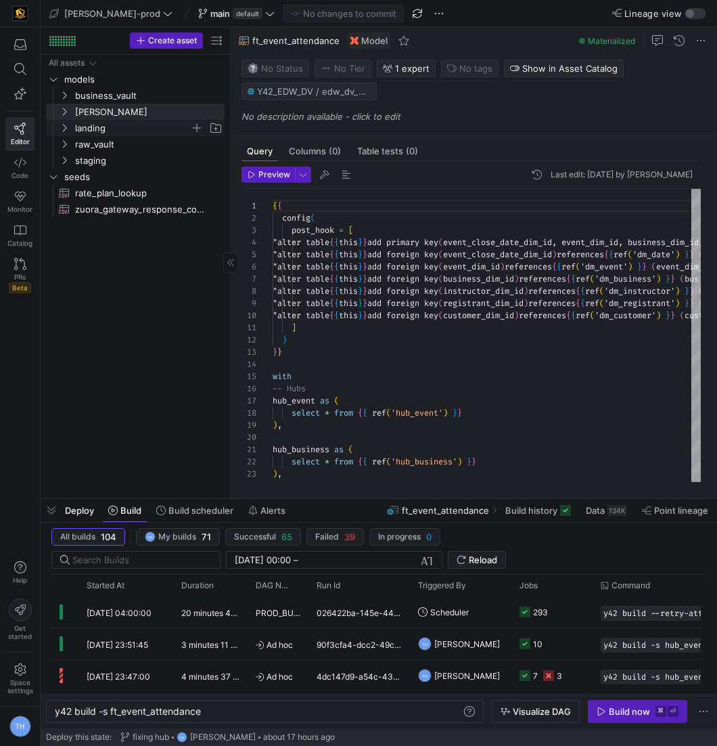
click at [135, 127] on span "landing" at bounding box center [132, 128] width 115 height 16
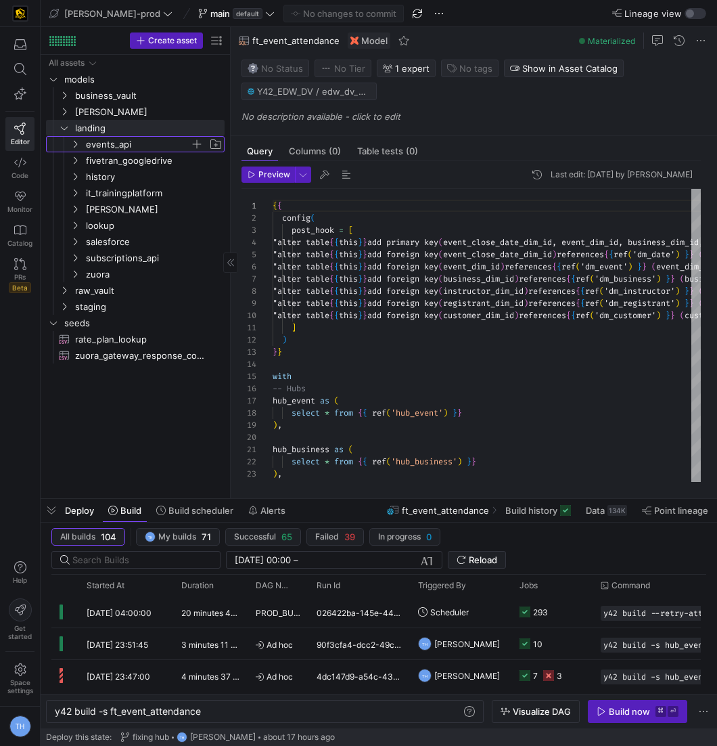
click at [133, 147] on span "events_api" at bounding box center [138, 145] width 104 height 16
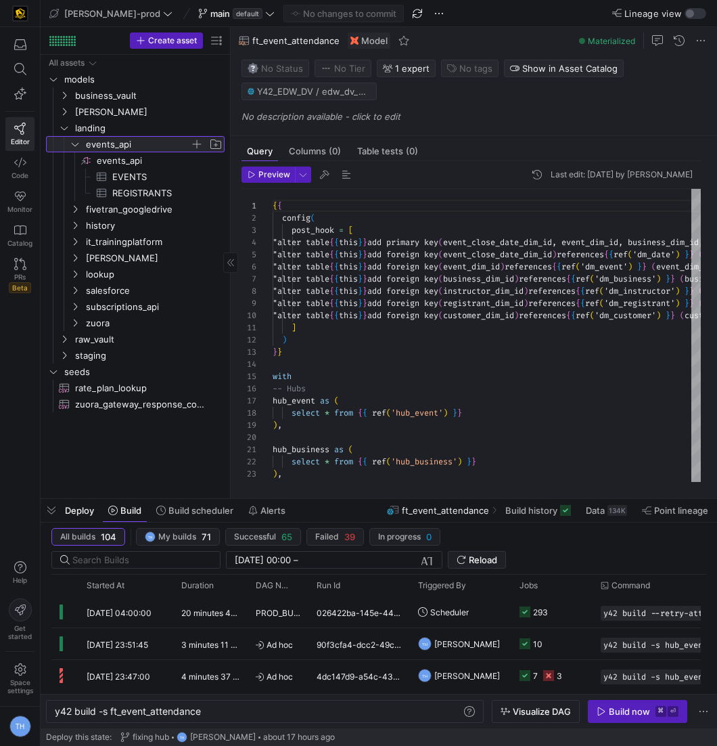
click at [133, 145] on span "events_api" at bounding box center [138, 145] width 104 height 16
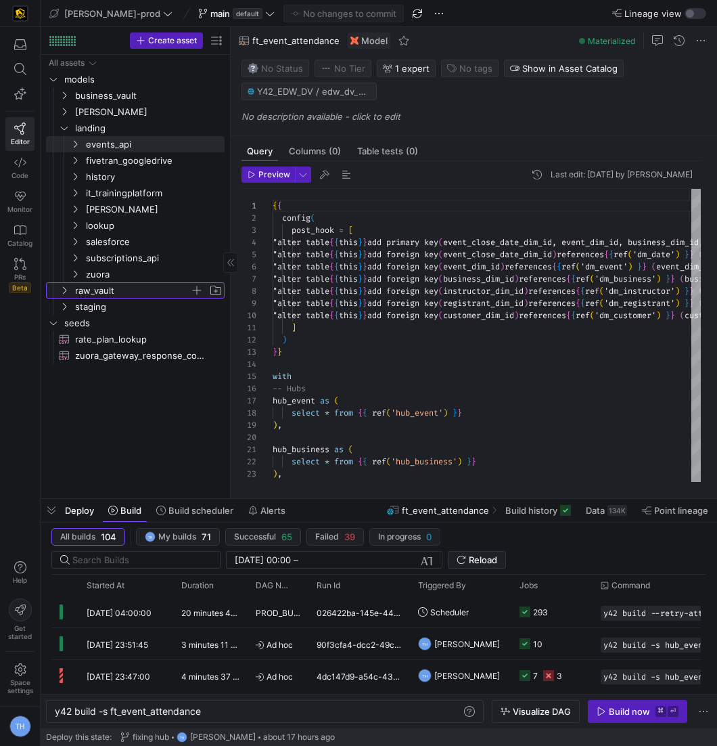
click at [131, 291] on span "raw_vault" at bounding box center [132, 291] width 115 height 16
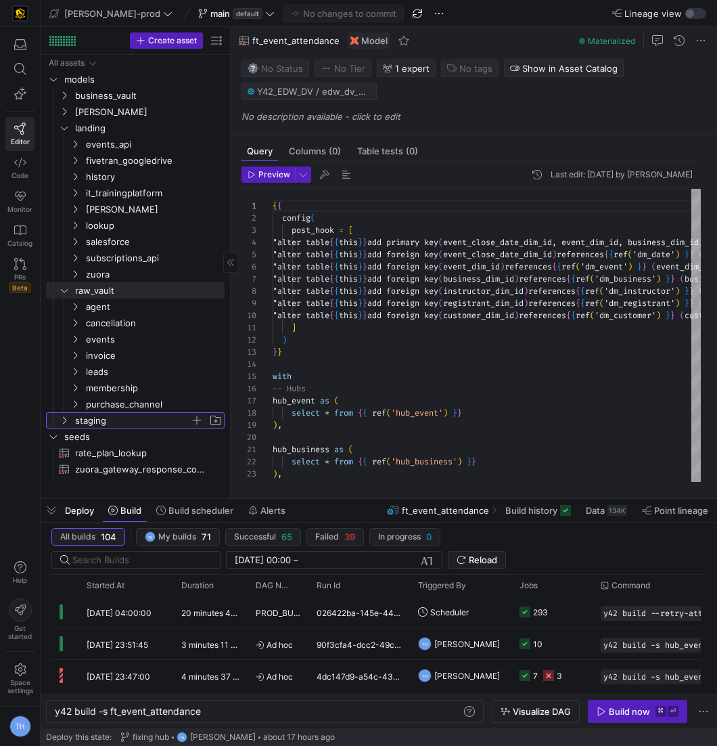
click at [113, 415] on span "staging" at bounding box center [132, 421] width 115 height 16
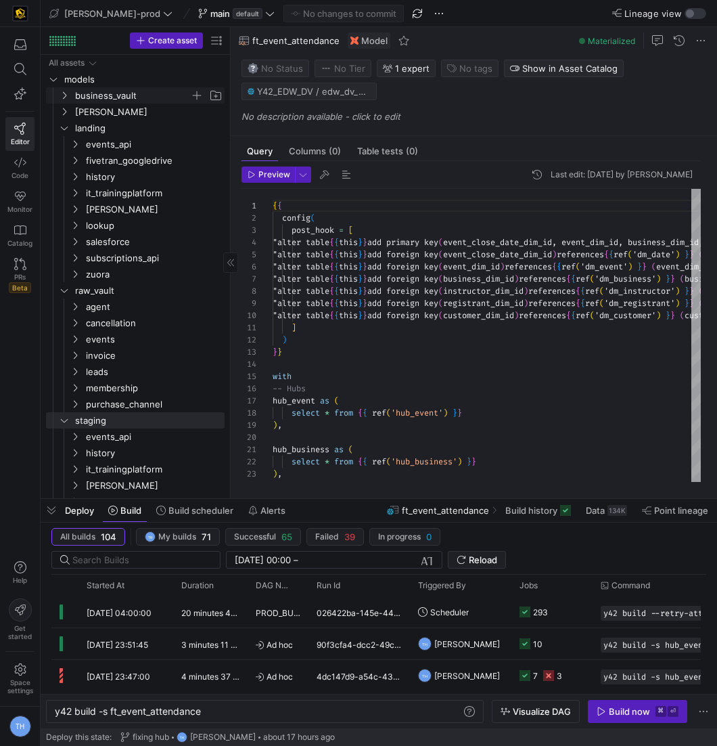
click at [105, 95] on span "business_vault" at bounding box center [132, 96] width 115 height 16
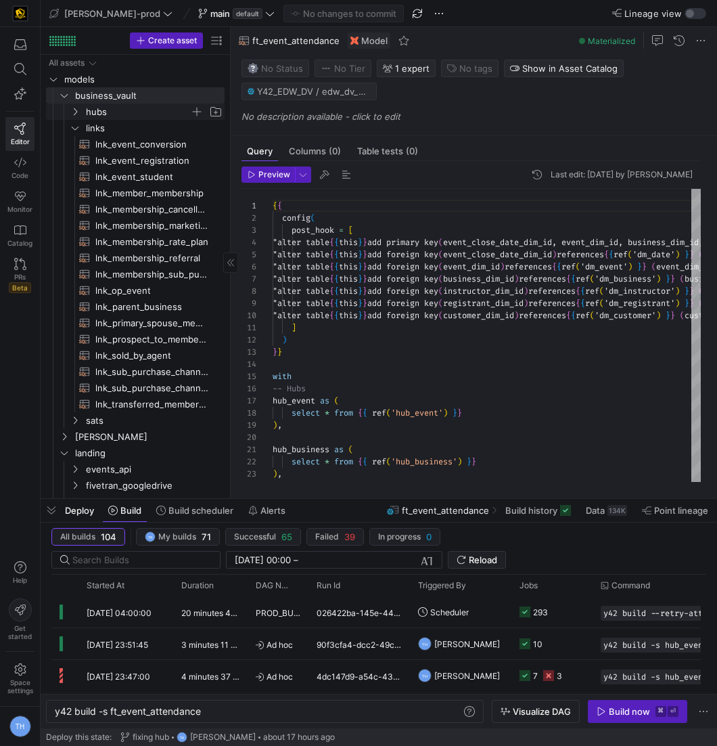
click at [112, 106] on span "hubs" at bounding box center [138, 112] width 104 height 16
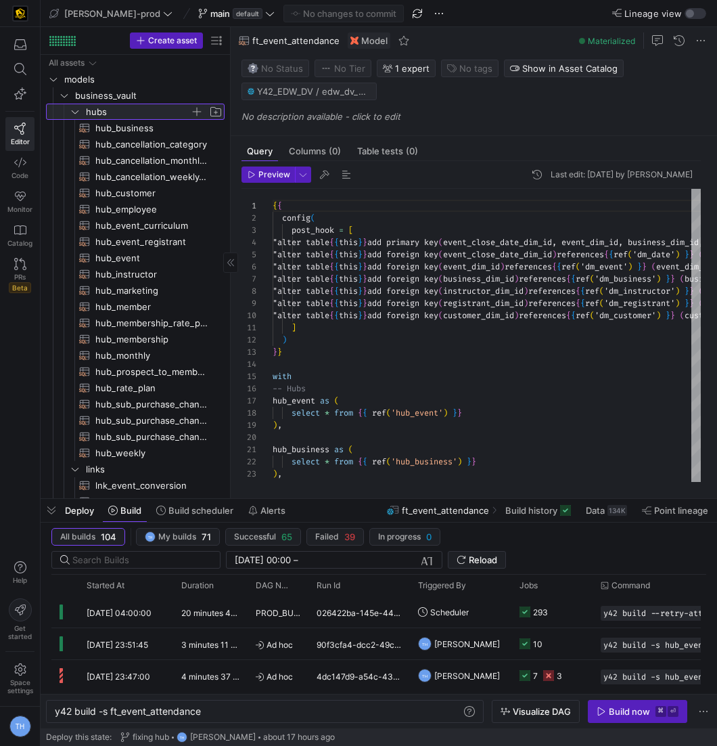
click at [197, 113] on span "button" at bounding box center [197, 112] width 14 height 14
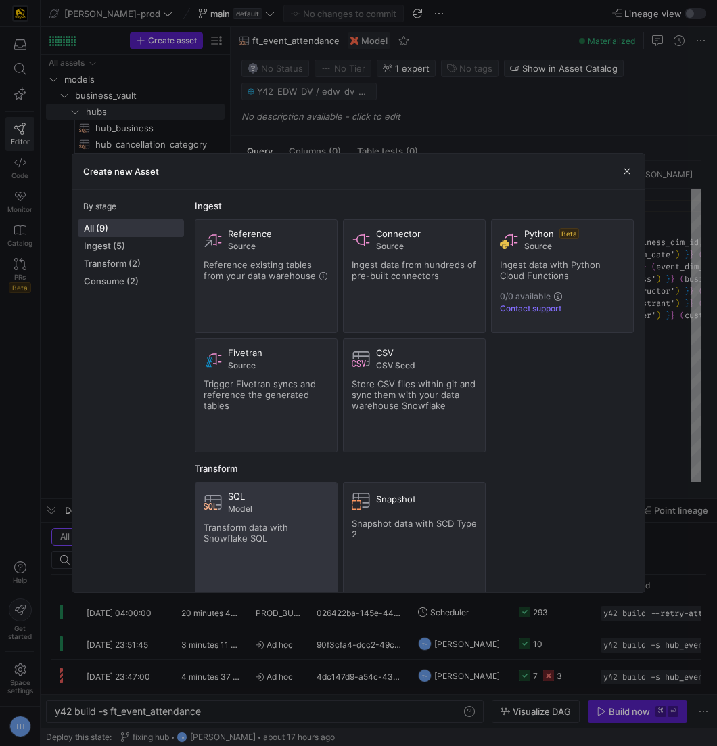
click at [295, 518] on div "SQL Model Transform data with Snowflake SQL" at bounding box center [266, 538] width 125 height 96
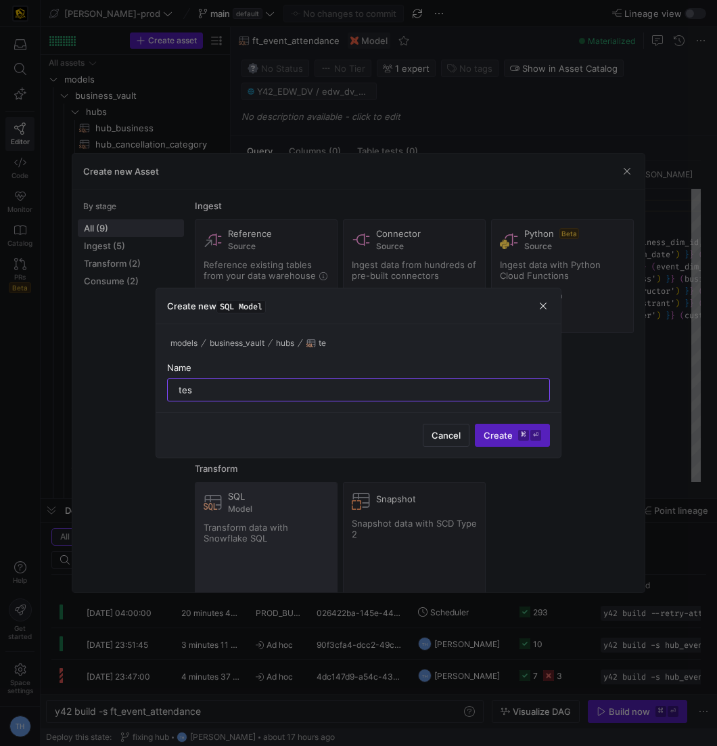
type input "test"
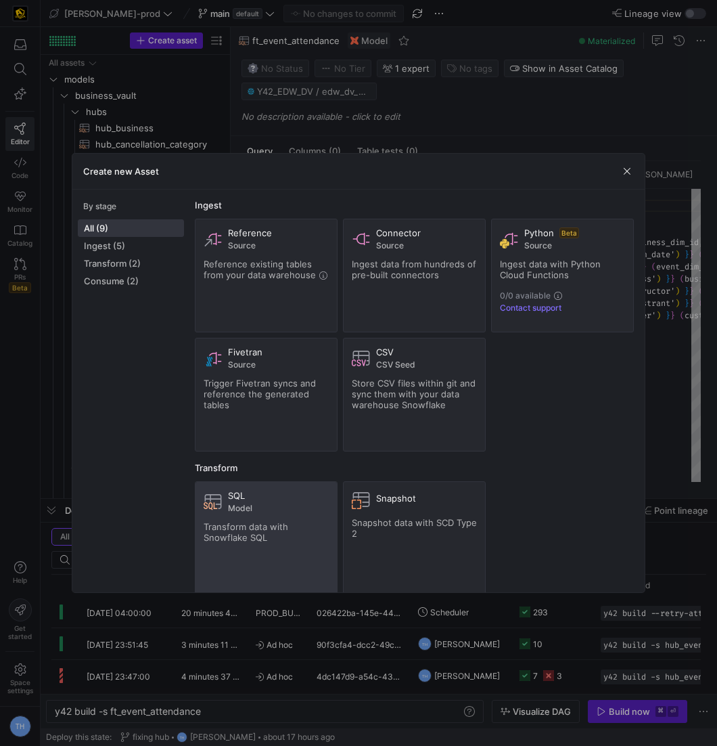
type textarea "y42 build -s test"
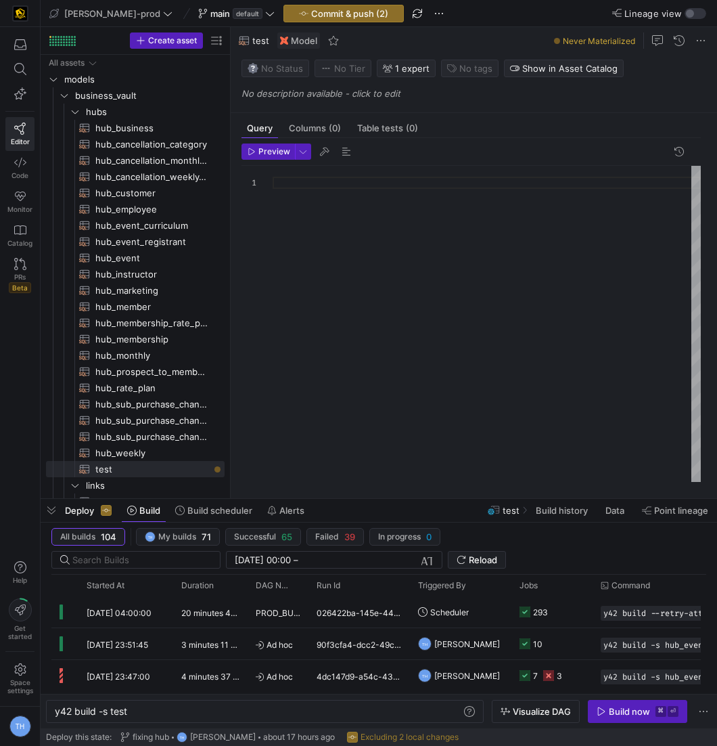
click at [484, 226] on div at bounding box center [487, 324] width 428 height 317
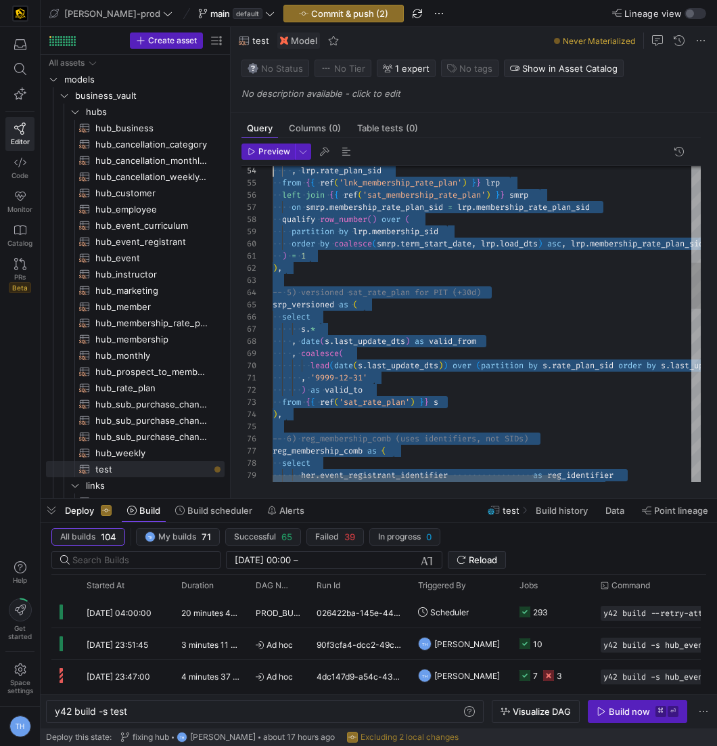
type textarea "with -- 1) lnk_event_conversion (BASE) base as ( select event_sid , event_regis…"
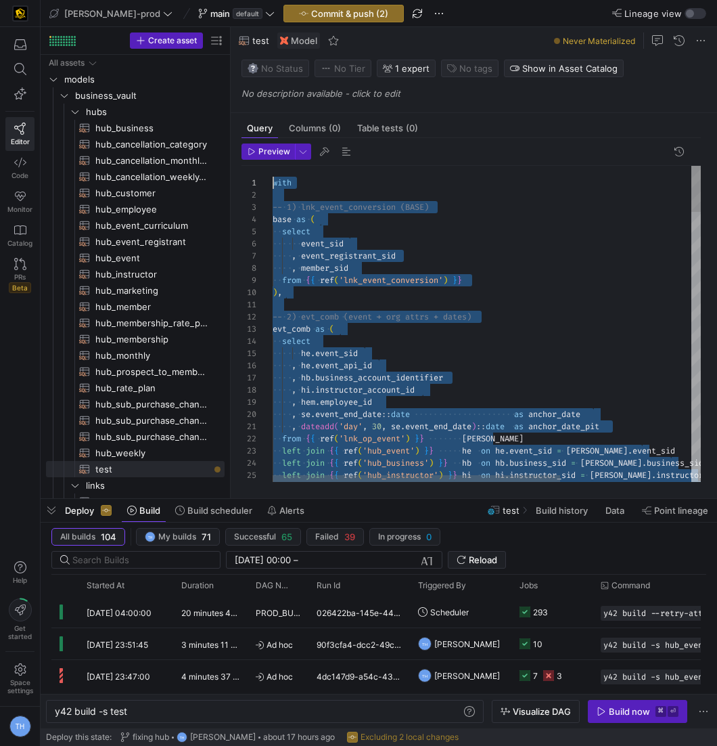
drag, startPoint x: 294, startPoint y: 457, endPoint x: 202, endPoint y: -65, distance: 530.3
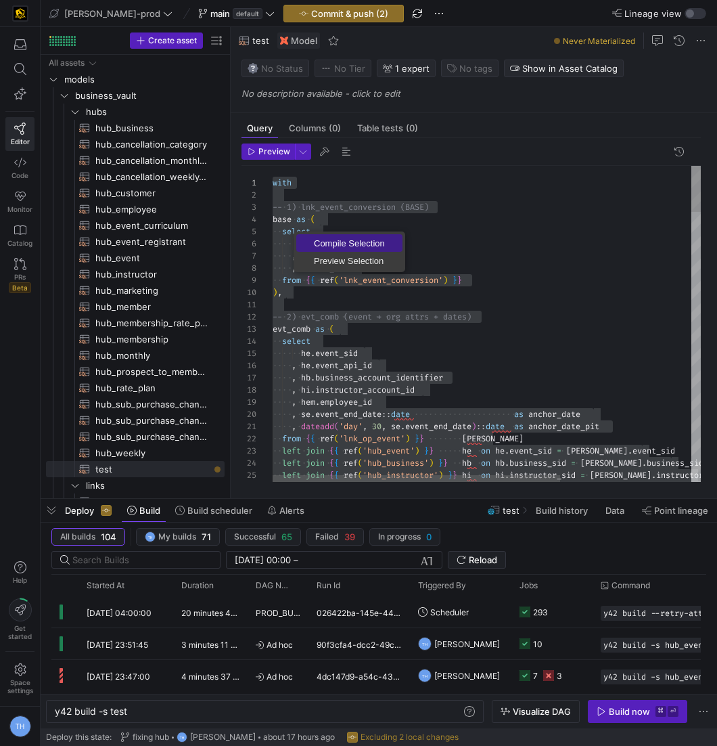
click at [338, 239] on span "Compile Selection" at bounding box center [349, 243] width 106 height 9
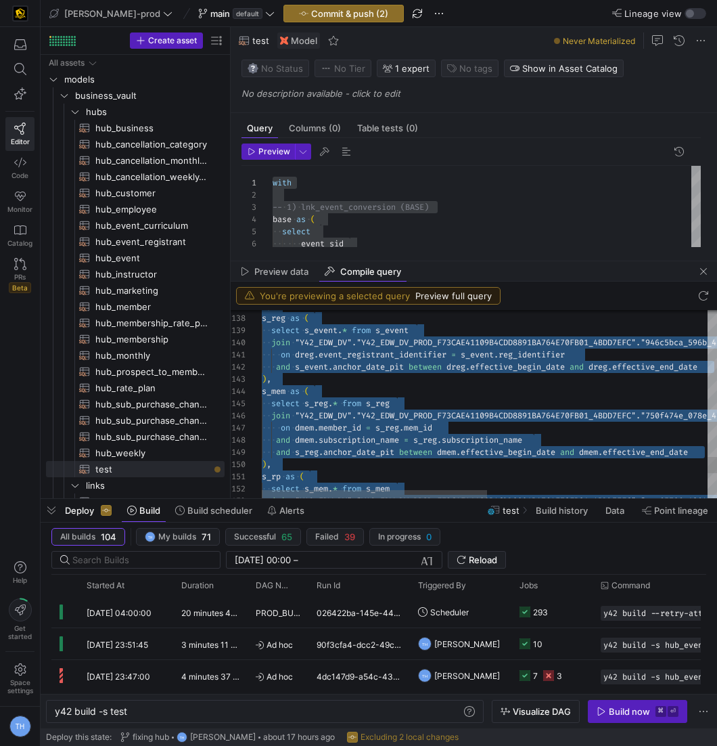
scroll to position [0, 5]
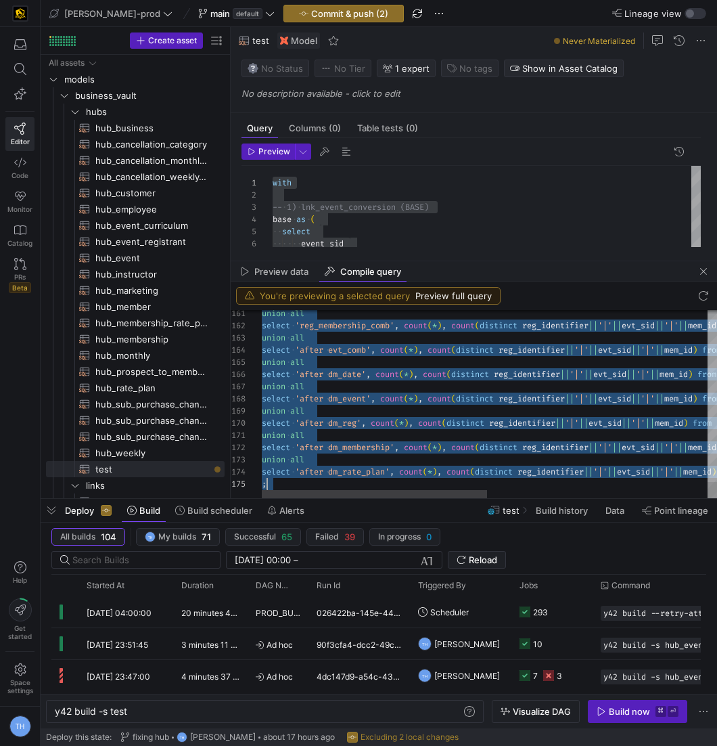
drag, startPoint x: 262, startPoint y: 328, endPoint x: 419, endPoint y: 554, distance: 274.7
type textarea "union all select 'reg_membership_comb', count(*), count(distinct reg_identifier…"
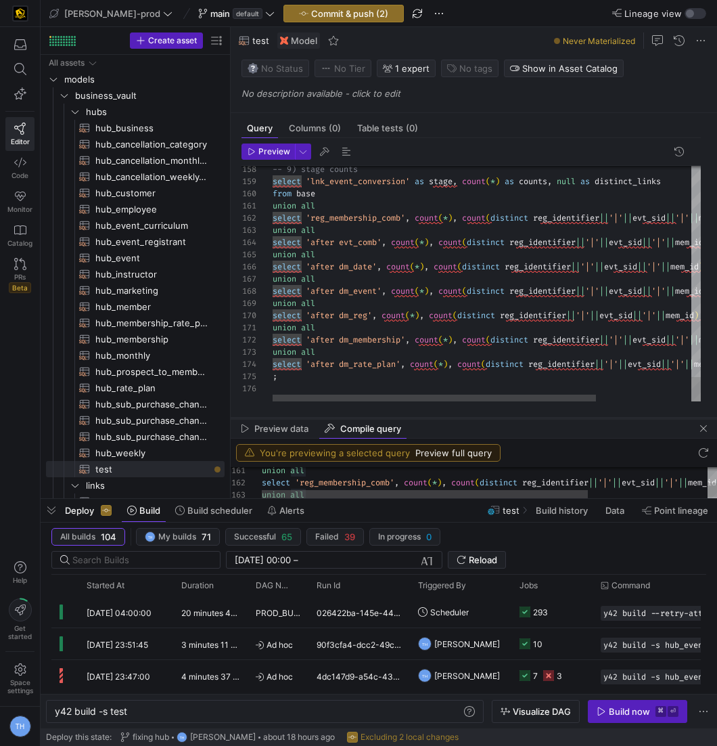
drag, startPoint x: 430, startPoint y: 259, endPoint x: 429, endPoint y: 416, distance: 157.0
click at [429, 416] on div at bounding box center [474, 417] width 486 height 5
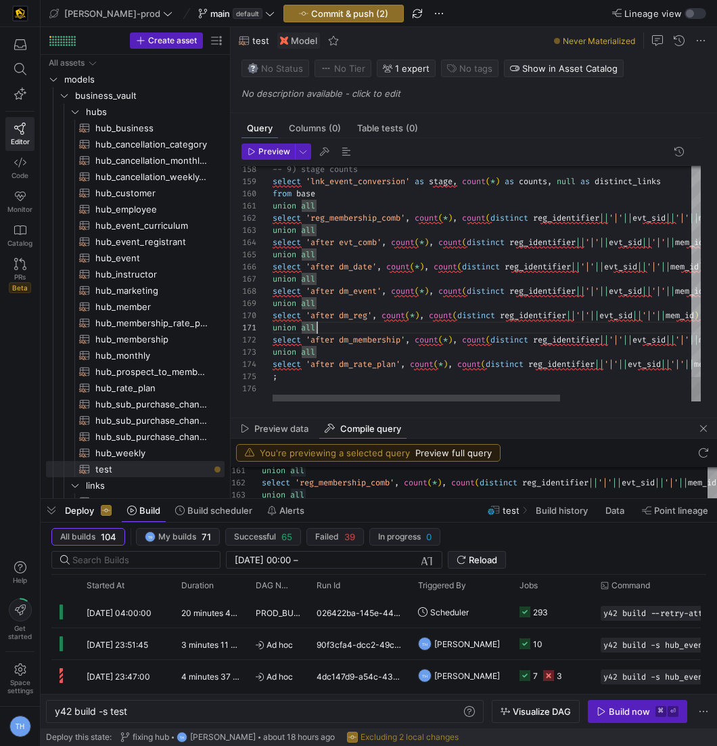
scroll to position [49, 5]
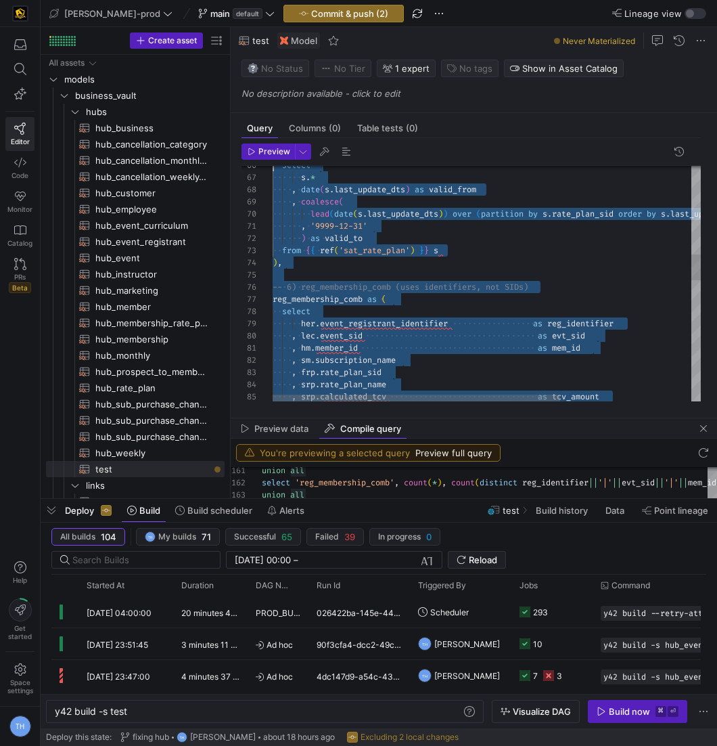
scroll to position [0, 0]
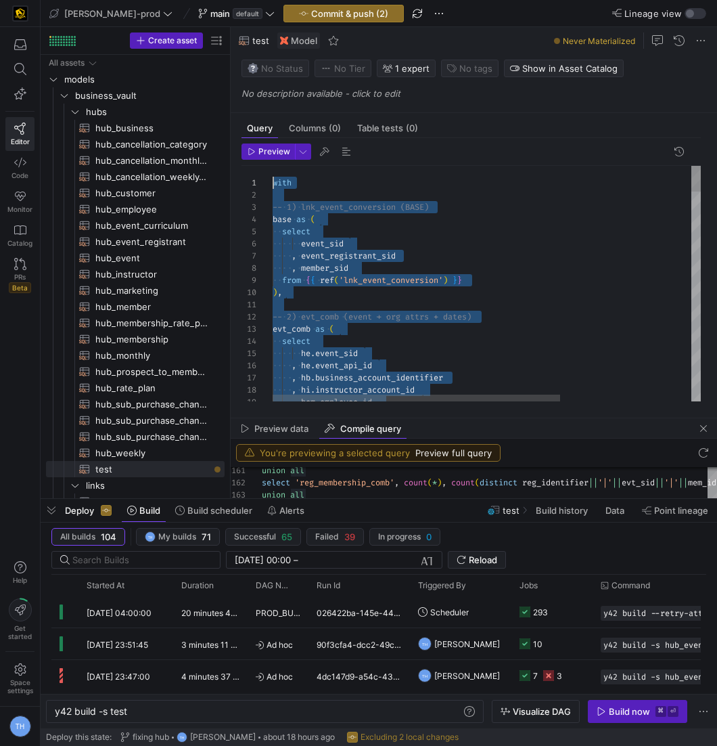
drag, startPoint x: 292, startPoint y: 378, endPoint x: 200, endPoint y: -66, distance: 453.9
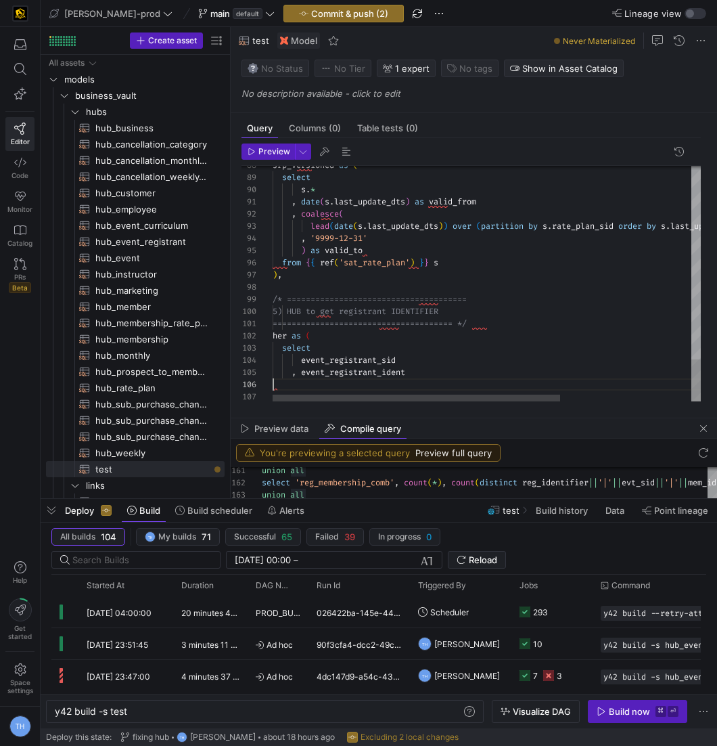
scroll to position [61, 0]
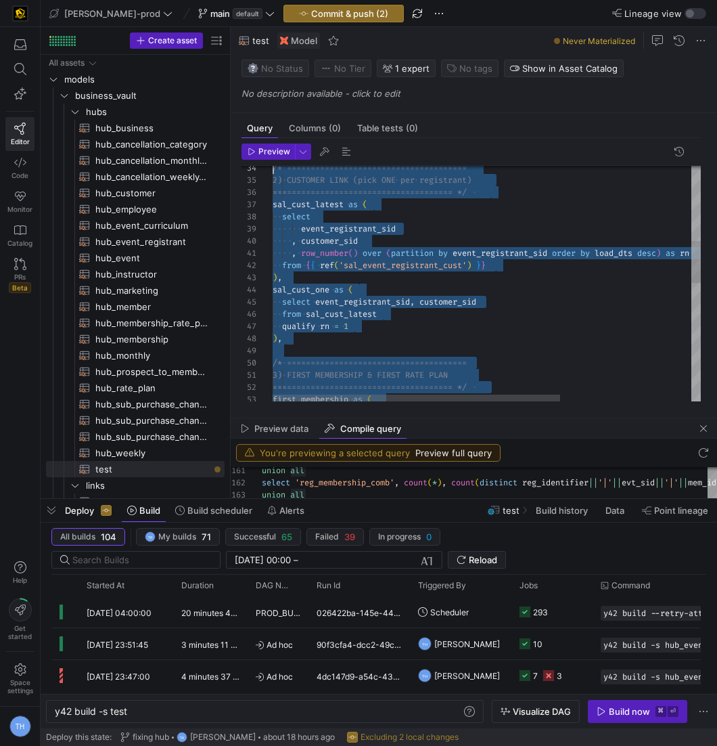
type textarea "with /* ================================ 0) BASE LINK (lnk_event_conversion) ==…"
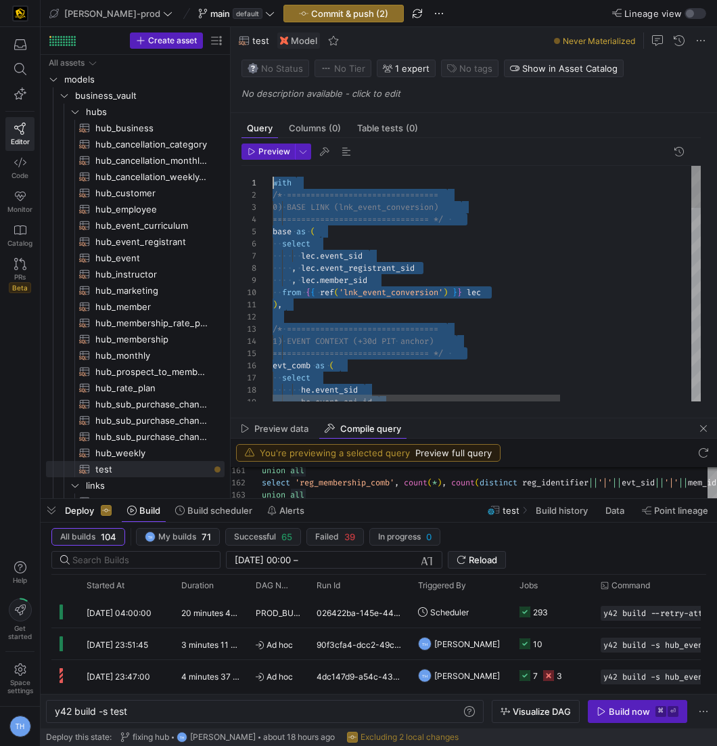
drag, startPoint x: 330, startPoint y: 384, endPoint x: 165, endPoint y: -66, distance: 479.2
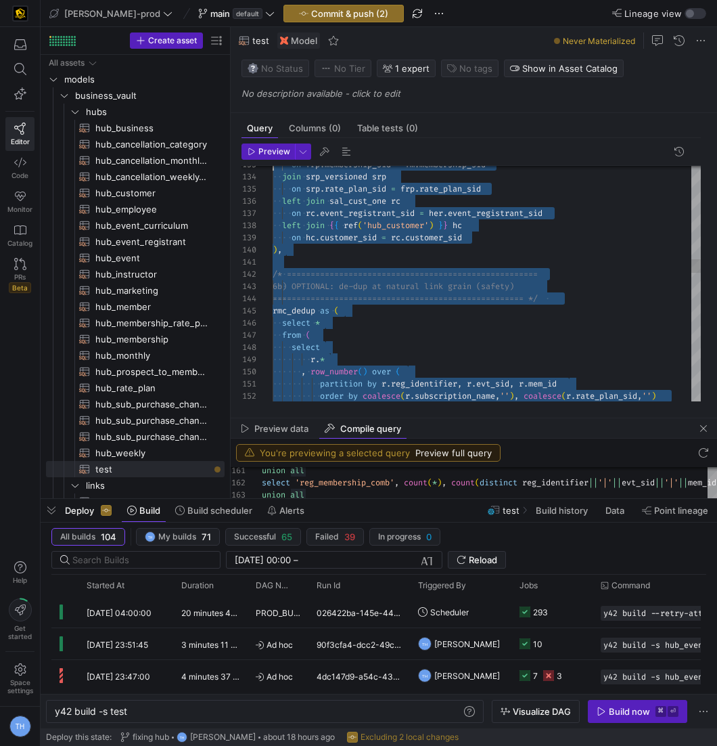
scroll to position [97, 0]
type textarea "with /* ================================ 0) BASE LINK (lnk_event_conversion) ==…"
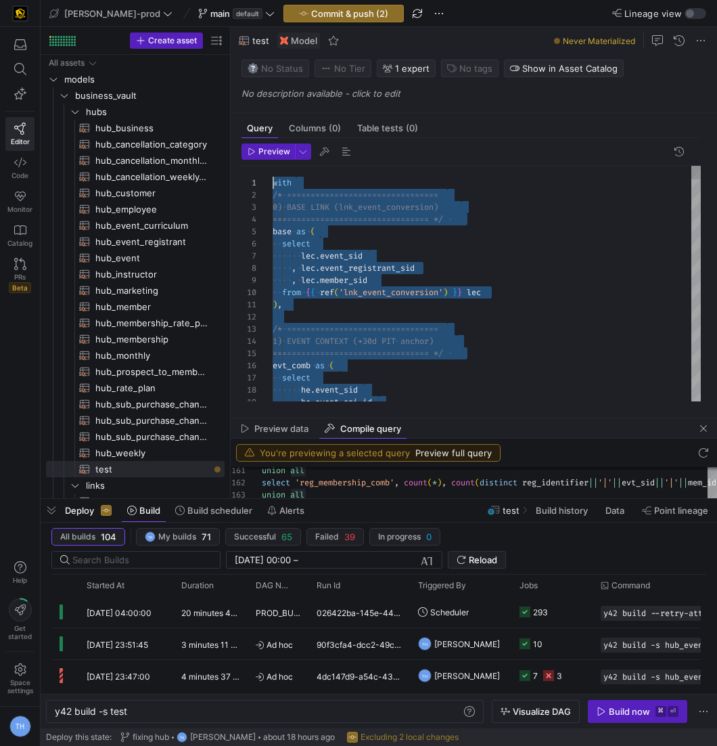
scroll to position [0, 0]
drag, startPoint x: 300, startPoint y: 388, endPoint x: 71, endPoint y: -65, distance: 508.0
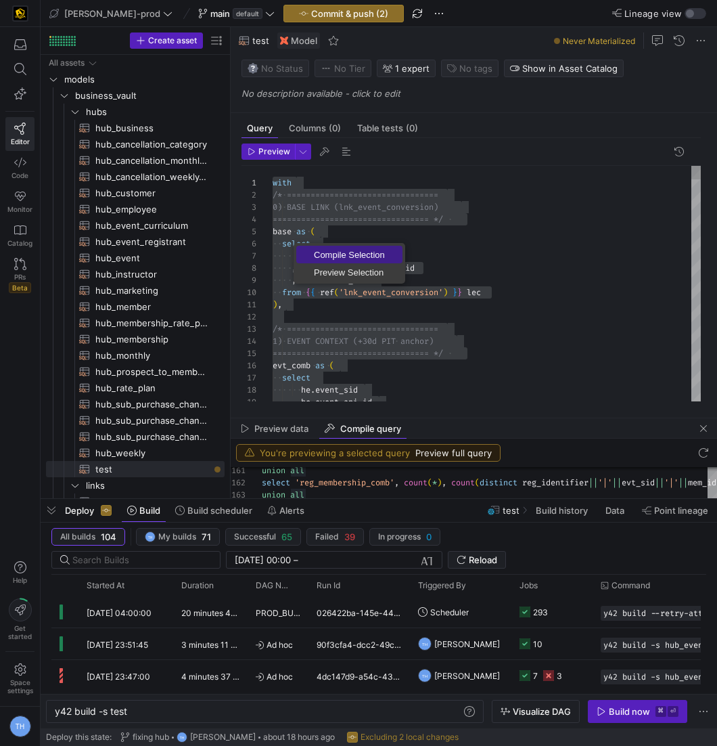
click at [327, 252] on span "Compile Selection" at bounding box center [349, 254] width 106 height 9
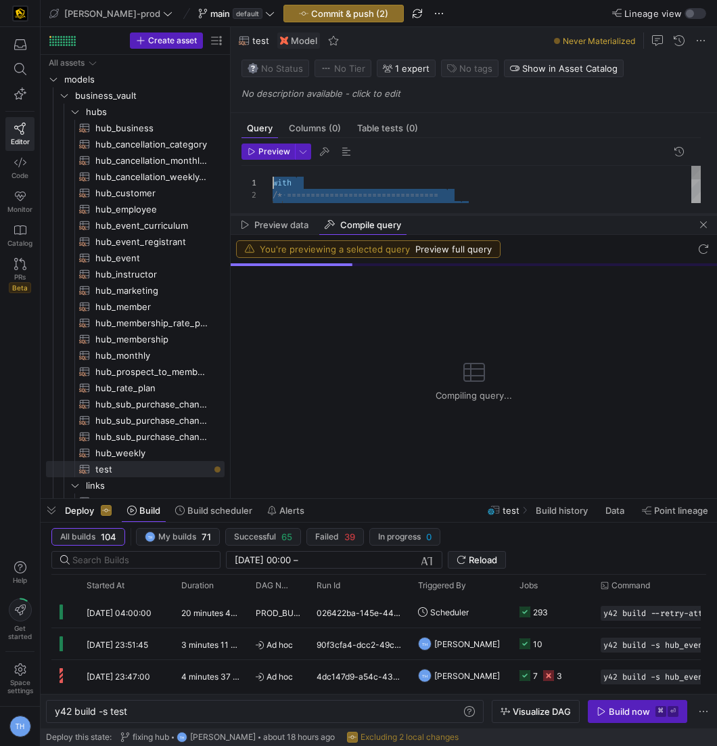
drag, startPoint x: 544, startPoint y: 419, endPoint x: 538, endPoint y: 215, distance: 203.7
click at [538, 215] on div at bounding box center [474, 214] width 486 height 5
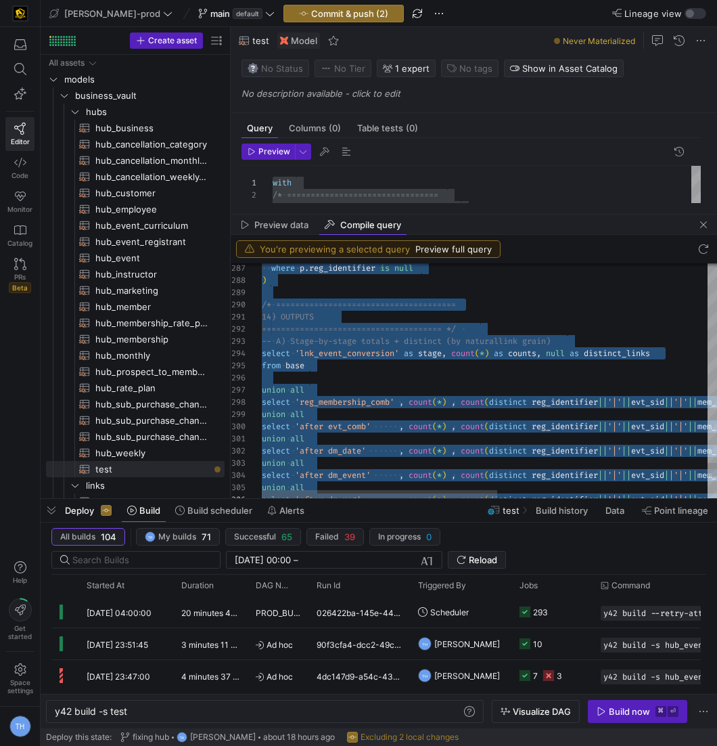
type textarea "with /* ================================ 0) BASE LINK (lnk_event_conversion) ==…"
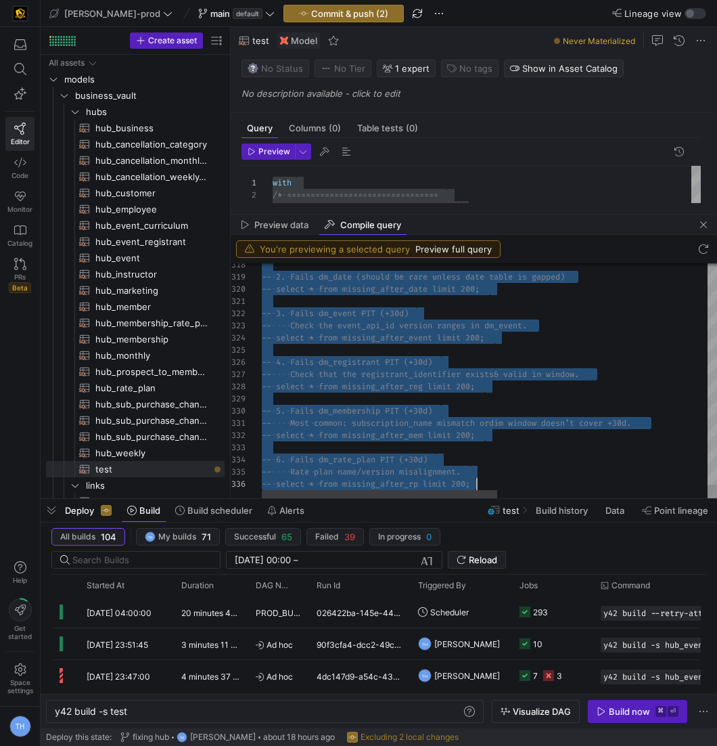
scroll to position [0, 214]
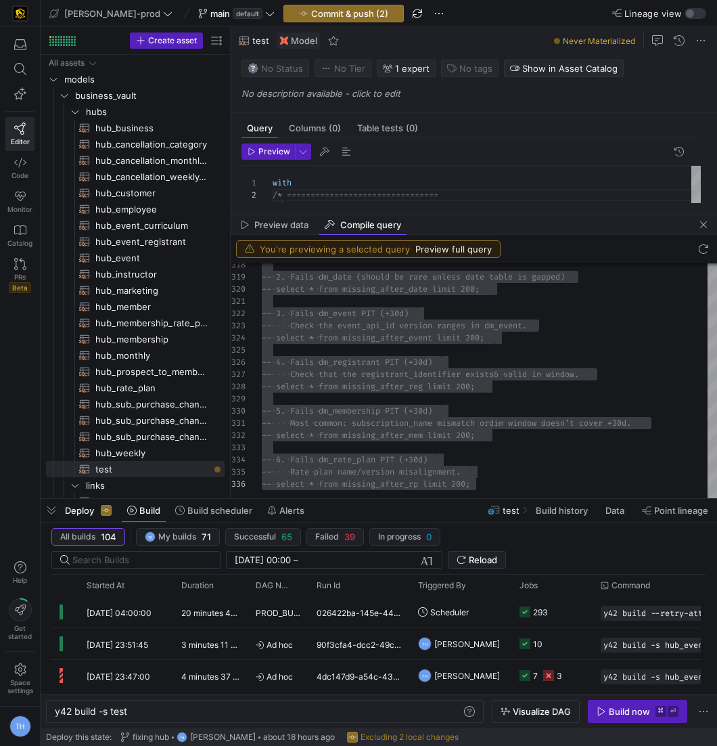
click at [482, 218] on div "Preview data Compile query" at bounding box center [474, 224] width 486 height 20
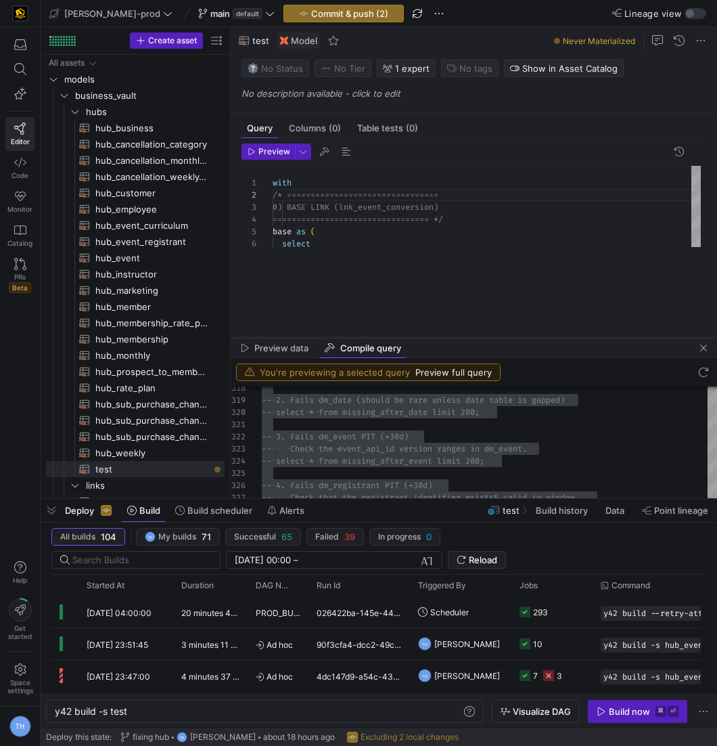
drag, startPoint x: 482, startPoint y: 212, endPoint x: 468, endPoint y: 335, distance: 123.9
click at [468, 335] on div at bounding box center [474, 337] width 486 height 5
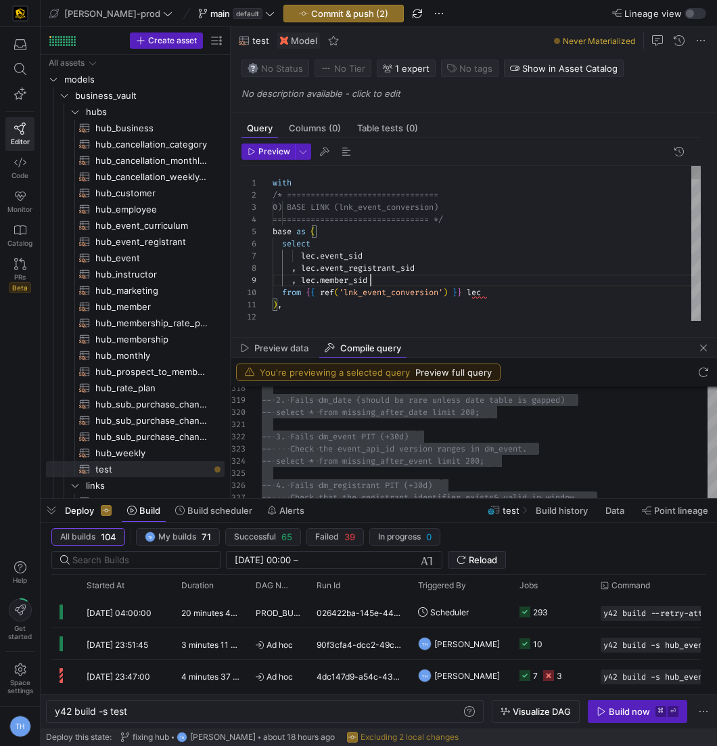
scroll to position [97, 97]
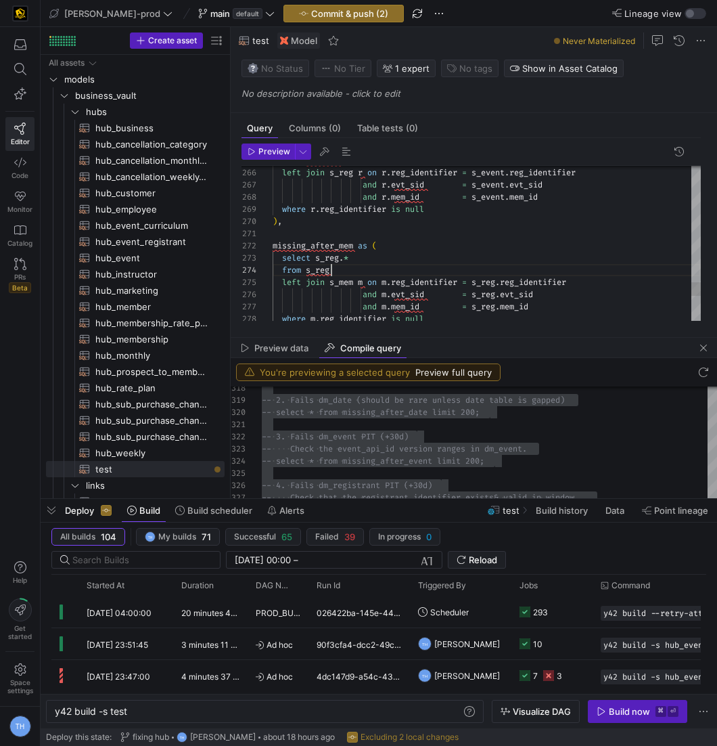
scroll to position [36, 58]
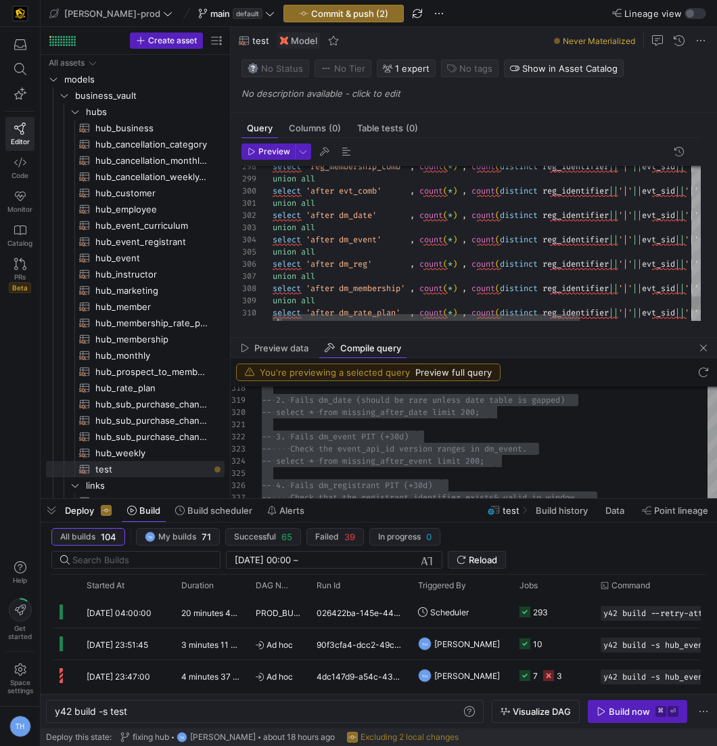
scroll to position [72, 0]
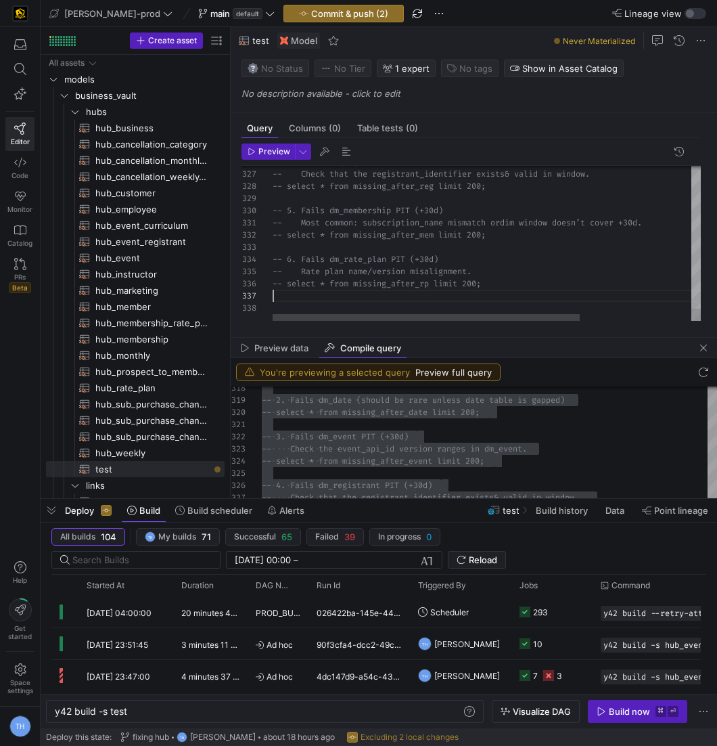
drag, startPoint x: 436, startPoint y: 298, endPoint x: 318, endPoint y: 292, distance: 118.5
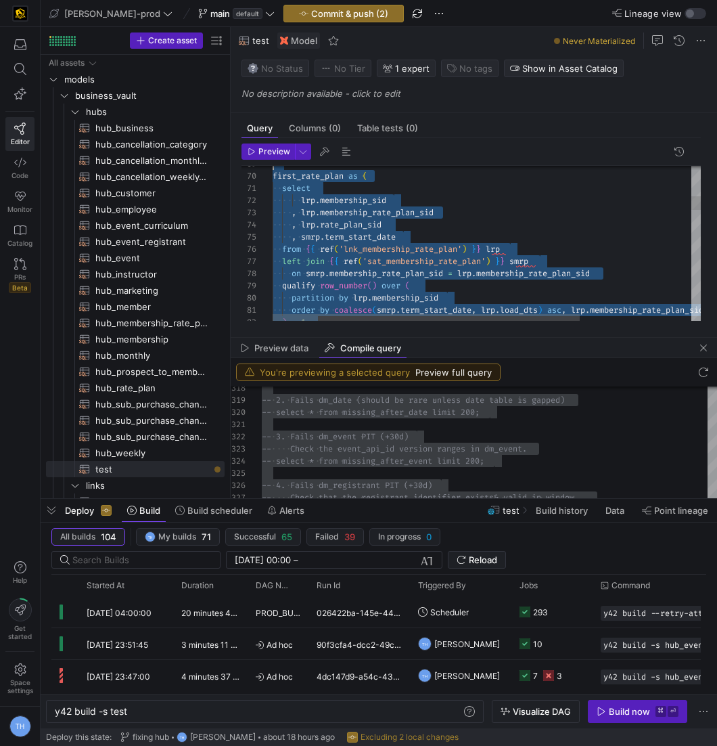
scroll to position [24, 0]
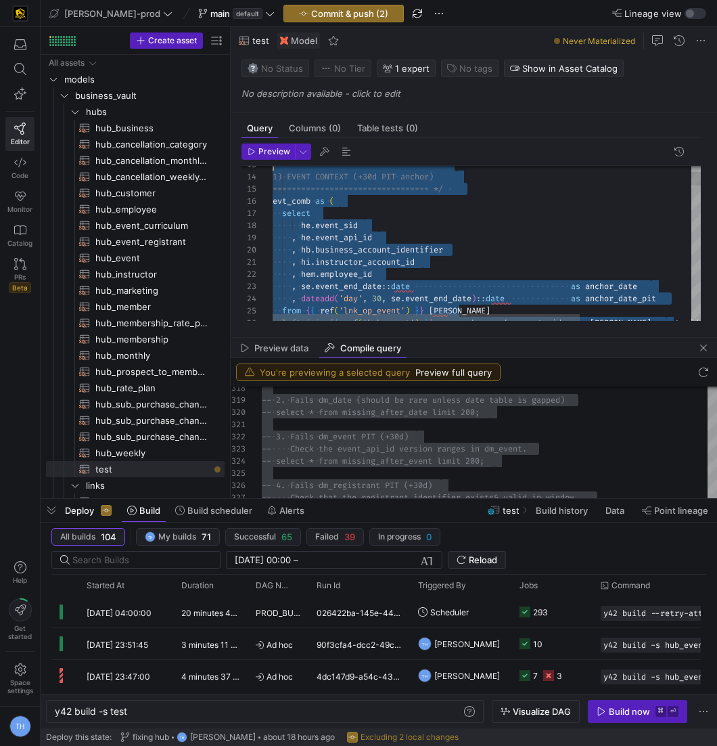
type textarea "with /* ================================ 0) BASE LINK (lnk_event_conversion) ==…"
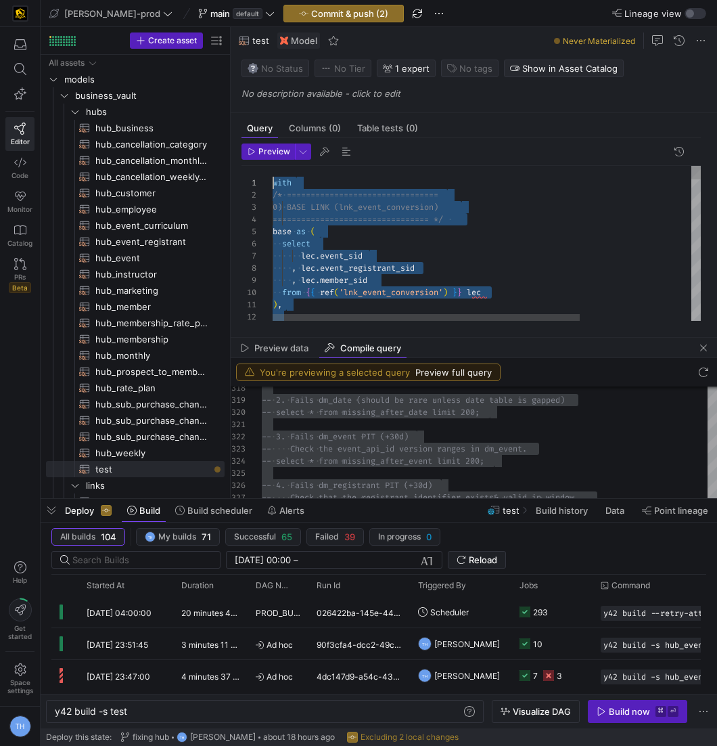
drag, startPoint x: 336, startPoint y: 299, endPoint x: 91, endPoint y: 1, distance: 386.0
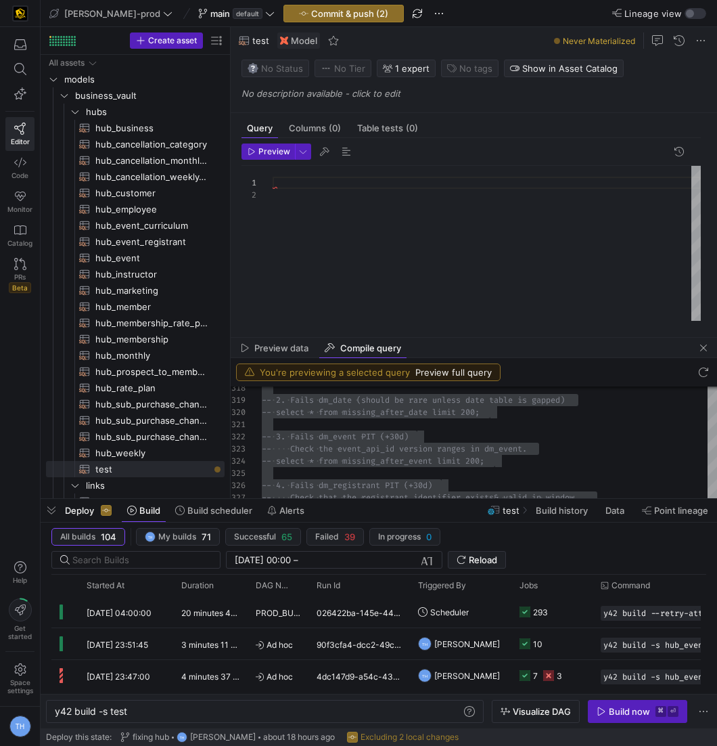
click at [341, 246] on div at bounding box center [487, 244] width 428 height 156
click at [343, 216] on div at bounding box center [487, 244] width 428 height 156
click at [223, 20] on span at bounding box center [237, 13] width 82 height 16
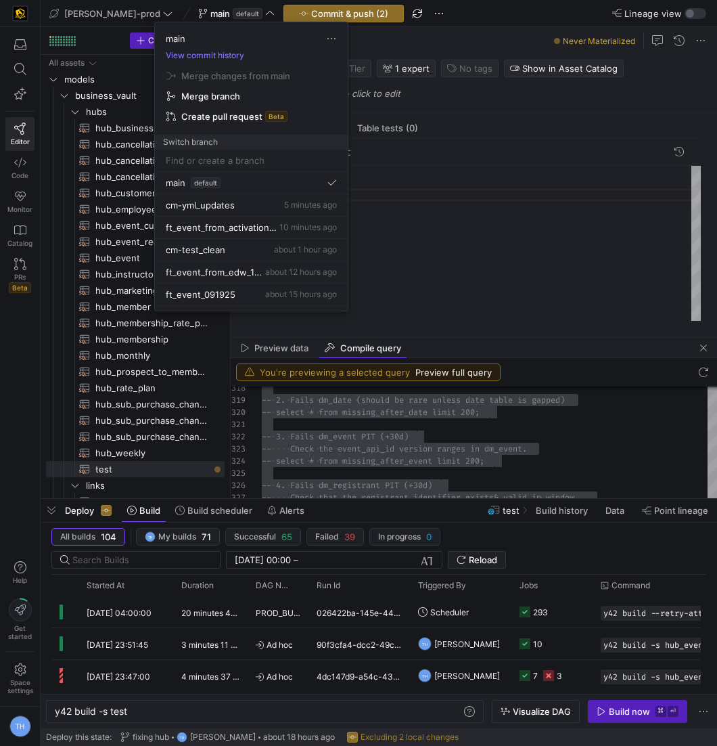
click at [428, 216] on div at bounding box center [358, 373] width 717 height 746
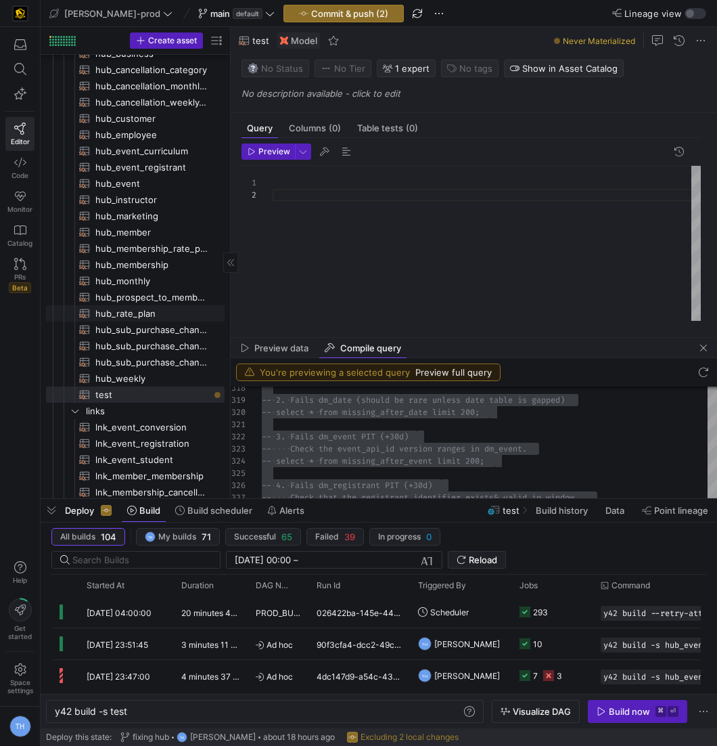
scroll to position [73, 0]
click at [322, 181] on div at bounding box center [487, 244] width 428 height 156
click at [317, 10] on span "Commit & push (2)" at bounding box center [349, 13] width 77 height 11
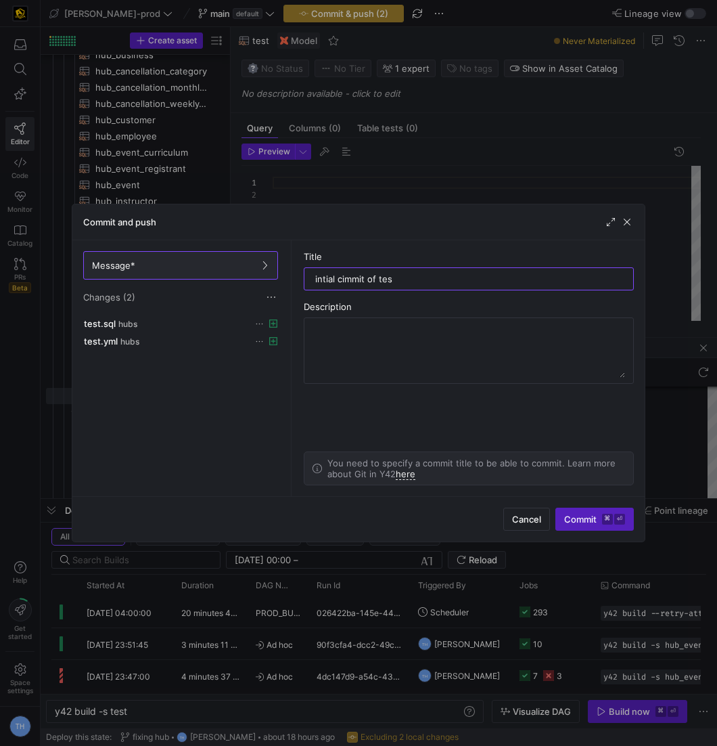
type input "intial cimmit of test"
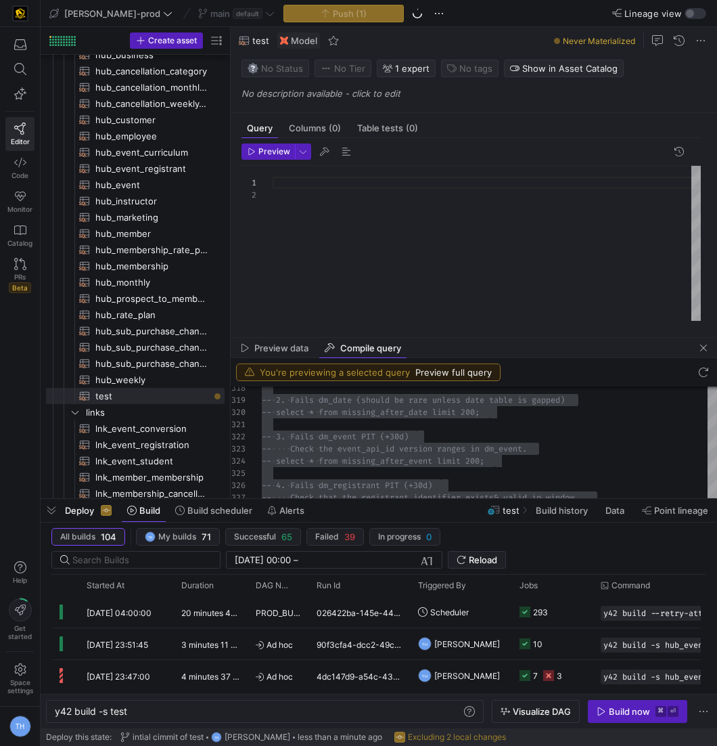
scroll to position [12, 0]
click at [466, 265] on div at bounding box center [487, 244] width 428 height 156
click at [459, 177] on div at bounding box center [487, 244] width 428 height 156
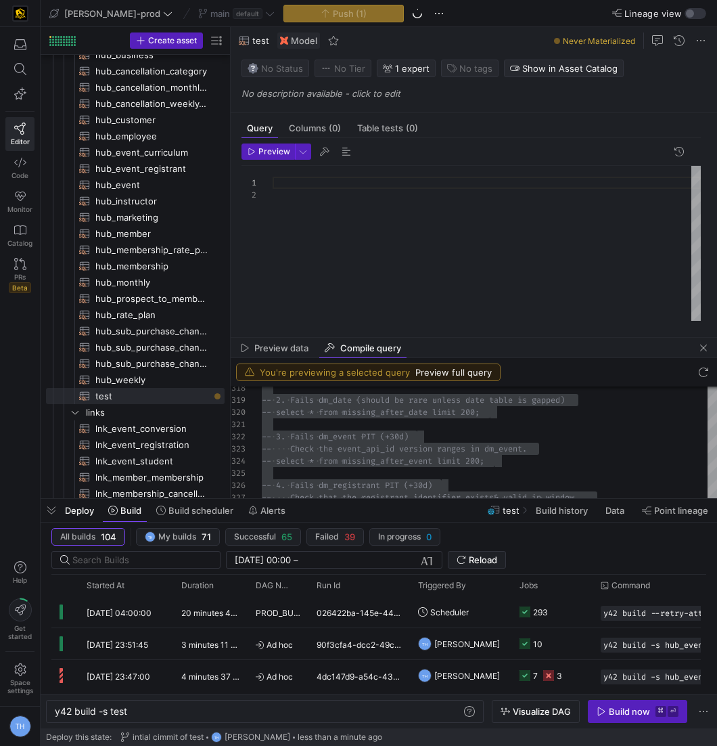
click at [456, 192] on div at bounding box center [487, 244] width 428 height 156
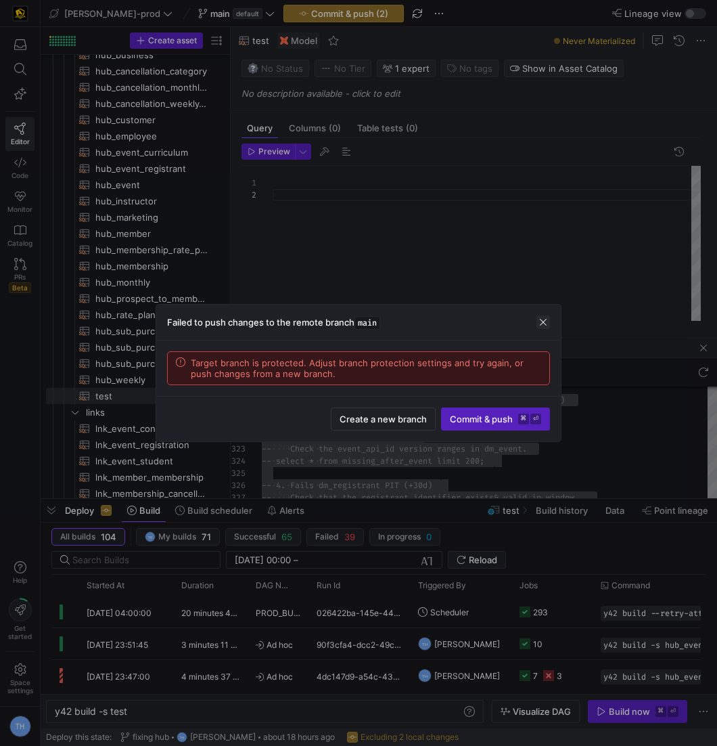
click at [546, 323] on span "button" at bounding box center [543, 322] width 14 height 14
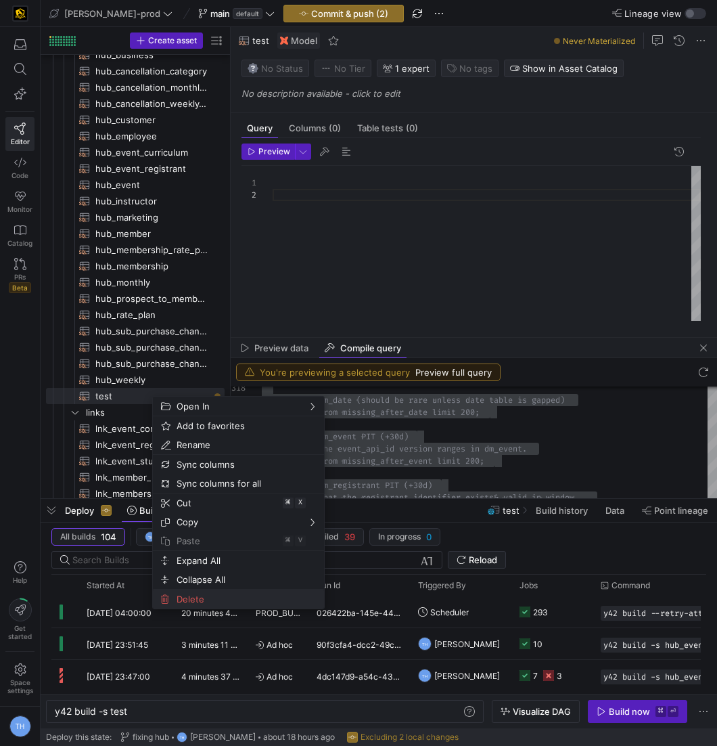
click at [227, 594] on span "Delete" at bounding box center [227, 598] width 112 height 19
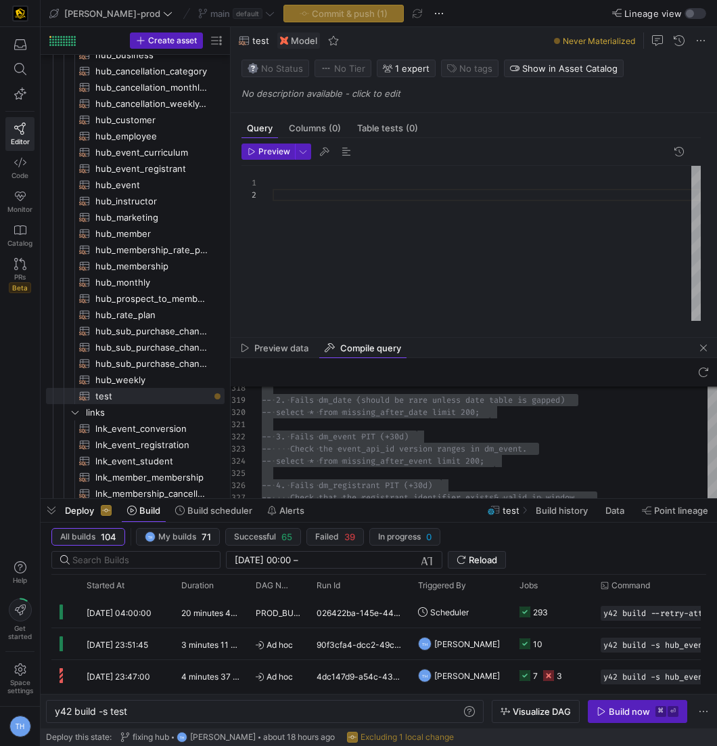
type textarea "{{ config( post_hook = [ "alter table {{ this }} add primary key (event_close_d…"
type textarea "y42 build -s ft_event_attendance"
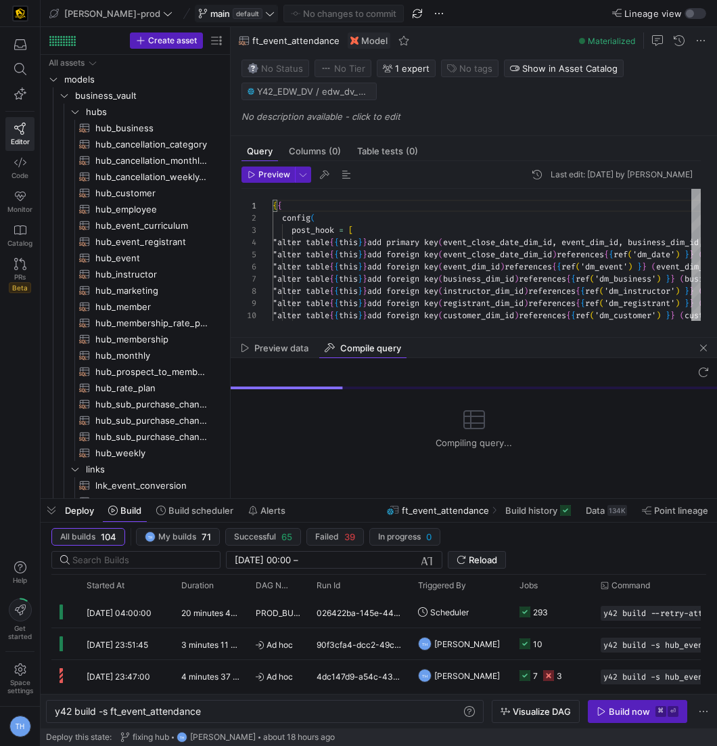
click at [233, 12] on span "default" at bounding box center [248, 13] width 30 height 11
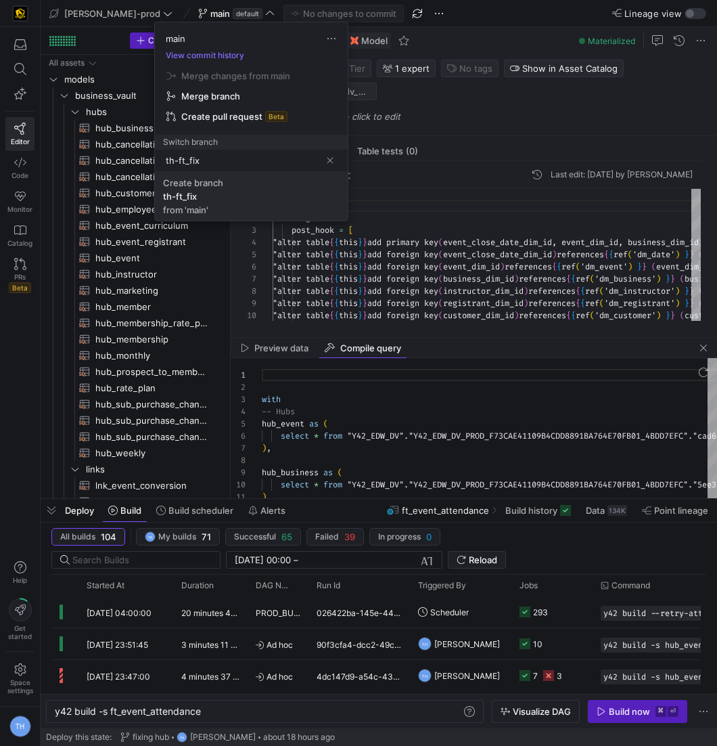
type input "th-ft_fix"
click at [258, 189] on span "Create branch th-ft_fix from 'main'" at bounding box center [251, 196] width 177 height 38
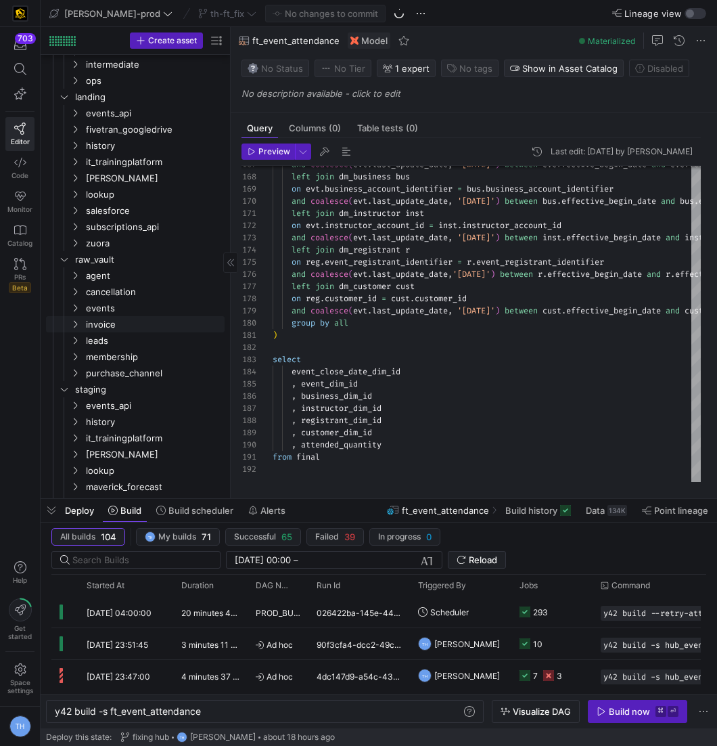
scroll to position [1152, 0]
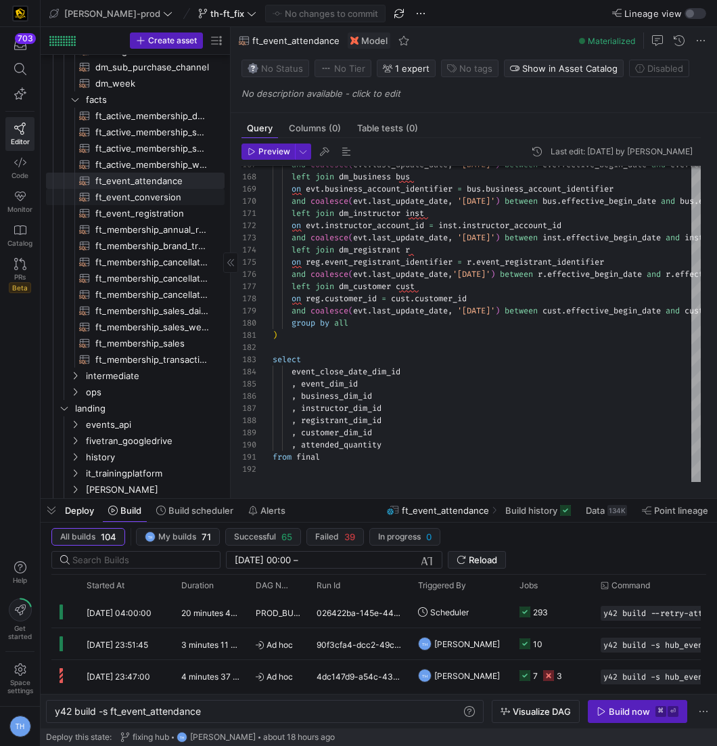
click at [188, 196] on span "ft_event_conversion​​​​​​​​​​" at bounding box center [152, 197] width 114 height 16
type textarea "y42 build -s ft_event_conversion"
type textarea "{{ config( post_hook = [ "alter table {{ this }} add primary key (event_date_di…"
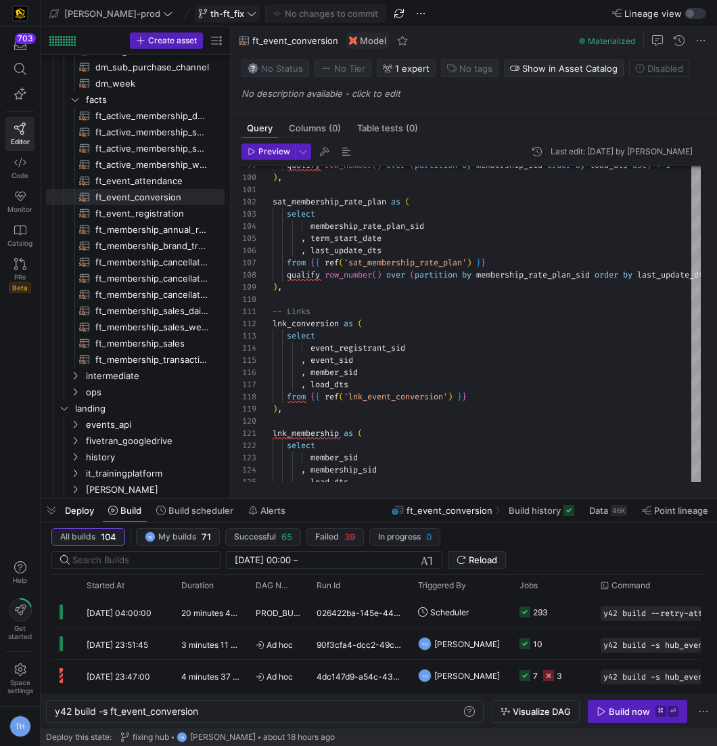
click at [210, 16] on span "th-ft_fix" at bounding box center [227, 13] width 34 height 11
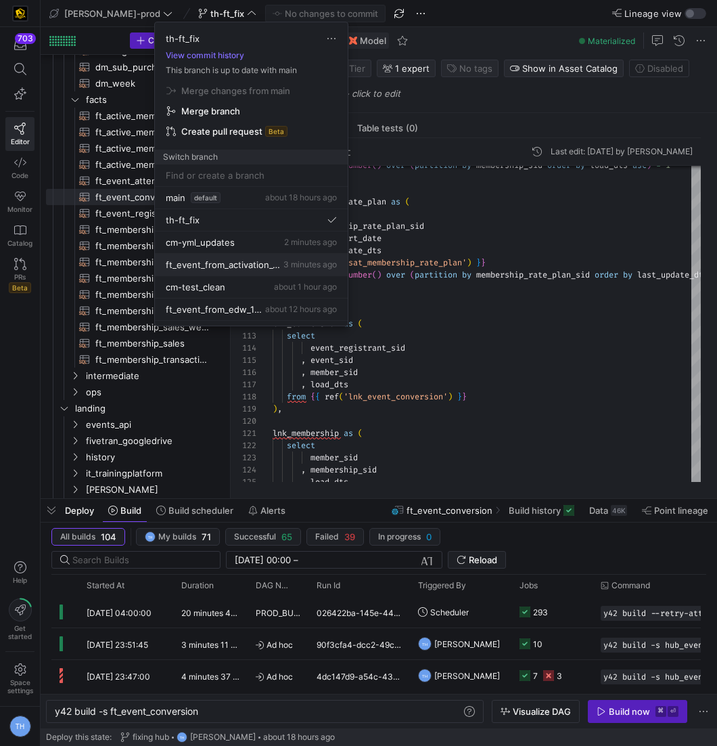
click at [299, 267] on button "ft_event_from_activation_100325 3 minutes ago" at bounding box center [251, 265] width 193 height 22
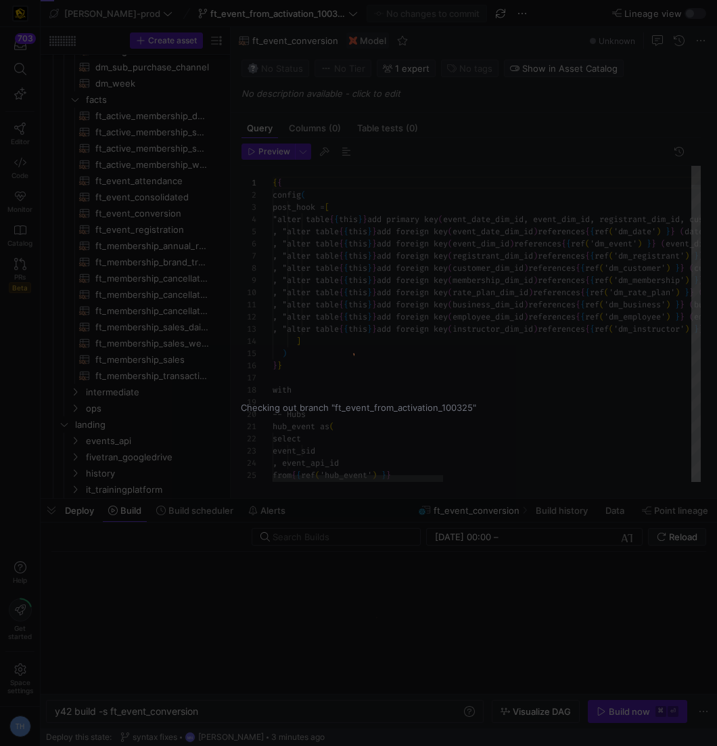
scroll to position [72, 0]
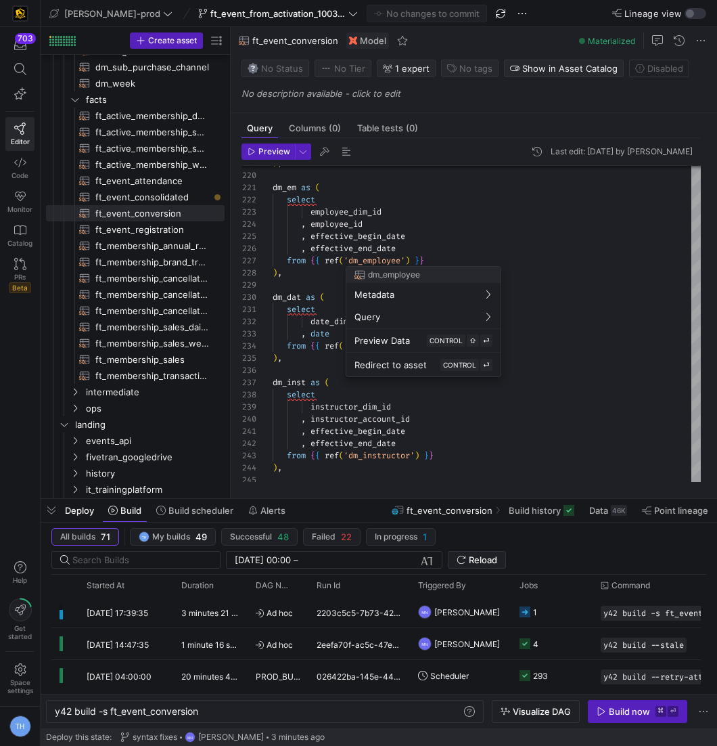
click at [421, 229] on div at bounding box center [358, 373] width 717 height 746
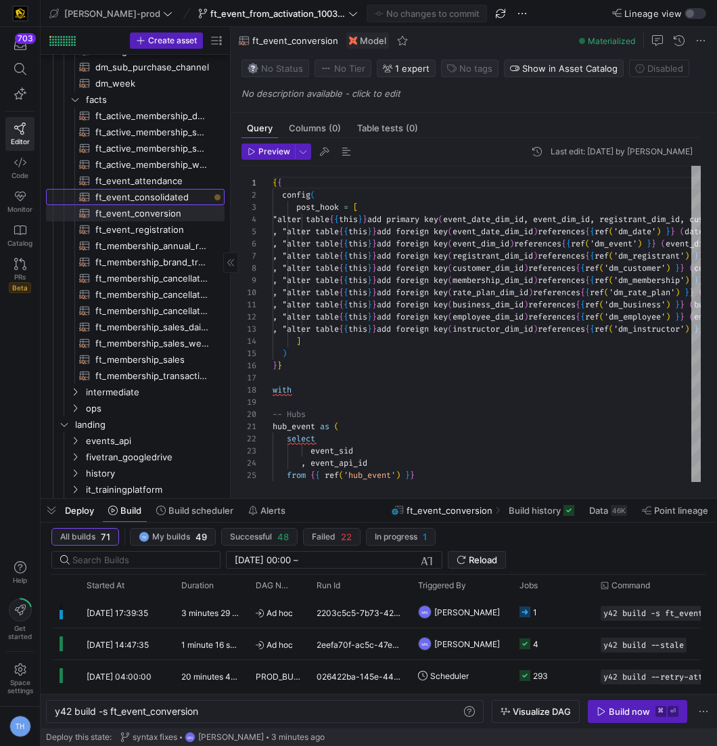
click at [153, 194] on span "ft_event_consolidated​​​​​​​​​​" at bounding box center [152, 197] width 114 height 16
type textarea "y42 build -s ft_event_consolidated"
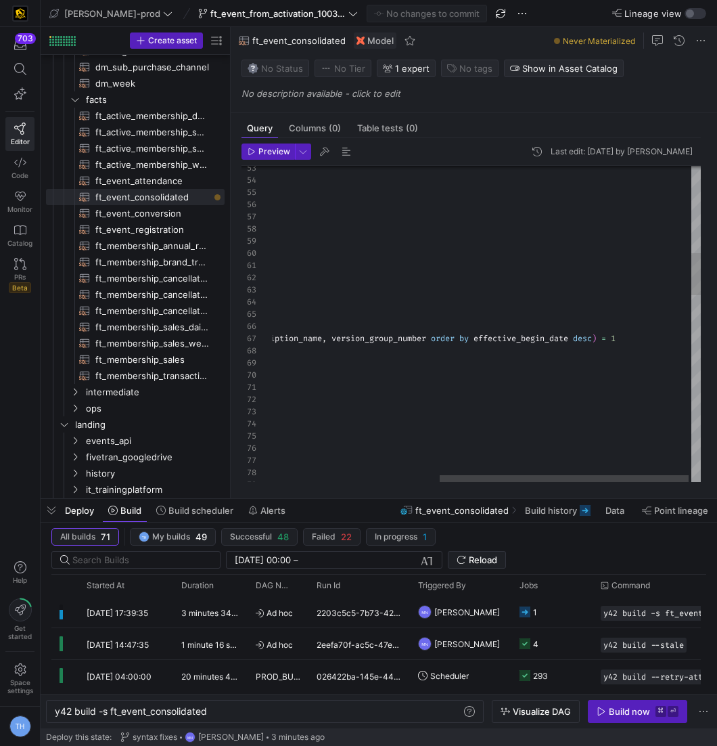
type textarea ", effective_end_date from {{ ref('dm_member') }} ), dm_membership as ( select *…"
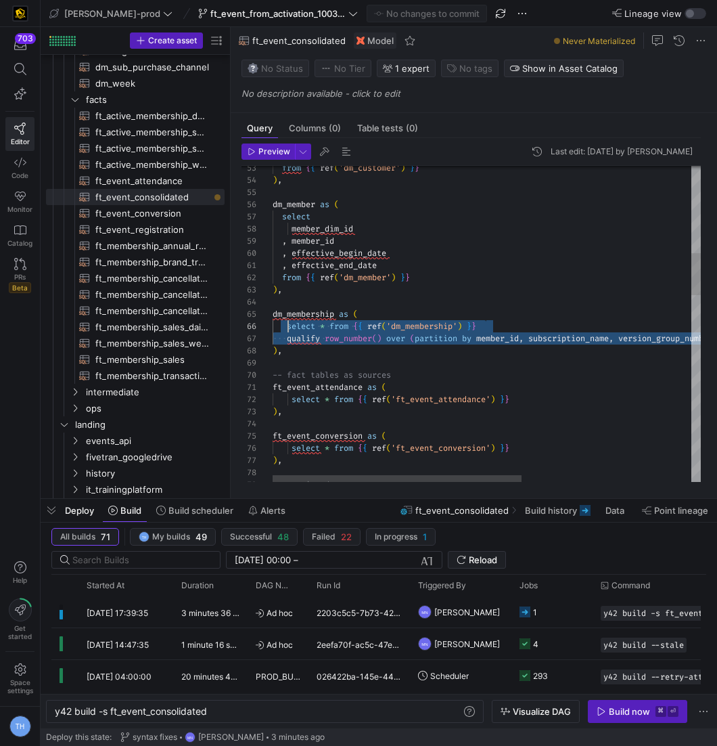
scroll to position [72, 15]
drag, startPoint x: 664, startPoint y: 336, endPoint x: 287, endPoint y: 336, distance: 376.8
click at [287, 336] on div ") , dm_member as ( select member_dim_id , member_id , effective_begin_date , ef…" at bounding box center [633, 702] width 720 height 2369
click at [262, 9] on span "ft_event_from_activation_100325" at bounding box center [277, 13] width 135 height 11
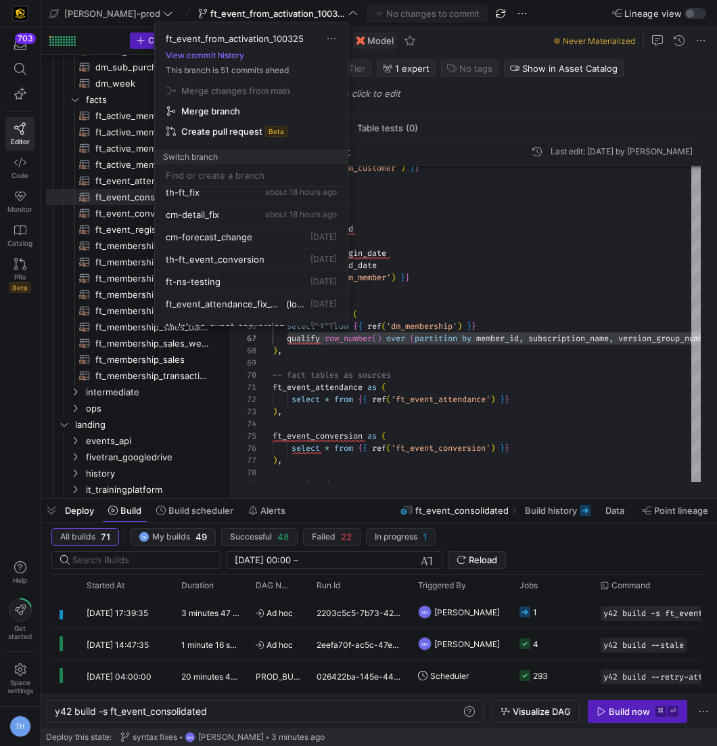
scroll to position [0, 0]
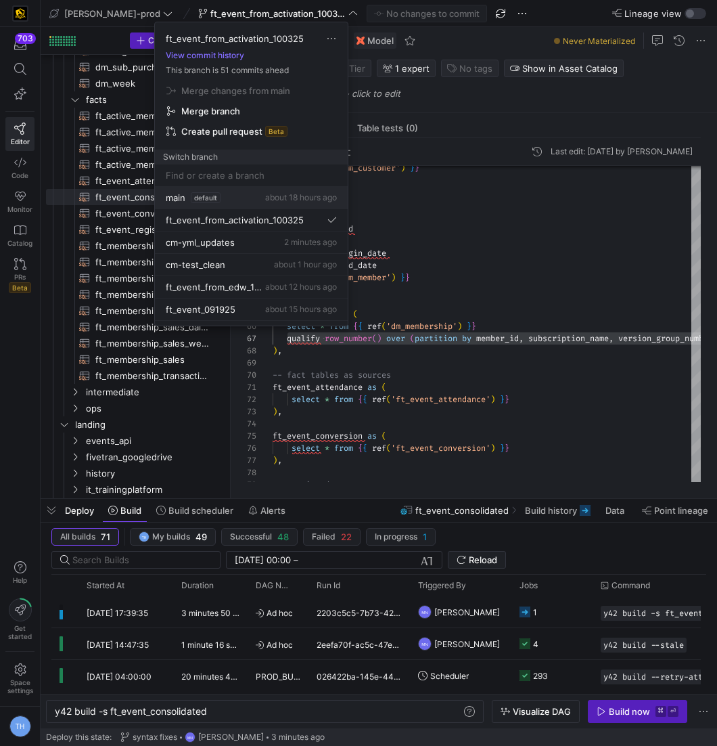
click at [291, 201] on button "main default about 18 hours ago" at bounding box center [251, 198] width 193 height 22
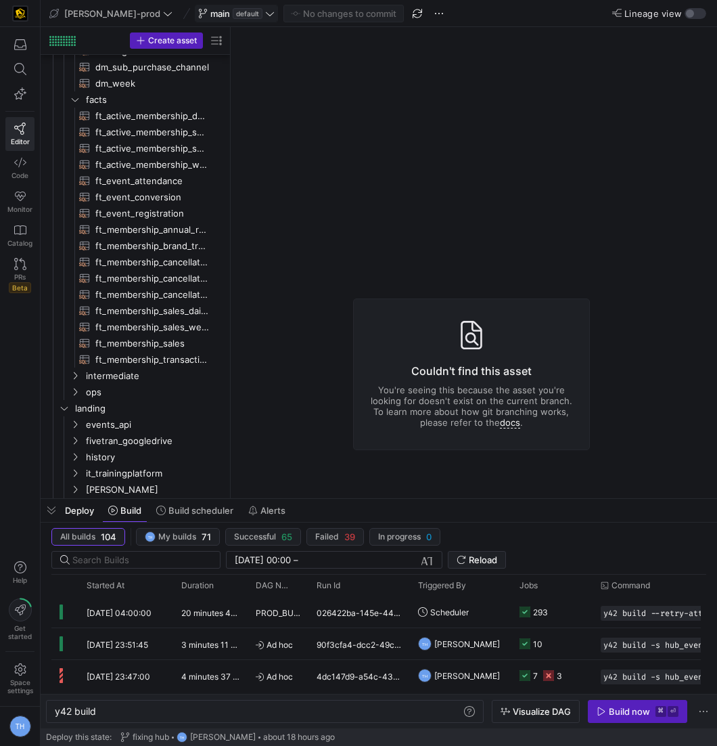
click at [207, 7] on span at bounding box center [237, 13] width 82 height 16
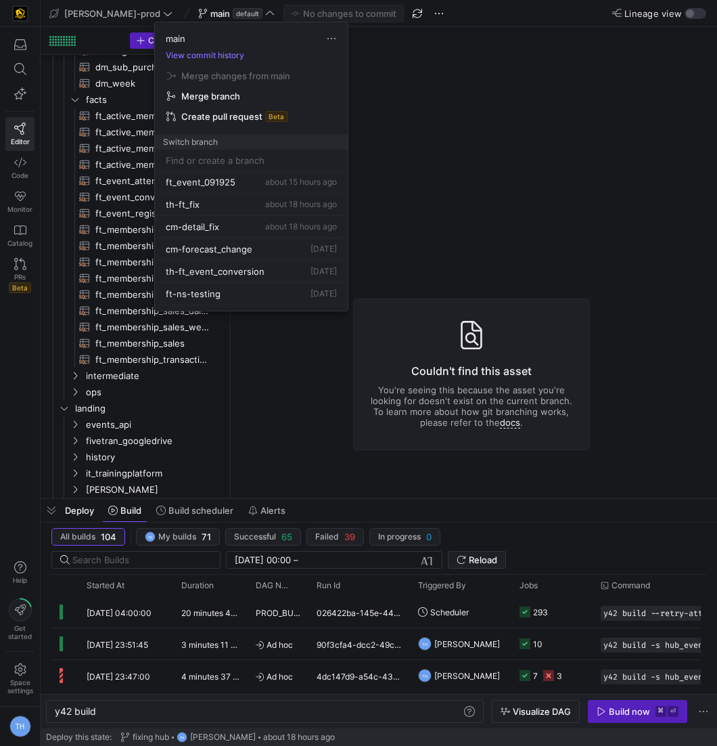
scroll to position [112, 0]
click at [265, 200] on span "about 18 hours ago" at bounding box center [301, 205] width 72 height 10
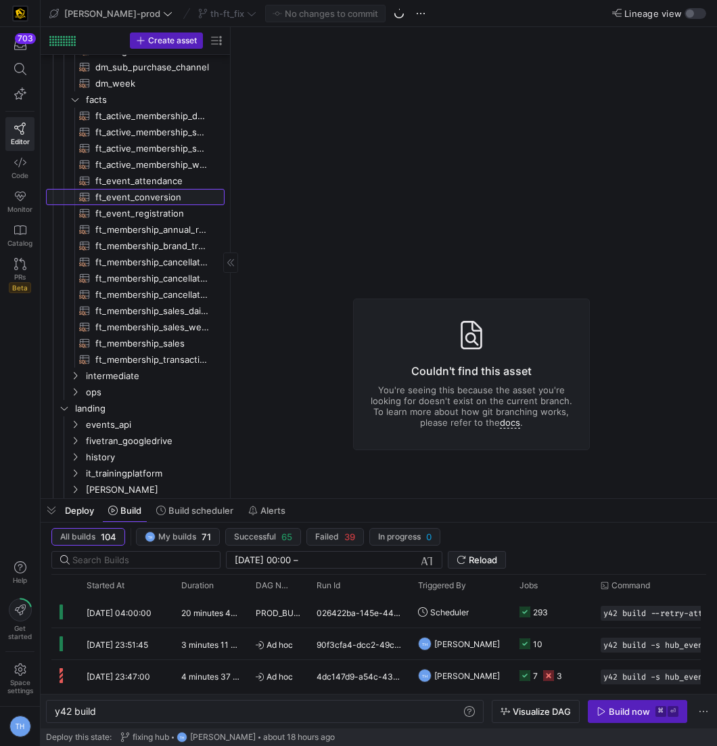
click at [170, 198] on span "ft_event_conversion​​​​​​​​​​" at bounding box center [152, 197] width 114 height 16
type textarea "y42 build -s ft_event_conversion"
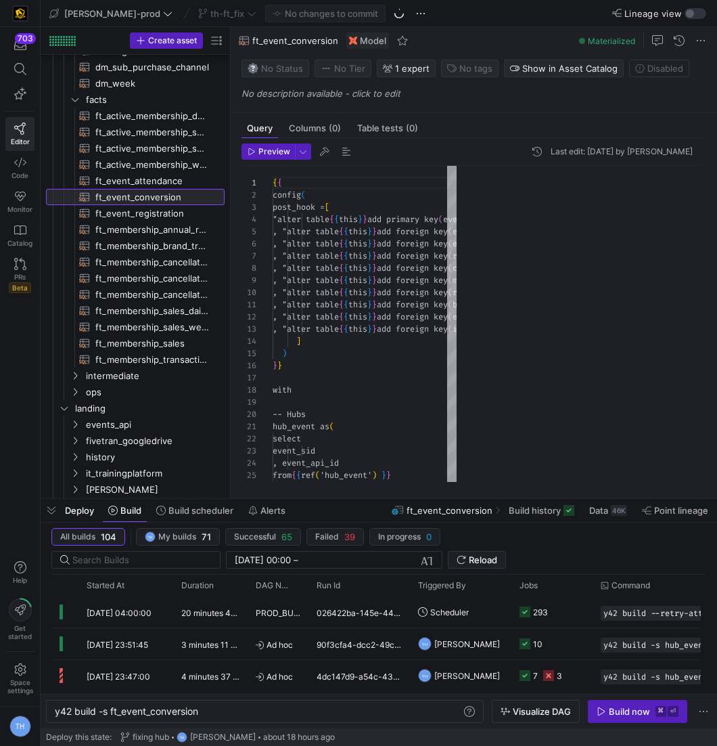
scroll to position [72, 0]
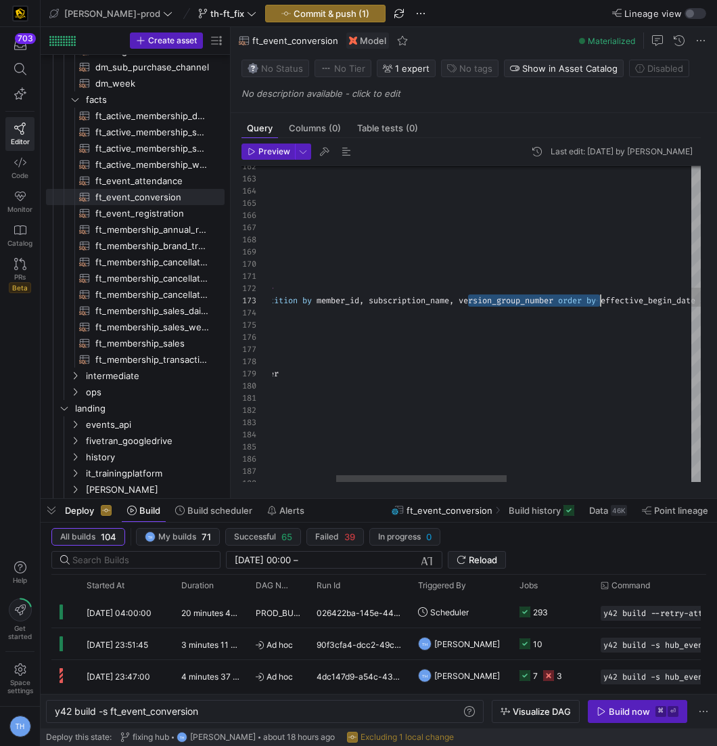
scroll to position [24, 487]
drag, startPoint x: 466, startPoint y: 302, endPoint x: 597, endPoint y: 298, distance: 131.3
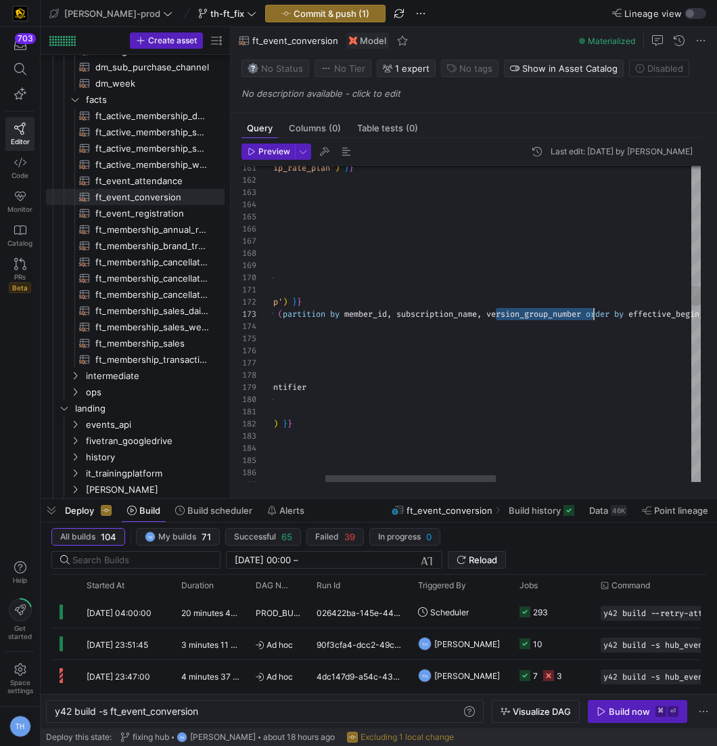
scroll to position [24, 452]
drag, startPoint x: 496, startPoint y: 313, endPoint x: 595, endPoint y: 313, distance: 98.8
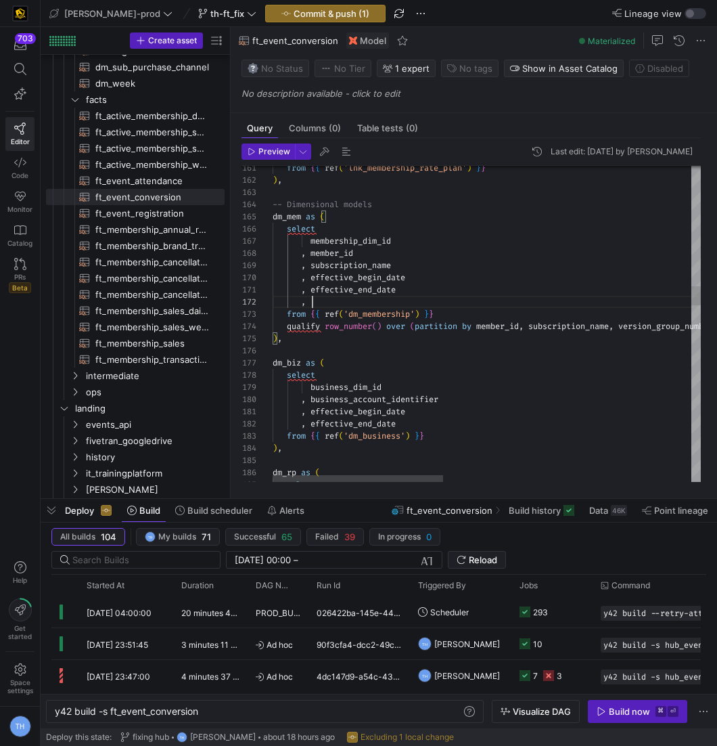
scroll to position [12, 136]
type textarea ", effective_end_date , version_group_number from {{ ref('dm_membership') }} qua…"
click at [294, 9] on span "Commit & push (1)" at bounding box center [332, 13] width 76 height 11
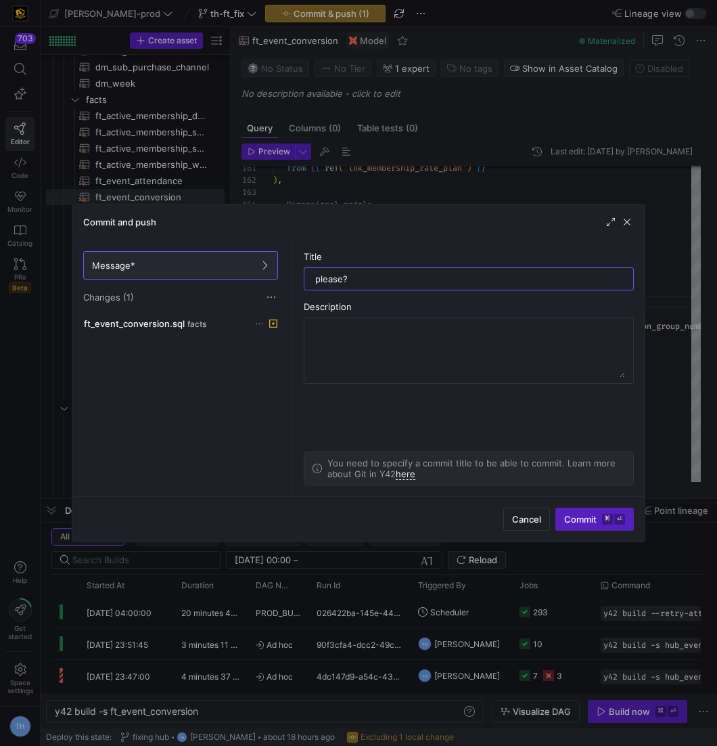
type input "please"
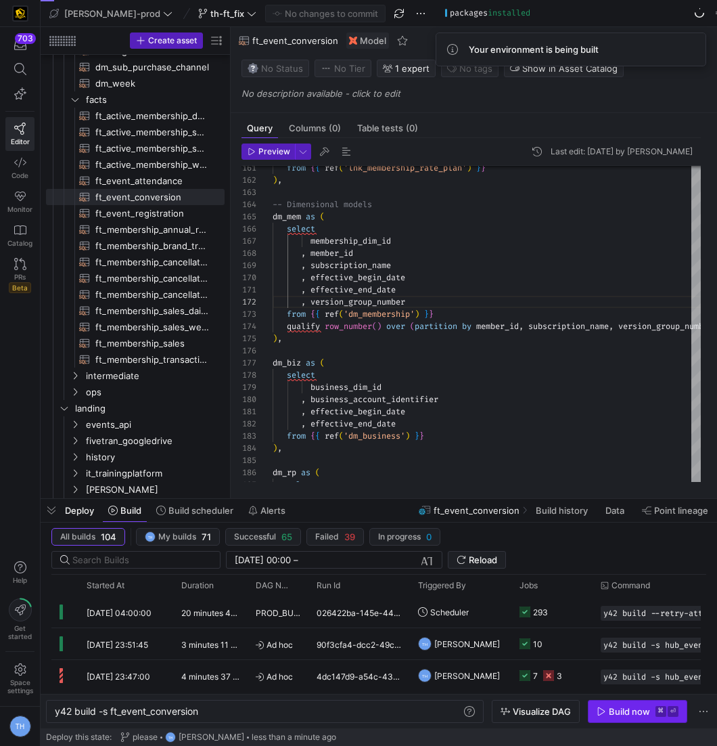
click at [641, 712] on div "Build now" at bounding box center [629, 711] width 41 height 11
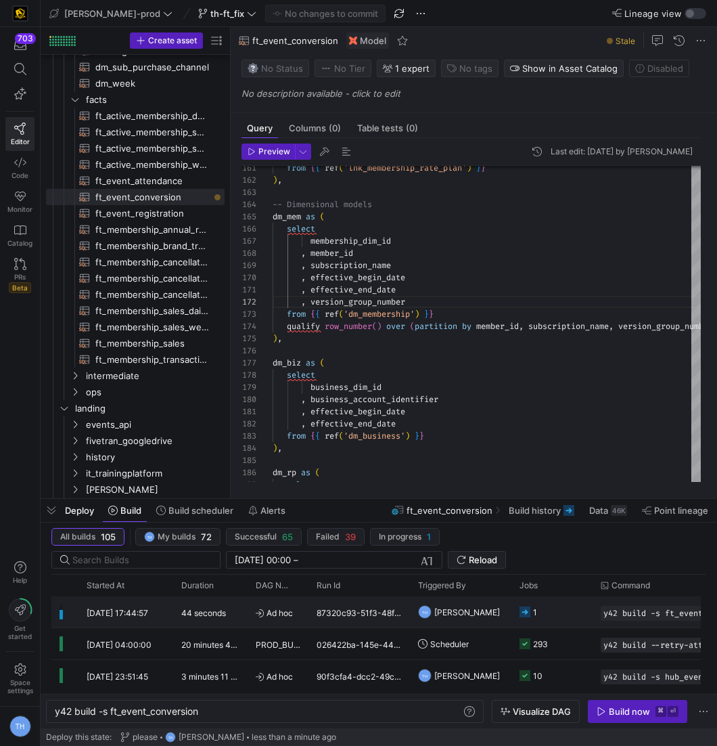
click at [557, 611] on y42-job-status-cell-renderer "1" at bounding box center [552, 612] width 65 height 30
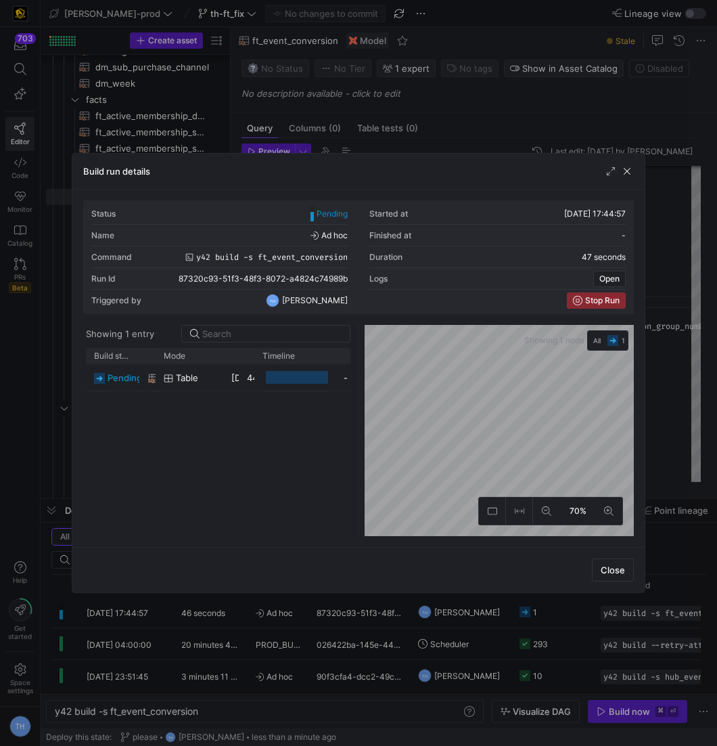
click at [415, 123] on div at bounding box center [358, 373] width 717 height 746
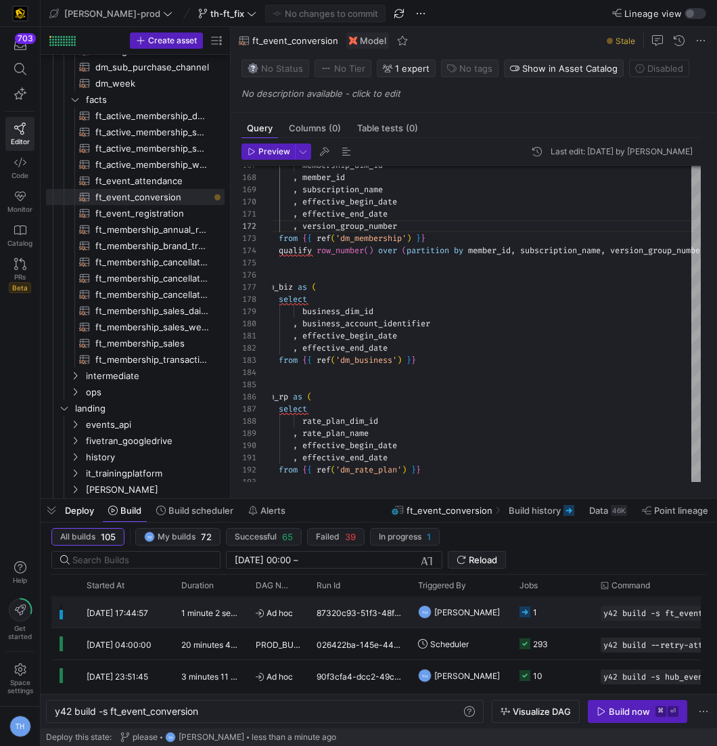
click at [553, 606] on y42-job-status-cell-renderer "1" at bounding box center [552, 612] width 65 height 30
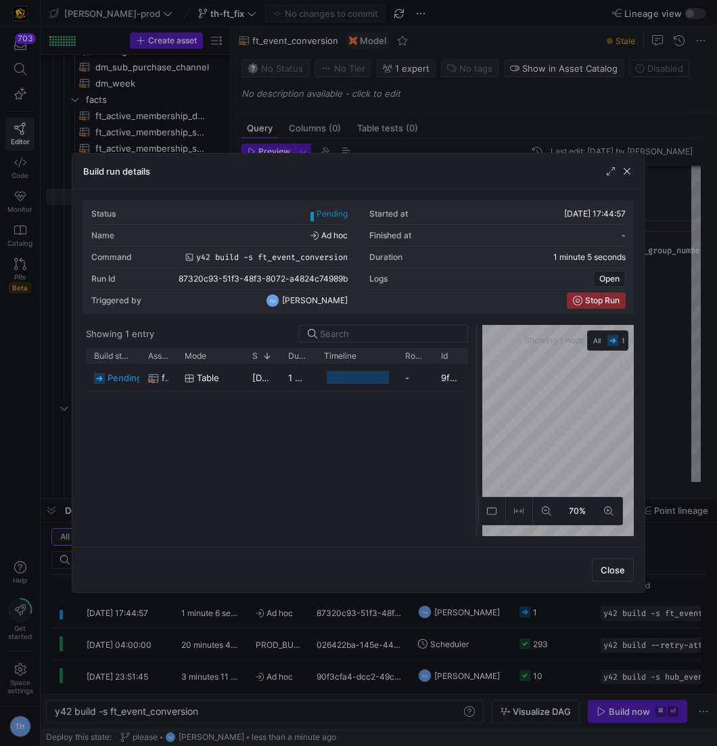
drag, startPoint x: 359, startPoint y: 361, endPoint x: 509, endPoint y: 345, distance: 151.0
click at [480, 345] on div at bounding box center [476, 430] width 5 height 211
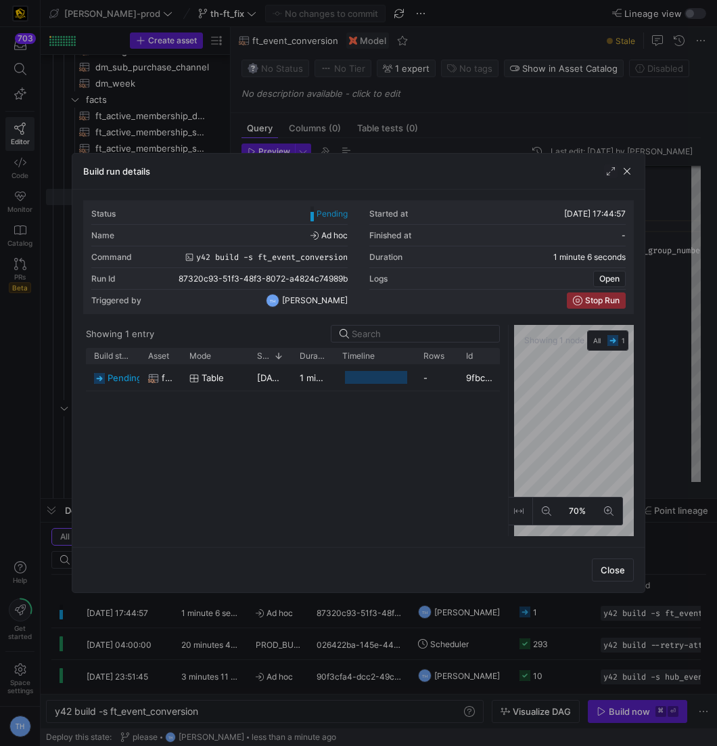
click at [504, 118] on div at bounding box center [358, 373] width 717 height 746
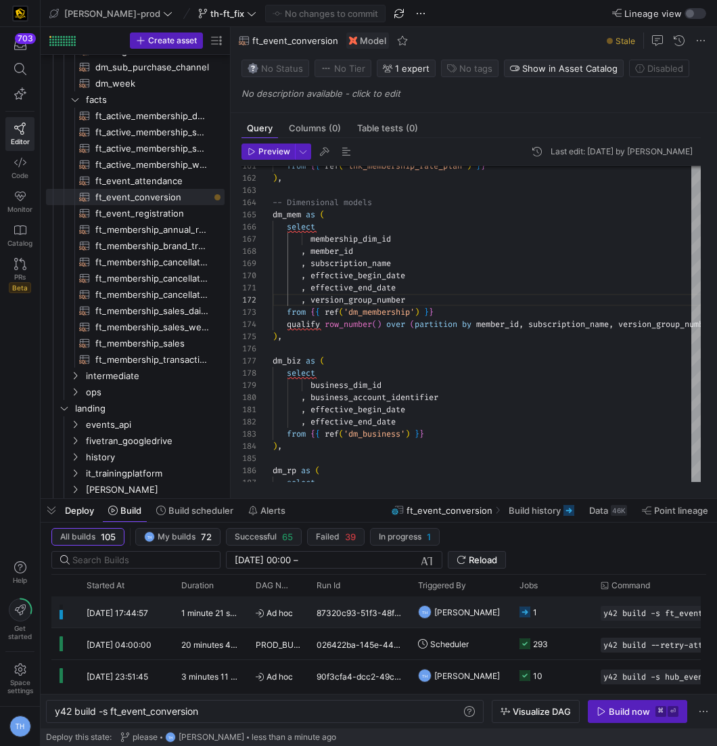
click at [551, 605] on y42-job-status-cell-renderer "1" at bounding box center [552, 612] width 65 height 30
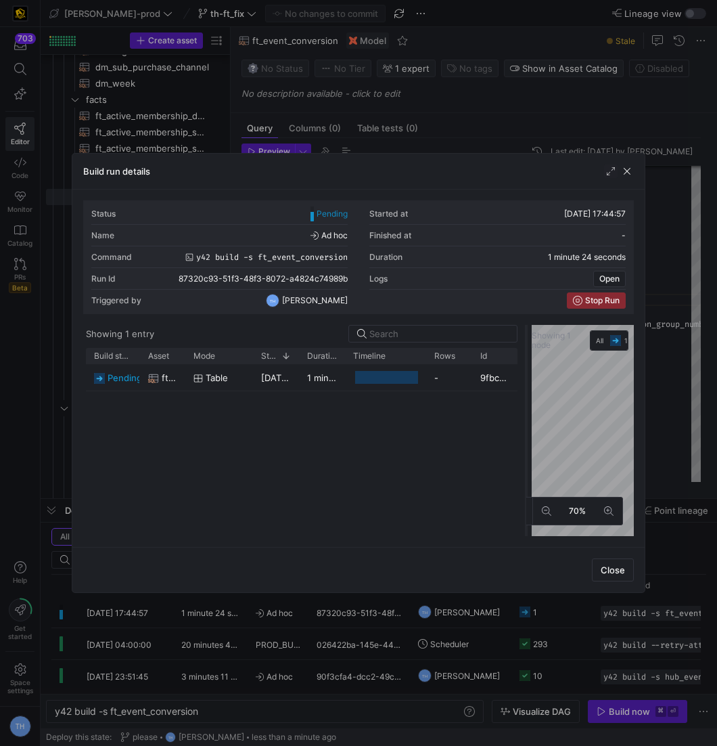
drag, startPoint x: 357, startPoint y: 384, endPoint x: 525, endPoint y: 380, distance: 167.8
click at [525, 380] on div at bounding box center [526, 430] width 5 height 211
click at [487, 106] on div at bounding box center [358, 373] width 717 height 746
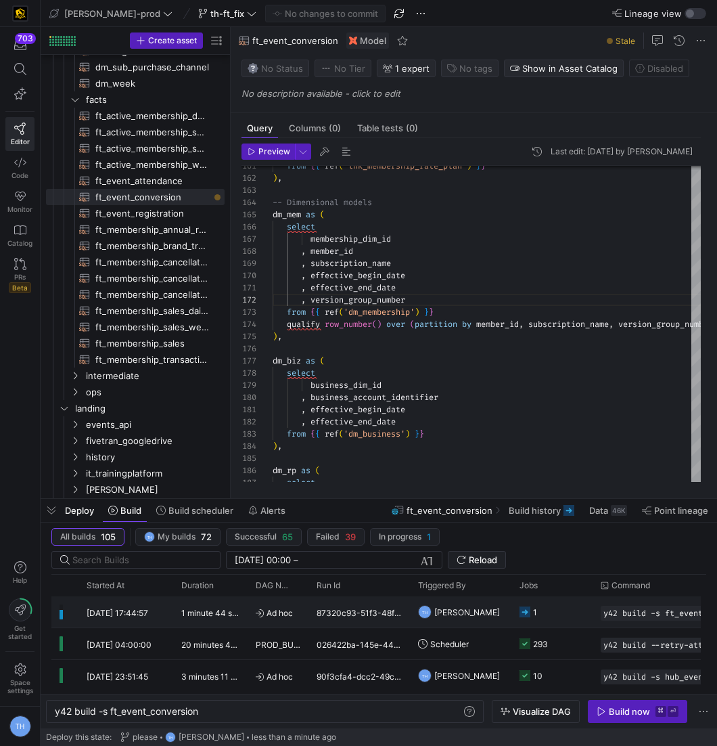
click at [424, 599] on span "TH Tommy Huelhorst" at bounding box center [459, 612] width 82 height 32
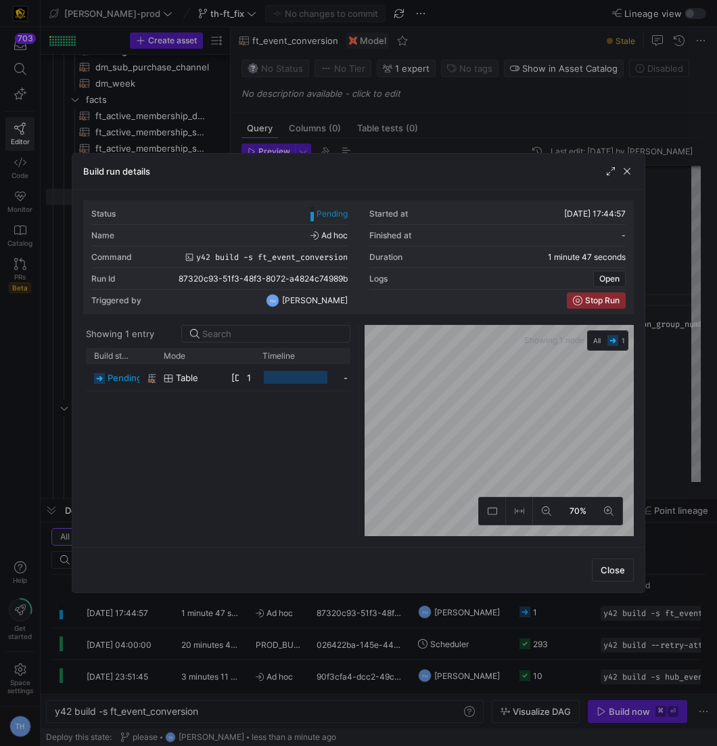
click at [355, 116] on div at bounding box center [358, 373] width 717 height 746
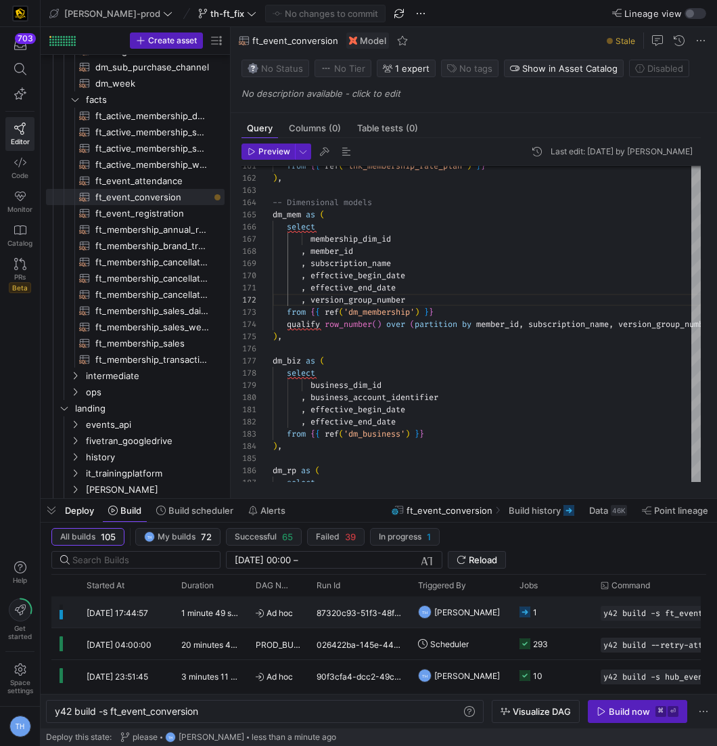
scroll to position [0, 203]
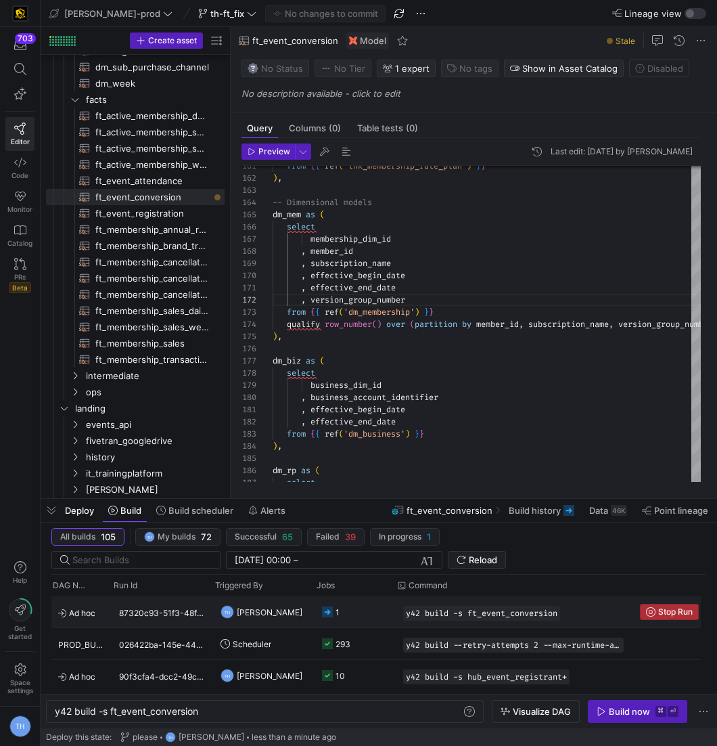
click at [658, 610] on span "Stop Run" at bounding box center [675, 611] width 35 height 9
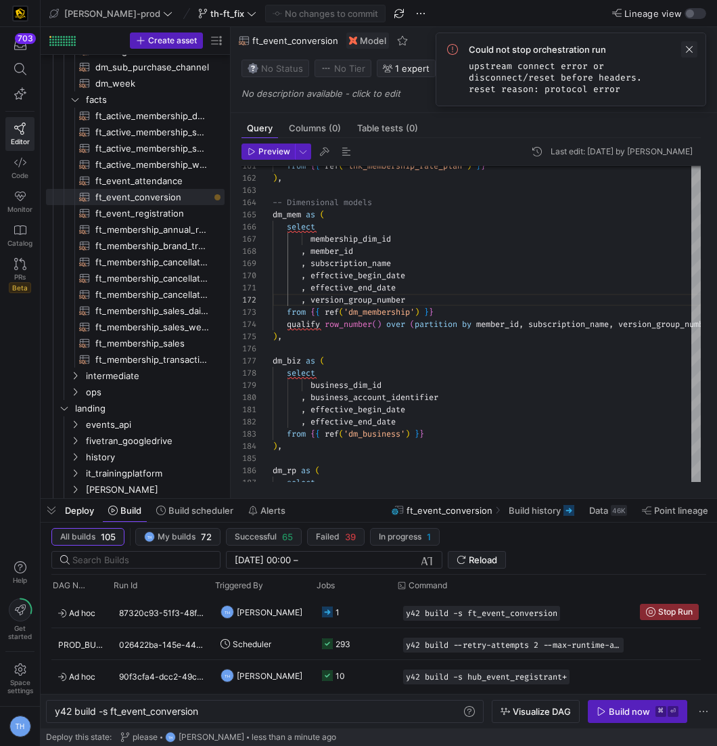
click at [691, 49] on span at bounding box center [689, 49] width 16 height 16
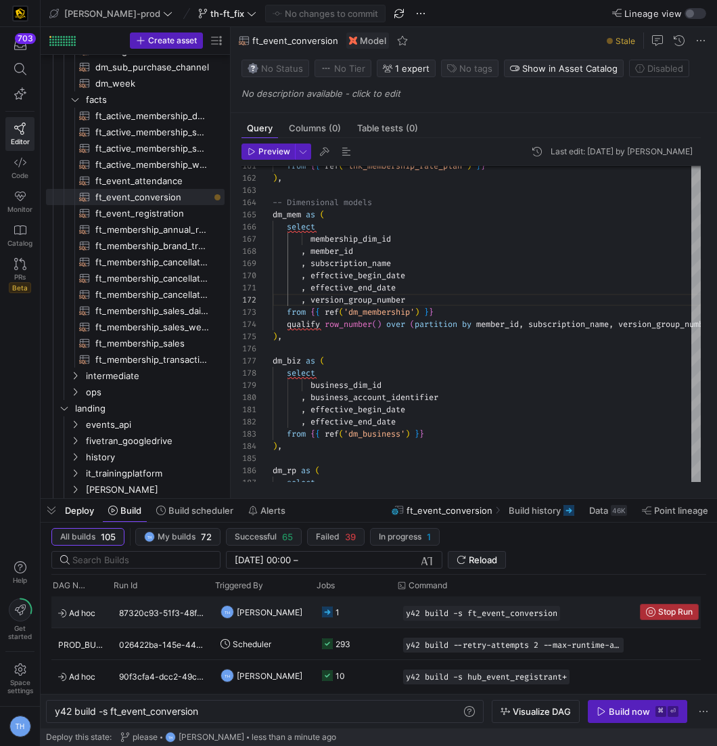
click at [658, 609] on span "Stop Run" at bounding box center [675, 611] width 35 height 9
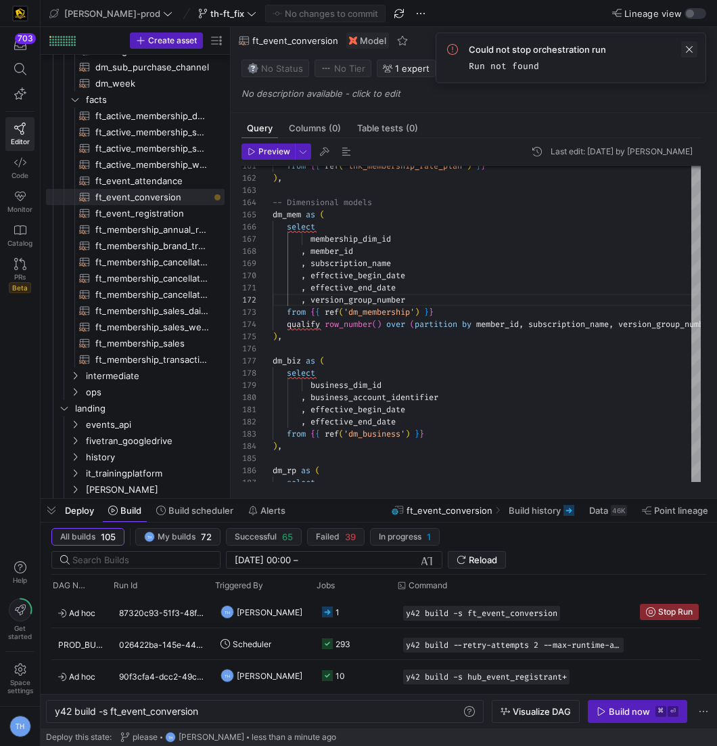
click at [690, 46] on span at bounding box center [689, 49] width 16 height 16
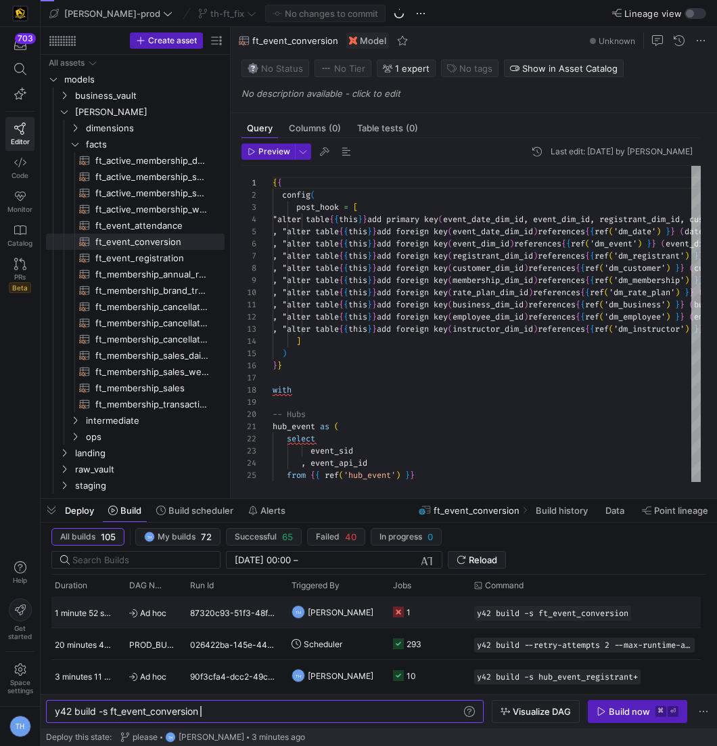
scroll to position [0, 203]
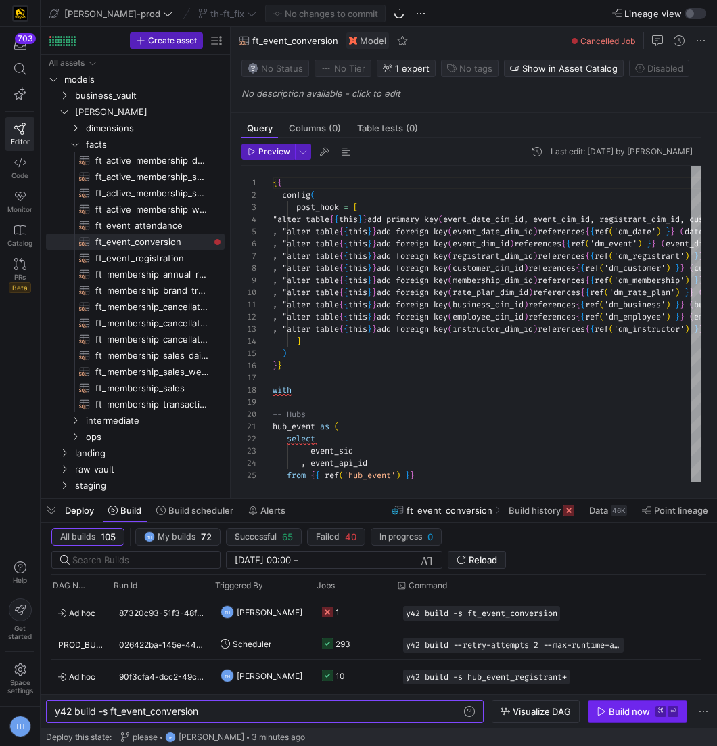
click at [650, 712] on div "Build now" at bounding box center [629, 711] width 41 height 11
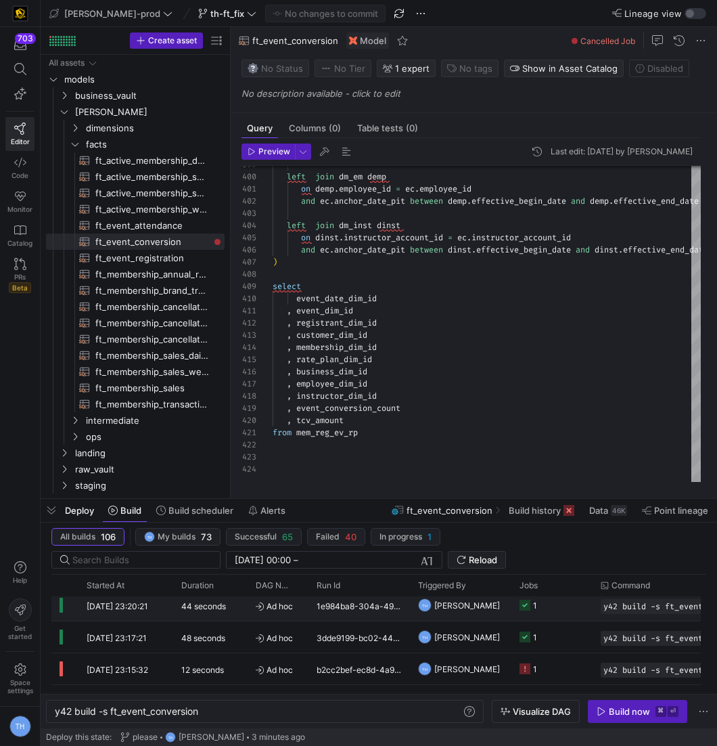
scroll to position [0, 39]
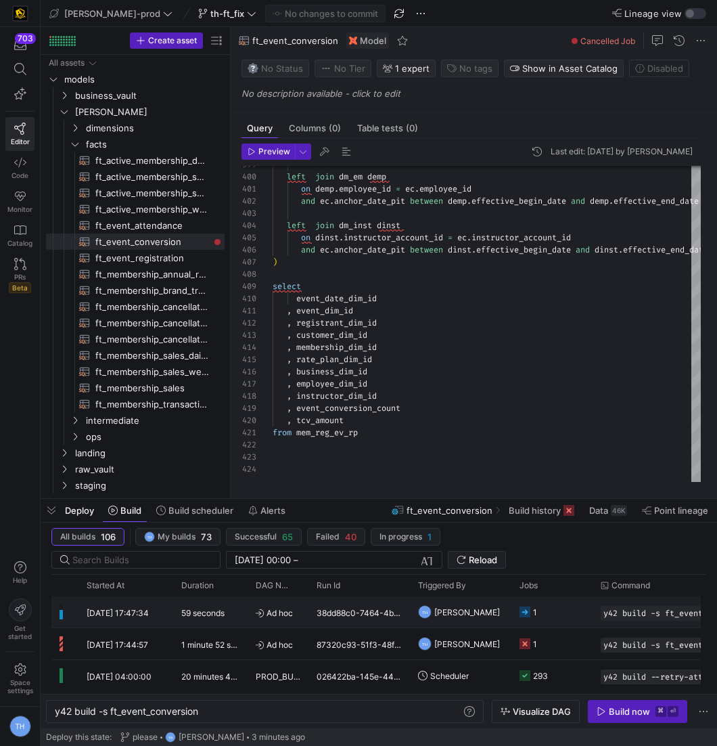
click at [315, 605] on div "38dd88c0-7464-4b95-9111-3f1ddba1580e" at bounding box center [358, 611] width 101 height 31
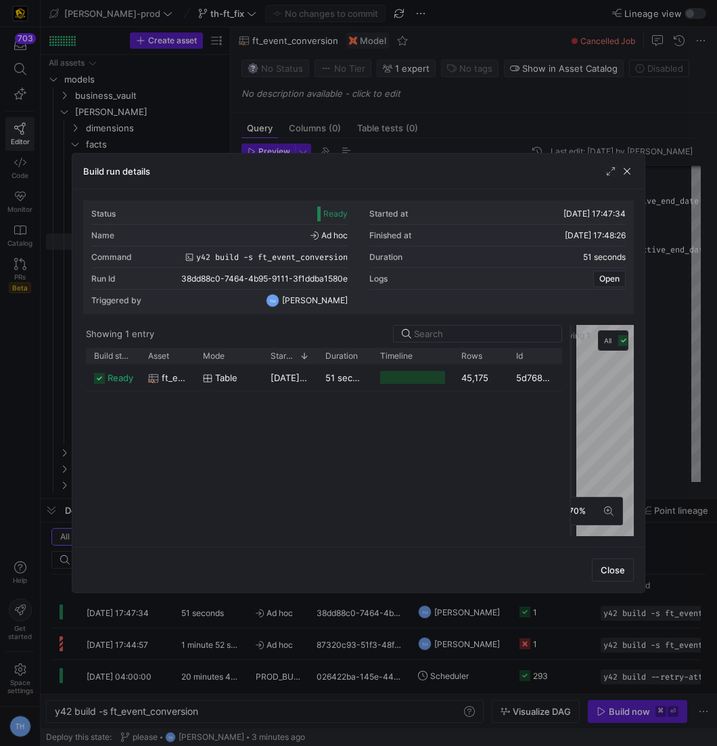
drag, startPoint x: 359, startPoint y: 388, endPoint x: 570, endPoint y: 390, distance: 211.1
click at [571, 390] on div at bounding box center [570, 430] width 5 height 211
click at [501, 139] on div at bounding box center [358, 373] width 717 height 746
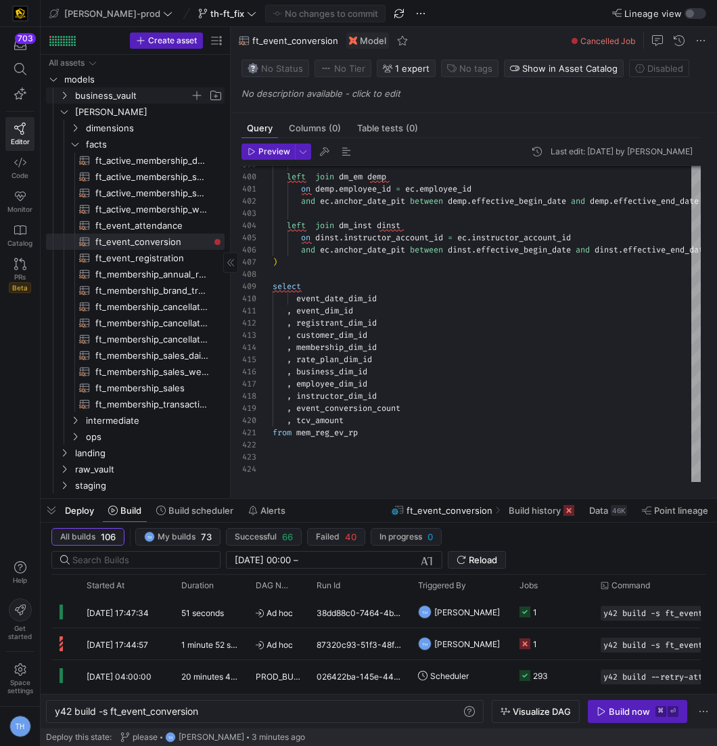
click at [155, 95] on span "business_vault" at bounding box center [132, 96] width 115 height 16
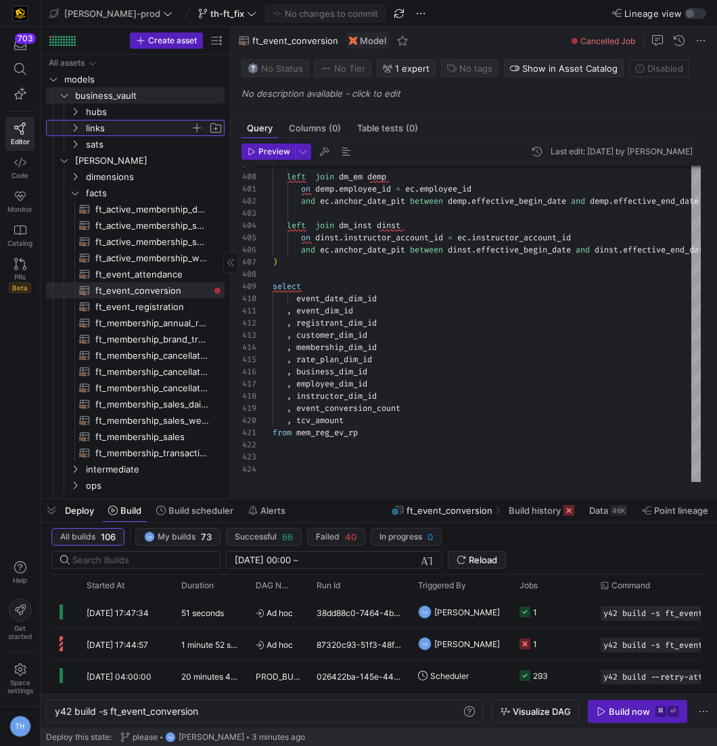
click at [155, 125] on span "links" at bounding box center [138, 128] width 104 height 16
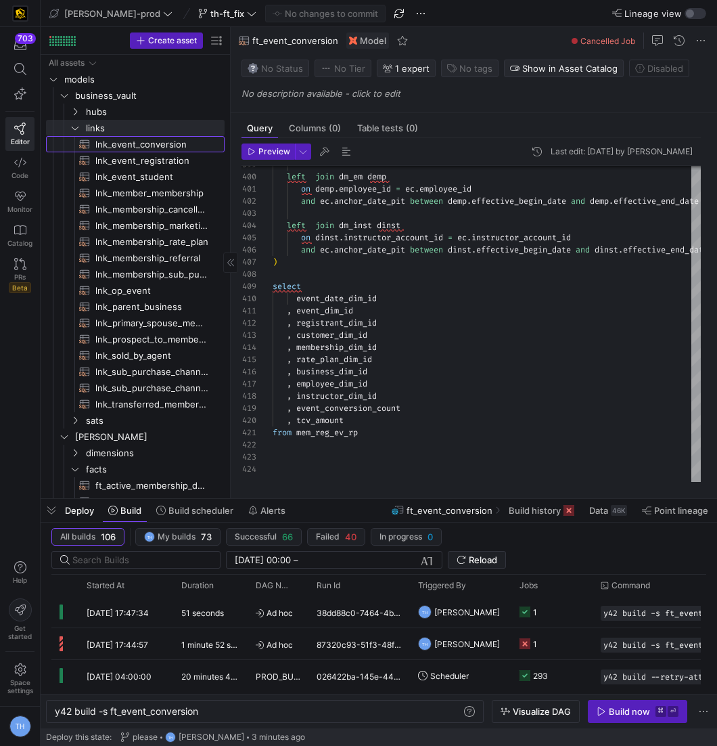
click at [161, 137] on span "lnk_event_conversion​​​​​​​​​​" at bounding box center [152, 145] width 114 height 16
type textarea "y42 build -s lnk_event_conversion"
type textarea "{{ config( materialized='incremental' , incremental_strategy='merge' , unique_k…"
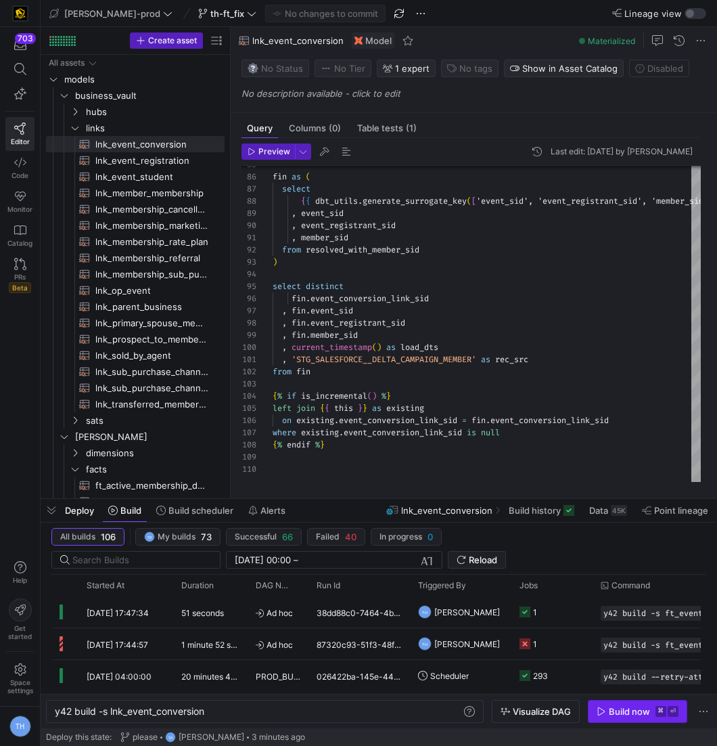
click at [630, 714] on div "Build now" at bounding box center [629, 711] width 41 height 11
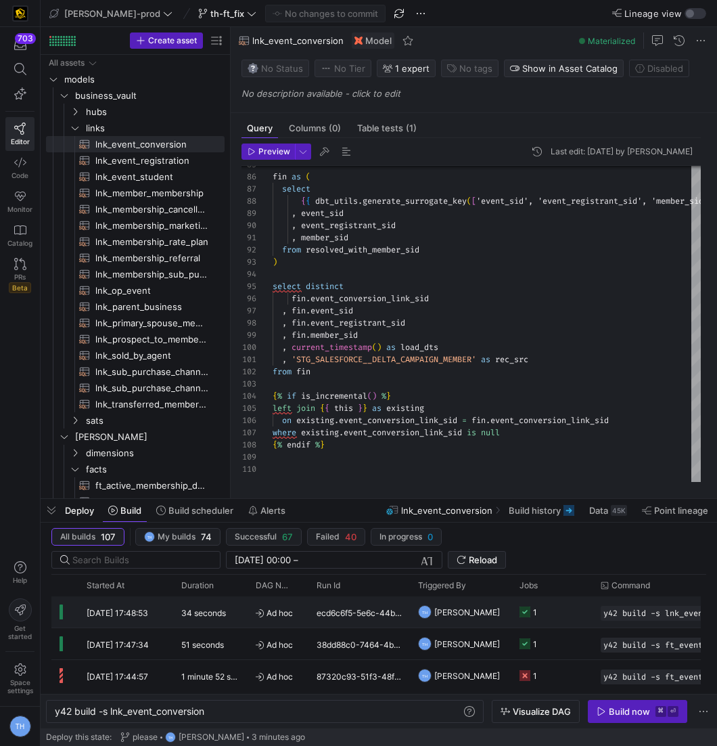
click at [557, 616] on y42-job-status-cell-renderer "1" at bounding box center [552, 612] width 65 height 30
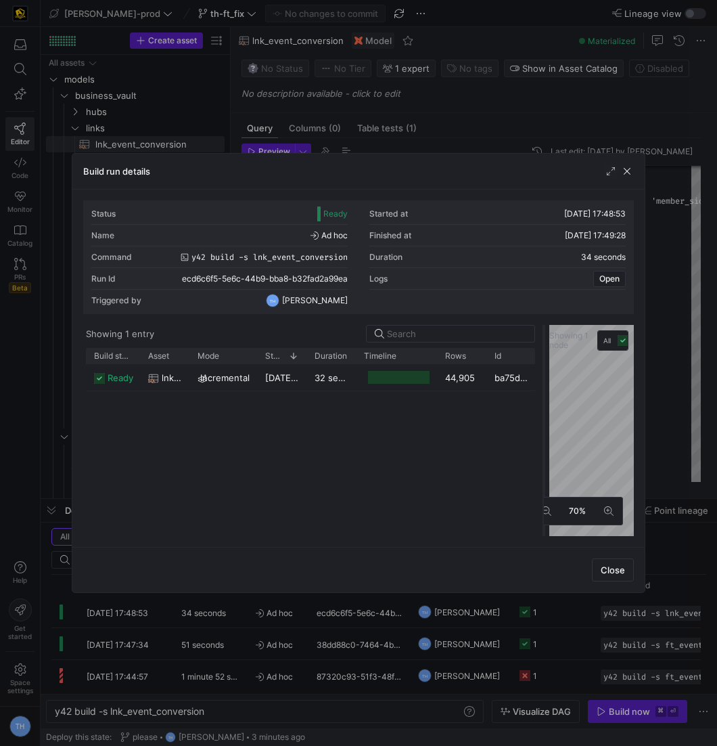
drag, startPoint x: 357, startPoint y: 349, endPoint x: 543, endPoint y: 353, distance: 186.1
click at [543, 354] on div at bounding box center [543, 430] width 5 height 211
click at [517, 133] on div at bounding box center [358, 373] width 717 height 746
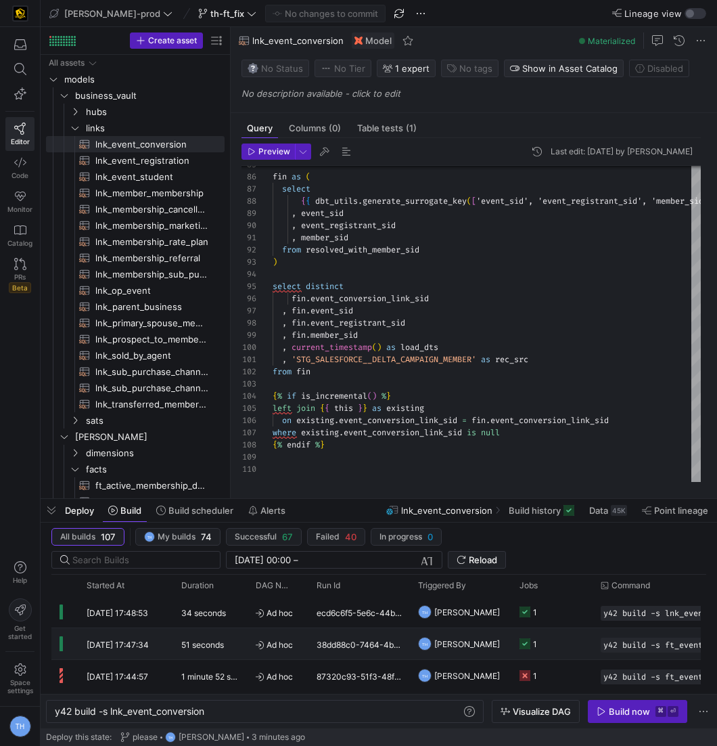
click at [559, 639] on y42-job-status-cell-renderer "1" at bounding box center [552, 643] width 65 height 30
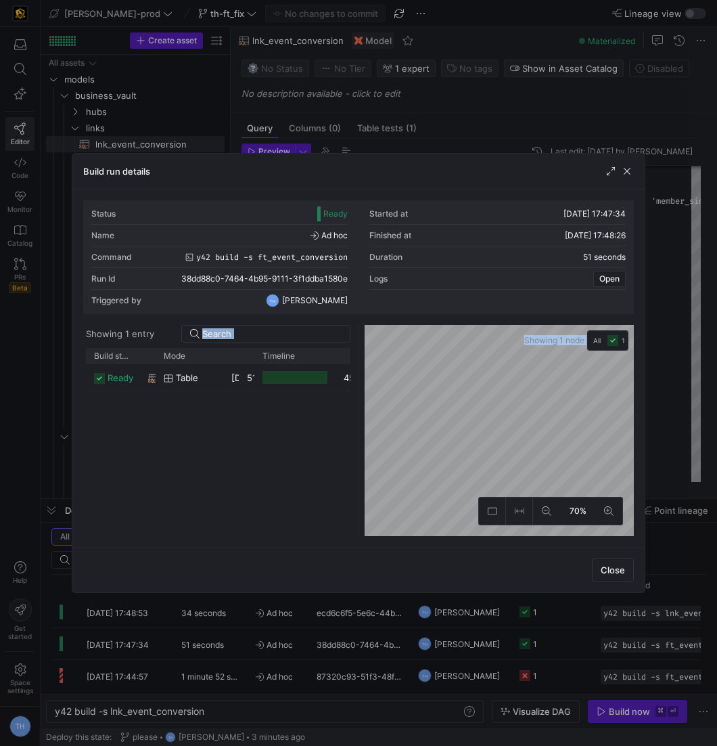
click at [440, 340] on as-split "Showing 1 entry Drag here to set row groups Drag here to set column labels Buil…" at bounding box center [358, 430] width 551 height 211
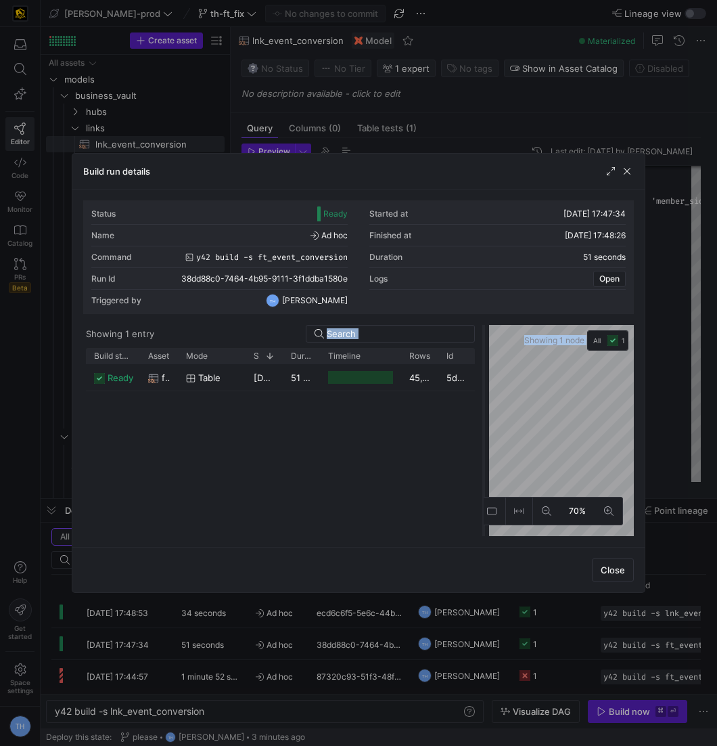
drag, startPoint x: 360, startPoint y: 349, endPoint x: 485, endPoint y: 349, distance: 125.2
click at [485, 349] on div at bounding box center [483, 430] width 5 height 211
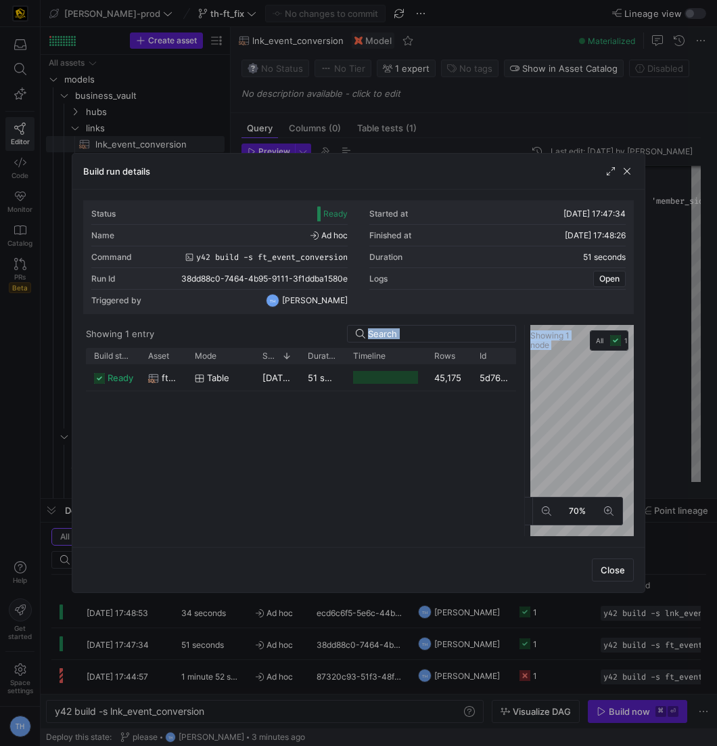
drag, startPoint x: 485, startPoint y: 349, endPoint x: 560, endPoint y: 344, distance: 75.3
click at [561, 344] on as-split "Showing 1 entry Drag here to set row groups Drag here to set column labels Buil…" at bounding box center [358, 430] width 551 height 211
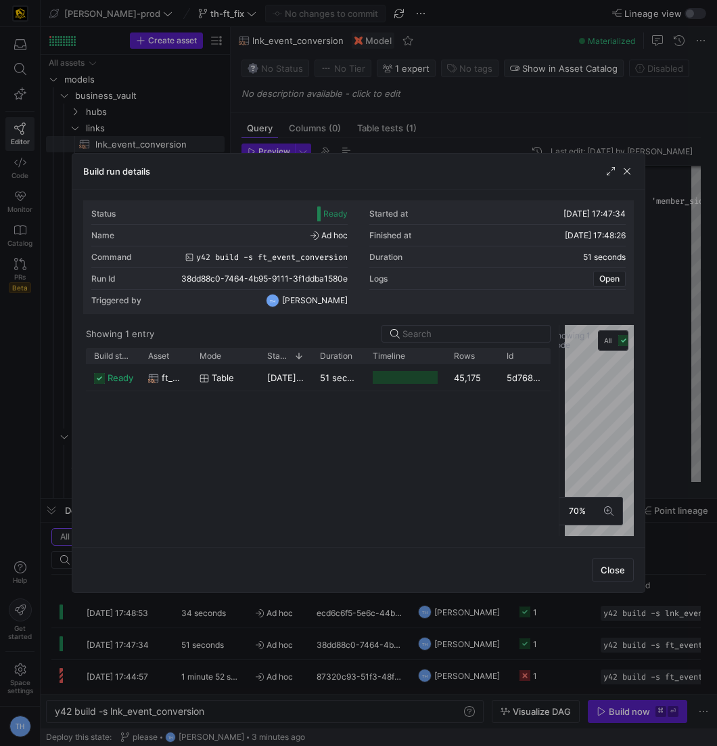
click at [506, 120] on div at bounding box center [358, 373] width 717 height 746
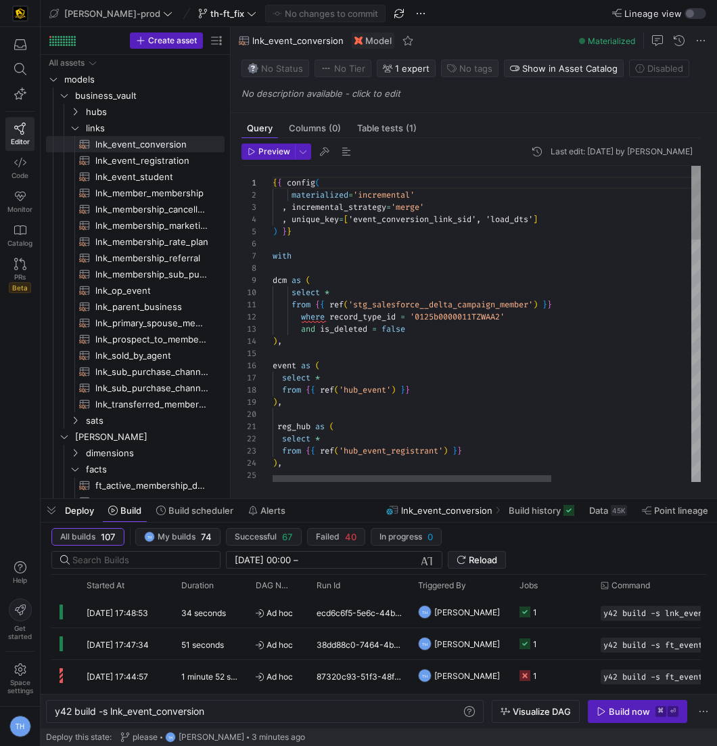
scroll to position [122, 0]
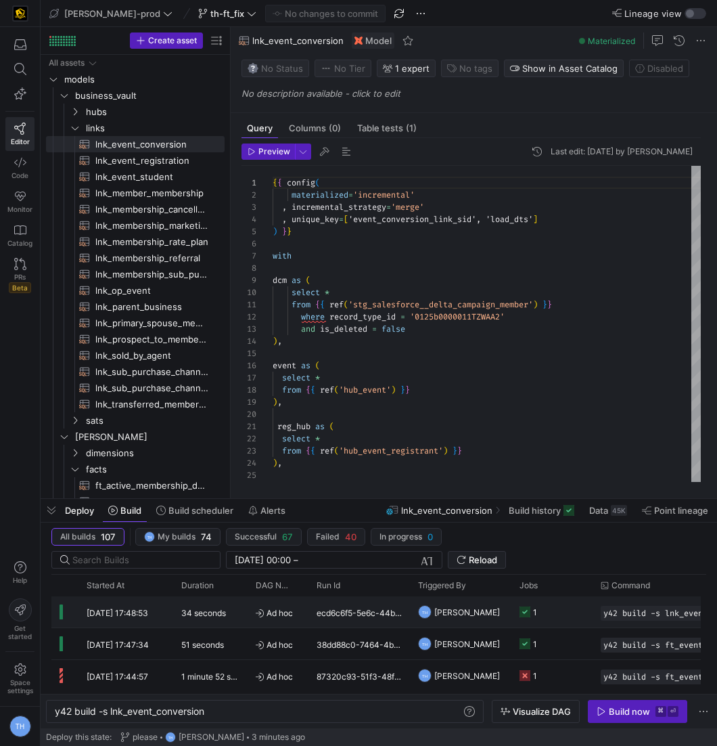
click at [559, 607] on y42-job-status-cell-renderer "1" at bounding box center [552, 612] width 65 height 30
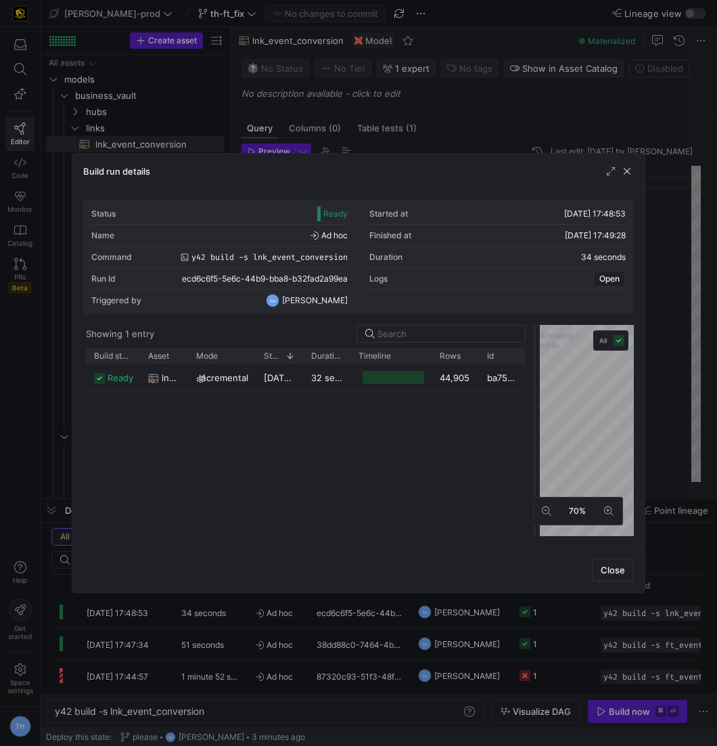
drag, startPoint x: 361, startPoint y: 375, endPoint x: 555, endPoint y: 367, distance: 195.0
click at [537, 367] on div at bounding box center [534, 430] width 5 height 211
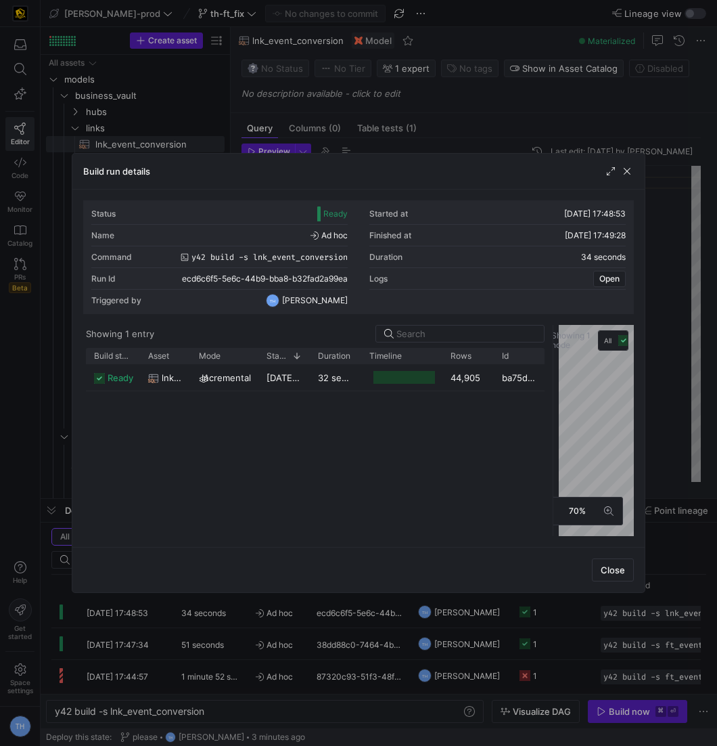
click at [538, 143] on div at bounding box center [358, 373] width 717 height 746
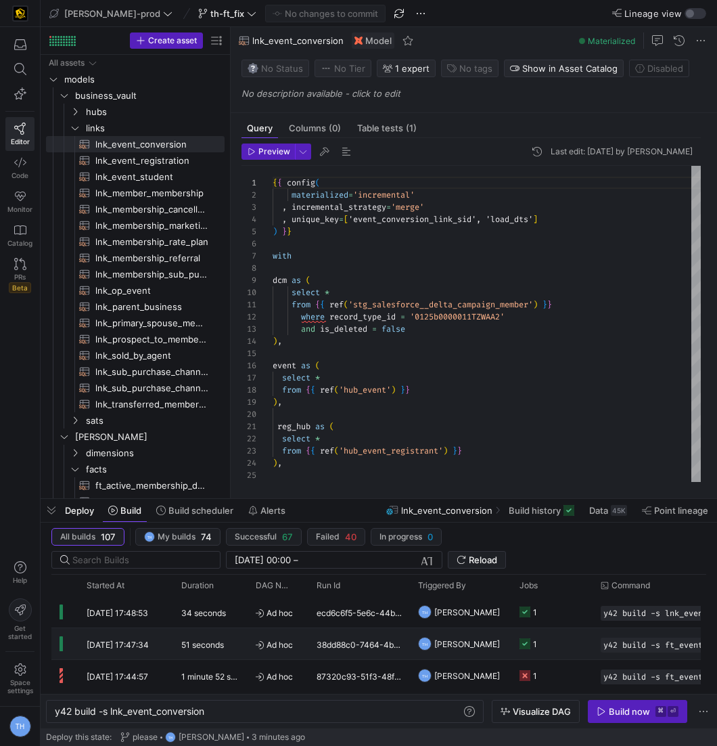
click at [553, 645] on y42-job-status-cell-renderer "1" at bounding box center [552, 643] width 65 height 30
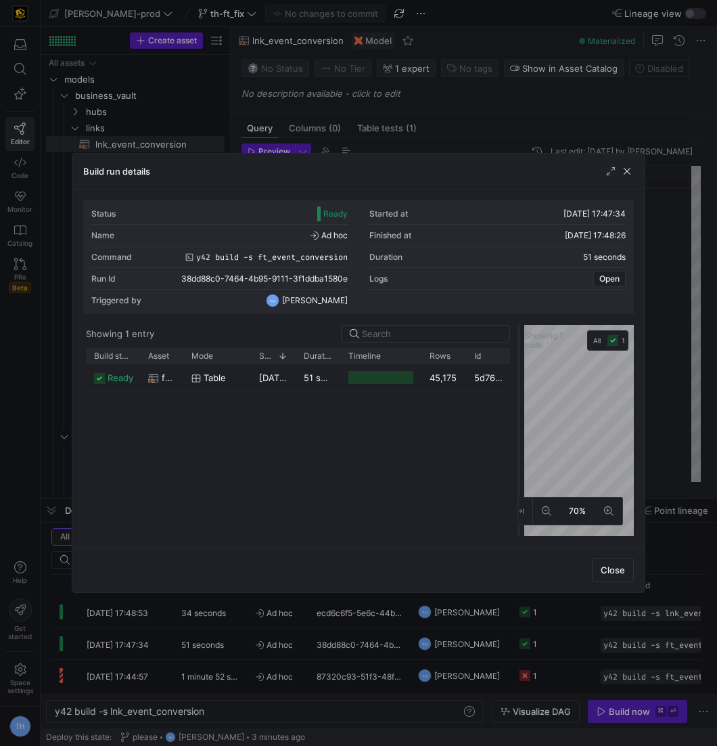
drag, startPoint x: 356, startPoint y: 357, endPoint x: 551, endPoint y: 359, distance: 194.8
click at [522, 359] on div at bounding box center [518, 430] width 5 height 211
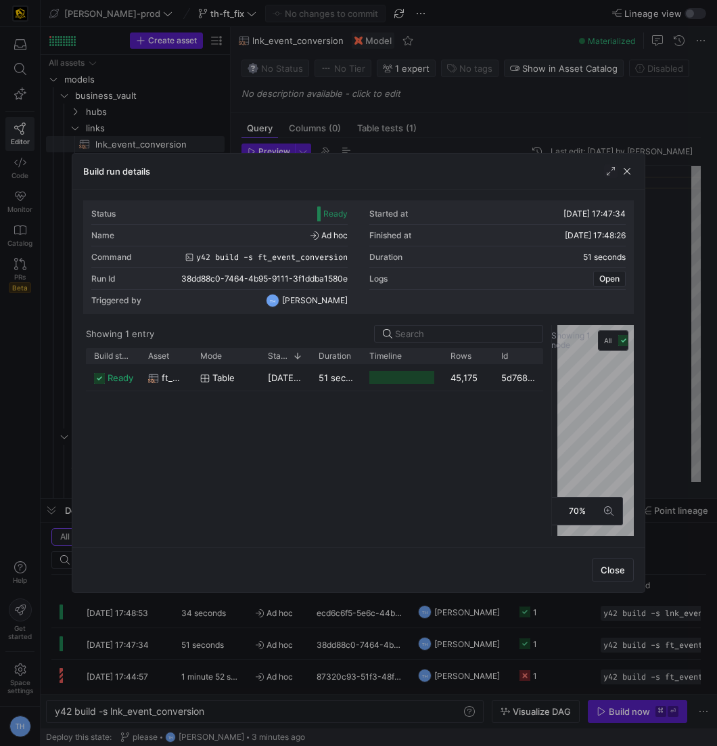
click at [548, 155] on div "Build run details" at bounding box center [358, 172] width 572 height 36
click at [552, 145] on div at bounding box center [358, 373] width 717 height 746
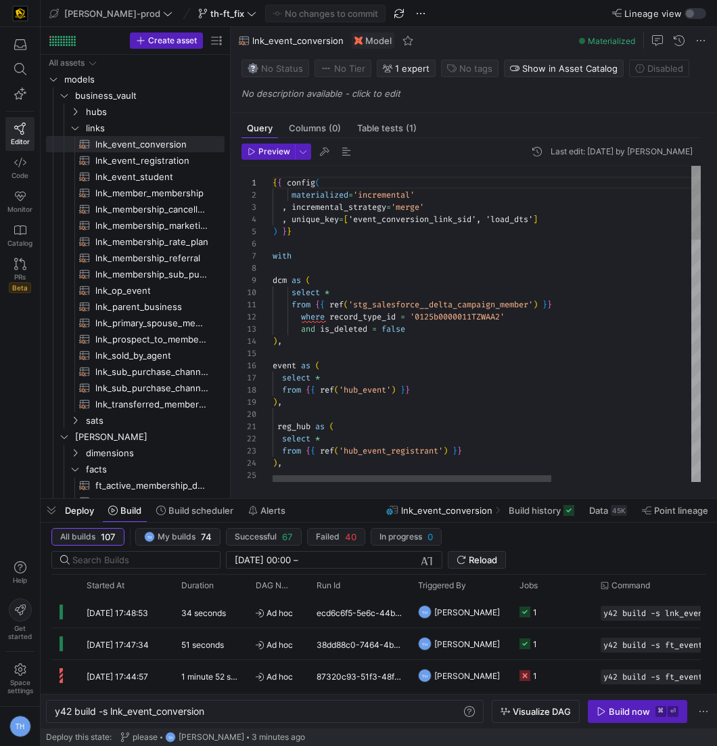
click at [63, 39] on div at bounding box center [64, 40] width 2 height 2
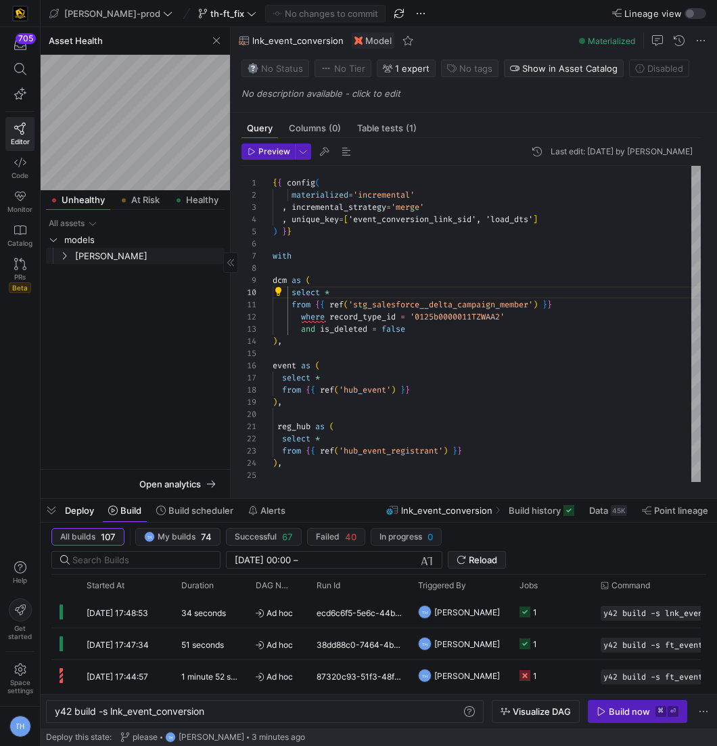
click at [105, 250] on span "[PERSON_NAME]" at bounding box center [148, 256] width 147 height 16
click at [111, 283] on div "All assets models edw facts" at bounding box center [135, 339] width 179 height 248
click at [119, 276] on span "facts" at bounding box center [154, 273] width 137 height 16
click at [129, 290] on span "ft_event_conversion​​​​​​​​​​" at bounding box center [152, 289] width 114 height 16
type textarea "y42 build -s ft_event_conversion"
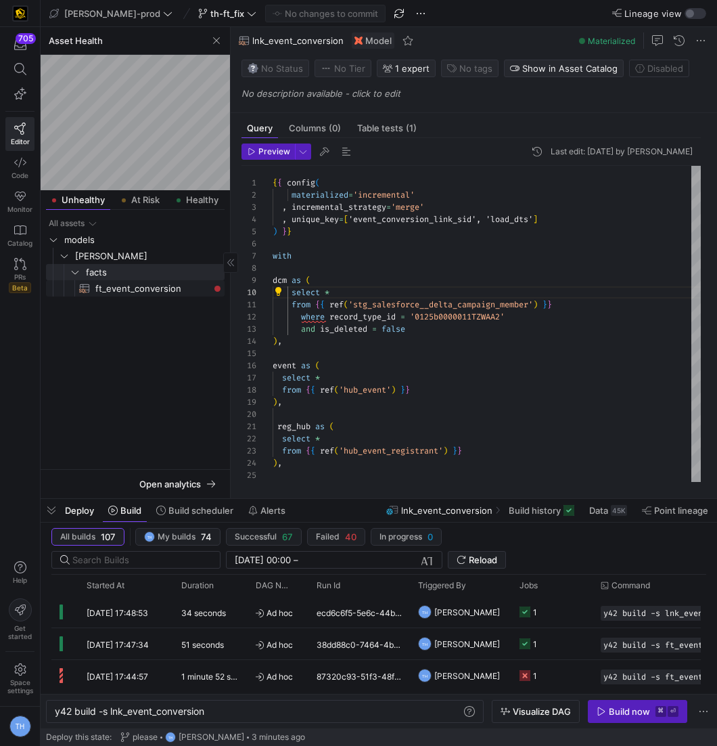
type textarea "{{ config( post_hook = [ "alter table {{ this }} add primary key (event_date_di…"
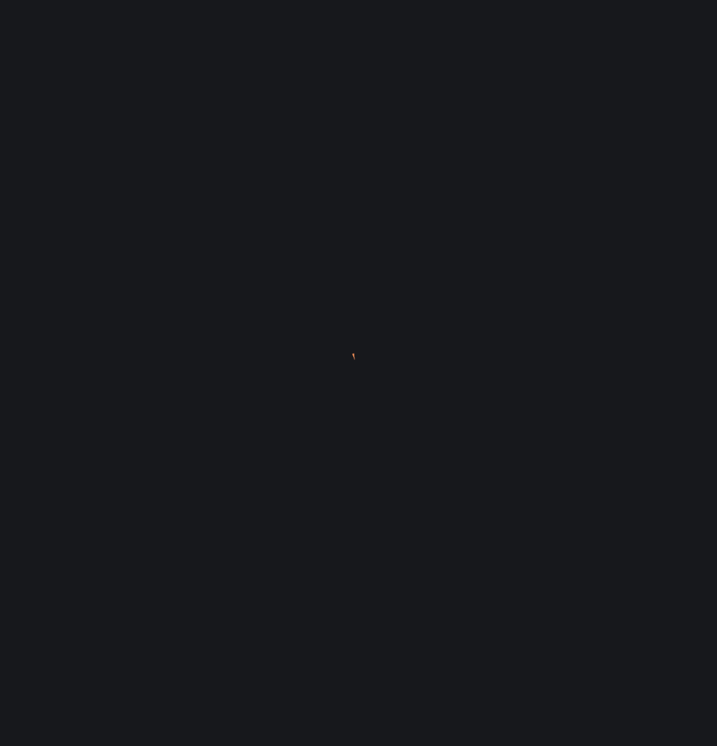
click at [390, 418] on div at bounding box center [358, 373] width 717 height 746
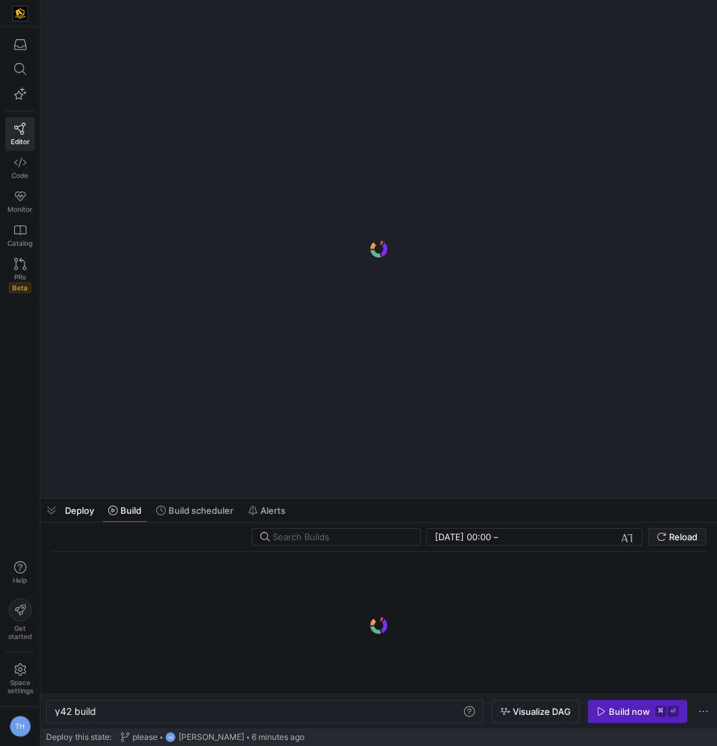
scroll to position [0, 41]
type textarea "y42 build -s ft_event_conversion"
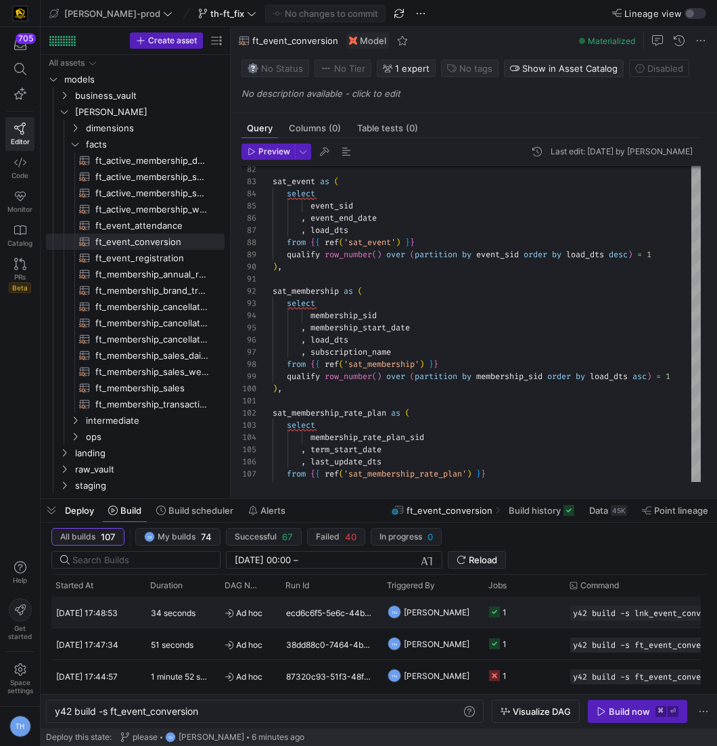
scroll to position [0, 31]
click at [12, 258] on link "PRs Beta" at bounding box center [19, 275] width 29 height 46
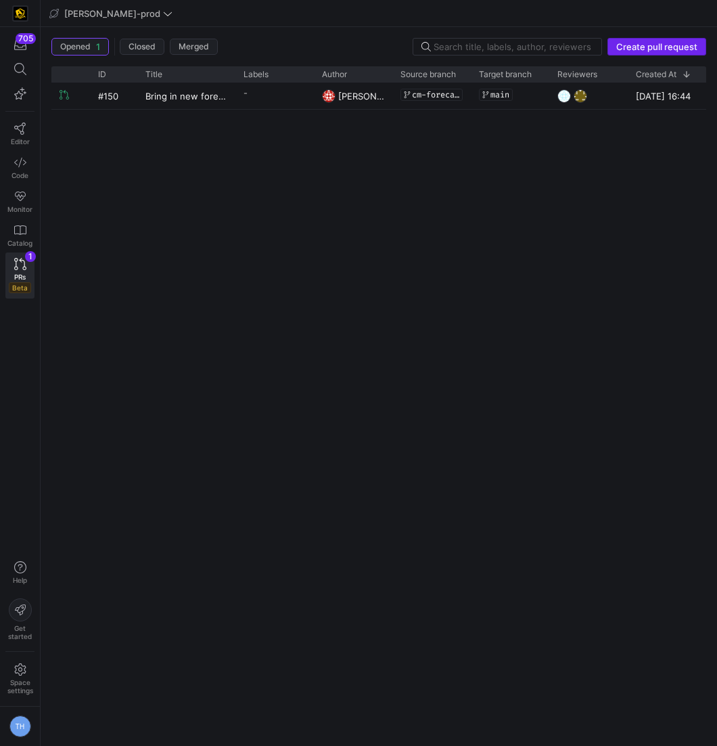
click at [647, 43] on span "Create pull request" at bounding box center [656, 46] width 81 height 11
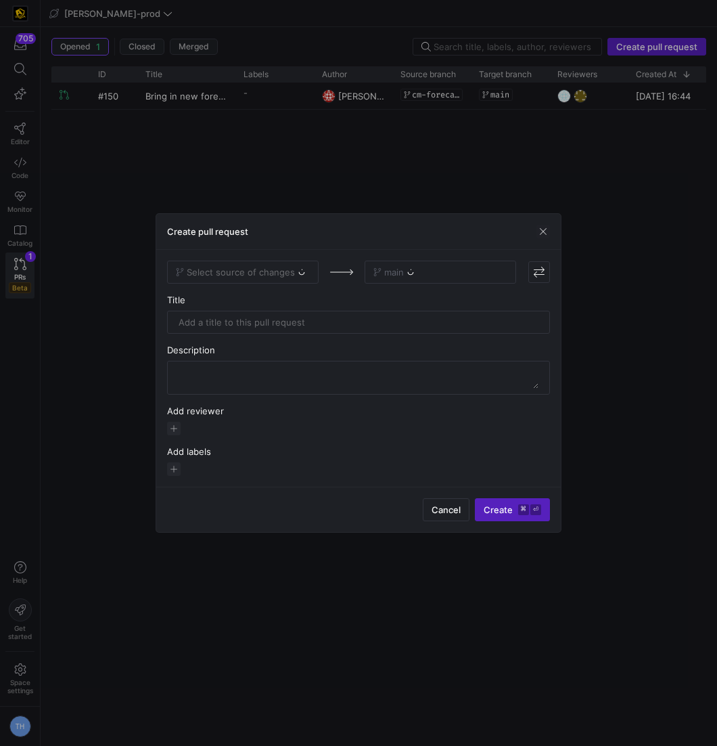
click at [278, 272] on div "Select source of changes" at bounding box center [243, 271] width 152 height 23
click at [277, 272] on span "Select source of changes" at bounding box center [241, 272] width 108 height 11
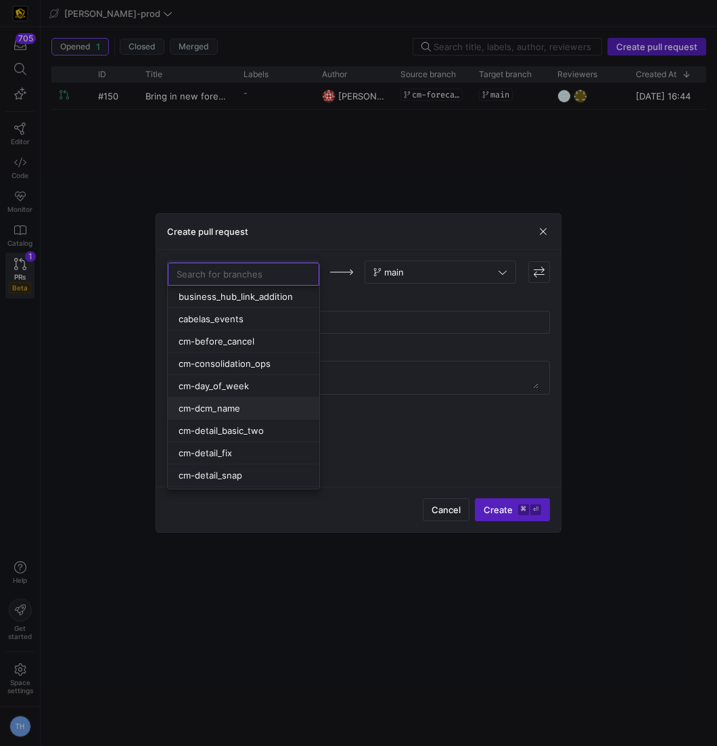
scroll to position [919, 0]
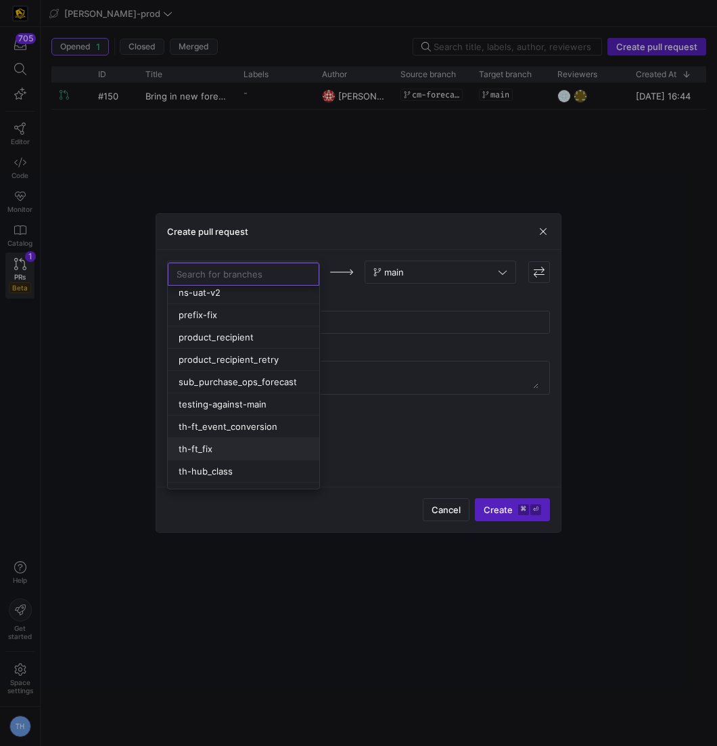
click at [246, 443] on div "th-ft_fix" at bounding box center [244, 448] width 130 height 11
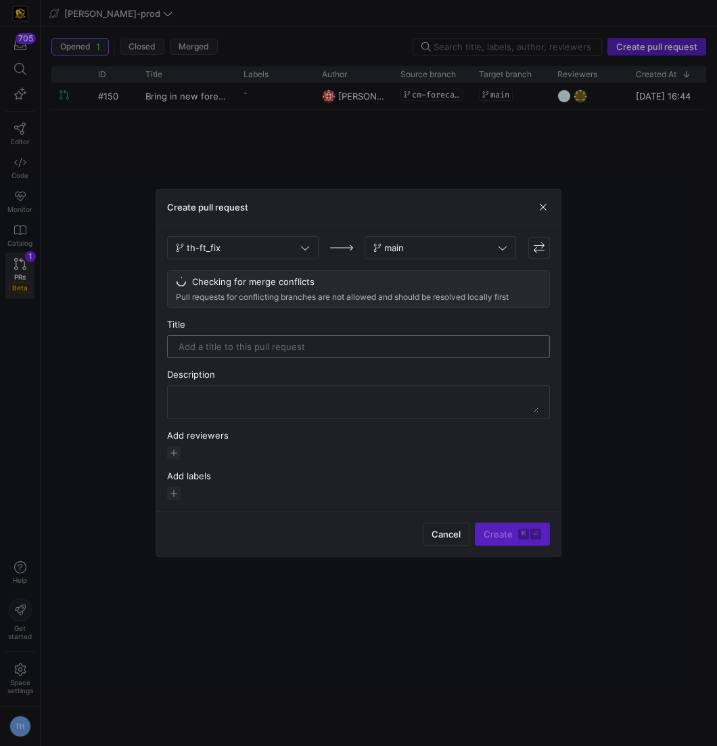
click at [326, 344] on input "text" at bounding box center [359, 346] width 360 height 11
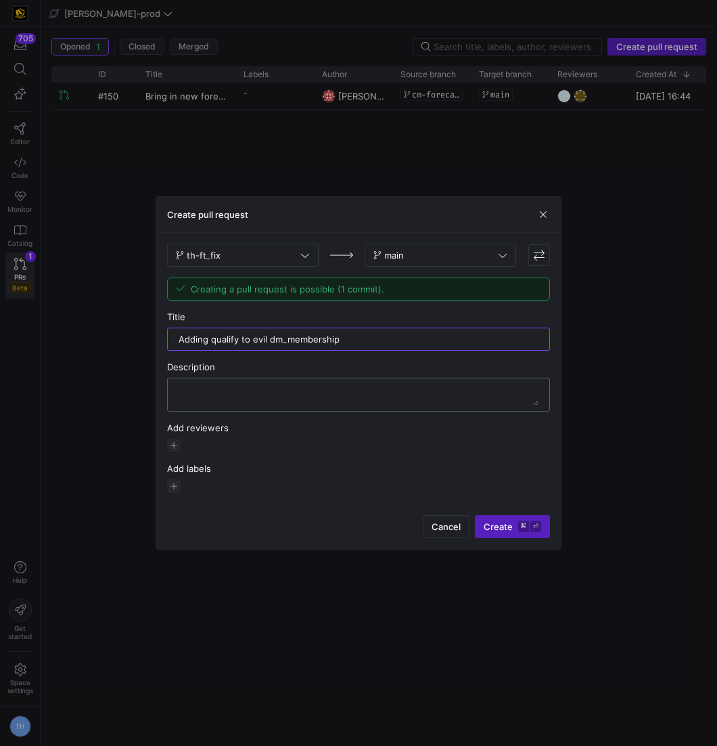
type input "Adding qualify to evil dm_membership"
click at [291, 395] on textarea at bounding box center [359, 395] width 360 height 22
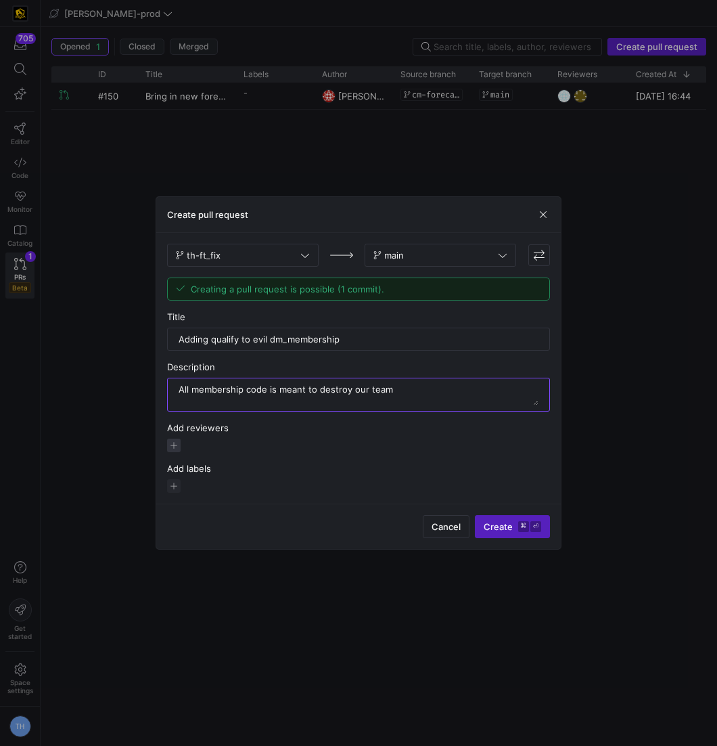
type textarea "All membership code is meant to destroy our team"
click at [173, 447] on span "button" at bounding box center [174, 445] width 14 height 14
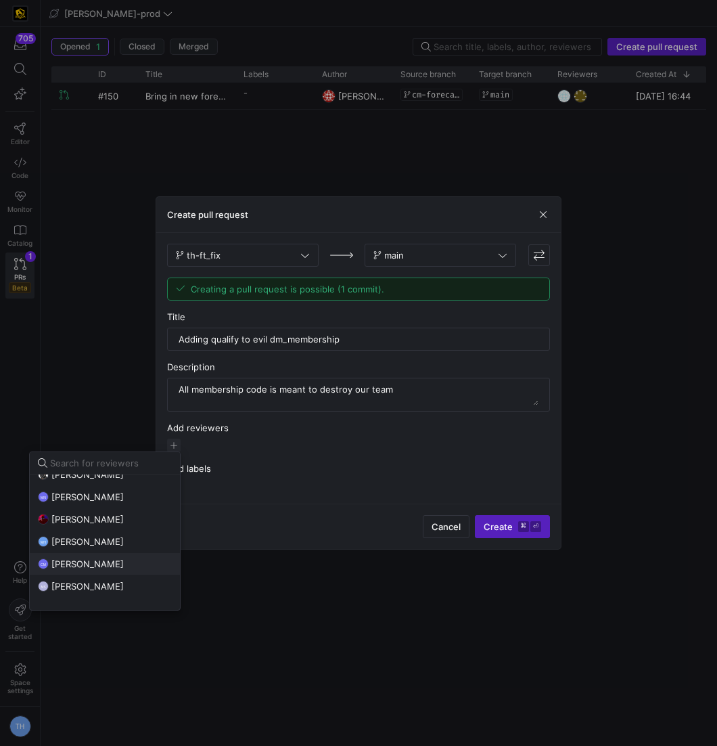
scroll to position [0, 0]
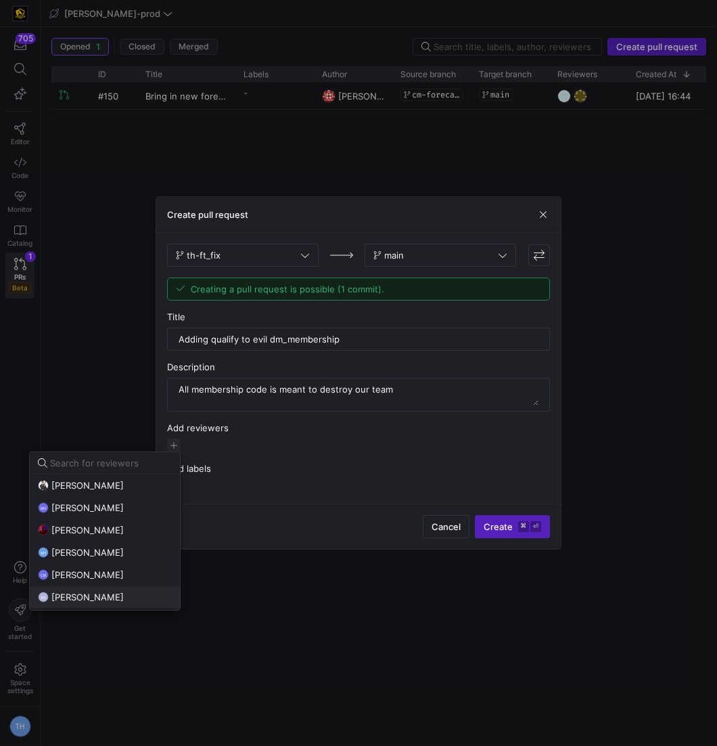
click at [106, 596] on span "[PERSON_NAME]" at bounding box center [87, 596] width 72 height 11
click at [112, 572] on div "CM [PERSON_NAME]" at bounding box center [105, 574] width 134 height 11
click at [357, 524] on div at bounding box center [358, 373] width 717 height 746
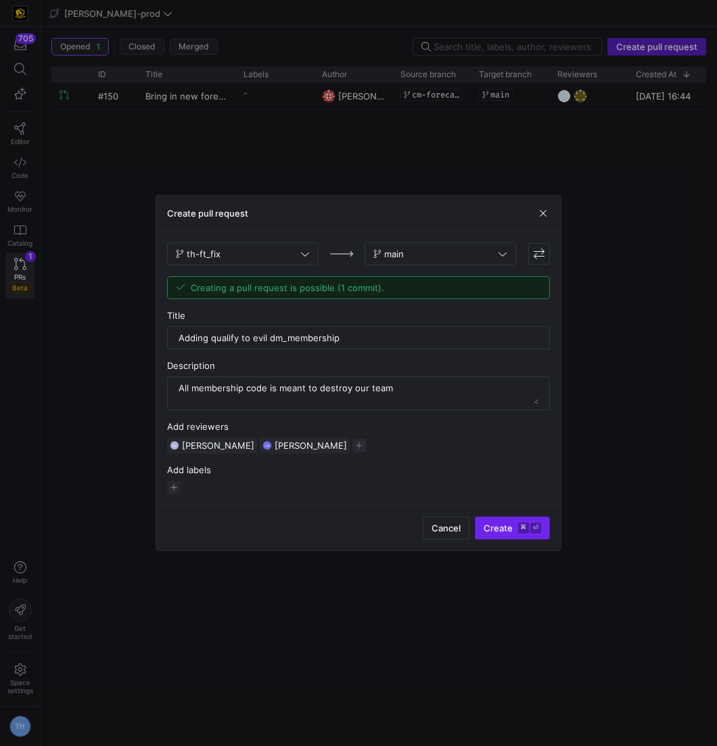
click at [517, 524] on span "Create ⌘ ⏎" at bounding box center [513, 527] width 58 height 11
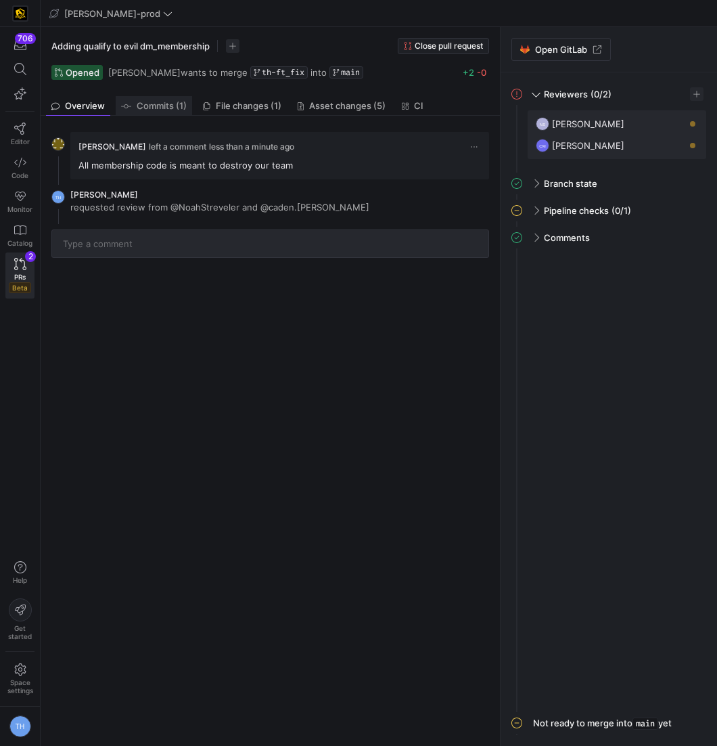
click at [154, 98] on link "Commits (1)" at bounding box center [154, 106] width 76 height 20
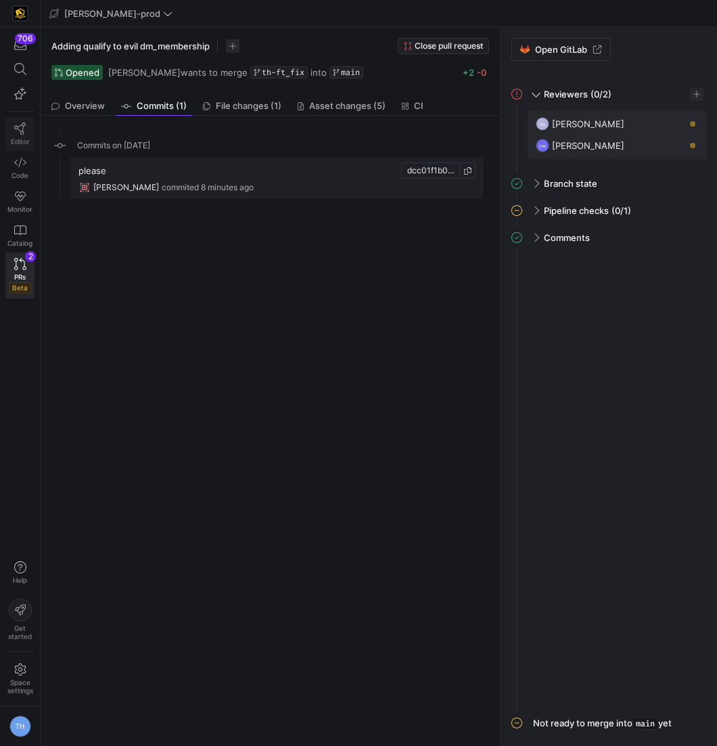
click at [20, 129] on icon at bounding box center [20, 128] width 12 height 12
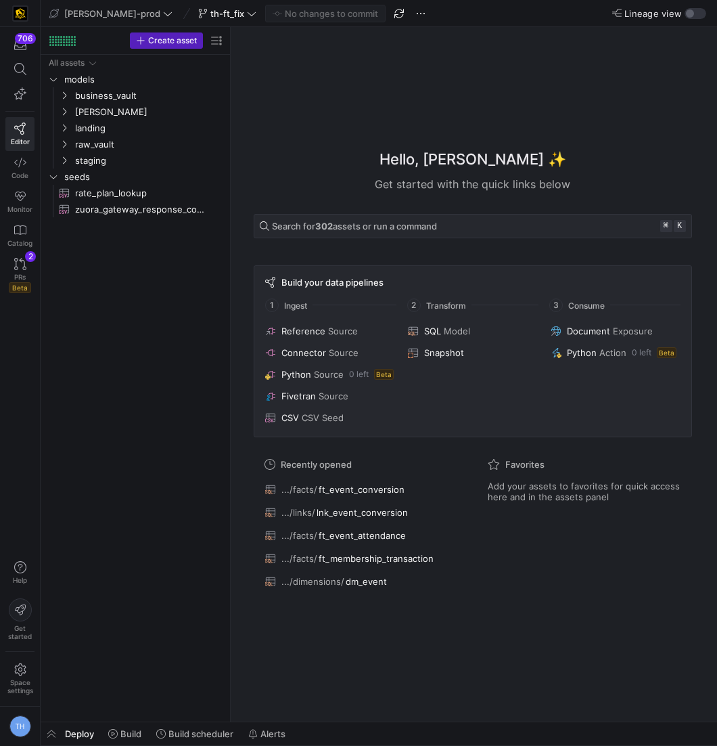
click at [358, 142] on div "Hello, [PERSON_NAME] ✨ Get started with the quick links below Search for 302 as…" at bounding box center [473, 374] width 460 height 474
click at [210, 14] on span "th-ft_fix" at bounding box center [227, 13] width 34 height 11
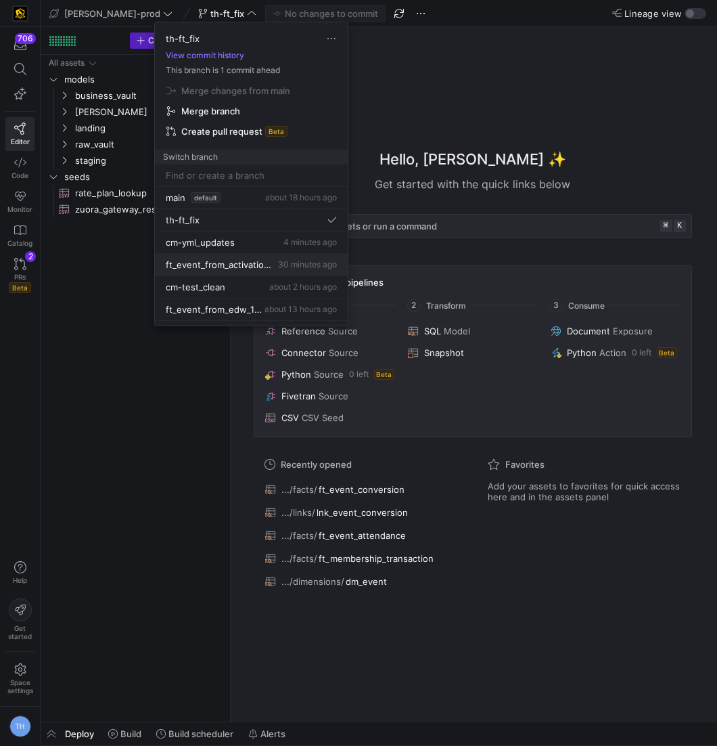
click at [288, 262] on span "30 minutes ago" at bounding box center [307, 264] width 59 height 10
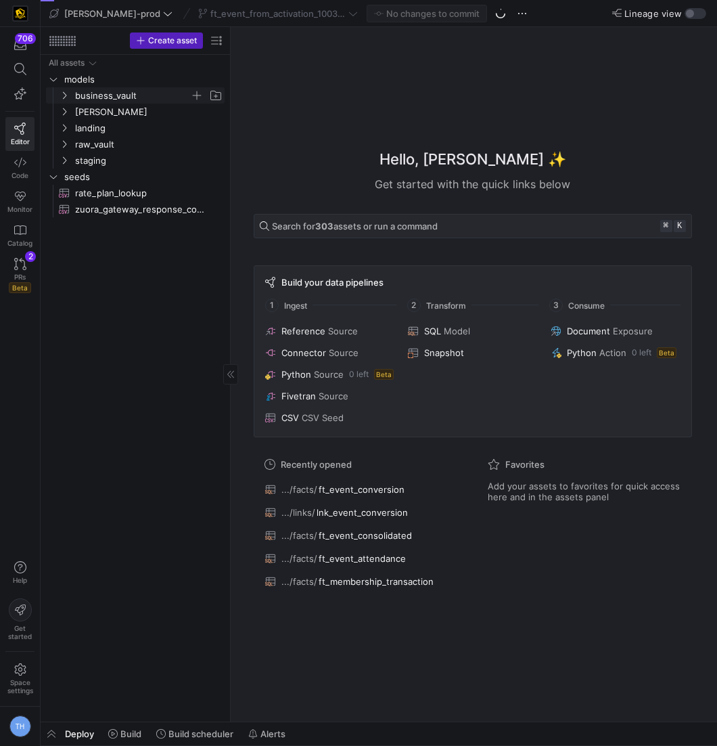
click at [141, 101] on span "business_vault" at bounding box center [132, 96] width 115 height 16
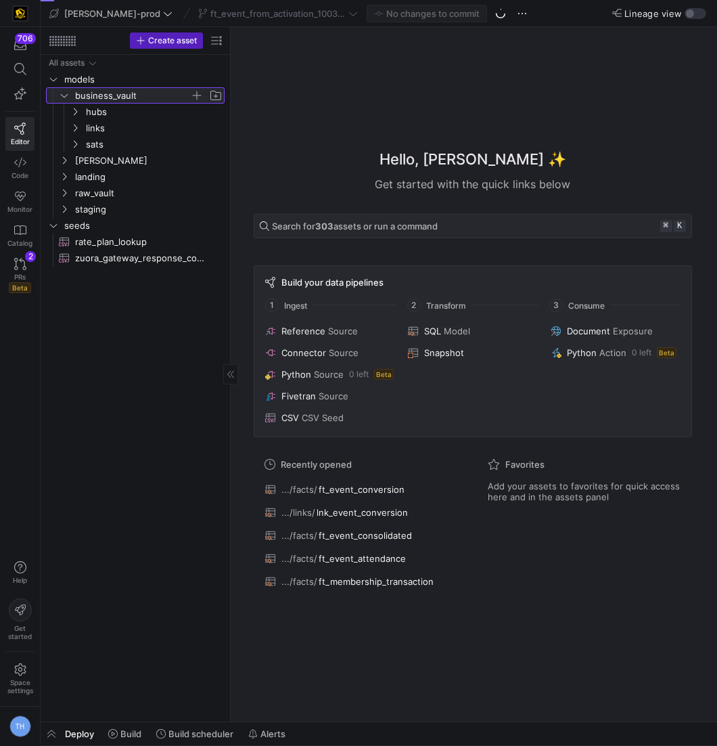
click at [141, 101] on span "business_vault" at bounding box center [132, 96] width 115 height 16
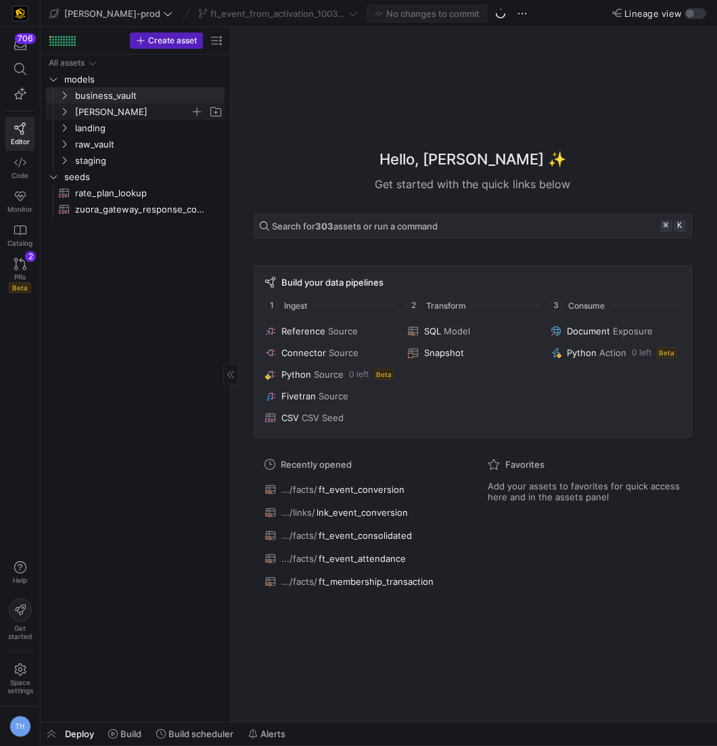
click at [140, 114] on span "[PERSON_NAME]" at bounding box center [132, 112] width 115 height 16
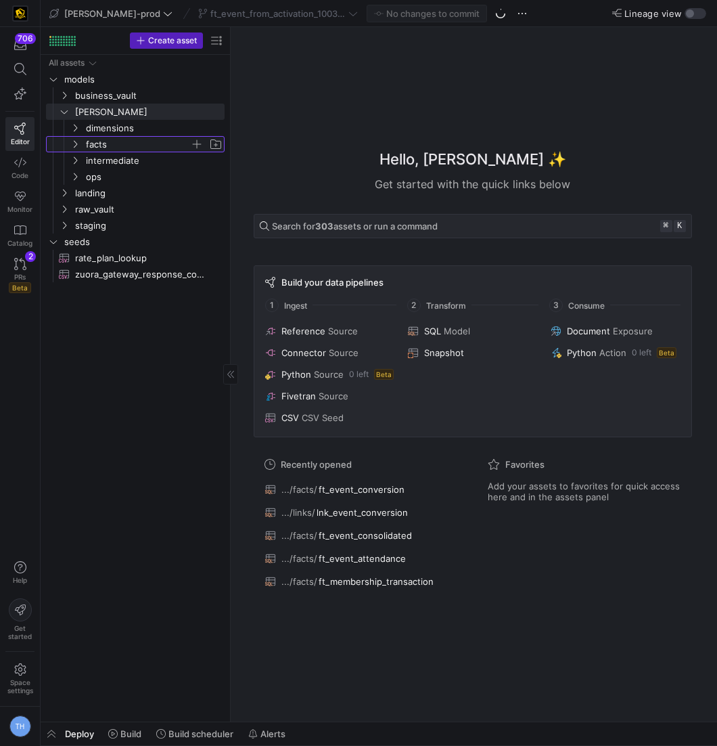
click at [141, 143] on span "facts" at bounding box center [138, 145] width 104 height 16
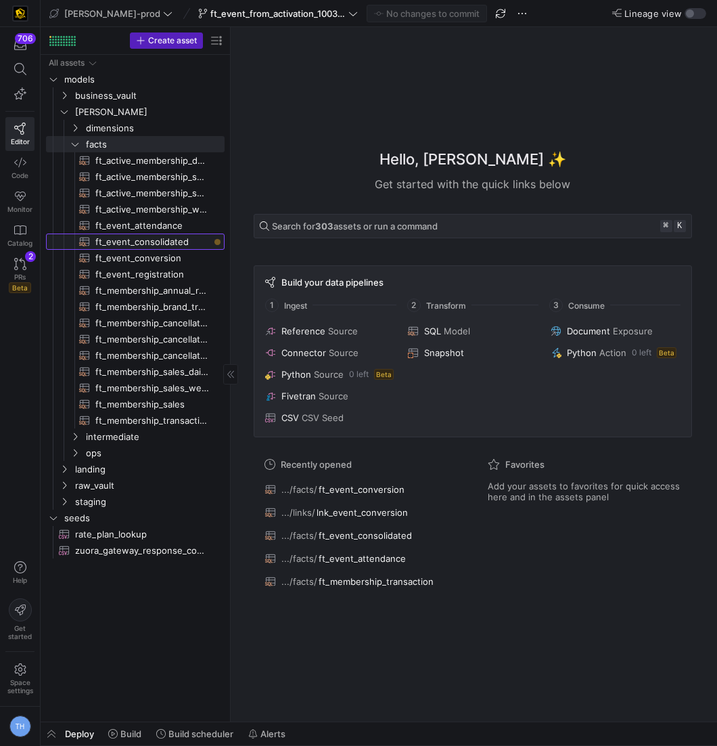
click at [157, 233] on link "ft_event_consolidated​​​​​​​​​​" at bounding box center [135, 241] width 179 height 16
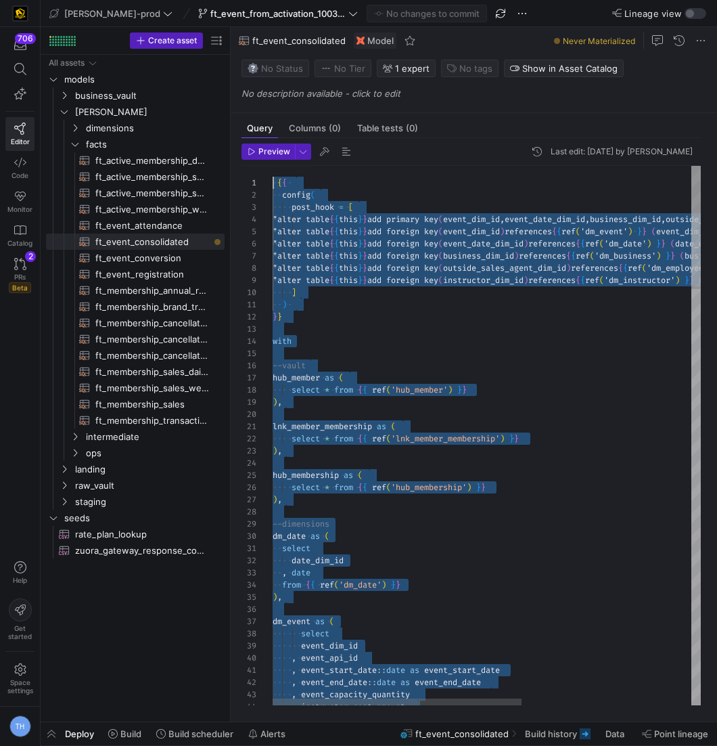
drag, startPoint x: 359, startPoint y: 685, endPoint x: 178, endPoint y: -66, distance: 772.5
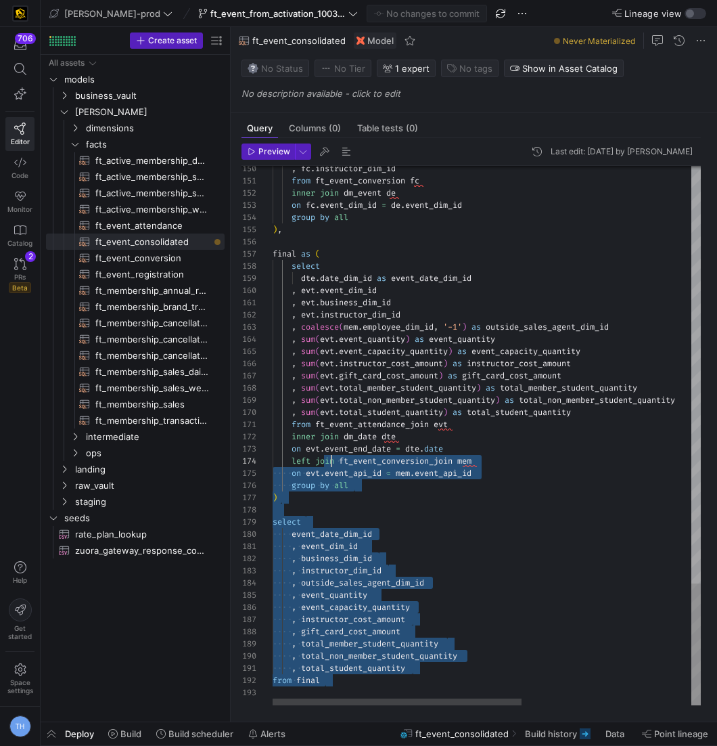
scroll to position [49, 0]
type textarea "{{ config( post_hook = [ "alter table {{ this }} add primary key (event_dim_id,…"
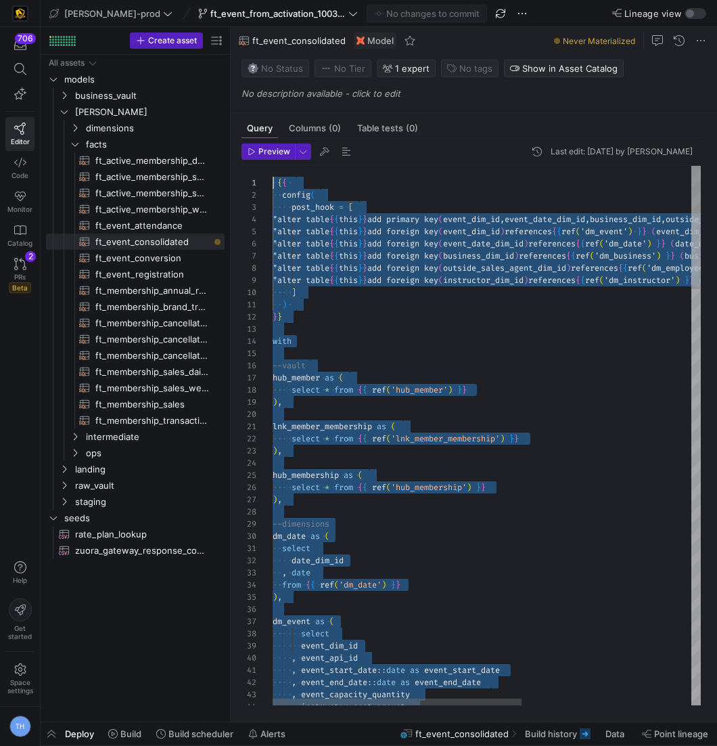
drag, startPoint x: 339, startPoint y: 685, endPoint x: 217, endPoint y: -65, distance: 760.1
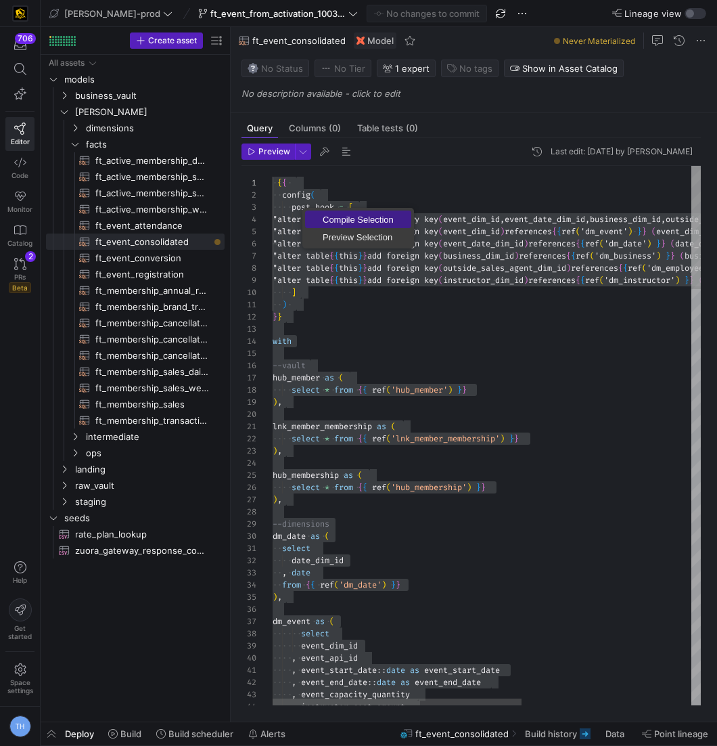
click at [315, 212] on link "Compile Selection" at bounding box center [358, 219] width 106 height 18
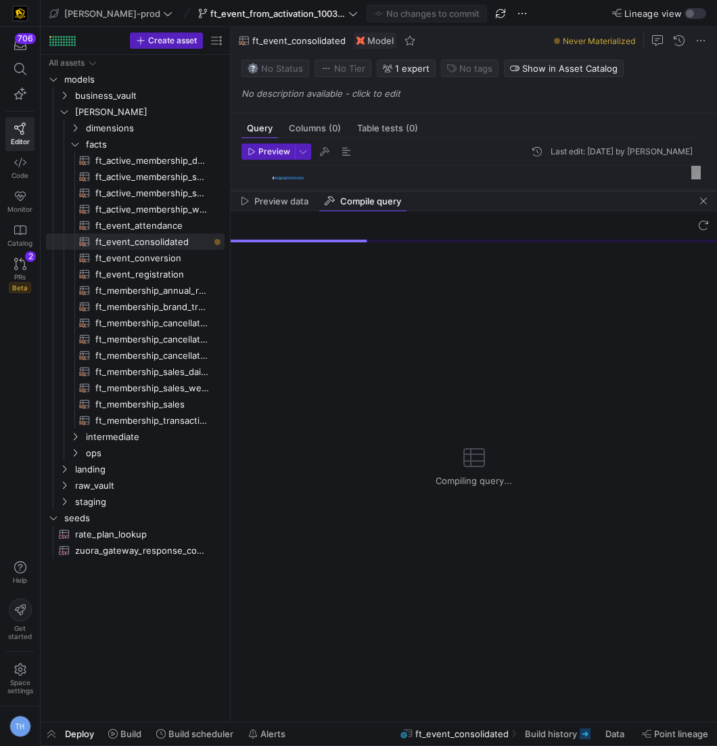
drag, startPoint x: 434, startPoint y: 483, endPoint x: 453, endPoint y: 190, distance: 293.5
click at [453, 189] on div at bounding box center [474, 190] width 486 height 5
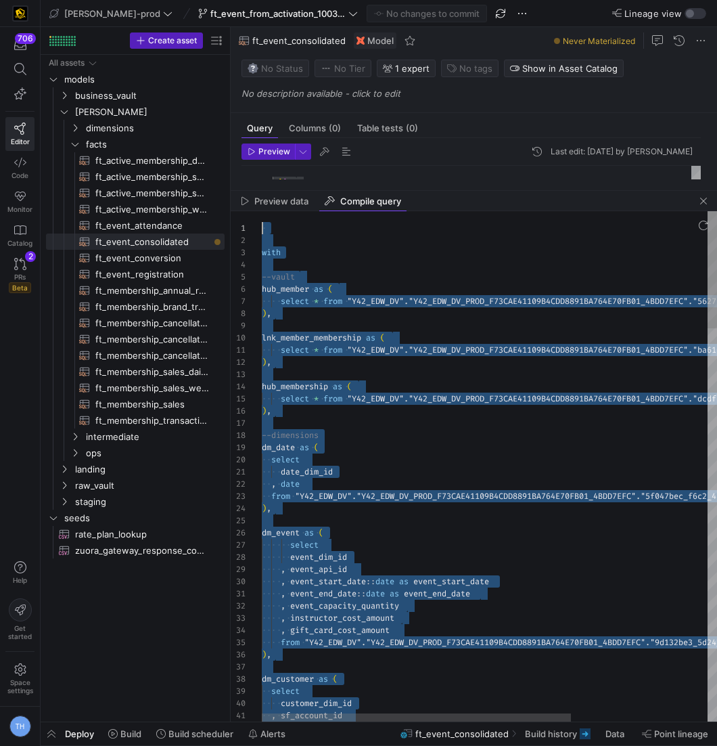
drag, startPoint x: 367, startPoint y: 702, endPoint x: 82, endPoint y: -42, distance: 796.4
type textarea "select * from "Y42_EDW_DV"."Y42_EDW_DV_PROD_F73CAE41109B4CDD8891BA764E70FB01_4B…"
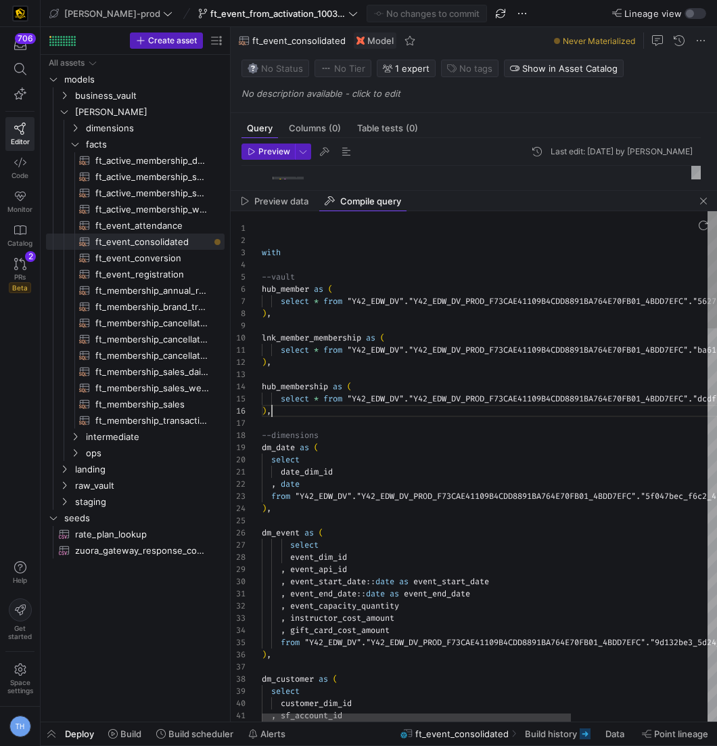
click at [141, 114] on span "[PERSON_NAME]" at bounding box center [132, 112] width 115 height 16
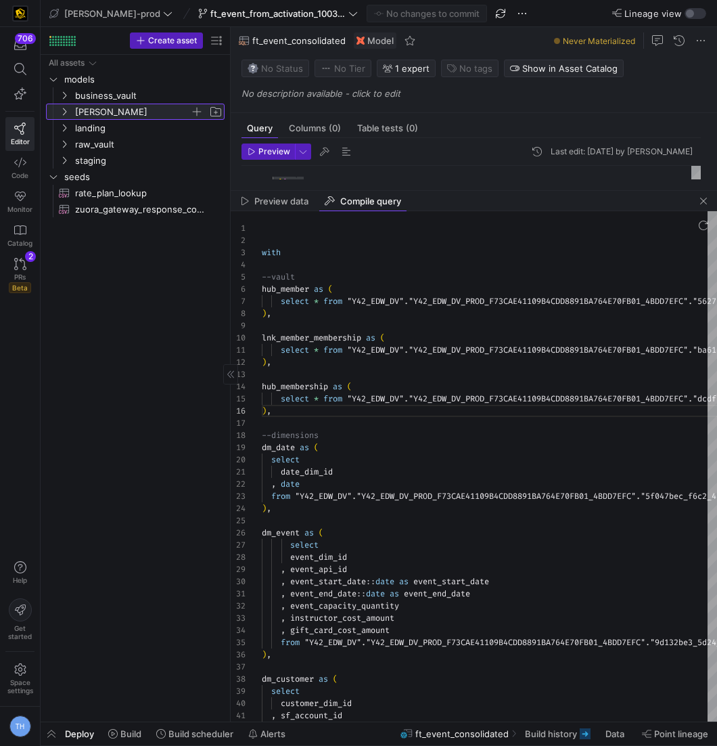
click at [141, 114] on span "[PERSON_NAME]" at bounding box center [132, 112] width 115 height 16
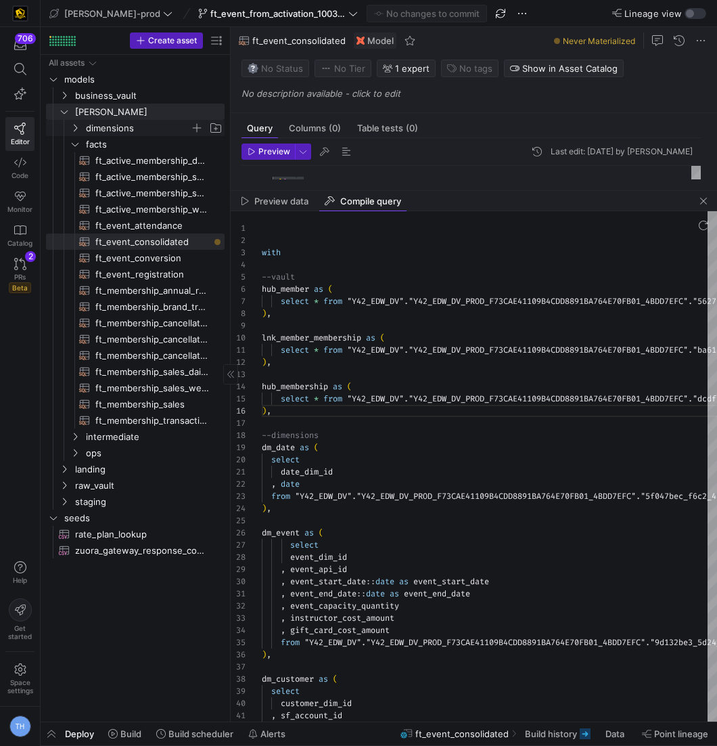
click at [141, 128] on span "dimensions" at bounding box center [138, 128] width 104 height 16
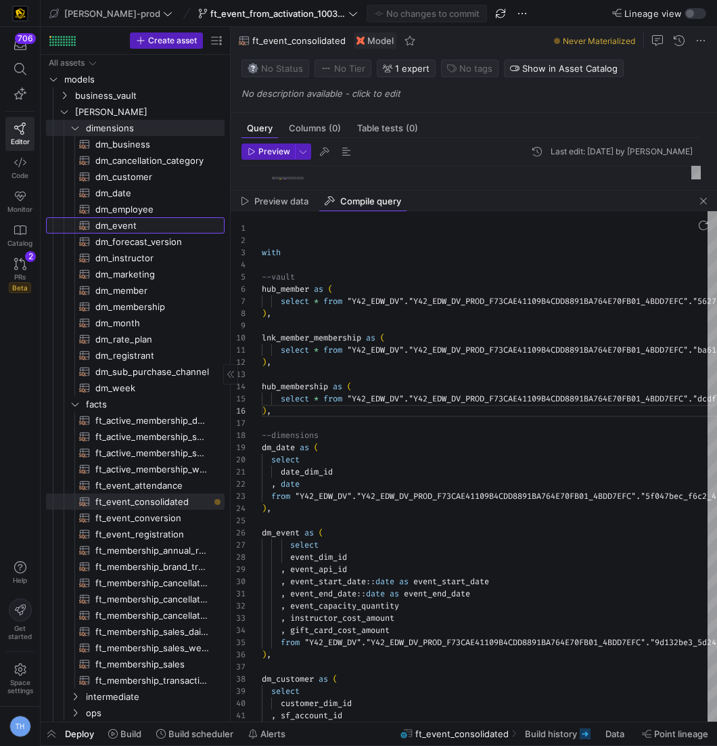
click at [145, 229] on span "dm_event​​​​​​​​​​" at bounding box center [152, 226] width 114 height 16
type textarea "{{ config( materialized = 'table' , post_hook = "alter table {{ this }} add pri…"
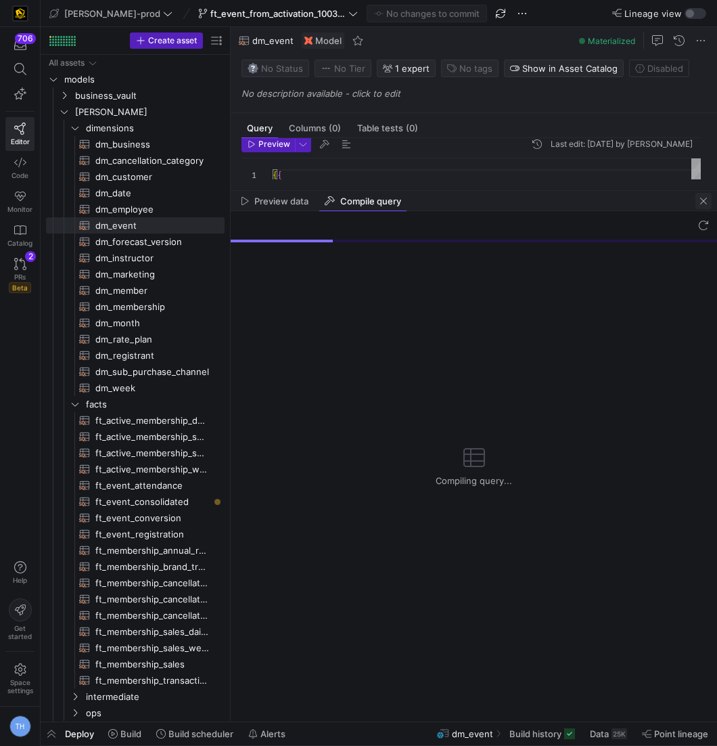
click at [700, 200] on span "button" at bounding box center [703, 201] width 16 height 16
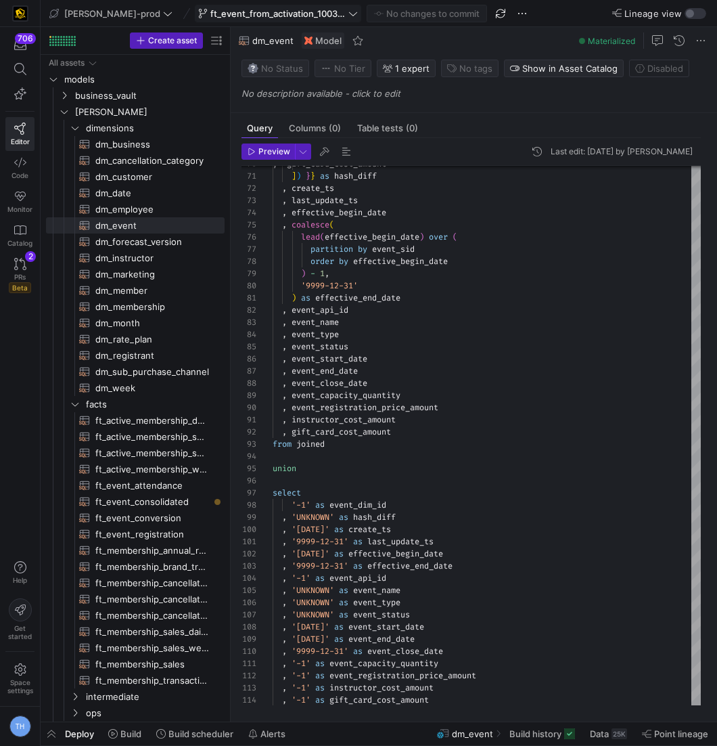
click at [292, 14] on span "ft_event_from_activation_100325" at bounding box center [277, 13] width 135 height 11
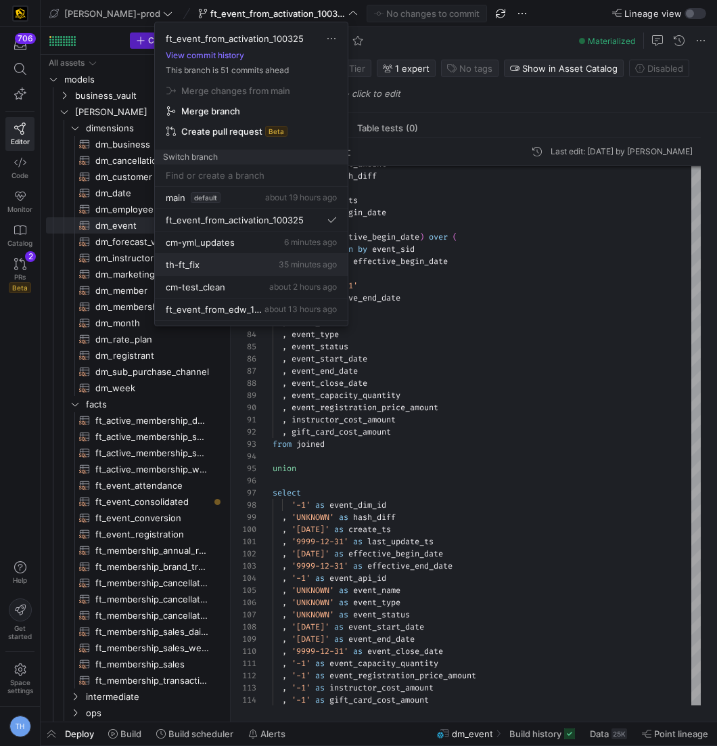
click at [235, 259] on div "th-ft_fix 35 minutes ago" at bounding box center [251, 264] width 171 height 11
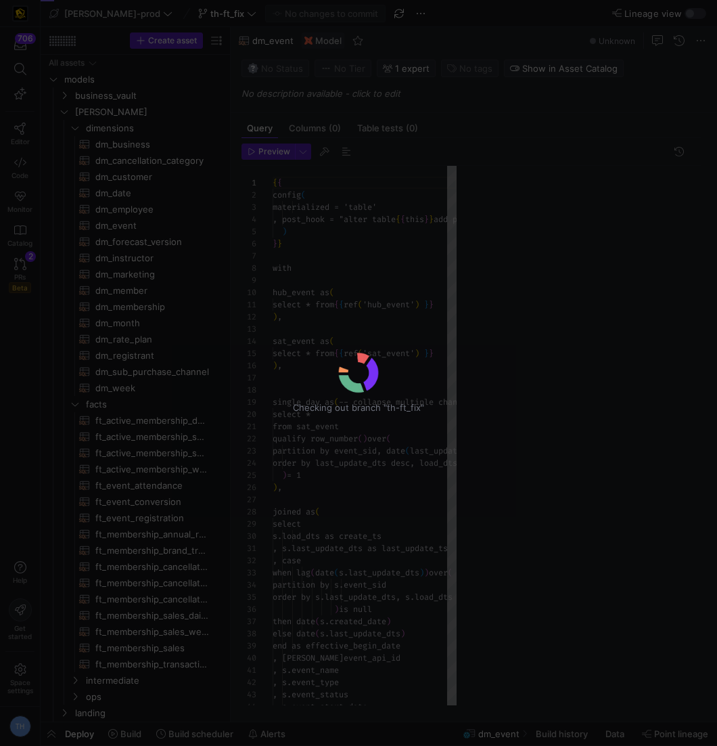
scroll to position [122, 0]
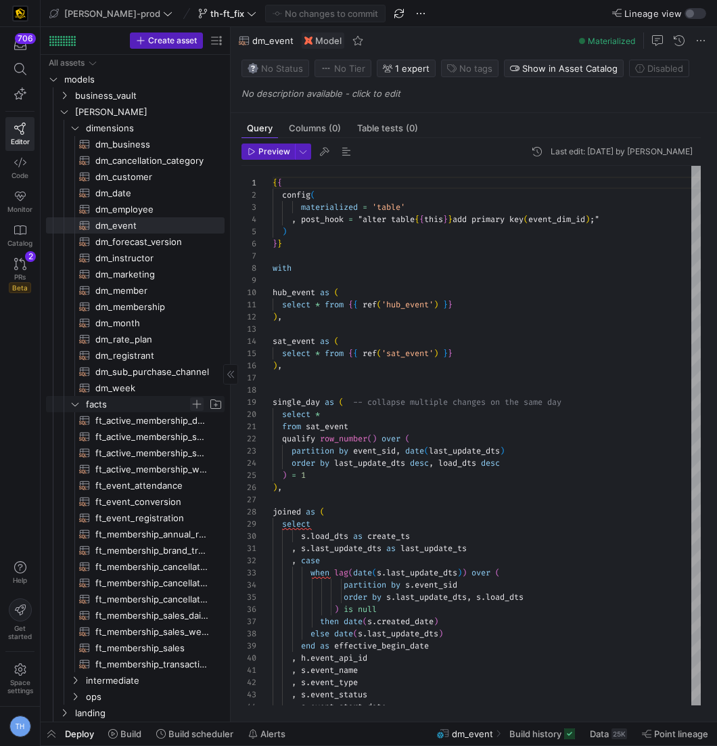
click at [198, 405] on span "Press SPACE to select this row." at bounding box center [197, 404] width 14 height 14
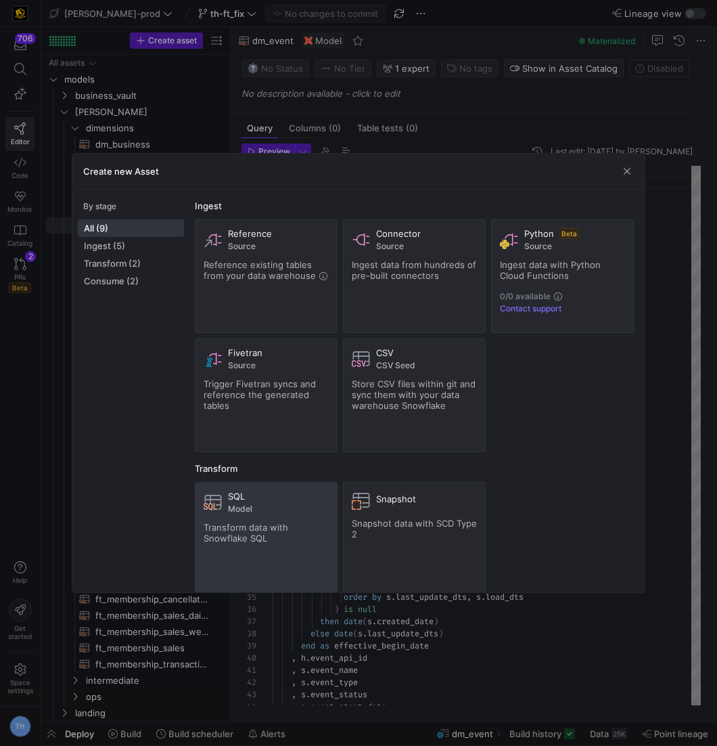
click at [254, 537] on span "Transform data with Snowflake SQL" at bounding box center [246, 533] width 85 height 22
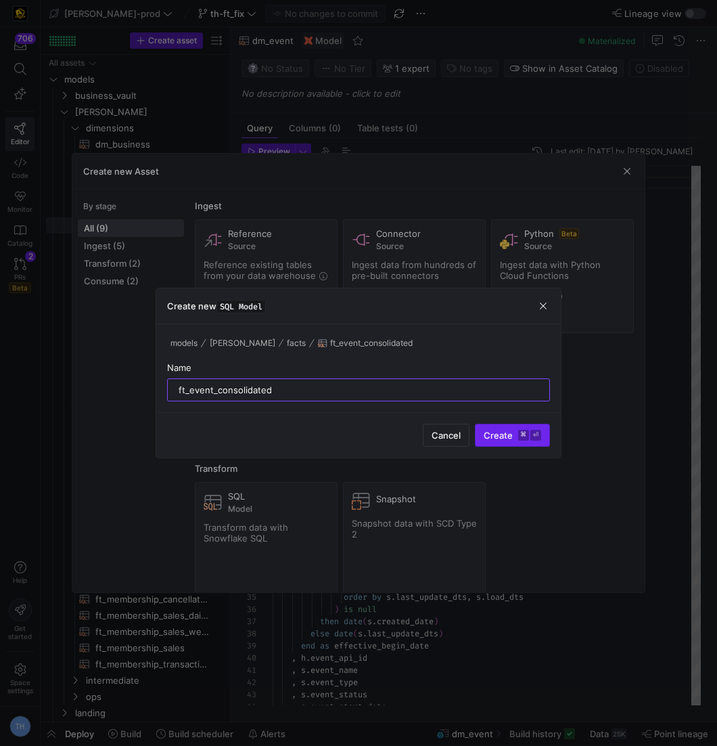
type input "ft_event_consolidated"
click at [519, 427] on span "submit" at bounding box center [513, 435] width 74 height 22
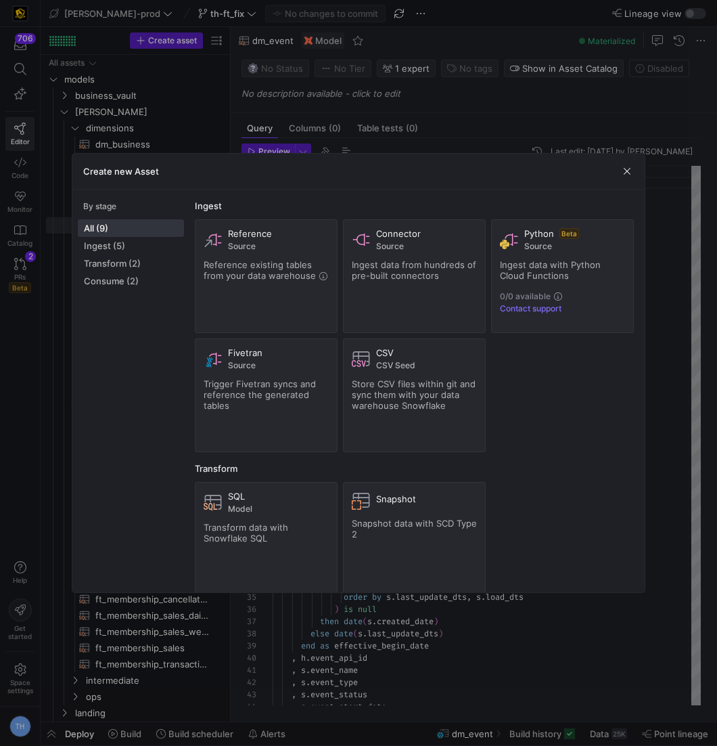
scroll to position [1, 0]
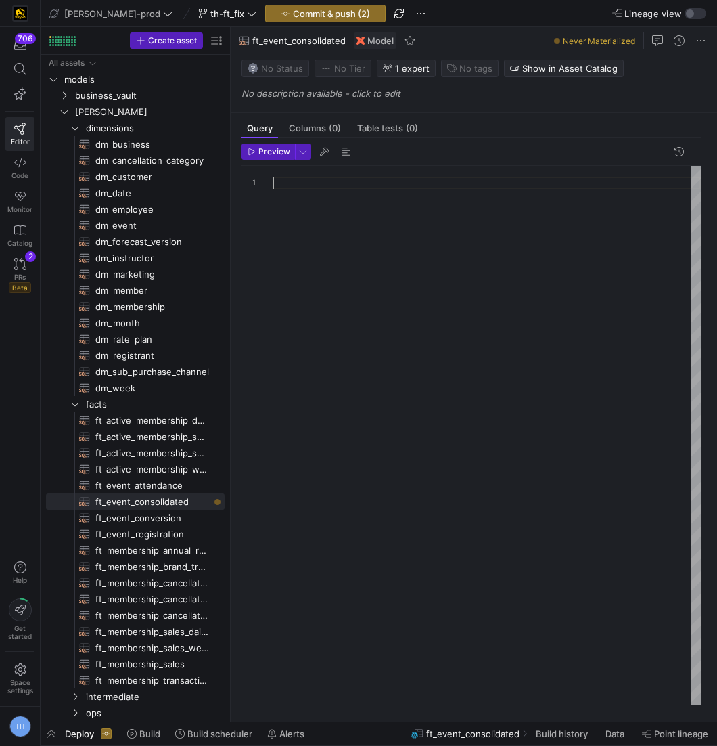
click at [350, 205] on div at bounding box center [487, 436] width 428 height 541
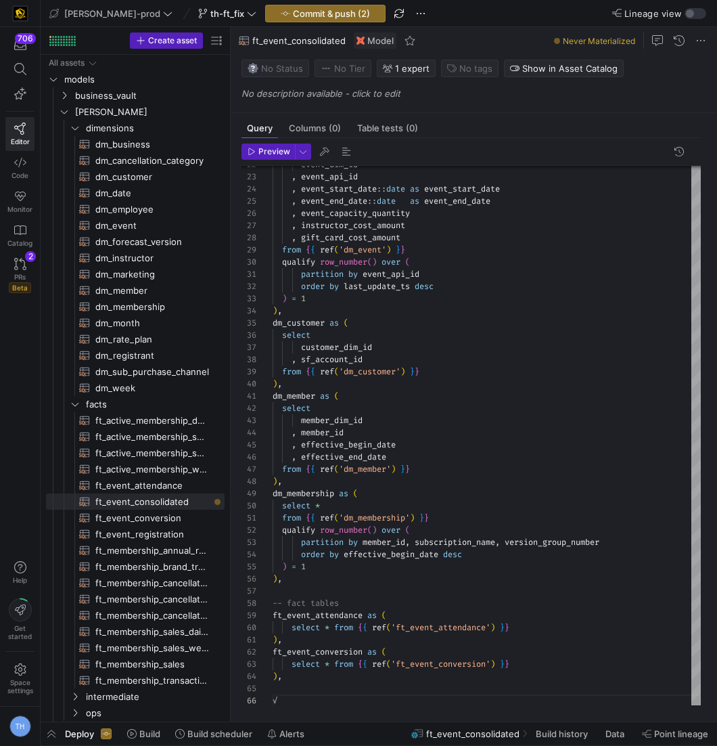
scroll to position [0, 4]
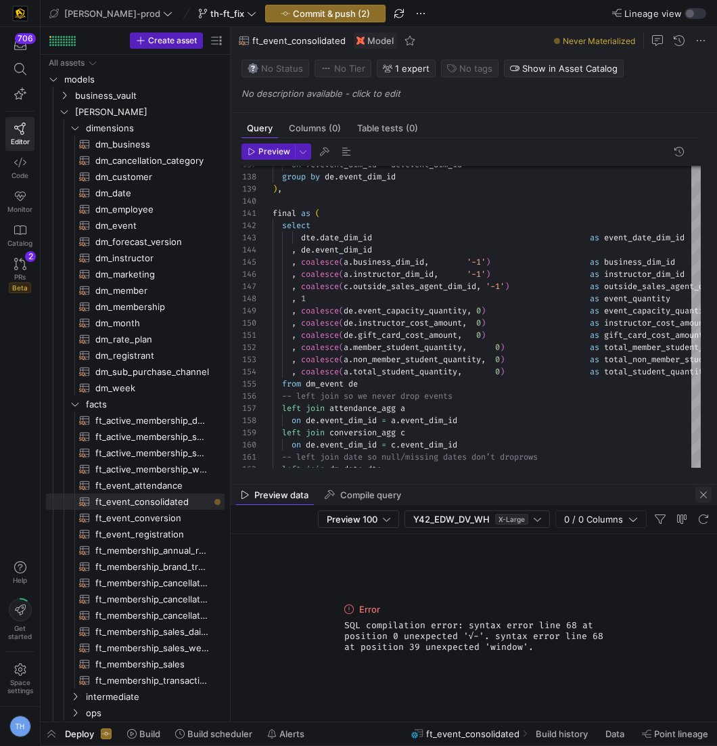
click at [702, 493] on span "button" at bounding box center [703, 494] width 16 height 16
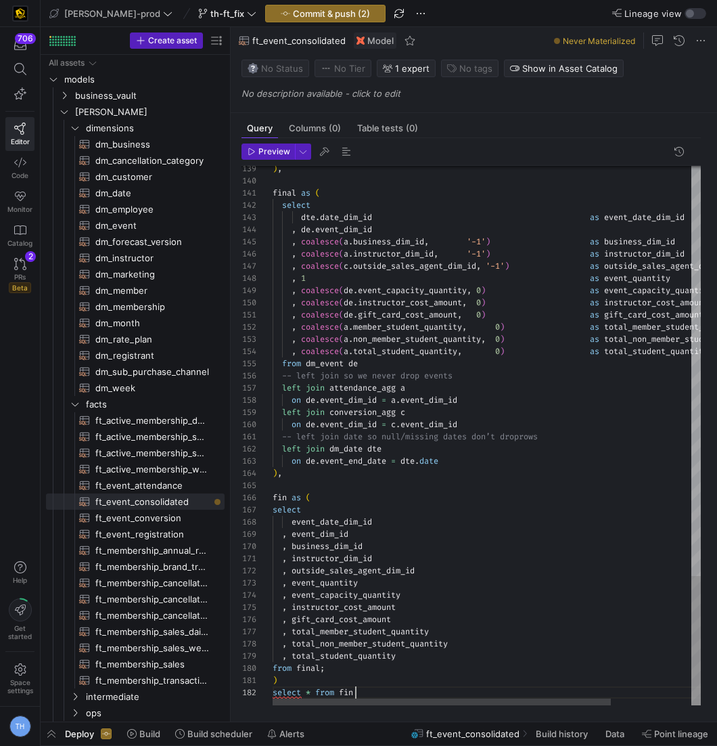
scroll to position [12, 82]
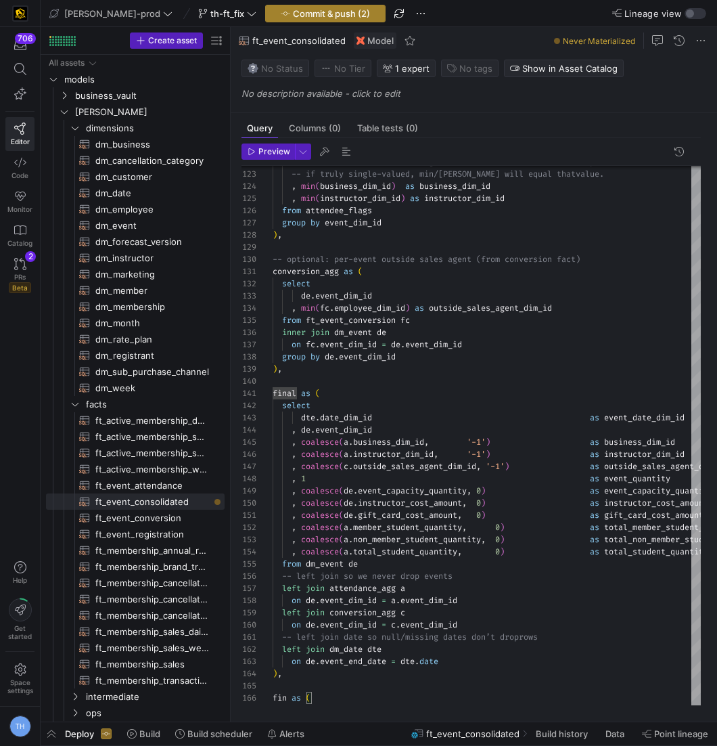
type textarea ", instructor_dim_id , outside_sales_agent_dim_id , event_quantity , event_capac…"
click at [291, 18] on span "button" at bounding box center [325, 13] width 119 height 16
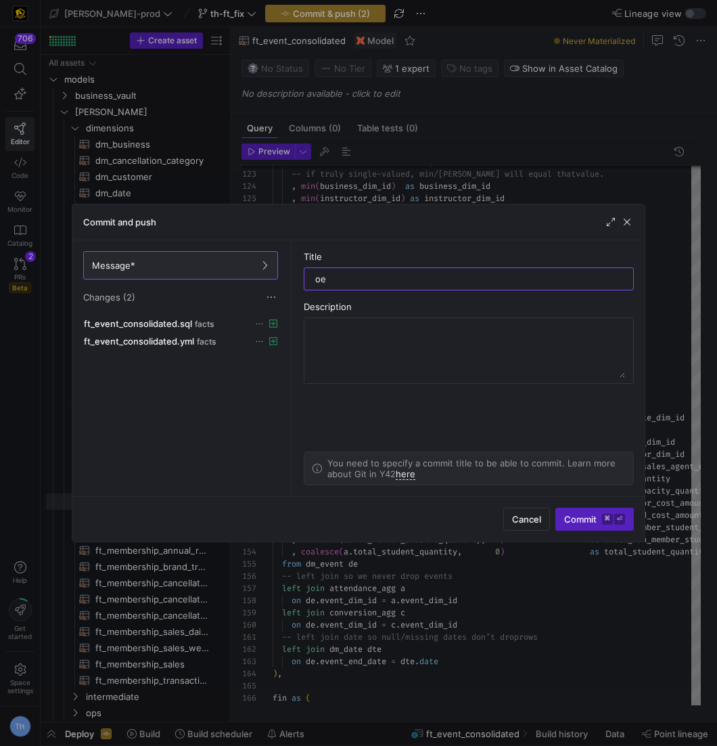
type input "o"
type input "lets try"
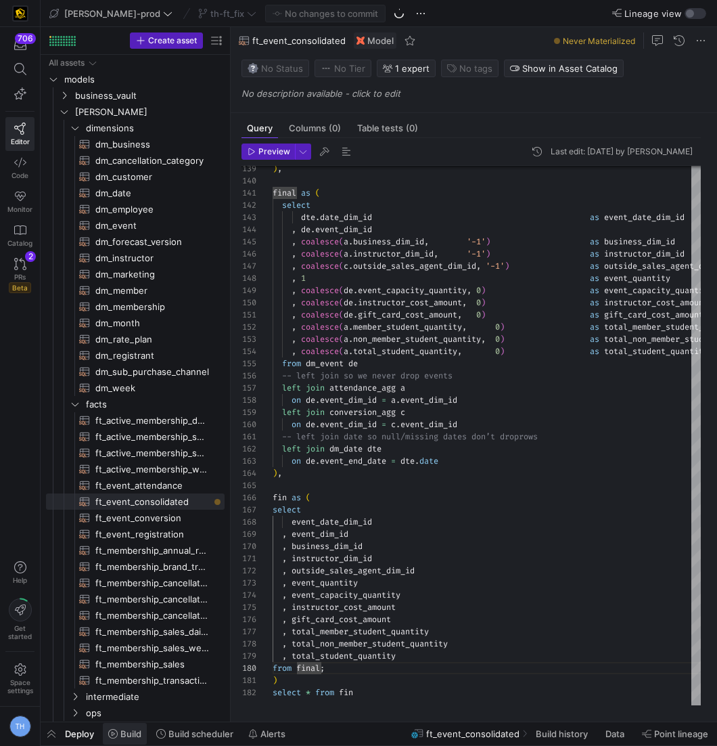
click at [118, 737] on span "Build" at bounding box center [124, 733] width 33 height 11
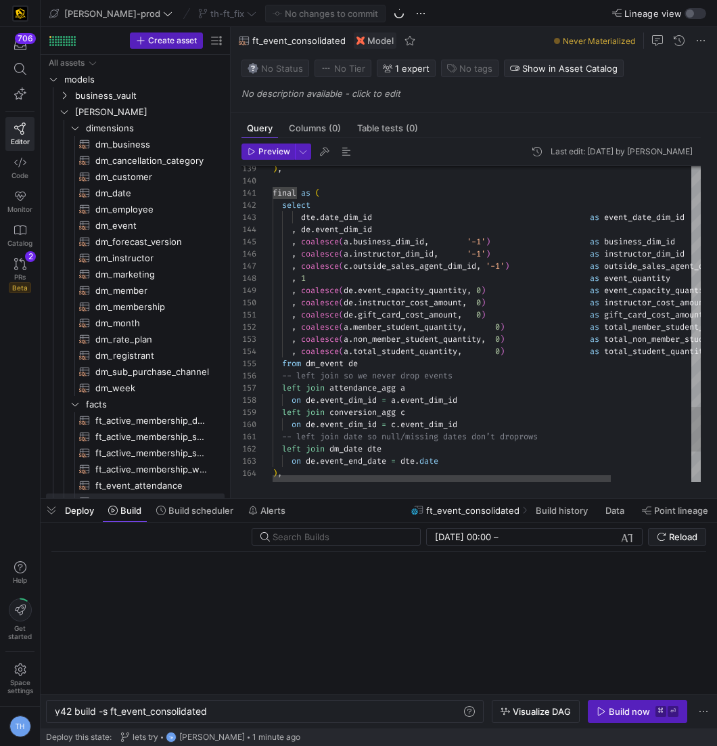
scroll to position [0, 153]
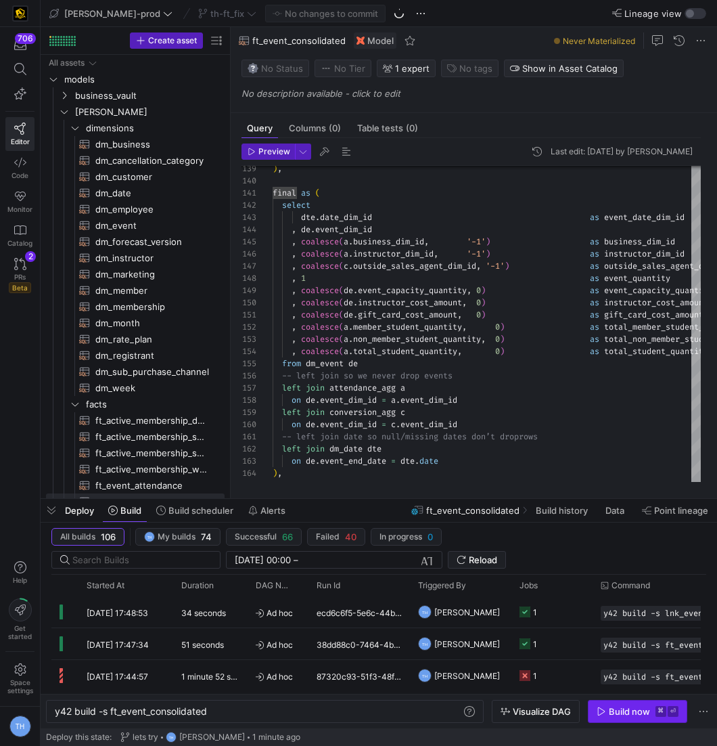
click at [623, 712] on div "Build now" at bounding box center [629, 711] width 41 height 11
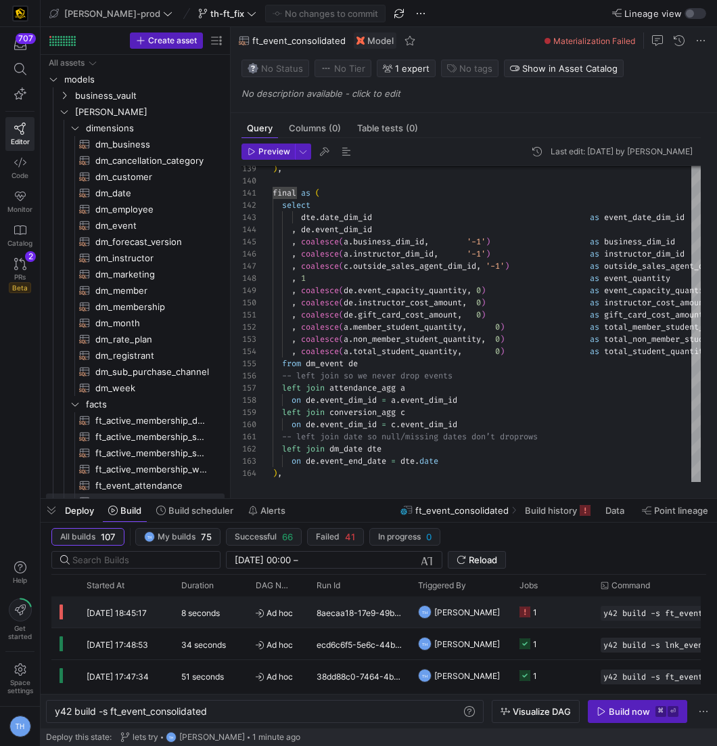
click at [529, 614] on icon "Press SPACE to select this row." at bounding box center [525, 611] width 11 height 11
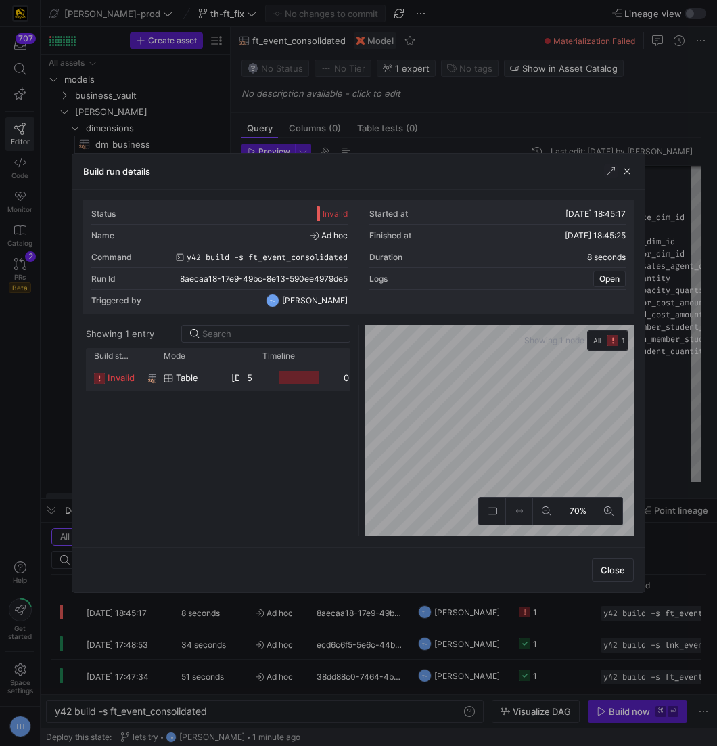
click at [265, 383] on y42-job-duration-timeline-cell-renderer "Press SPACE to select this row." at bounding box center [294, 377] width 65 height 25
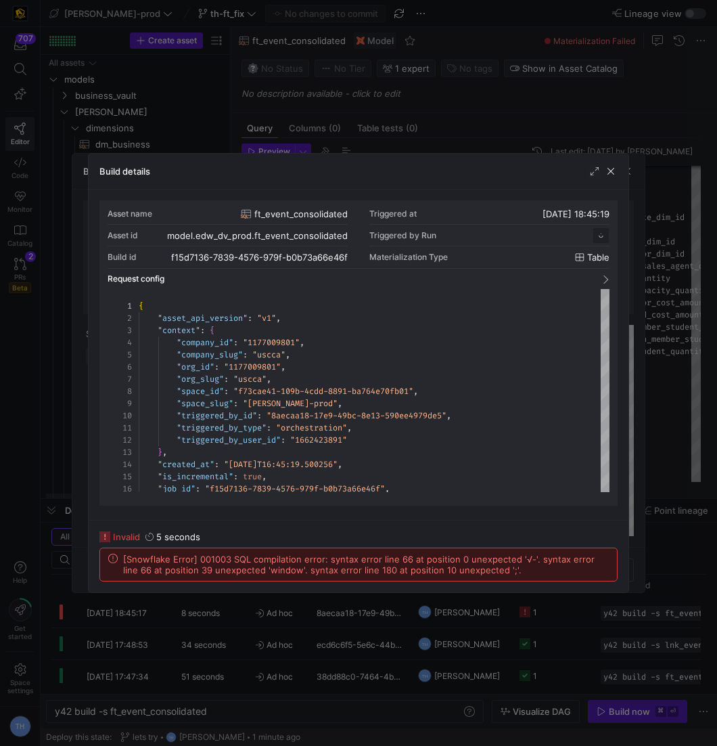
scroll to position [122, 0]
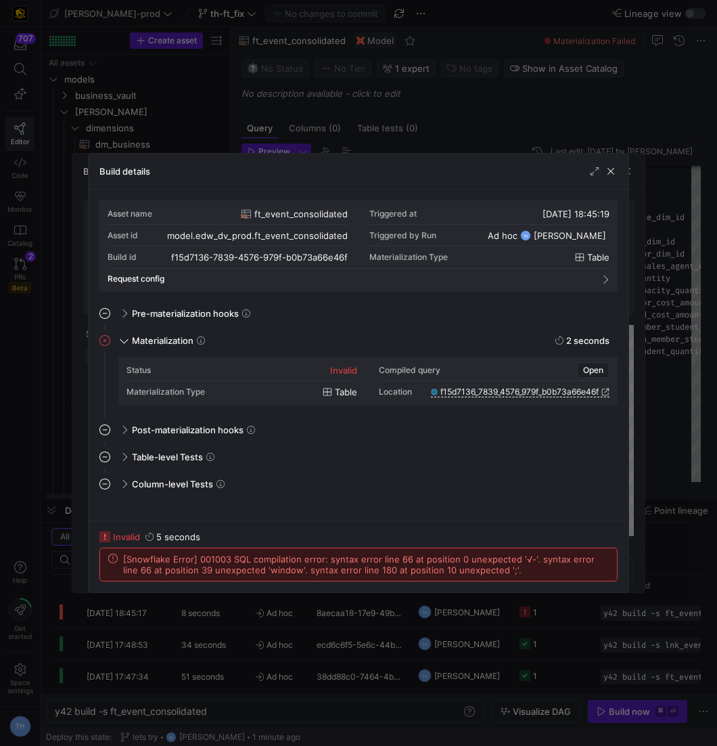
click at [421, 129] on div at bounding box center [358, 373] width 717 height 746
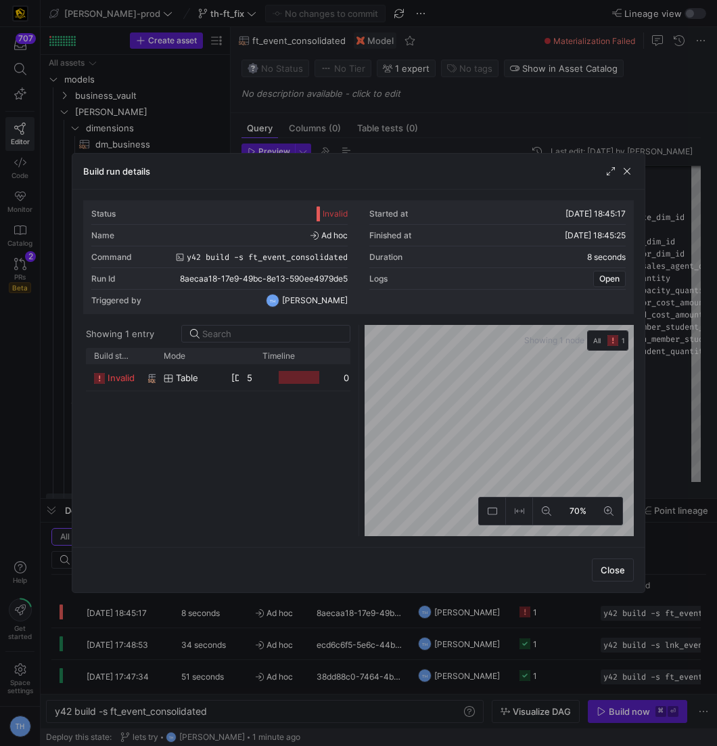
click at [421, 129] on div at bounding box center [358, 373] width 717 height 746
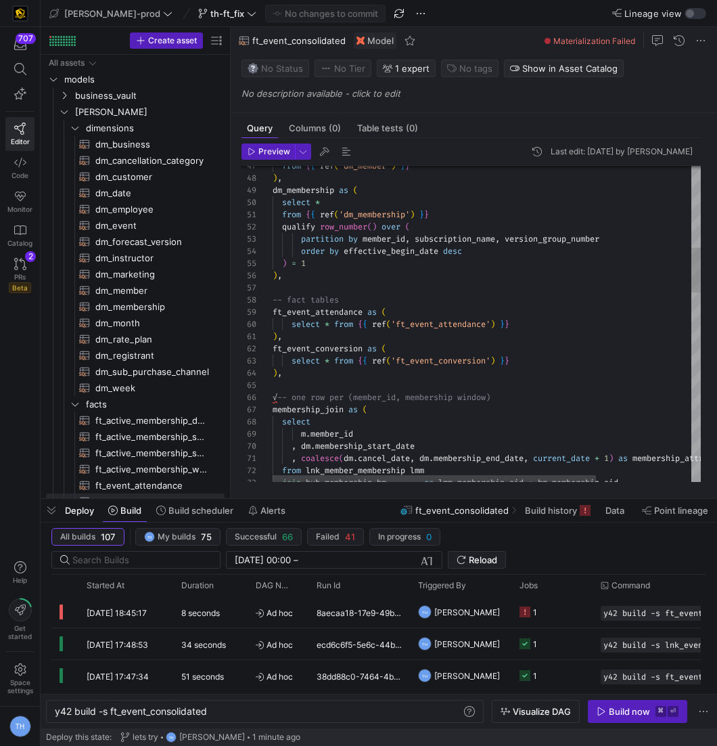
scroll to position [61, 5]
click at [275, 394] on div ", coalesce ( dm . cancel_date , dm . membership_end_date , current_date + 1 ) a…" at bounding box center [550, 706] width 554 height 2235
type textarea "), ft_event_conversion as ( select * from {{ ref('ft_event_conversion') }} ), -…"
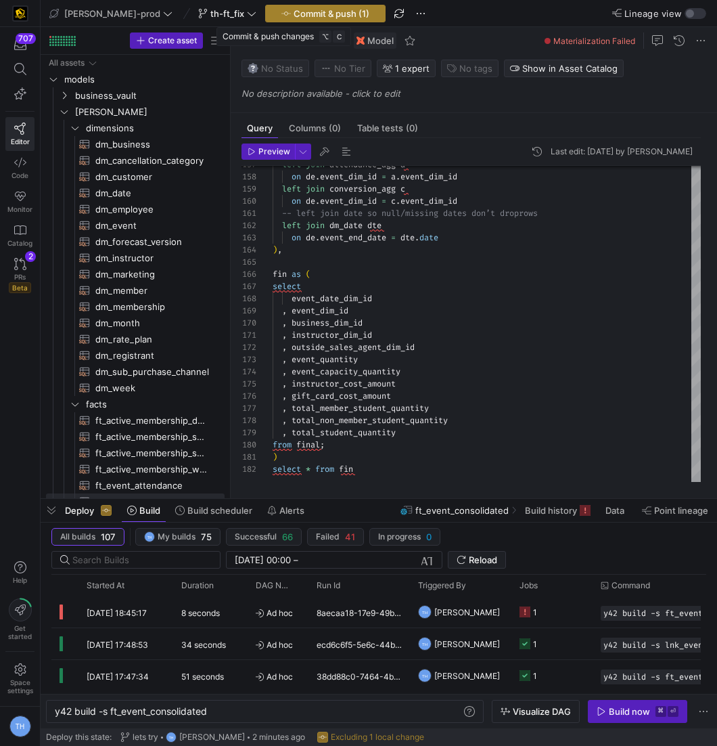
click at [294, 8] on span "Commit & push (1)" at bounding box center [332, 13] width 76 height 11
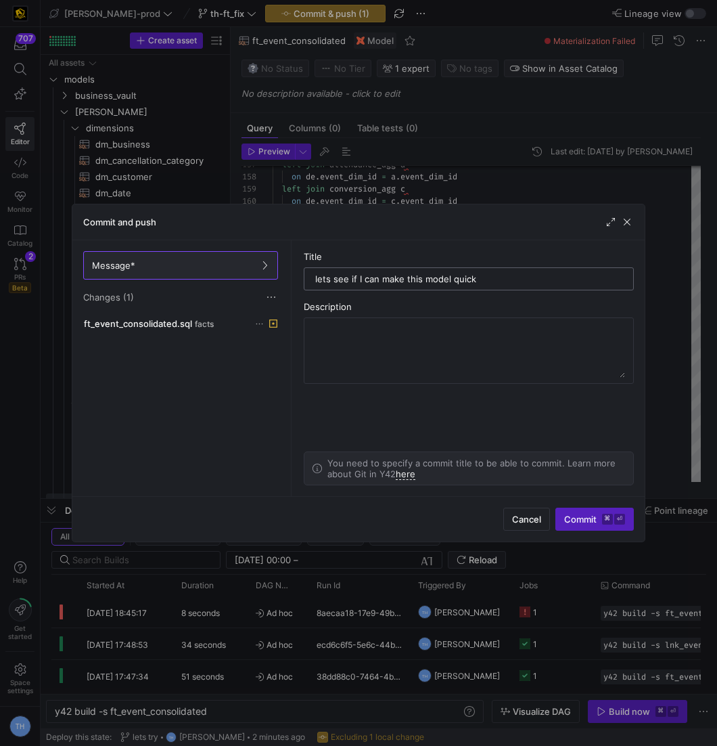
type input "lets see if I can make this model quick"
click at [351, 285] on div "lets see if I can make this model quick" at bounding box center [468, 279] width 307 height 22
click at [355, 282] on input "lets see if I can make this model quick" at bounding box center [468, 278] width 307 height 11
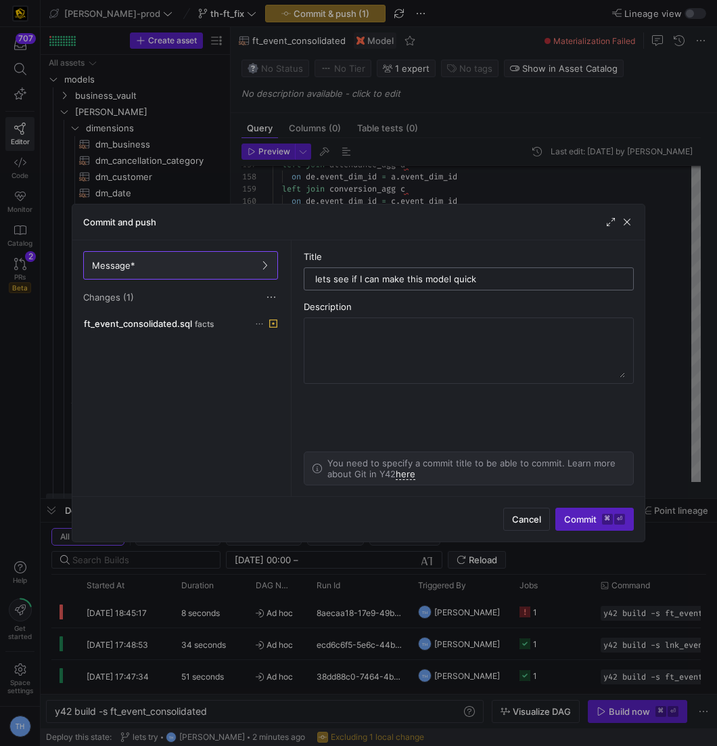
click at [355, 282] on input "lets see if I can make this model quick" at bounding box center [468, 278] width 307 height 11
type input "ft_event"
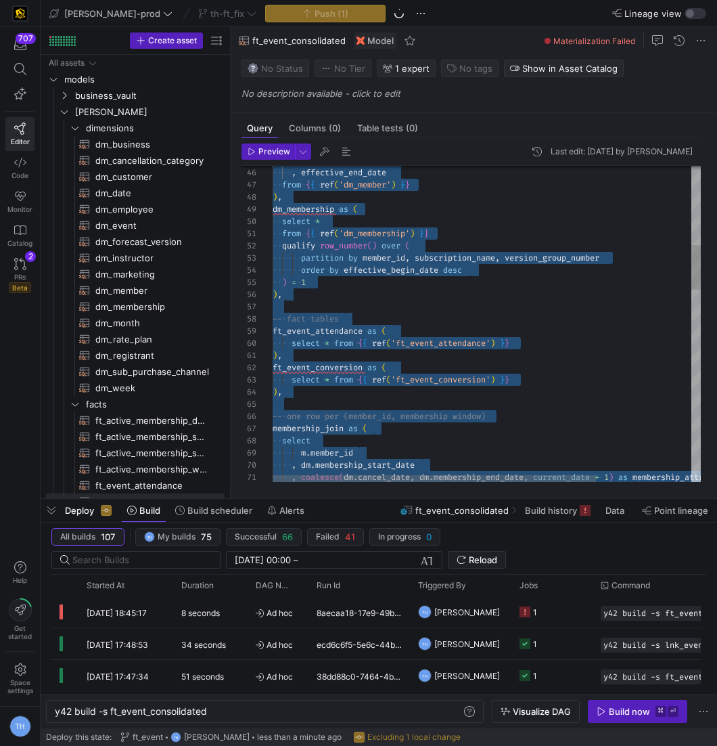
scroll to position [0, 0]
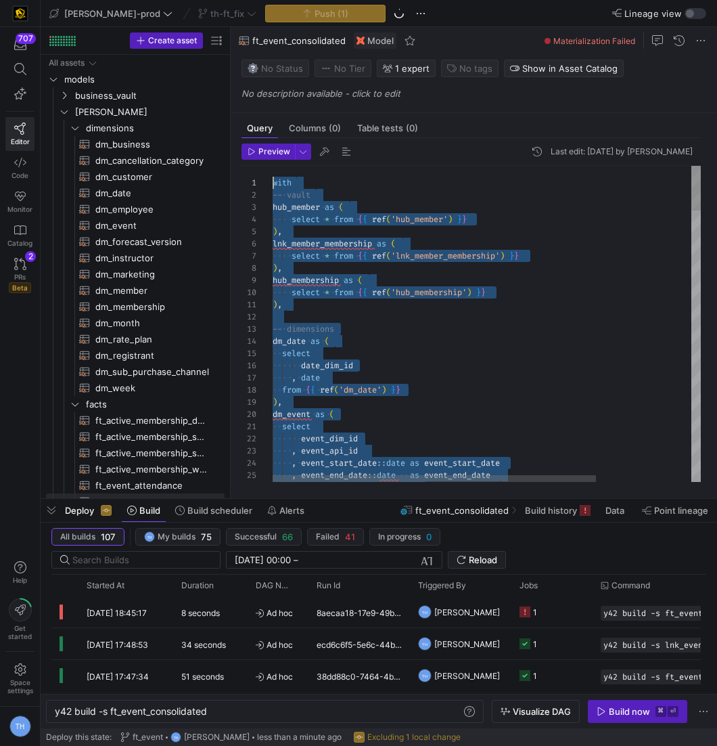
drag, startPoint x: 364, startPoint y: 470, endPoint x: 49, endPoint y: -65, distance: 620.7
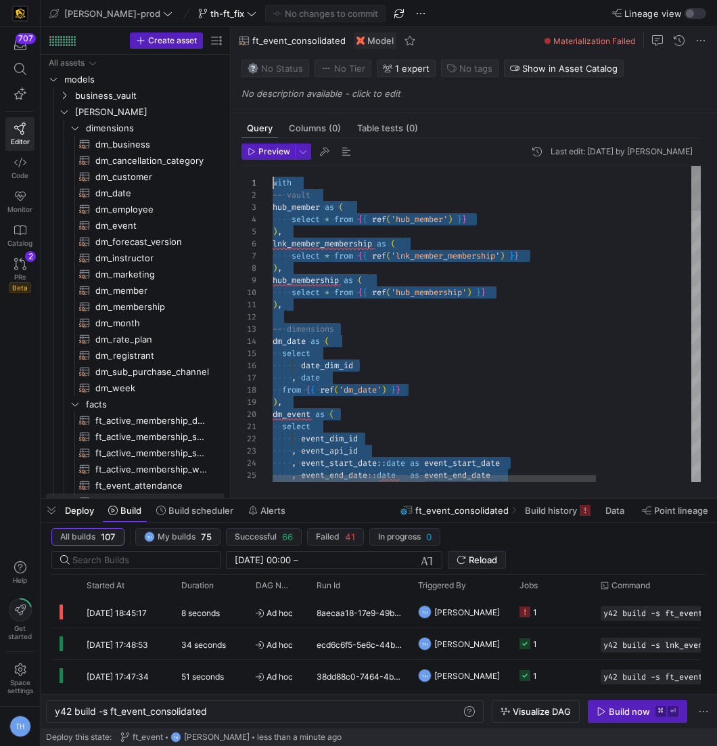
drag, startPoint x: 380, startPoint y: 464, endPoint x: 124, endPoint y: -65, distance: 587.3
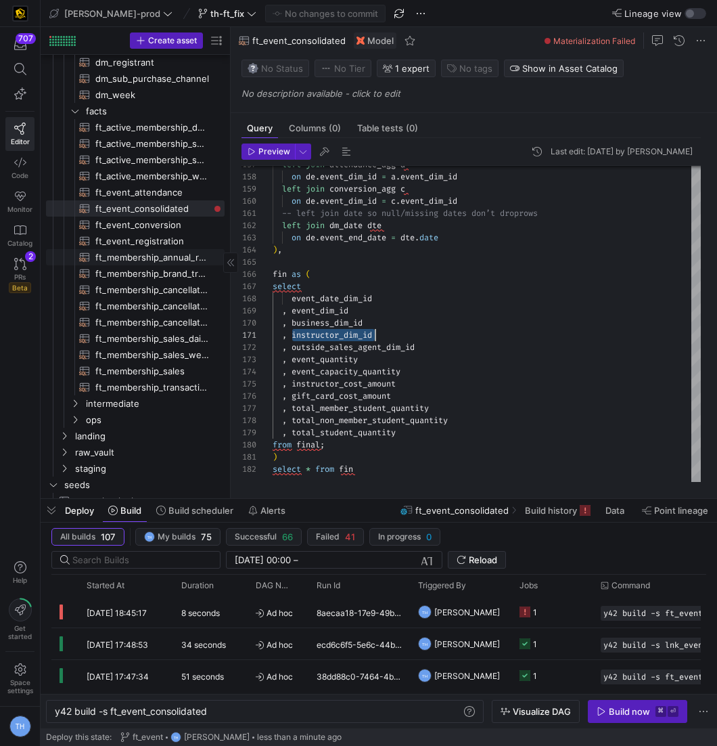
scroll to position [294, 0]
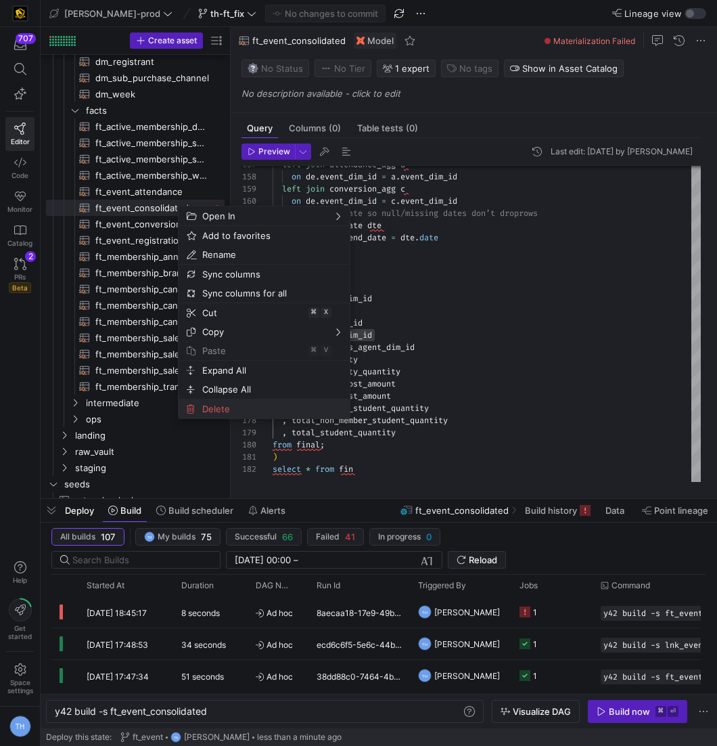
click at [233, 406] on span "Delete" at bounding box center [253, 408] width 112 height 19
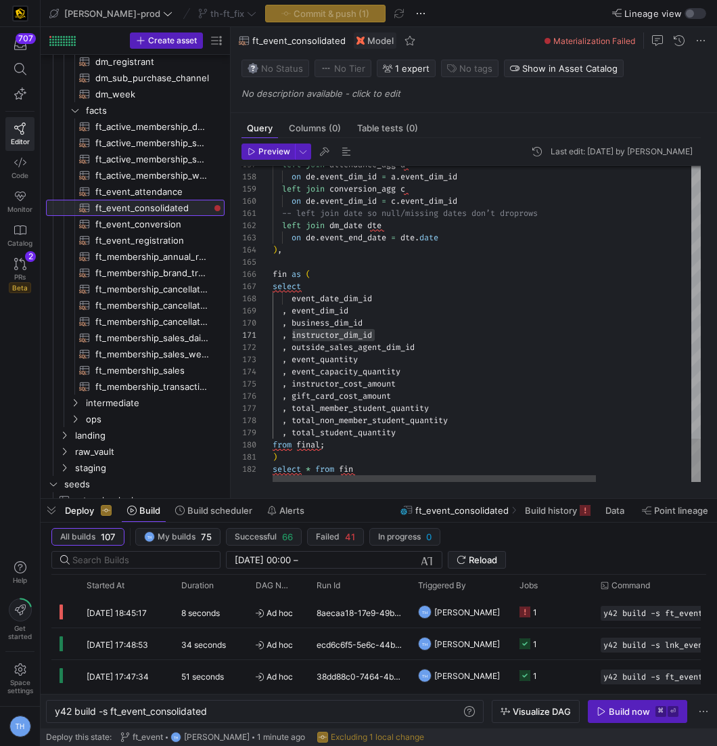
type textarea "{{ config( materialized = 'table' , post_hook = "alter table {{ this }} add pri…"
type textarea "y42 build -s dm_event"
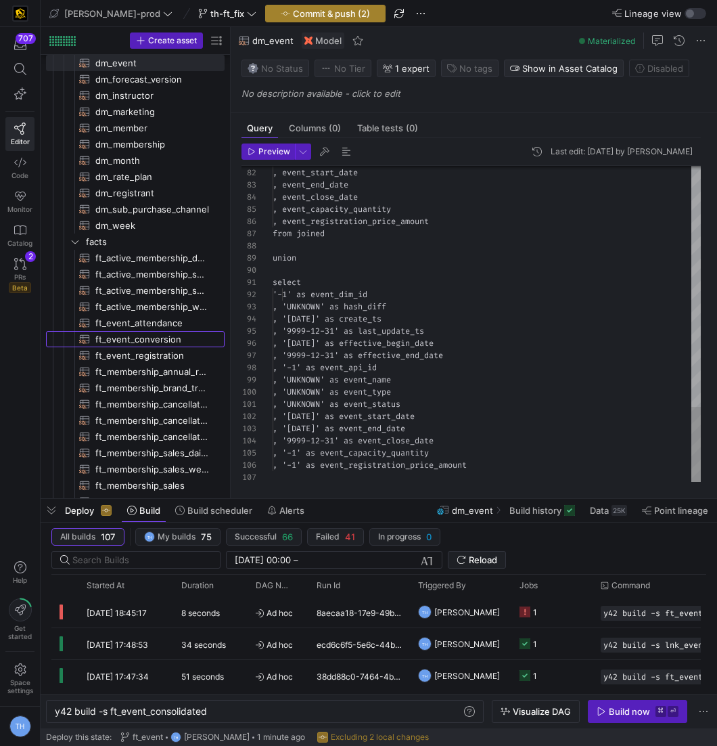
scroll to position [162, 0]
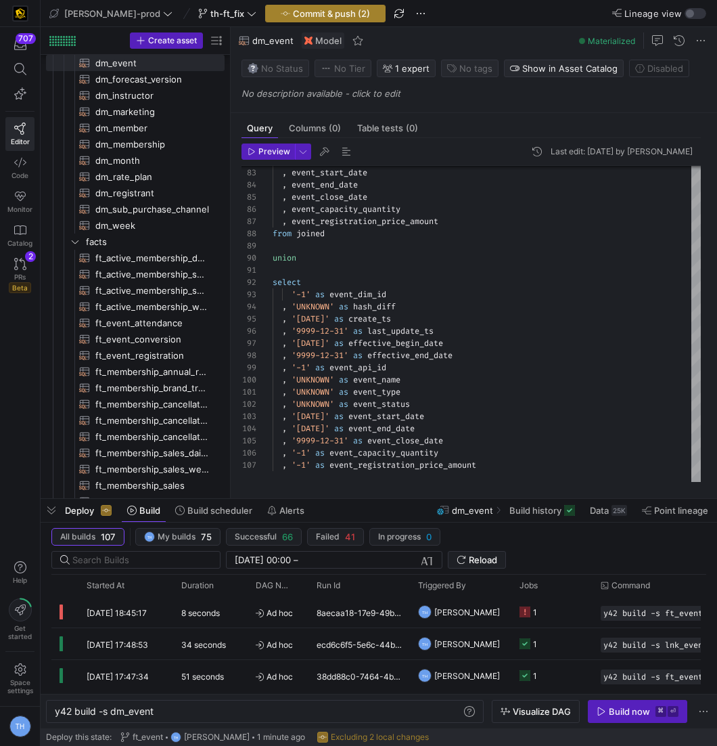
click at [293, 12] on span "Commit & push (2)" at bounding box center [331, 13] width 77 height 11
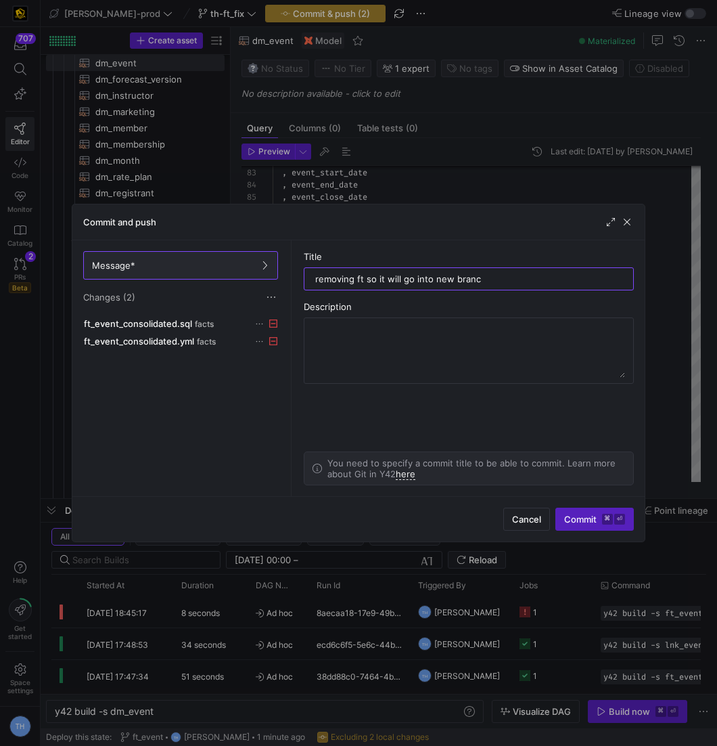
type input "removing ft so it will go into new branch"
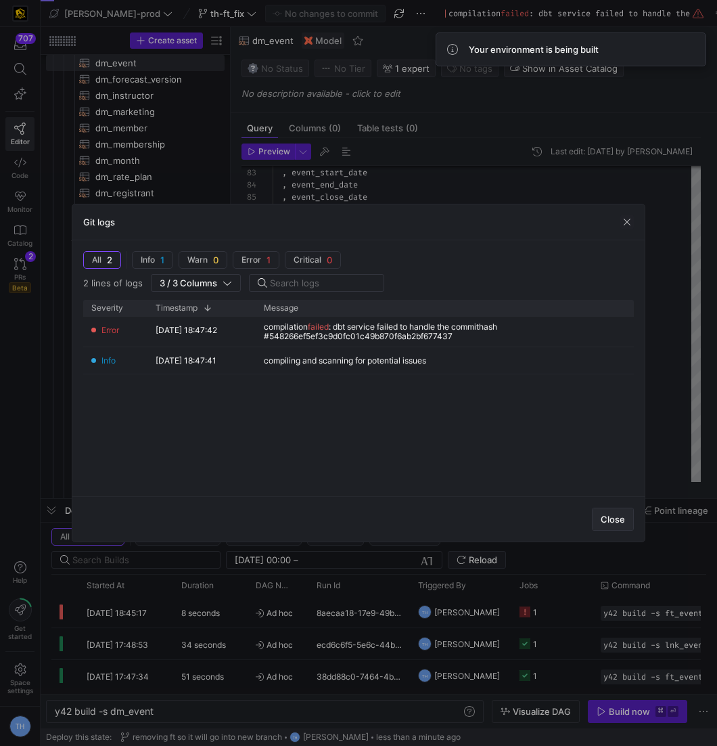
click at [618, 517] on span "Close" at bounding box center [613, 518] width 24 height 11
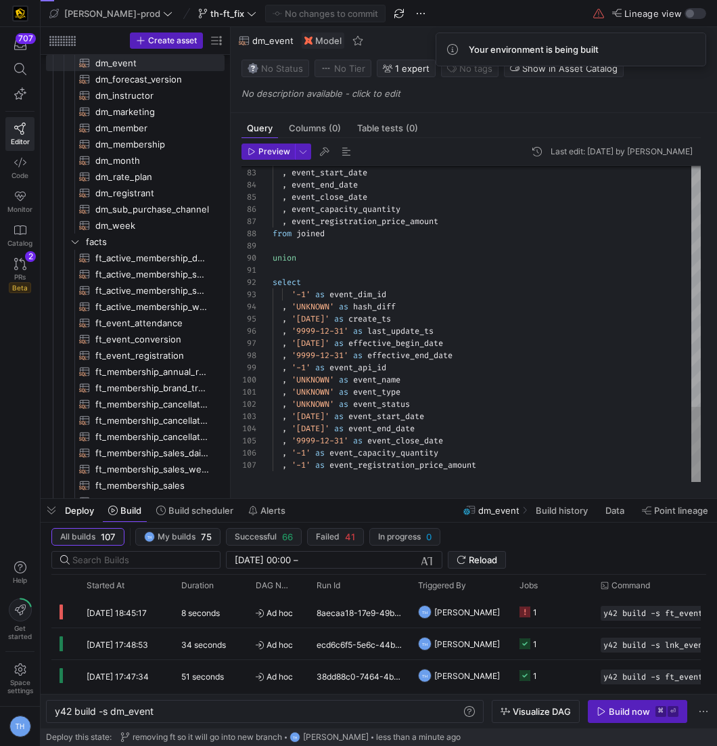
type textarea "select '-1' as event_dim_id , 'UNKNOWN' as hash_diff , '1900-01-01' as create_t…"
click at [210, 16] on span "th-ft_fix" at bounding box center [227, 13] width 34 height 11
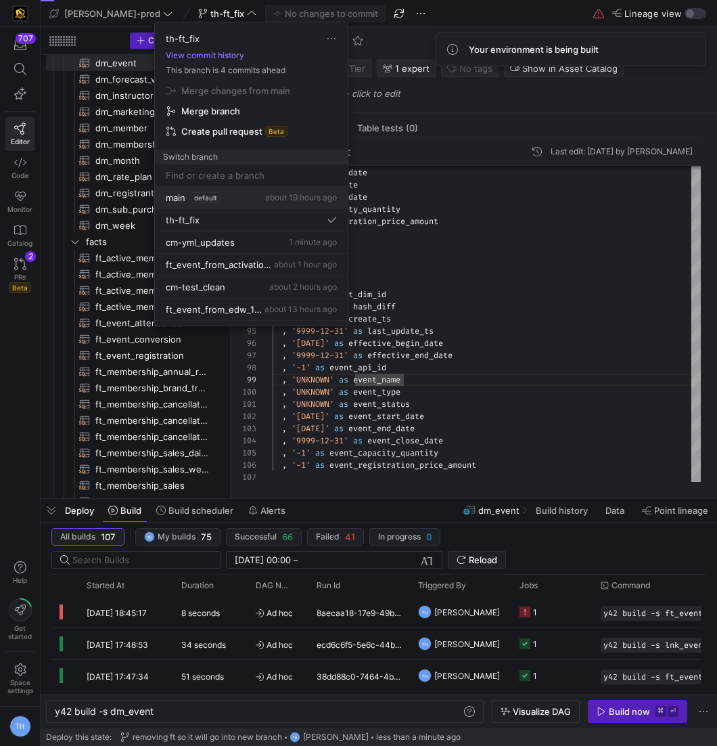
click at [236, 195] on div "main default about 19 hours ago" at bounding box center [251, 197] width 171 height 11
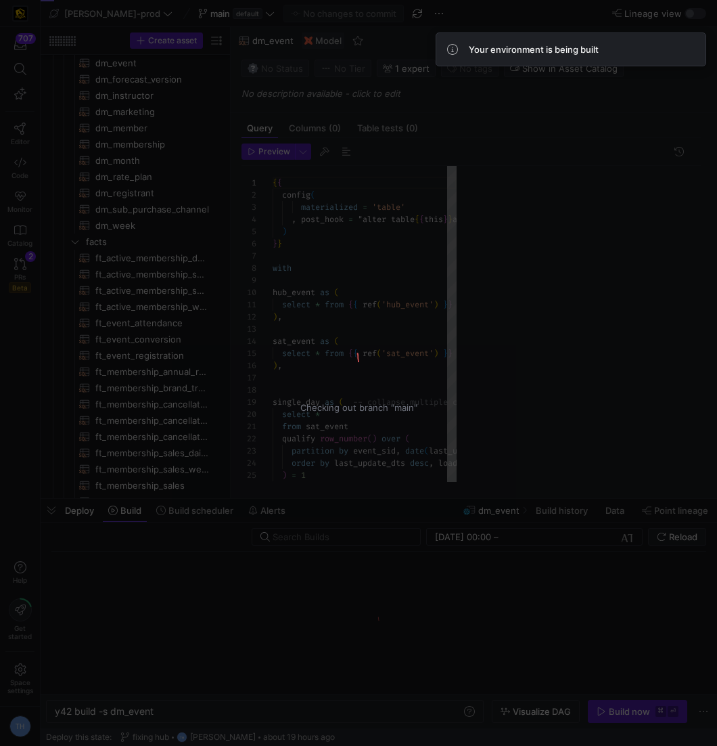
scroll to position [122, 0]
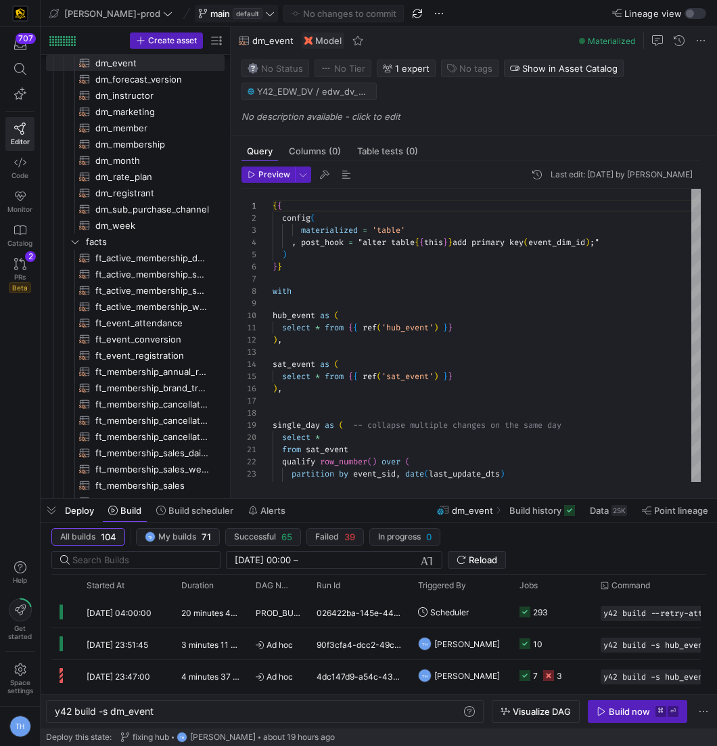
click at [233, 18] on span "default" at bounding box center [248, 13] width 30 height 11
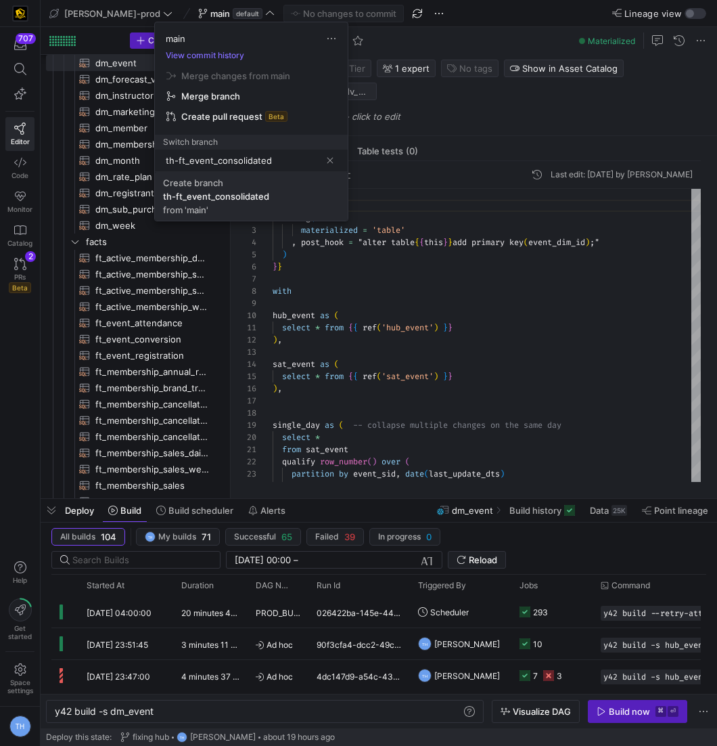
type input "th-ft_event_consolidated"
click at [244, 198] on div "th-ft_event_consolidated" at bounding box center [216, 196] width 106 height 11
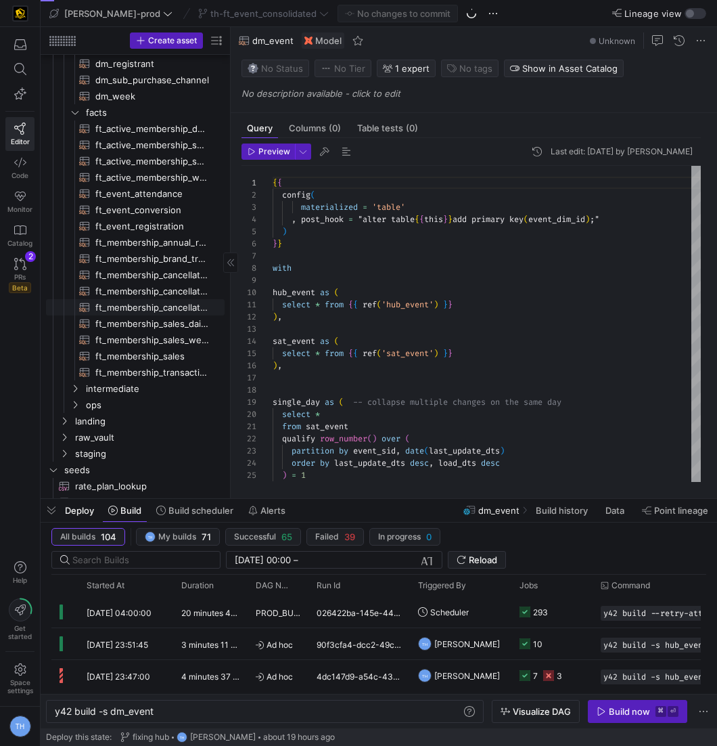
scroll to position [290, 0]
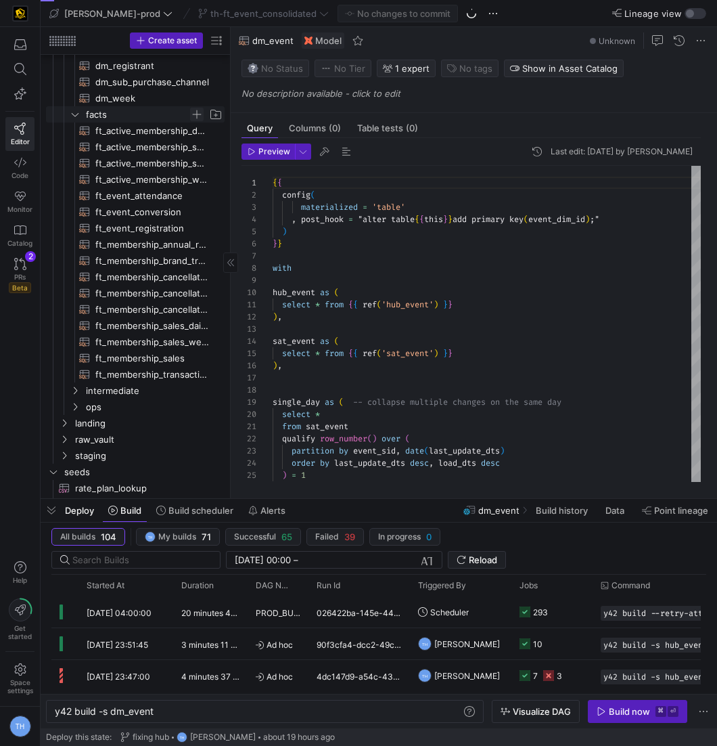
click at [193, 114] on span "Press SPACE to select this row." at bounding box center [197, 115] width 14 height 14
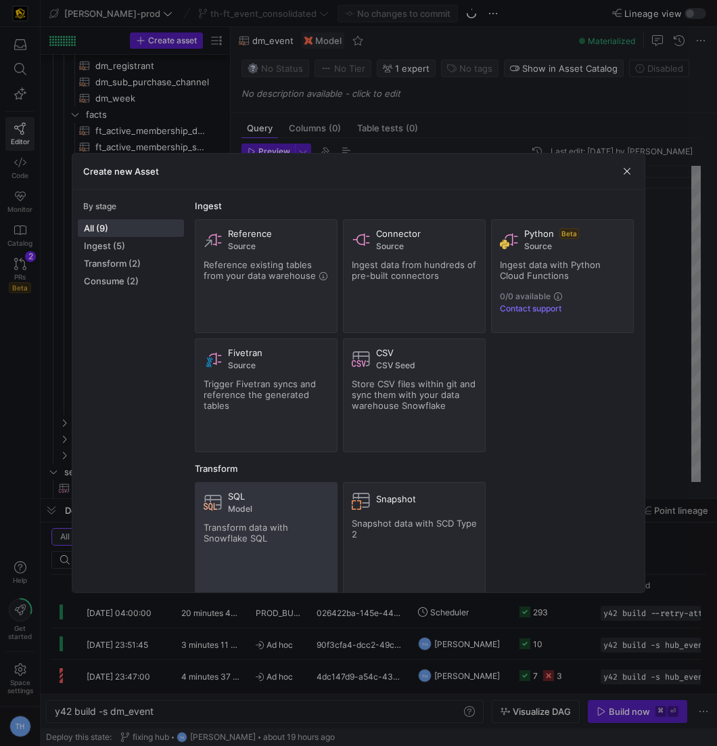
click at [275, 532] on div "Transform data with Snowflake SQL" at bounding box center [266, 533] width 125 height 22
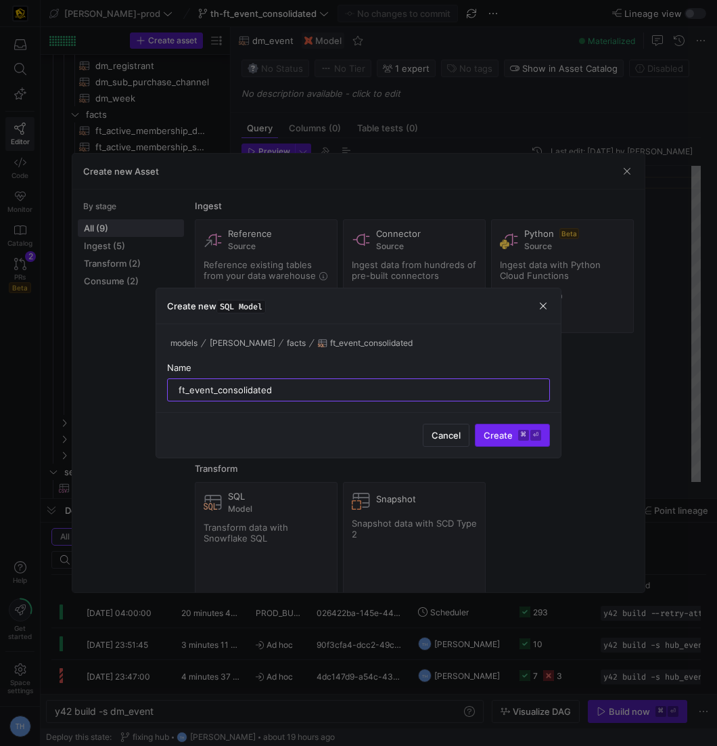
type input "ft_event_consolidated"
click at [537, 428] on span "submit" at bounding box center [513, 435] width 74 height 22
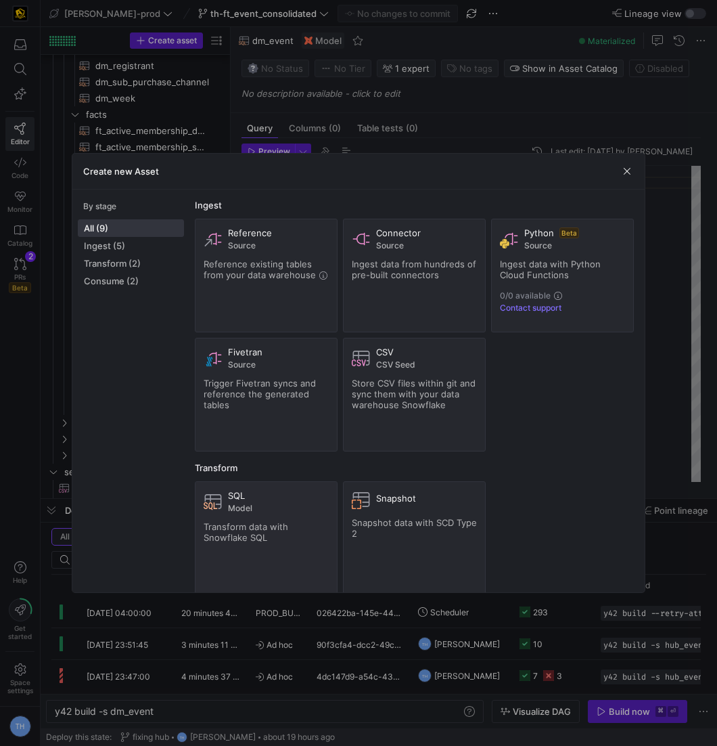
type textarea "y42 build -s ft_event_consolidated"
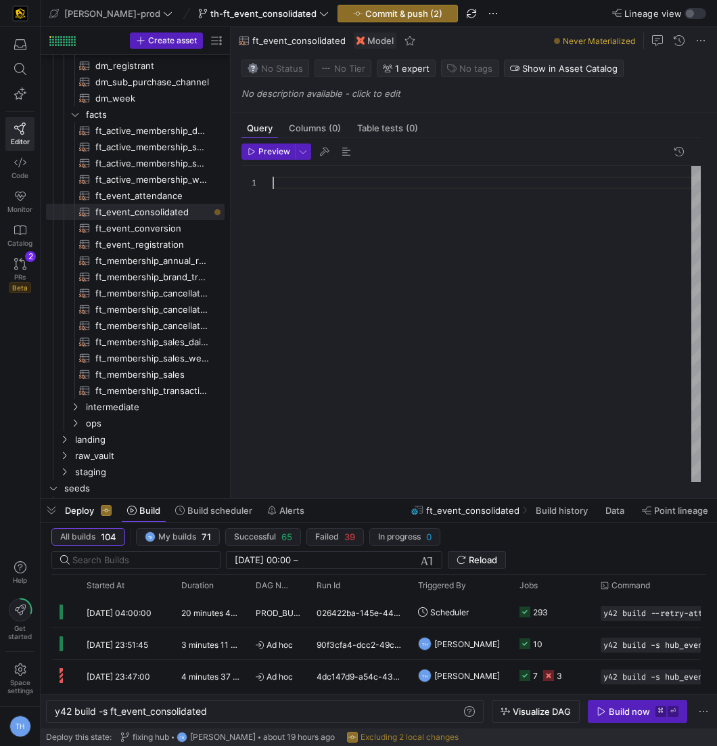
click at [412, 272] on div at bounding box center [487, 324] width 428 height 317
type textarea ") select * from fin"
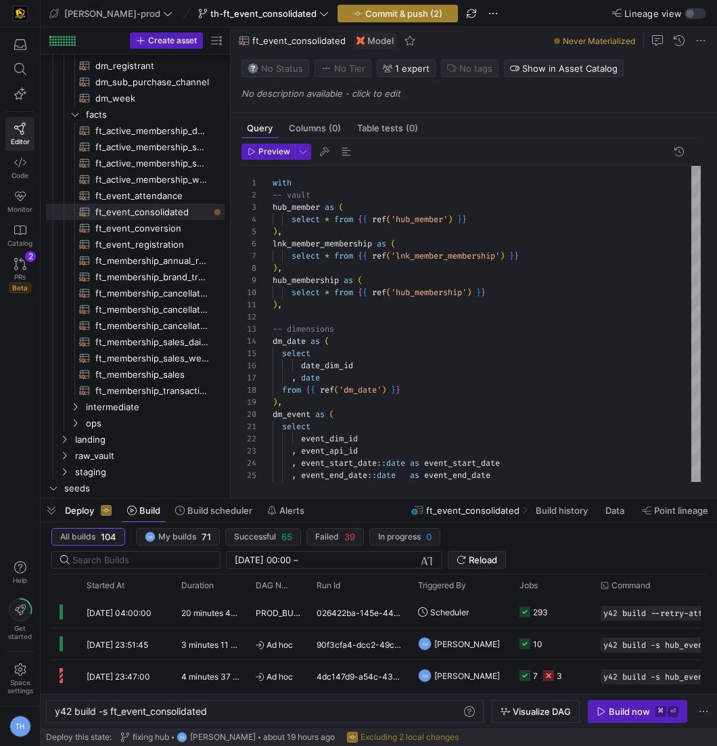
click at [378, 17] on span "Commit & push (2)" at bounding box center [403, 13] width 77 height 11
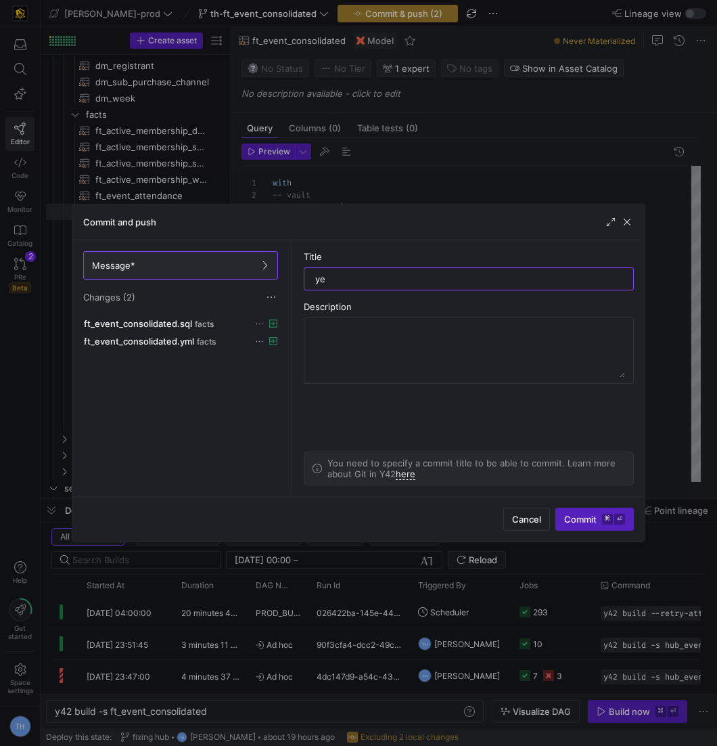
type input "yes"
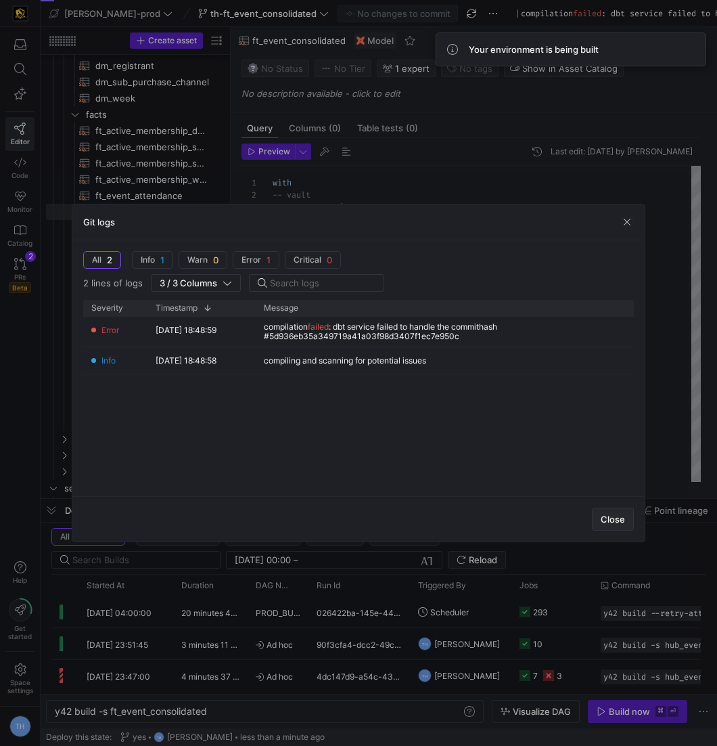
click at [609, 518] on span "Close" at bounding box center [613, 518] width 24 height 11
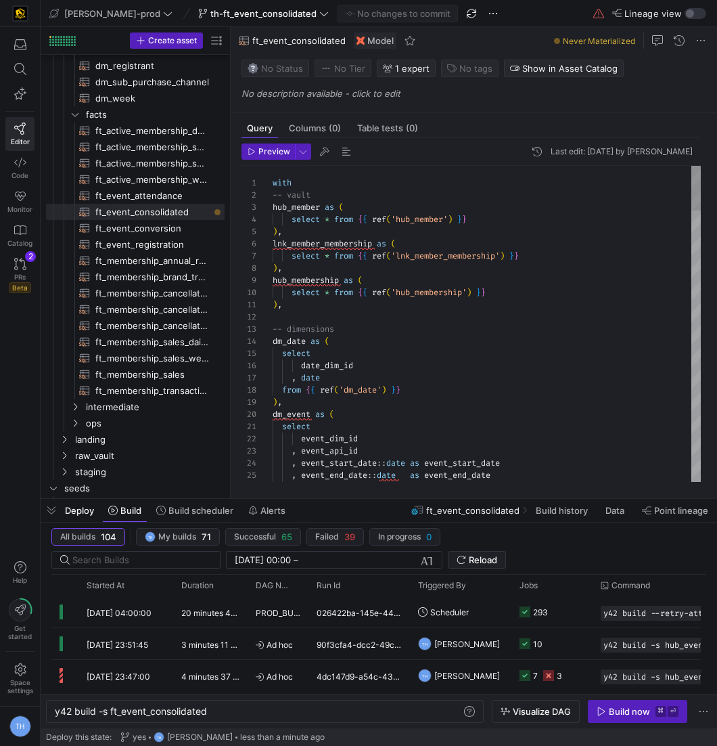
type textarea "), -- dimensions dm_date as ( select date_dim_id , date from {{ ref('dm_date') …"
click at [277, 10] on span "th-ft_event_consolidated" at bounding box center [263, 13] width 131 height 11
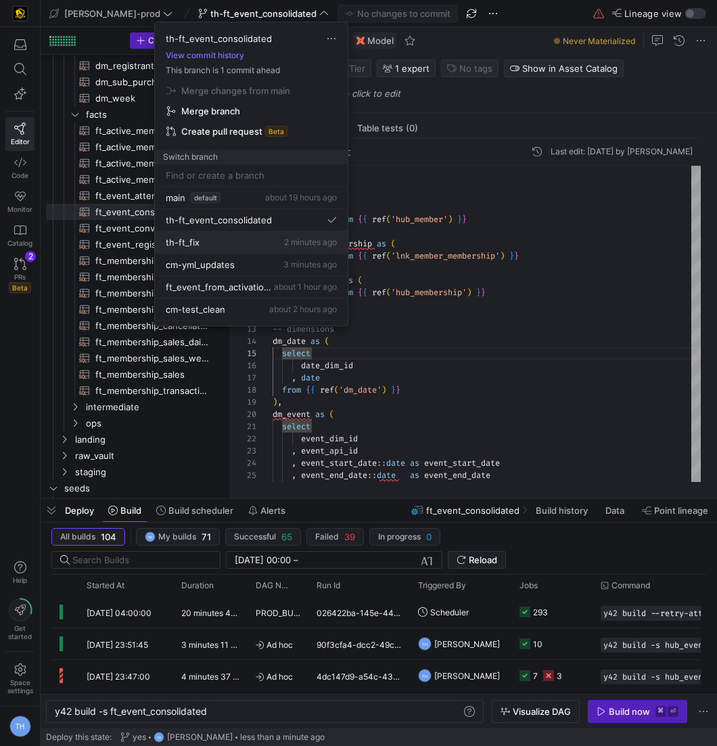
click at [266, 237] on div "th-ft_fix 2 minutes ago" at bounding box center [251, 242] width 171 height 11
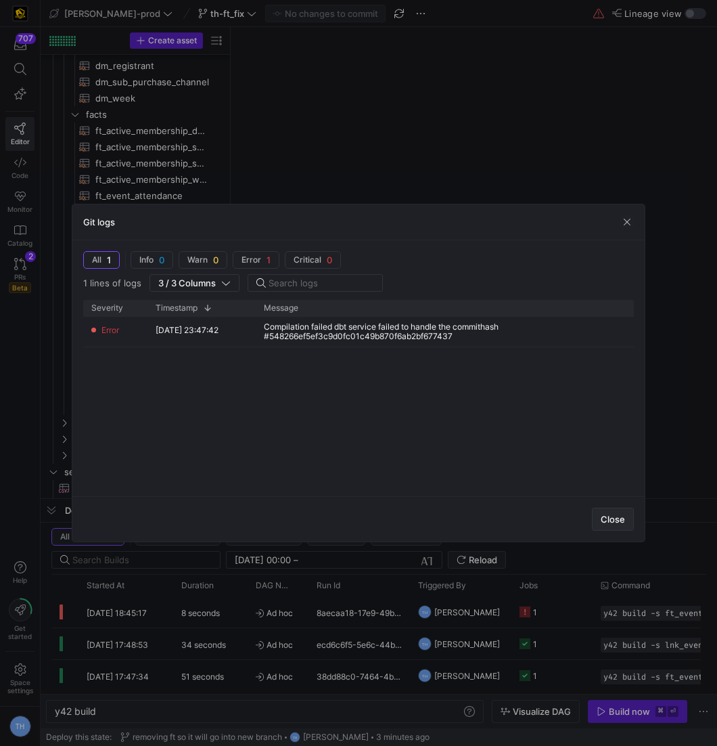
click at [606, 518] on span "Close" at bounding box center [613, 518] width 24 height 11
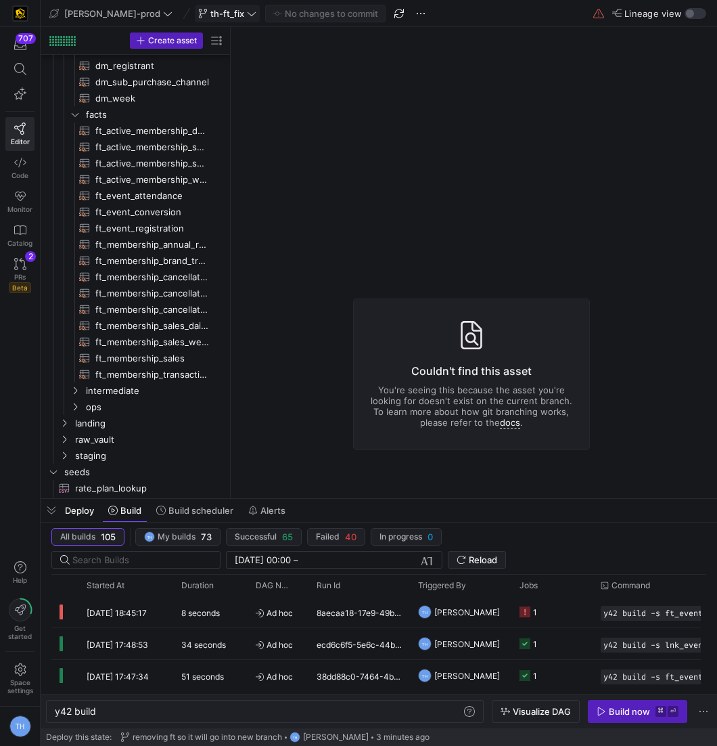
click at [205, 8] on span "th-ft_fix" at bounding box center [227, 13] width 58 height 11
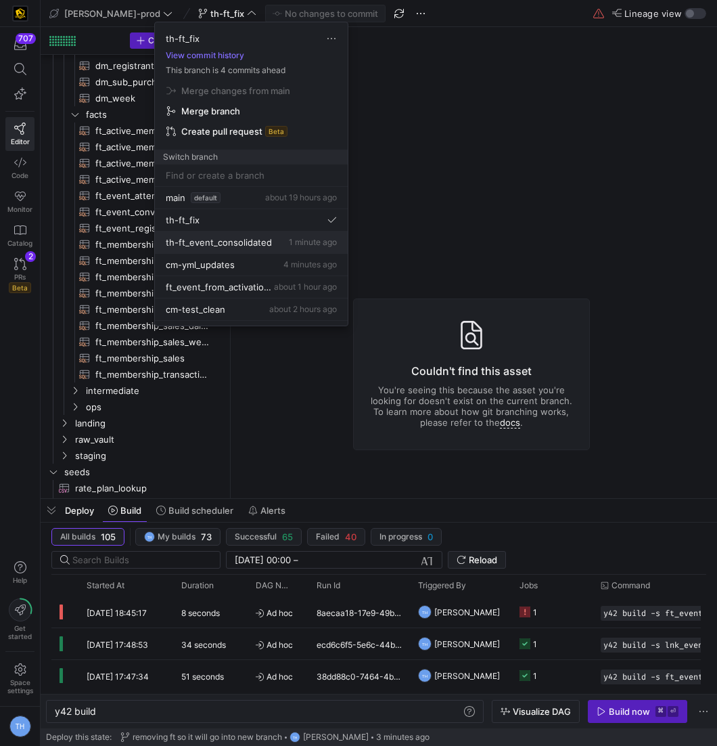
click at [279, 246] on button "th-ft_event_consolidated 1 minute ago" at bounding box center [251, 242] width 193 height 22
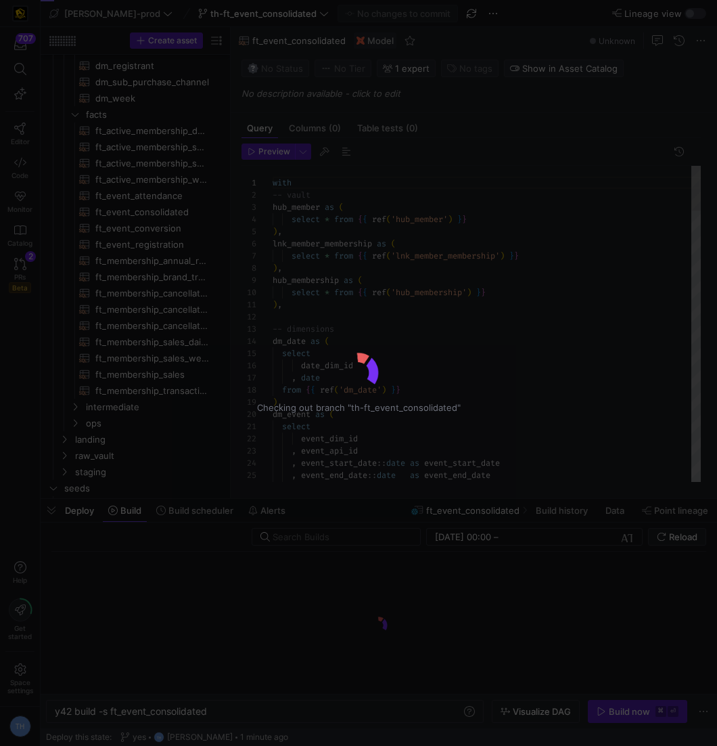
scroll to position [122, 0]
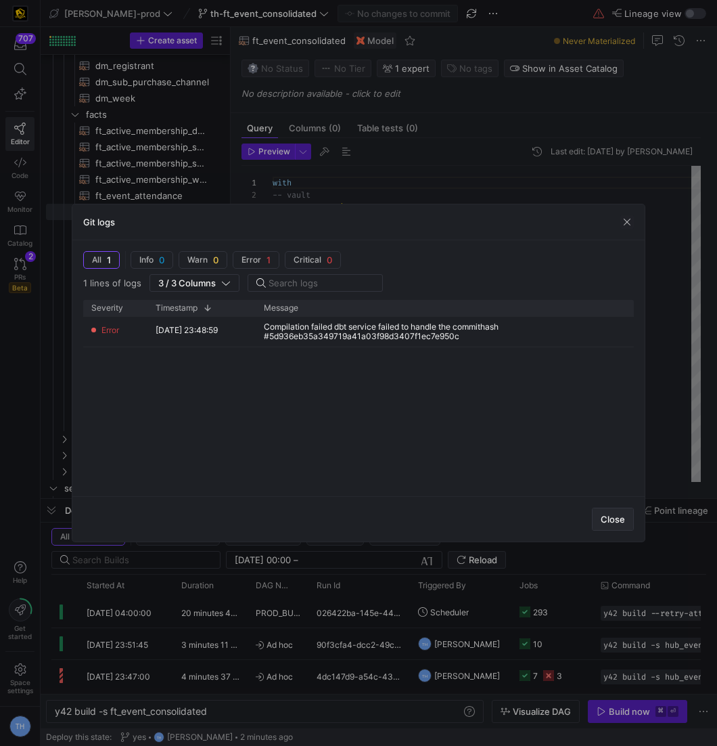
click at [614, 510] on span "button" at bounding box center [613, 519] width 41 height 22
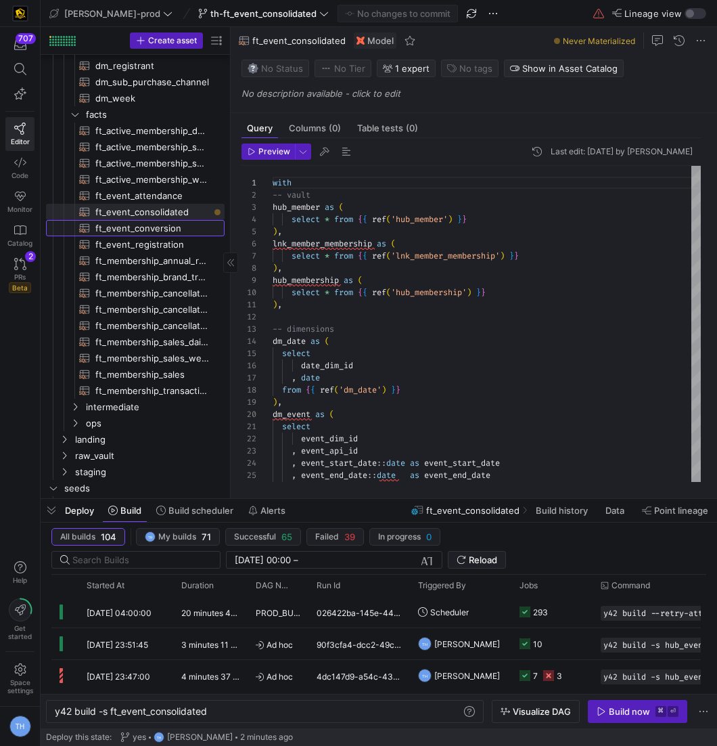
click at [184, 225] on span "ft_event_conversion​​​​​​​​​​" at bounding box center [152, 229] width 114 height 16
type textarea "y42 build -s ft_event_conversion"
type textarea "{{ config( post_hook = [ "alter table {{ this }} add primary key (event_date_di…"
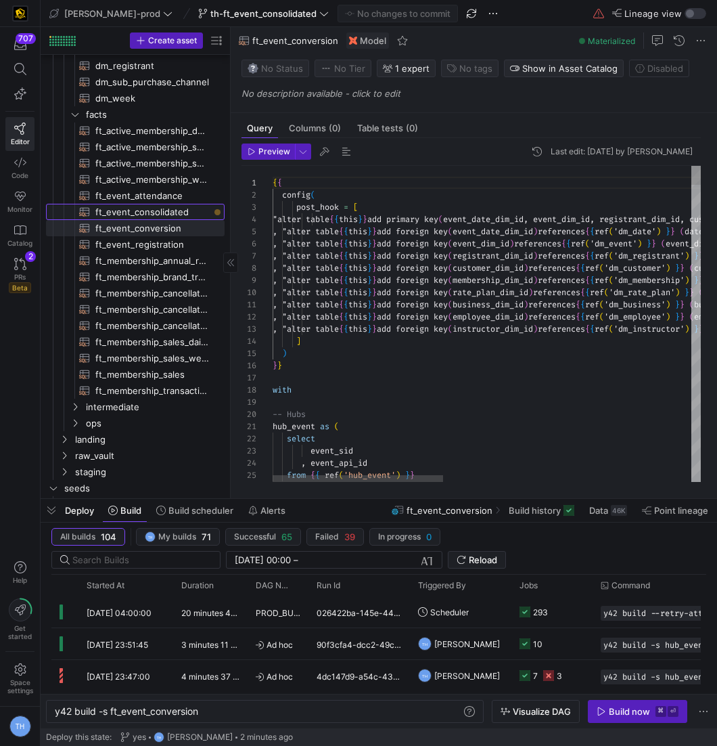
click at [185, 208] on span "ft_event_consolidated​​​​​​​​​​" at bounding box center [152, 212] width 114 height 16
type textarea "y42 build -s ft_event_consolidated"
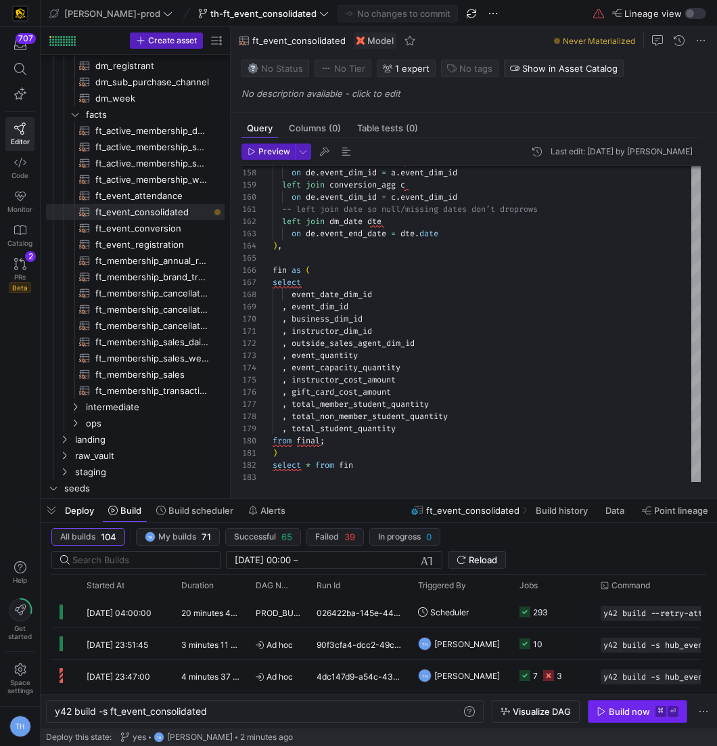
click at [615, 707] on div "Build now" at bounding box center [629, 711] width 41 height 11
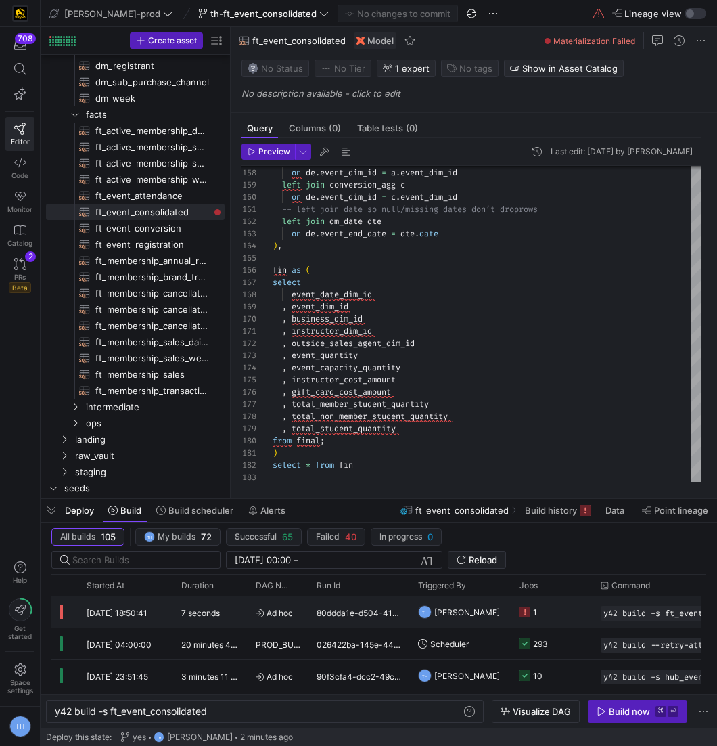
click at [491, 611] on span "[PERSON_NAME]" at bounding box center [467, 612] width 66 height 32
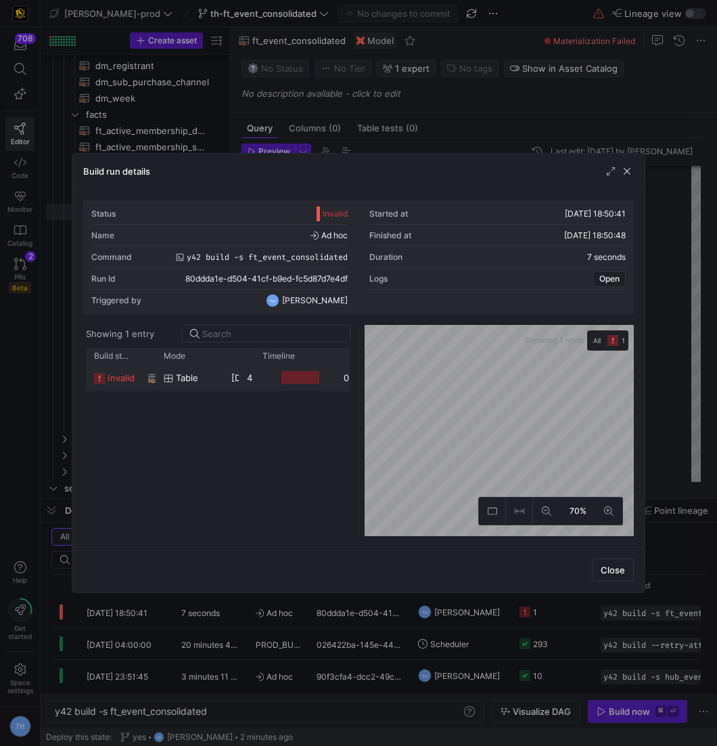
click at [269, 369] on y42-job-duration-timeline-cell-renderer at bounding box center [294, 377] width 65 height 25
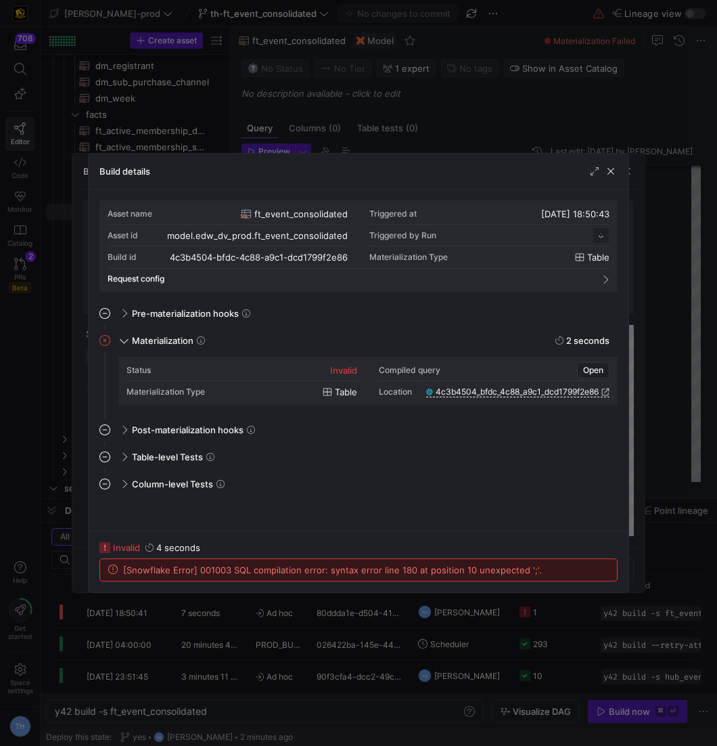
click at [371, 154] on div "Build details" at bounding box center [359, 172] width 540 height 36
click at [371, 150] on div at bounding box center [358, 373] width 717 height 746
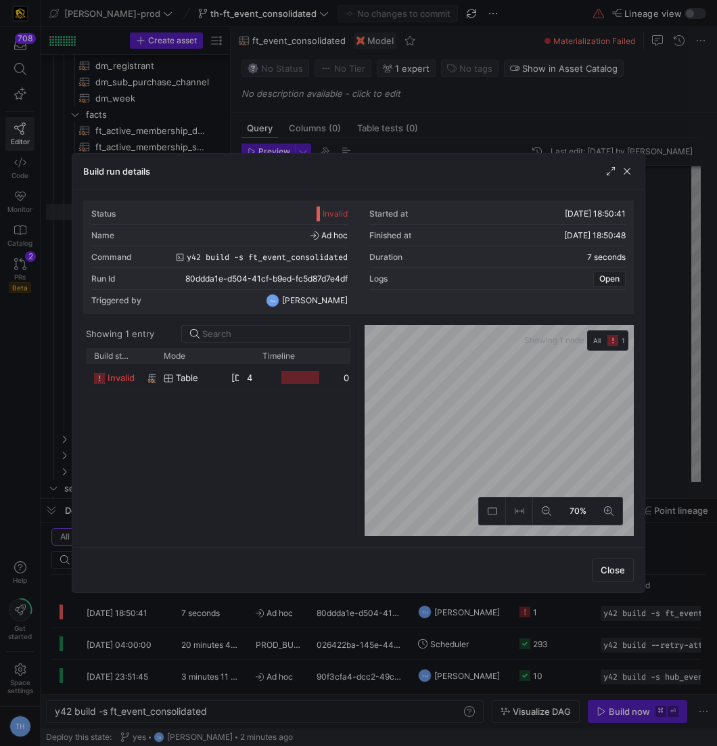
click at [377, 144] on div at bounding box center [358, 373] width 717 height 746
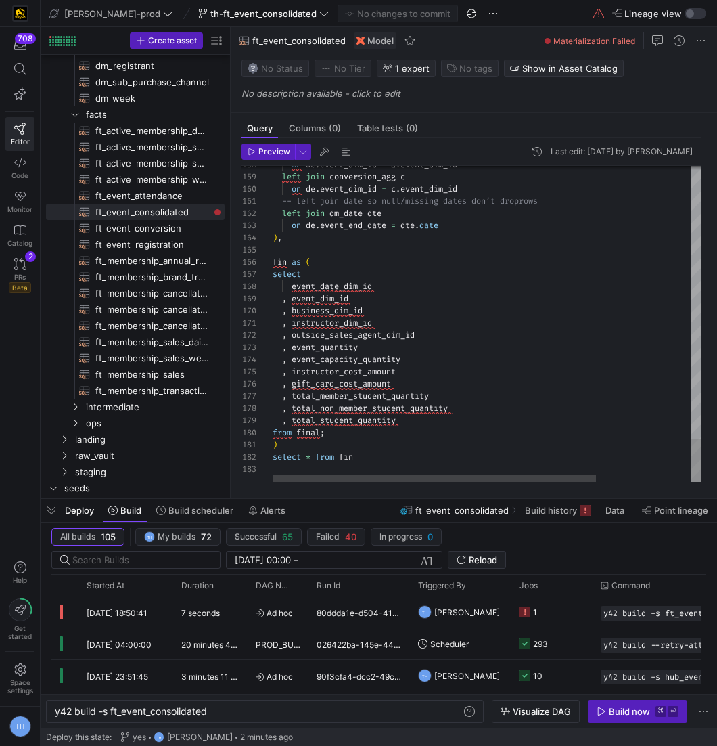
type textarea ", instructor_dim_id , outside_sales_agent_dim_id , event_quantity , event_capac…"
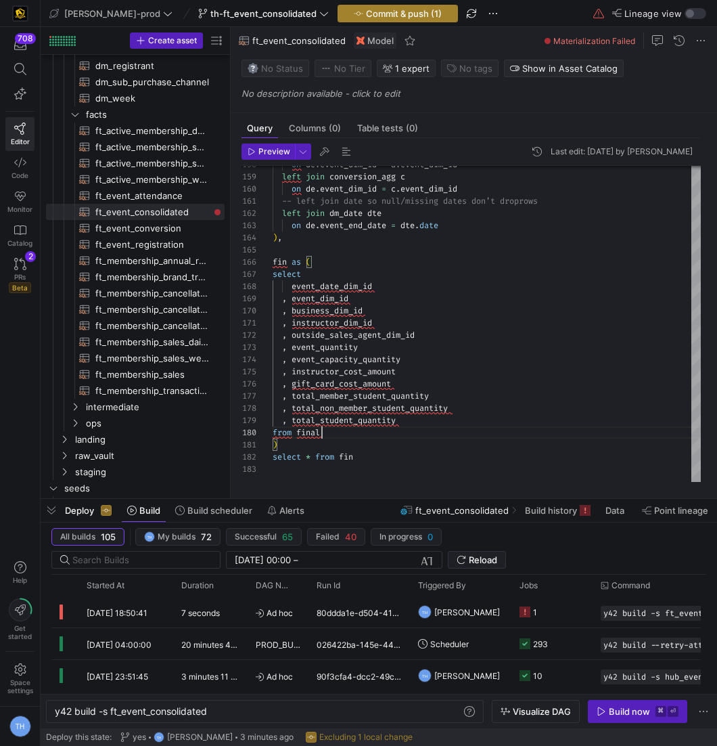
click at [366, 16] on span "Commit & push (1)" at bounding box center [404, 13] width 76 height 11
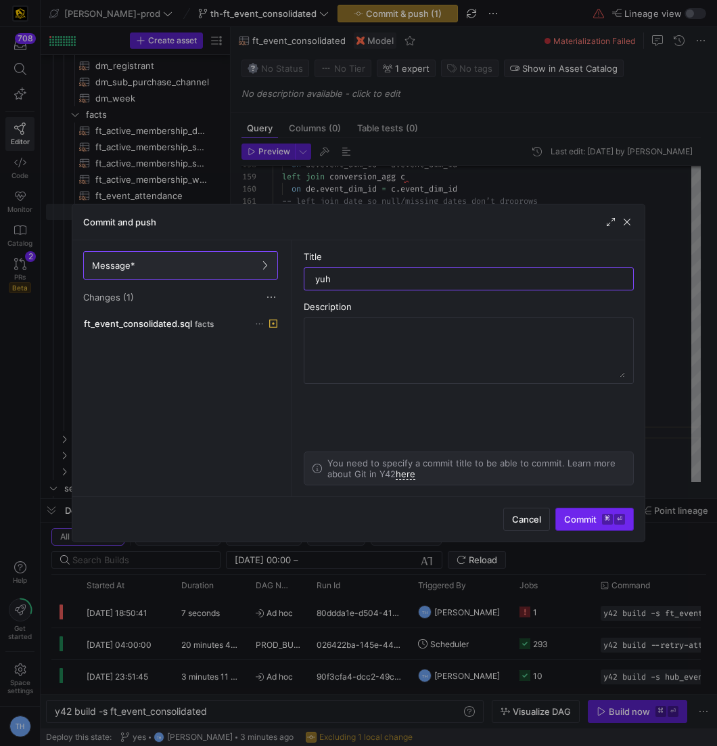
type input "yuh"
click at [597, 518] on span "Commit ⌘ ⏎" at bounding box center [594, 518] width 61 height 11
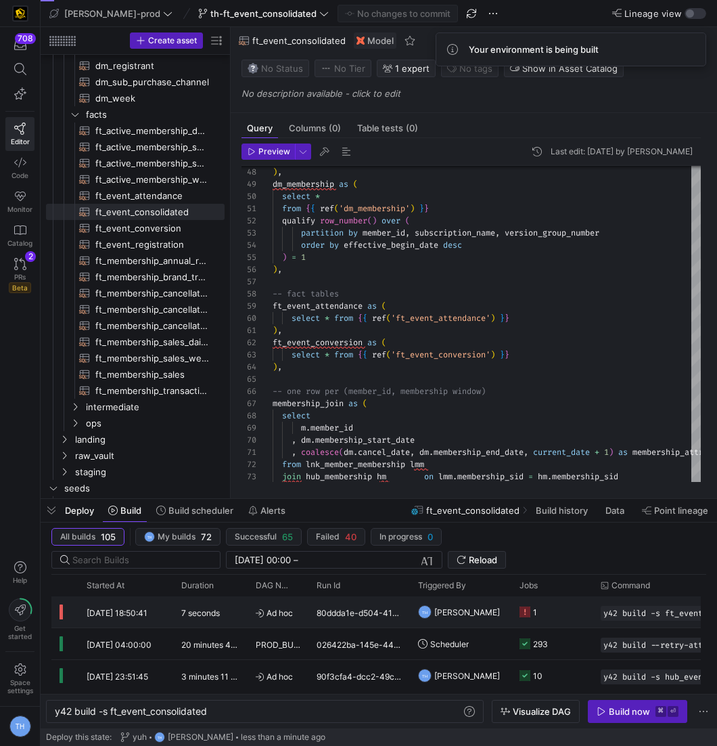
click at [559, 614] on y42-job-status-cell-renderer "1" at bounding box center [552, 612] width 65 height 30
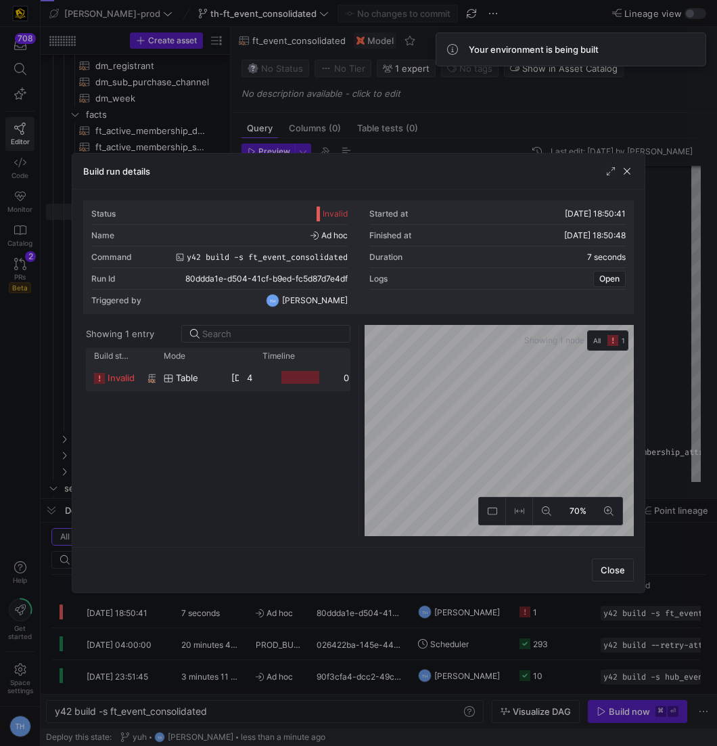
click at [302, 367] on y42-job-duration-timeline-cell-renderer at bounding box center [294, 377] width 65 height 25
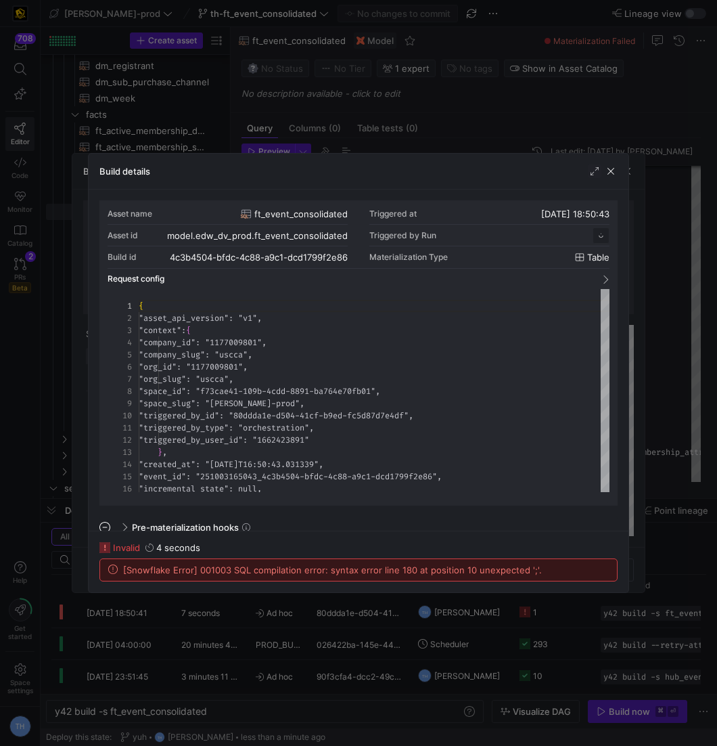
scroll to position [122, 0]
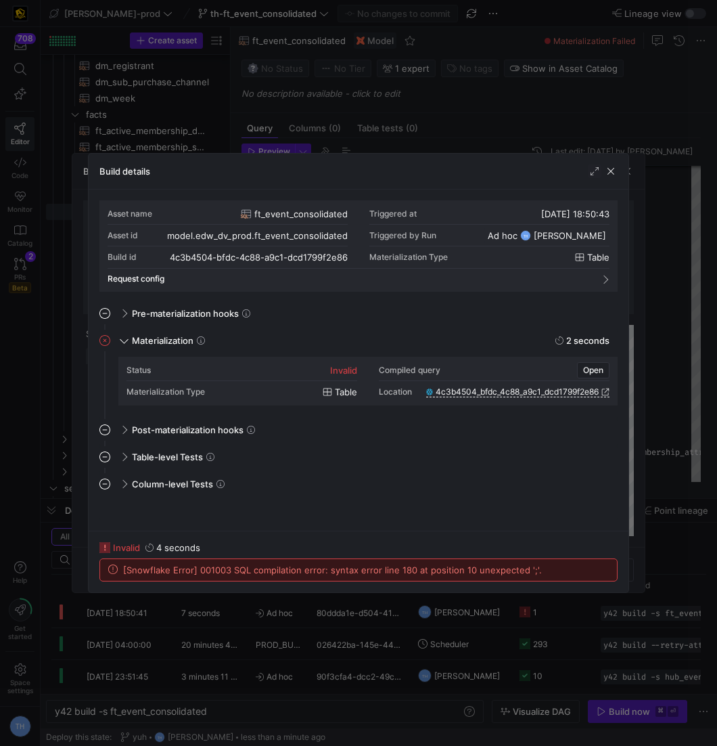
click at [317, 146] on div at bounding box center [358, 373] width 717 height 746
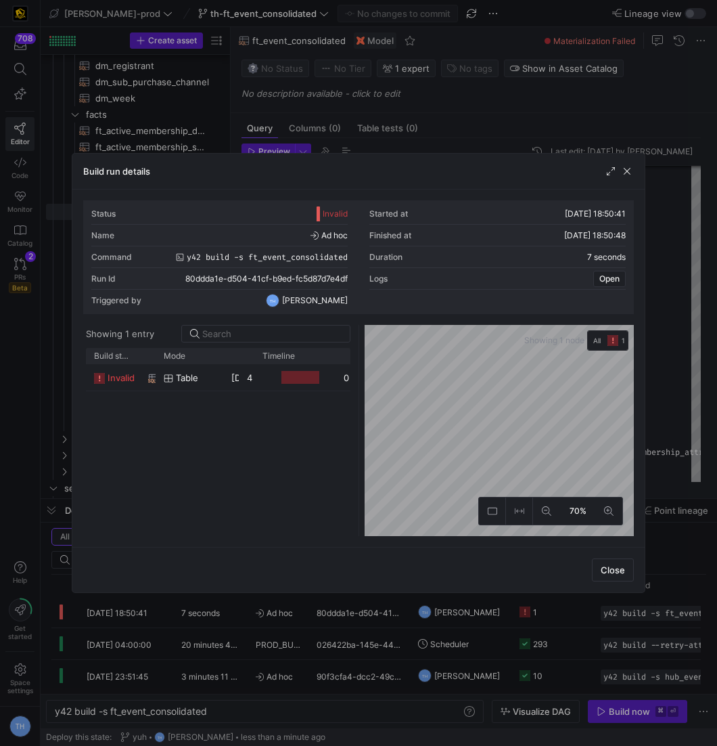
click at [319, 143] on div at bounding box center [358, 373] width 717 height 746
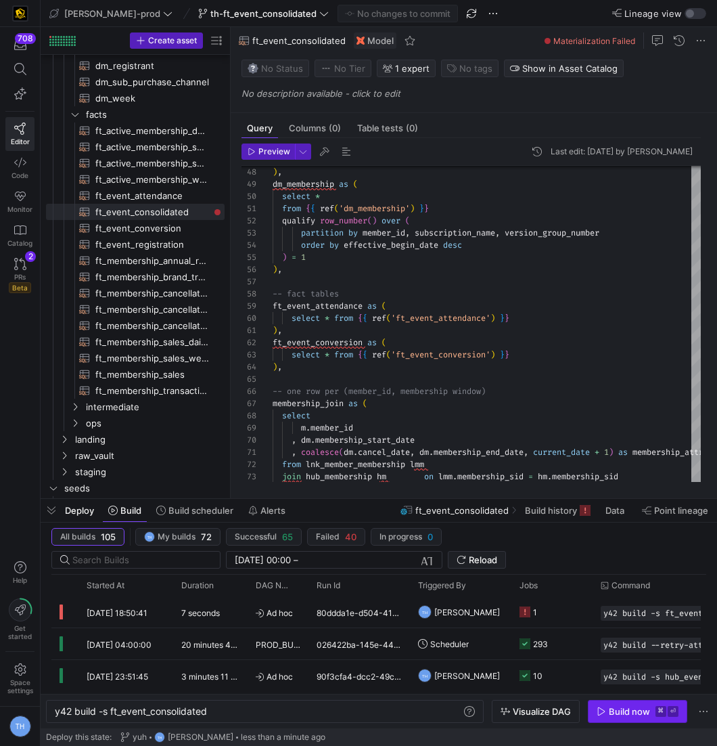
click at [646, 706] on div "Build now" at bounding box center [629, 711] width 41 height 11
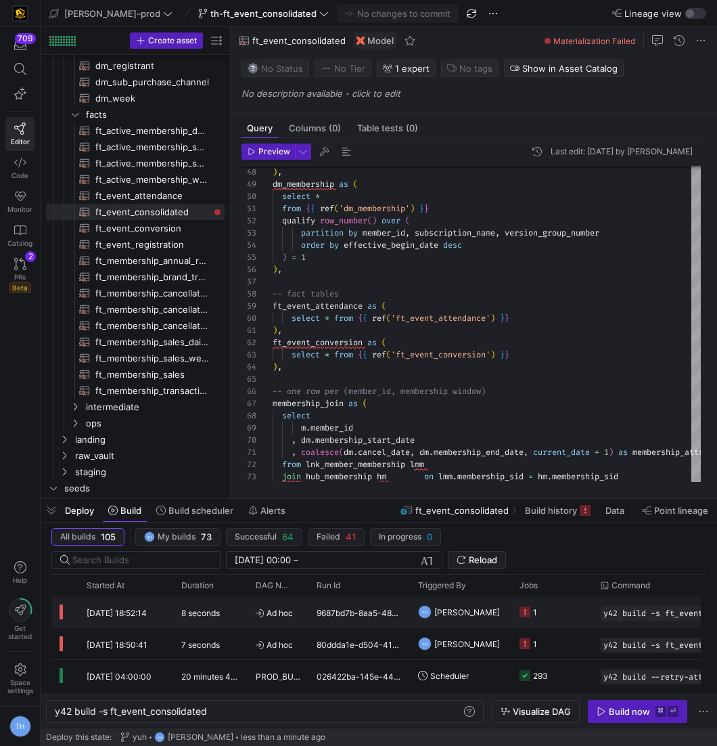
click at [568, 610] on y42-job-status-cell-renderer "1" at bounding box center [552, 612] width 65 height 30
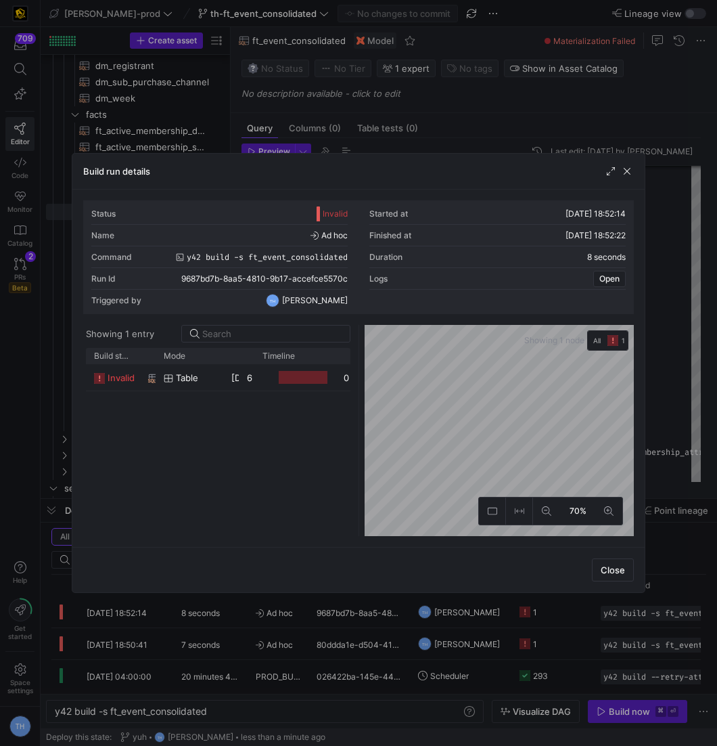
click at [256, 362] on div "Build status Asset Mode 1 Rows" at bounding box center [226, 356] width 281 height 16
click at [257, 365] on div at bounding box center [294, 377] width 81 height 26
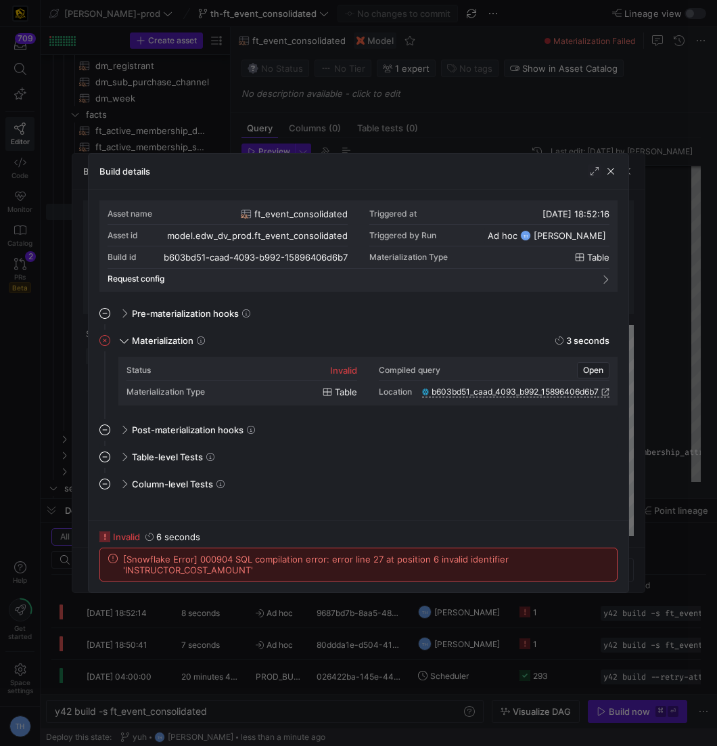
click at [372, 150] on div at bounding box center [358, 373] width 717 height 746
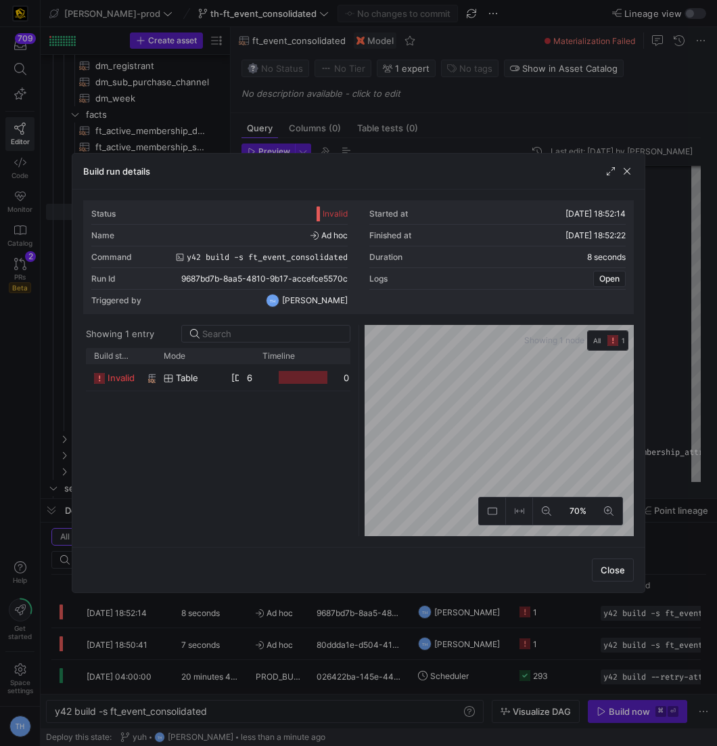
click at [372, 150] on div at bounding box center [358, 373] width 717 height 746
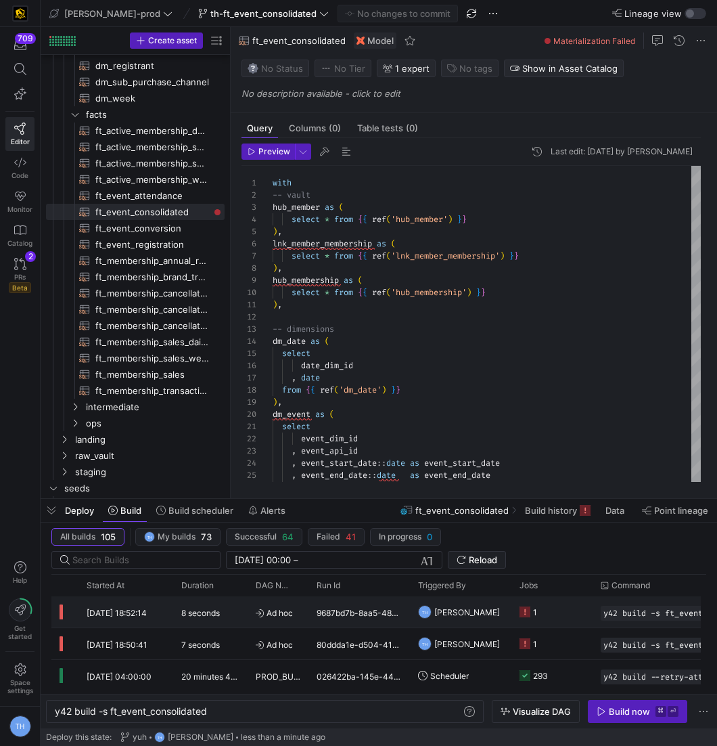
click at [386, 605] on div "9687bd7b-8aa5-4810-9b17-accefce5570c" at bounding box center [358, 611] width 101 height 31
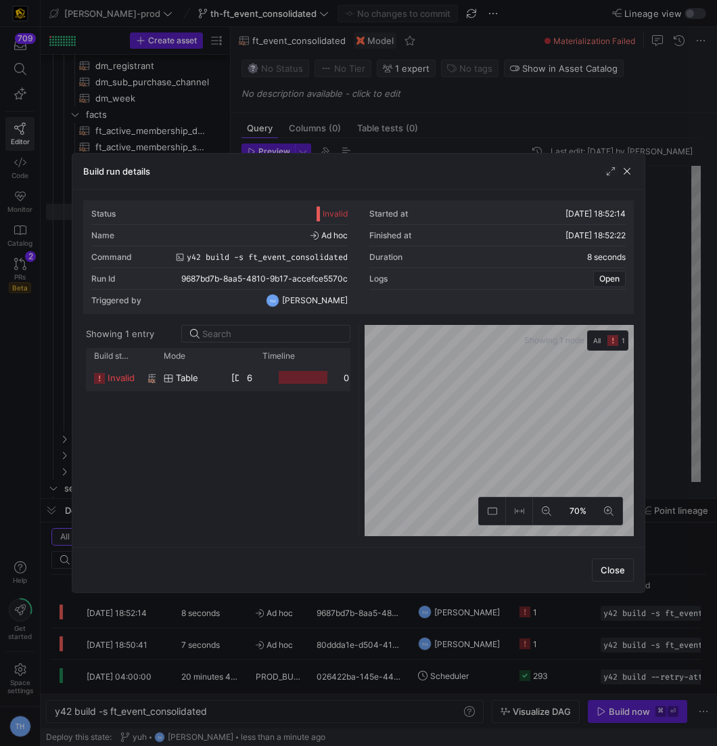
click at [258, 388] on div at bounding box center [294, 377] width 81 height 26
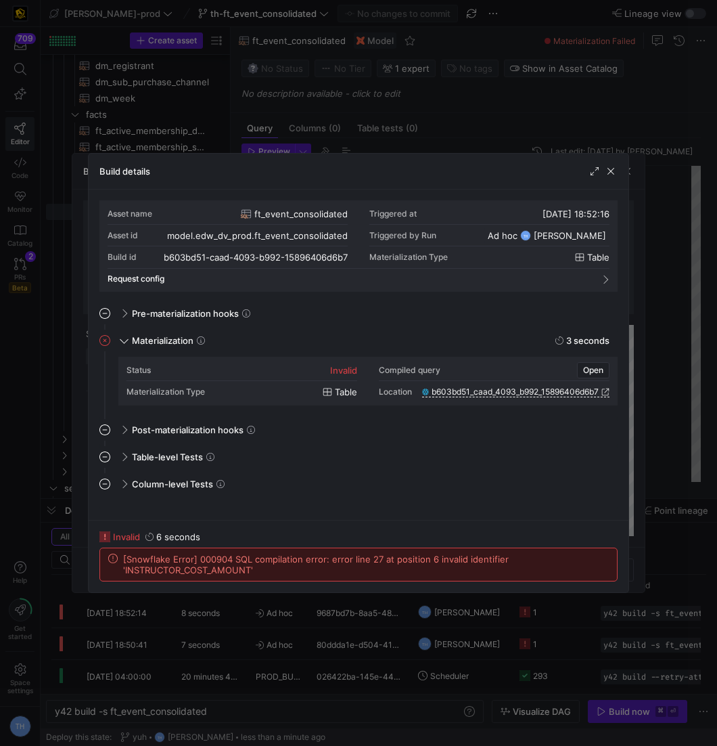
click at [476, 120] on div at bounding box center [358, 373] width 717 height 746
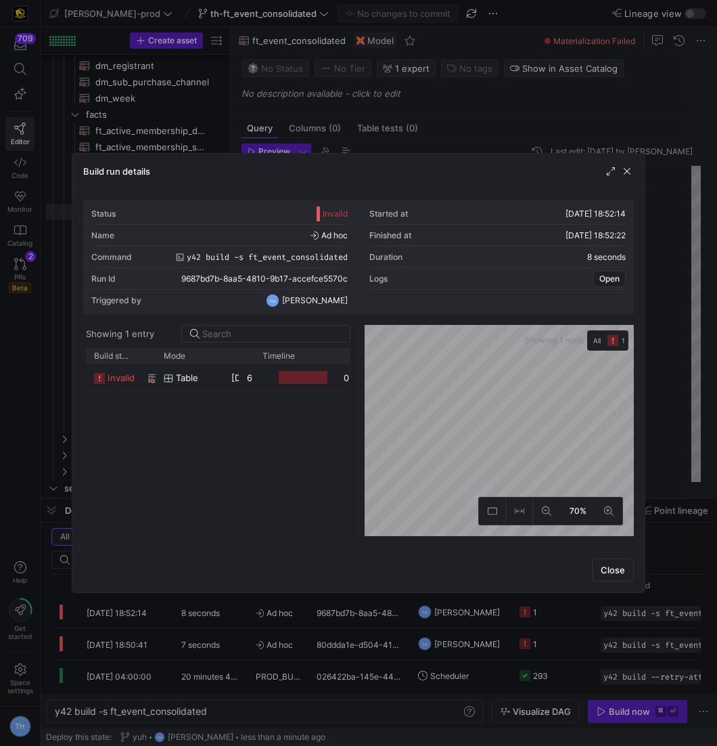
click at [476, 121] on div at bounding box center [358, 373] width 717 height 746
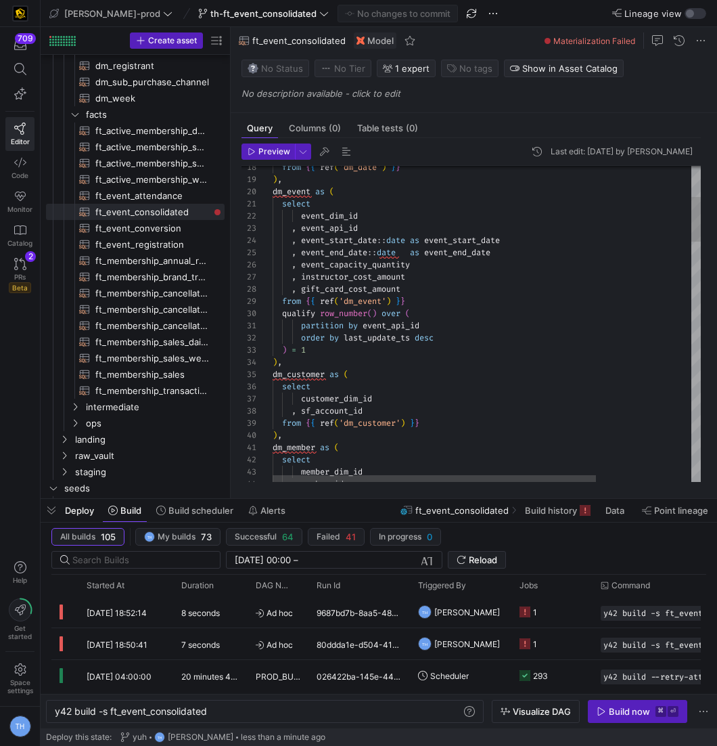
type textarea "select event_dim_id , event_api_id , event_start_date::date as event_start_date…"
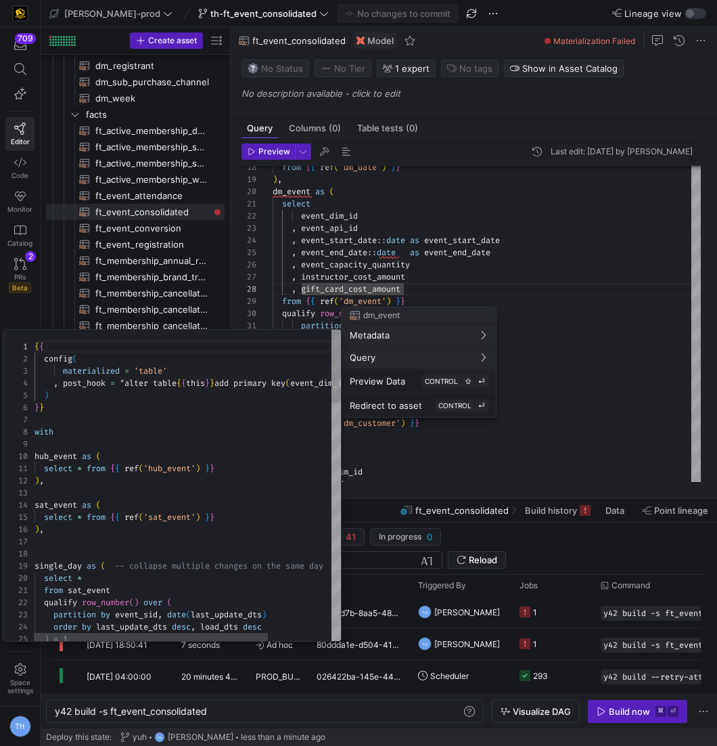
scroll to position [122, 0]
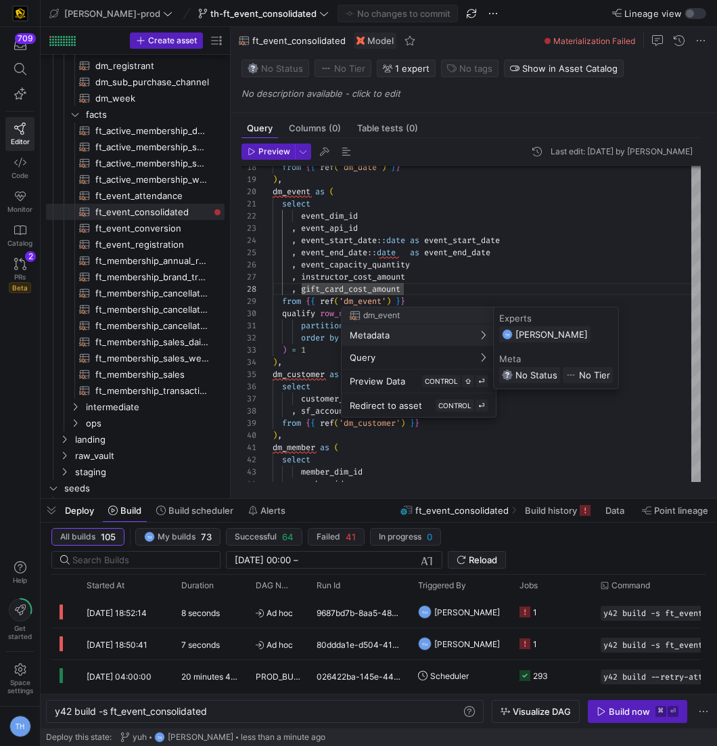
click at [377, 244] on div at bounding box center [358, 373] width 717 height 746
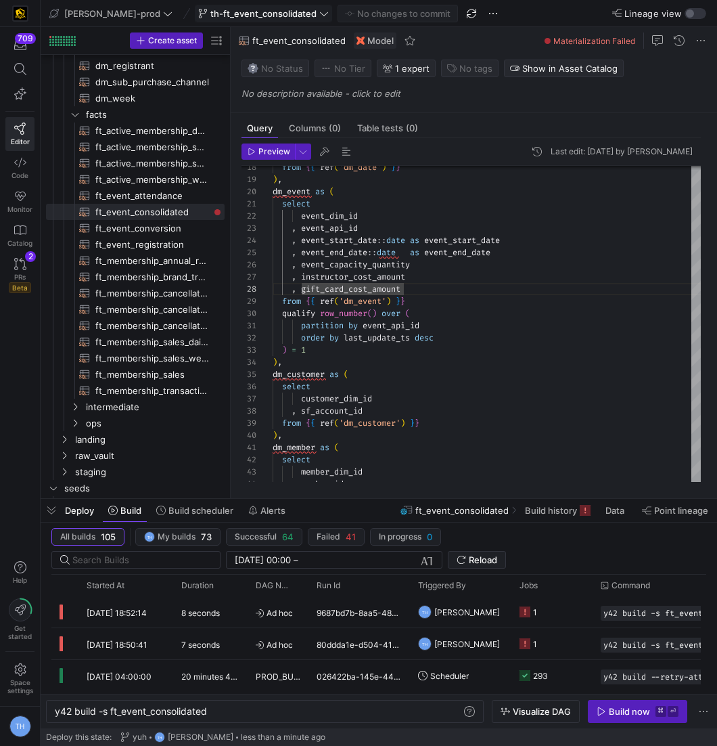
click at [219, 9] on span "th-ft_event_consolidated" at bounding box center [263, 13] width 106 height 11
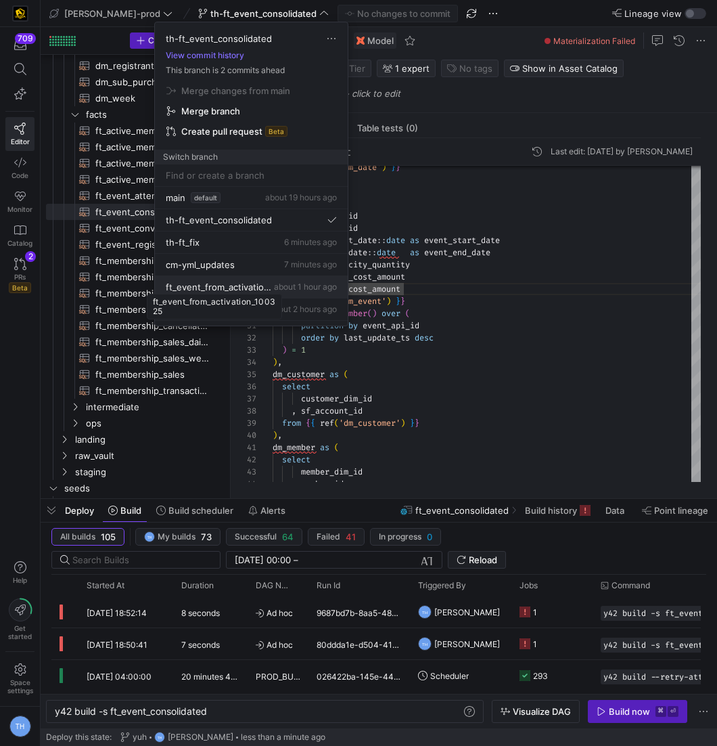
click at [252, 281] on span "ft_event_from_activation_100325" at bounding box center [219, 286] width 106 height 11
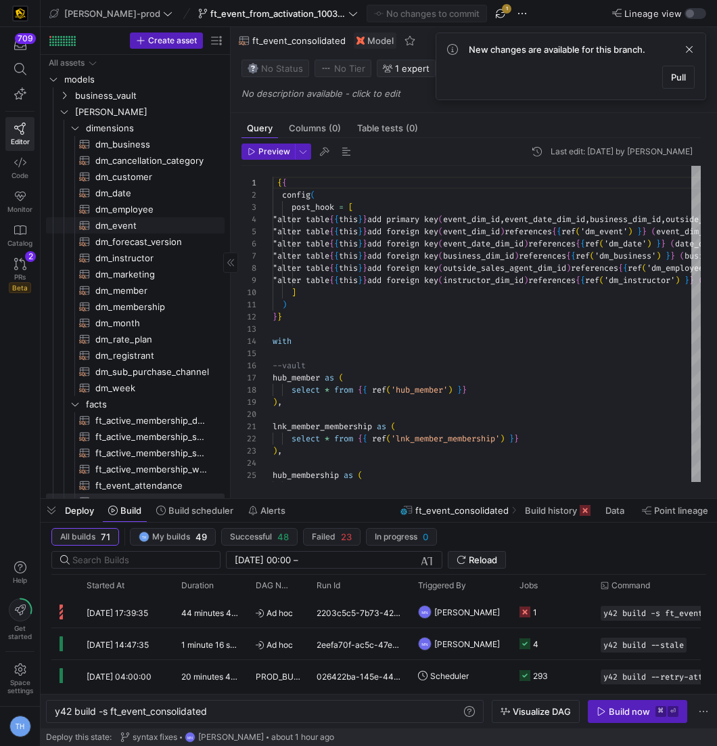
click at [147, 223] on span "dm_event​​​​​​​​​​" at bounding box center [152, 226] width 114 height 16
type textarea "y42 build -s dm_event"
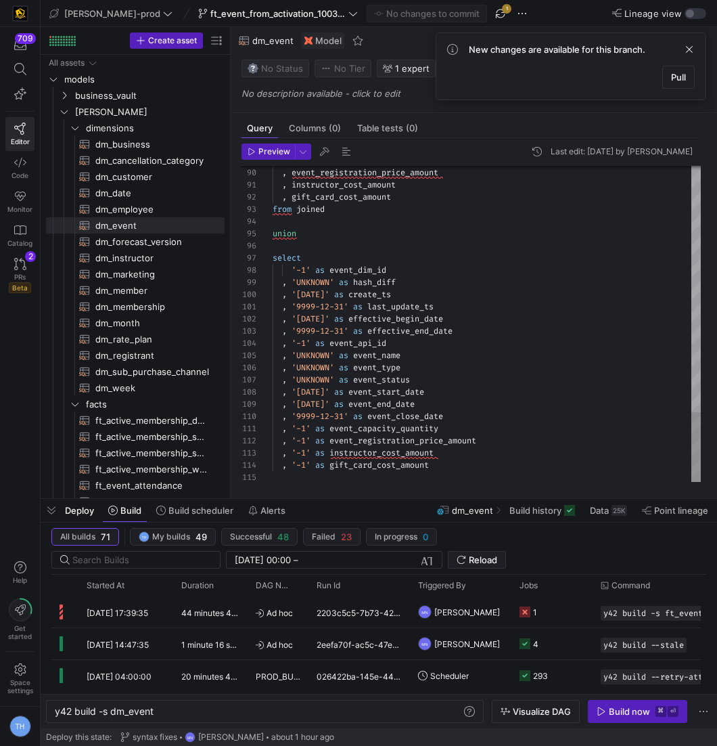
scroll to position [36, 160]
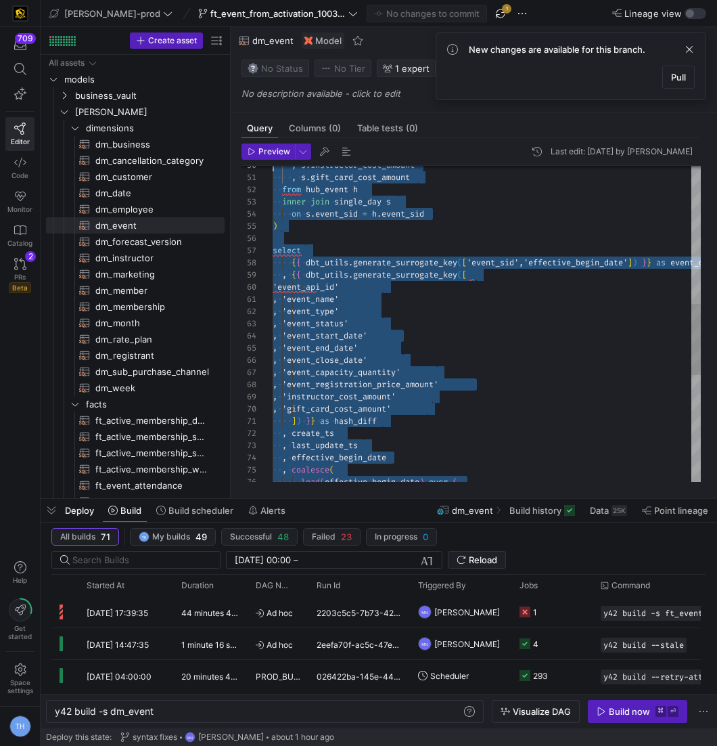
type textarea "{{ config( materialized = 'table' , post_hook = "alter table {{ this }} add pri…"
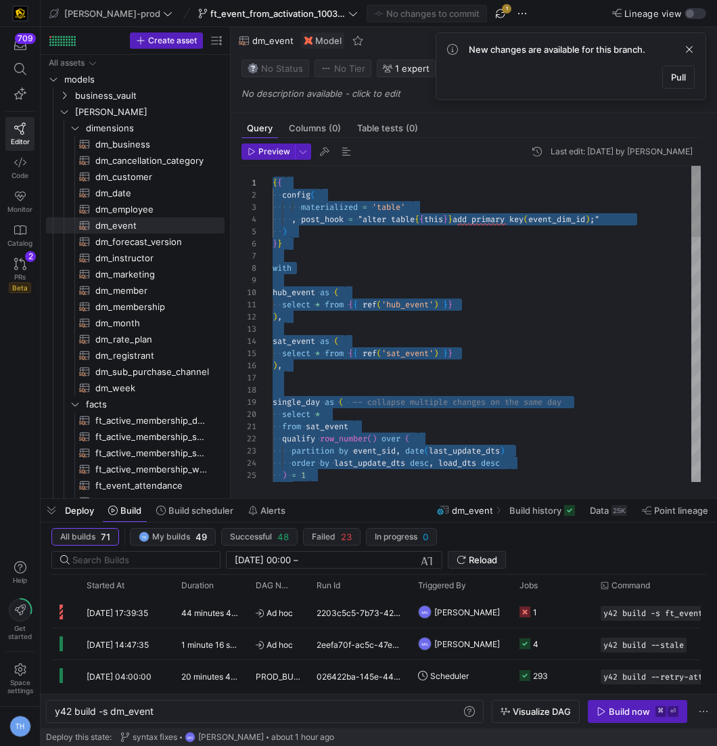
drag, startPoint x: 455, startPoint y: 465, endPoint x: 164, endPoint y: 37, distance: 518.2
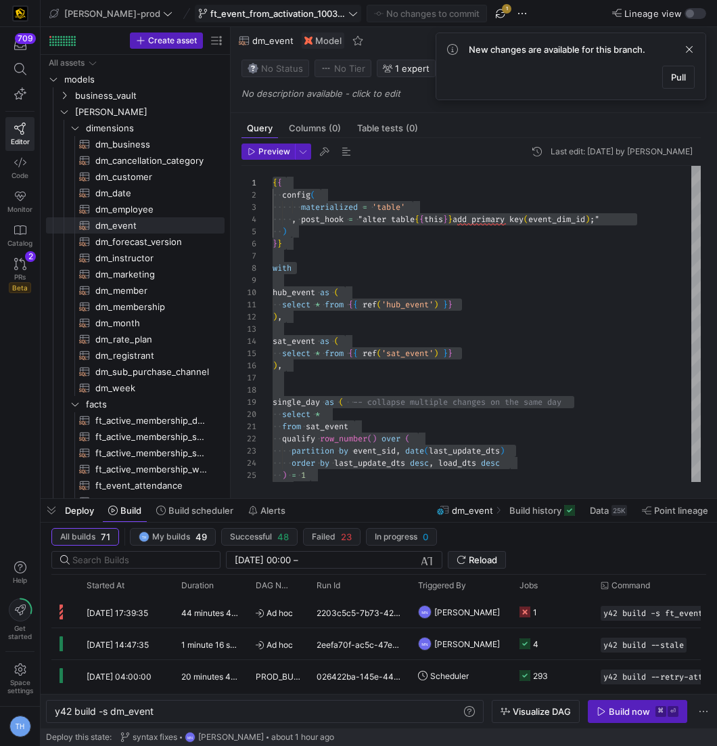
click at [256, 8] on span "ft_event_from_activation_100325" at bounding box center [277, 13] width 135 height 11
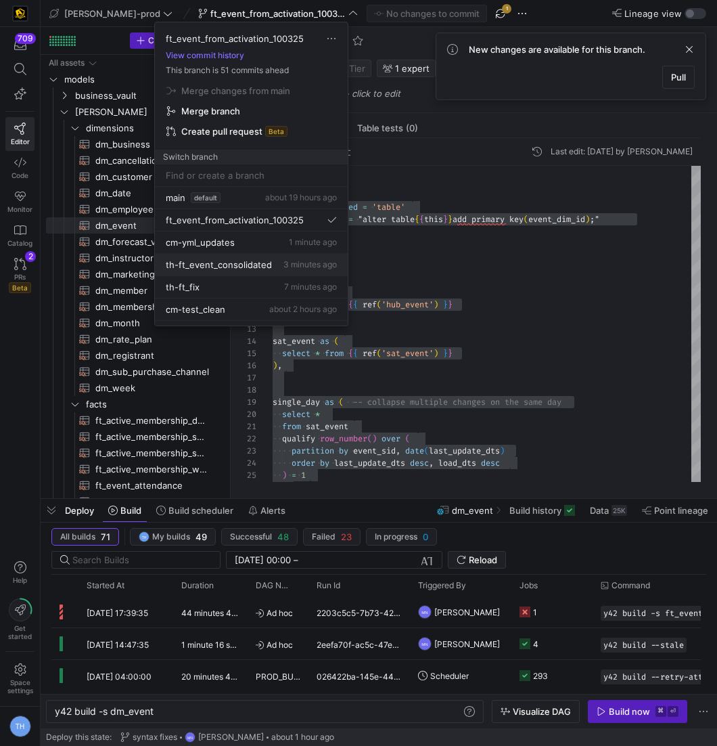
click at [256, 259] on span "th-ft_event_consolidated" at bounding box center [219, 264] width 106 height 11
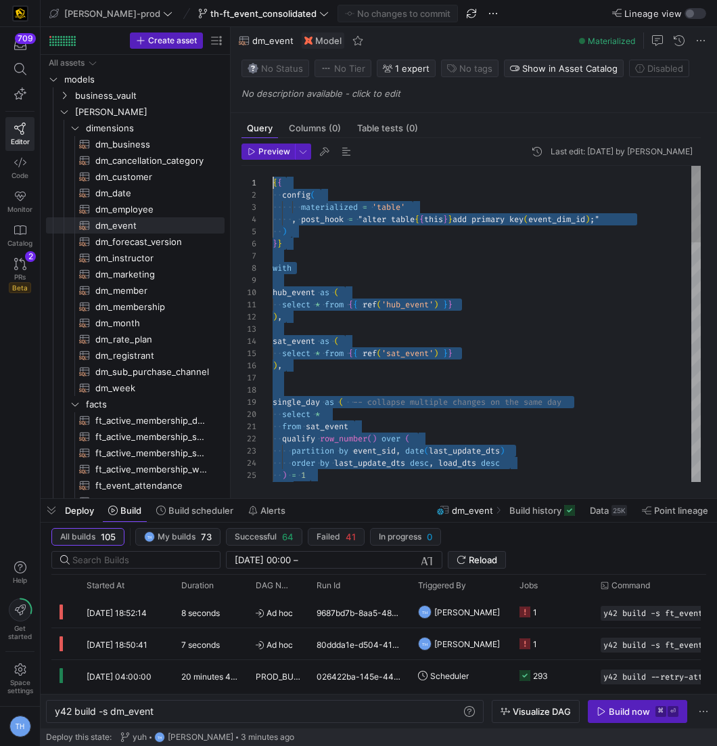
drag, startPoint x: 496, startPoint y: 466, endPoint x: 97, endPoint y: -66, distance: 665.4
type textarea ", '-1' as event_capacity_quantity , '-1' as event_registration_price_amount , '…"
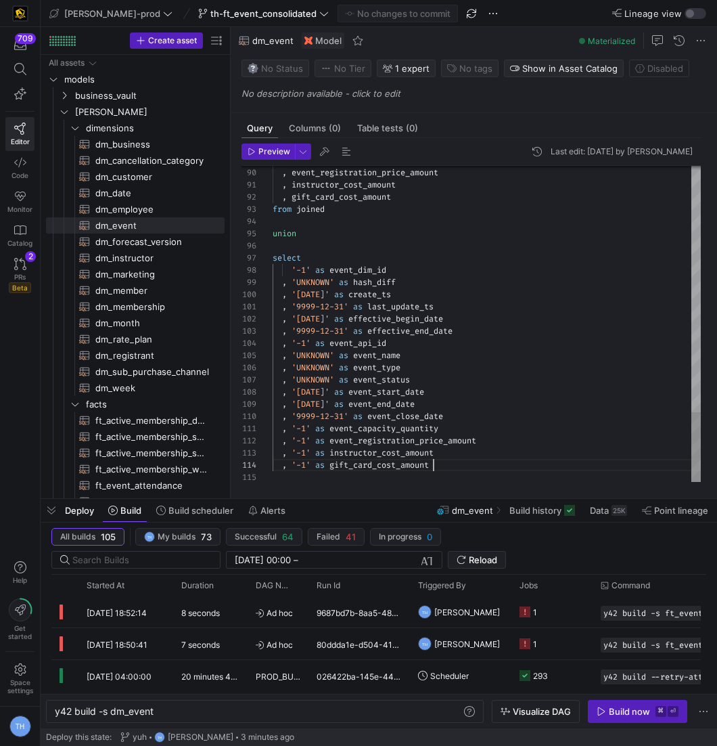
scroll to position [36, 160]
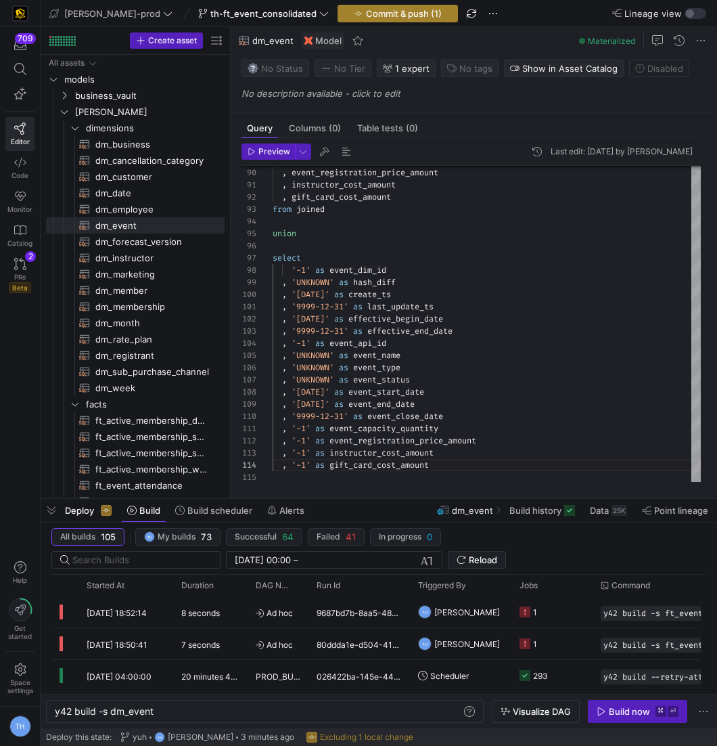
click at [366, 14] on span "Commit & push (1)" at bounding box center [404, 13] width 76 height 11
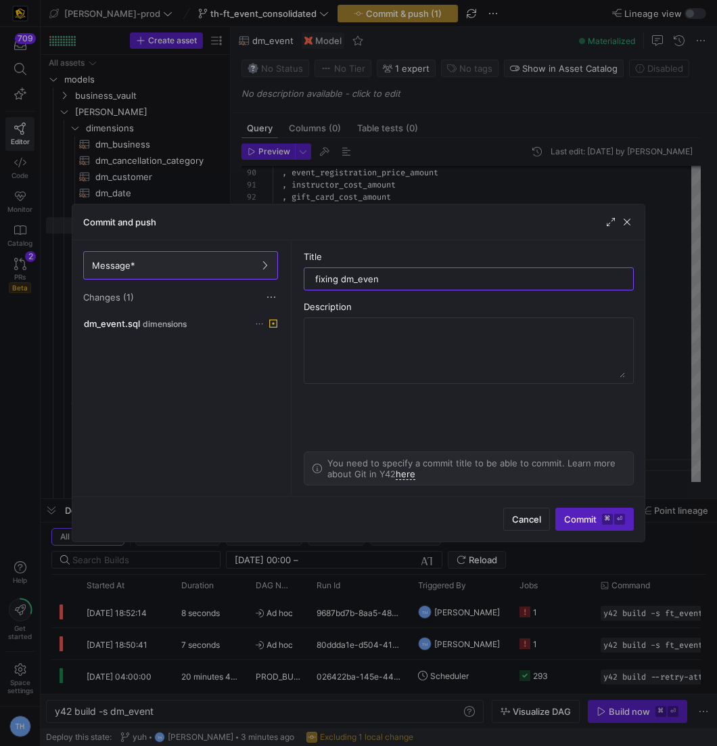
type input "fixing dm_event"
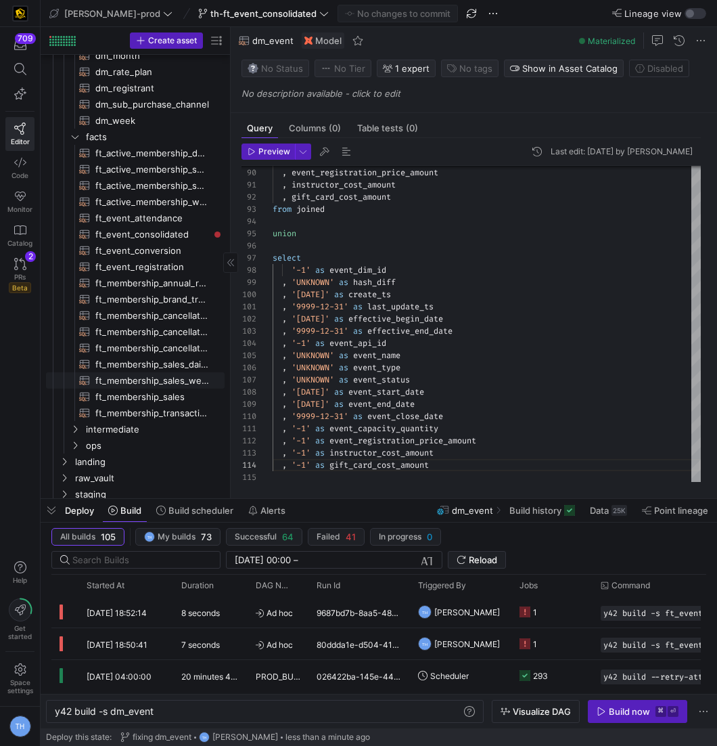
scroll to position [266, 0]
click at [181, 238] on span "ft_event_consolidated​​​​​​​​​​" at bounding box center [152, 236] width 114 height 16
type textarea "with -- vault hub_member as ( select * from {{ ref('hub_member') }} ), lnk_memb…"
type textarea "y42 build -s ft_event_consolidated"
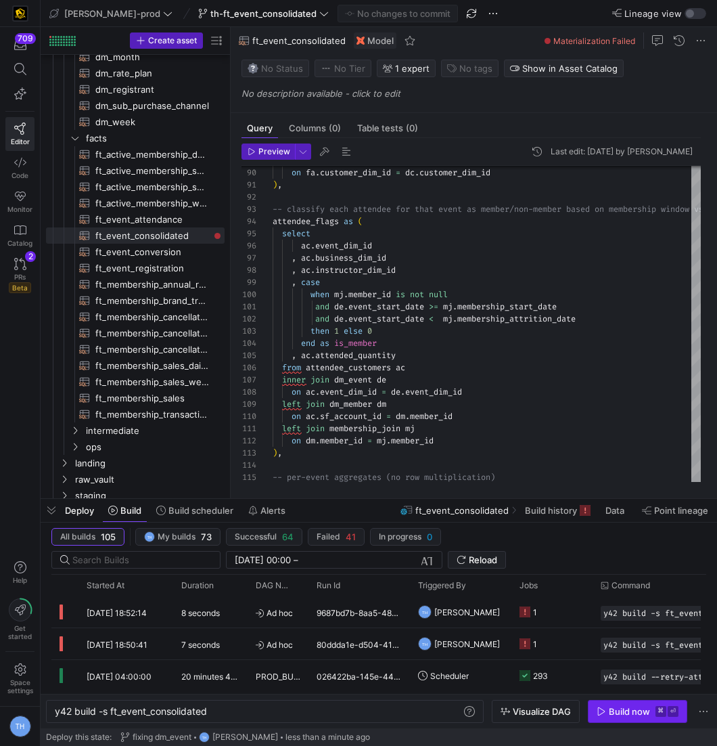
click at [616, 711] on div "Build now" at bounding box center [629, 711] width 41 height 11
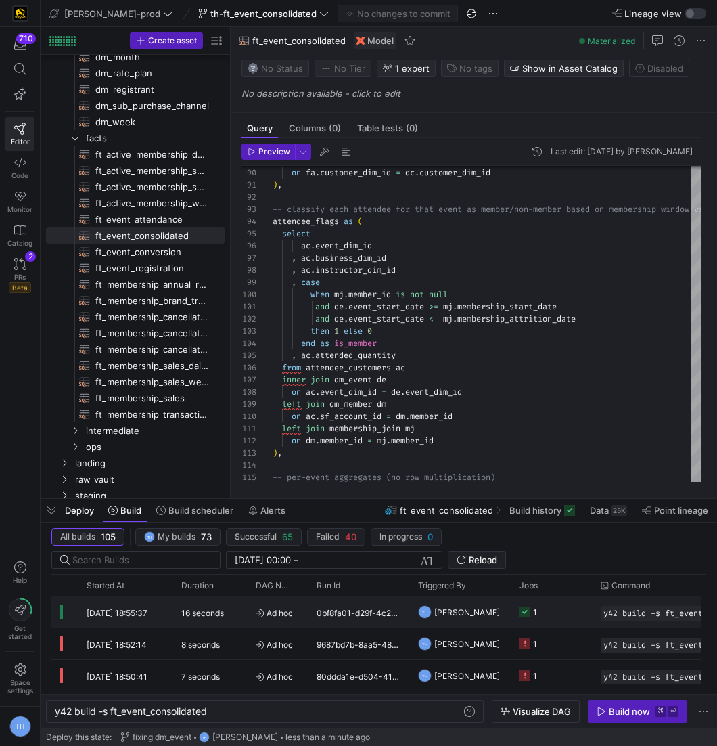
click at [558, 609] on y42-job-status-cell-renderer "1" at bounding box center [552, 612] width 65 height 30
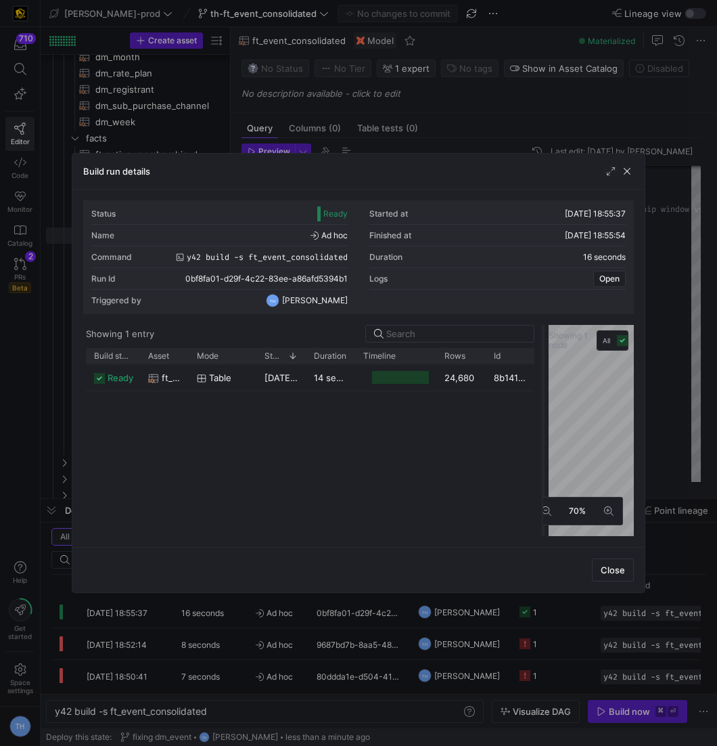
drag, startPoint x: 357, startPoint y: 346, endPoint x: 541, endPoint y: 350, distance: 184.7
click at [541, 350] on div at bounding box center [543, 430] width 5 height 211
click at [354, 373] on y42-duration "14 seconds" at bounding box center [339, 377] width 48 height 11
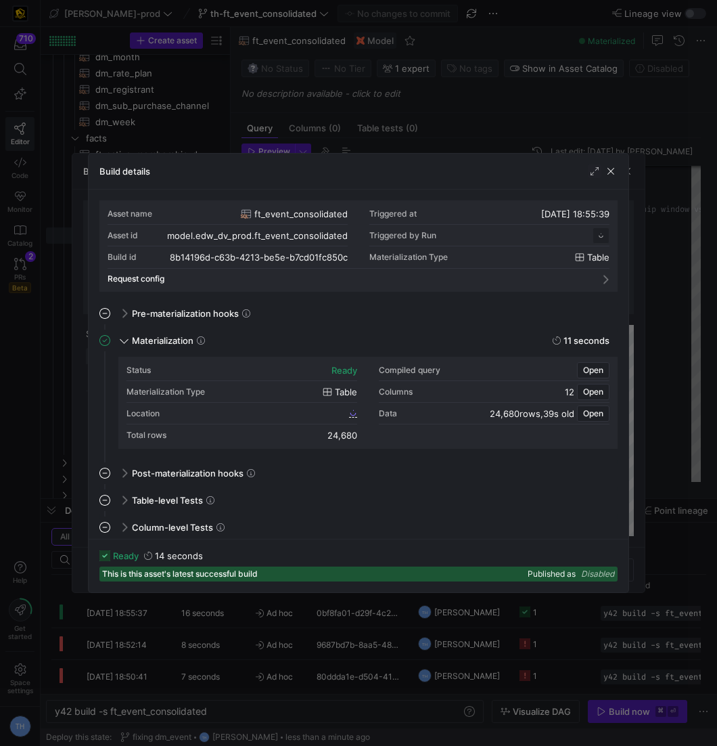
scroll to position [122, 0]
click at [453, 59] on div at bounding box center [358, 373] width 717 height 746
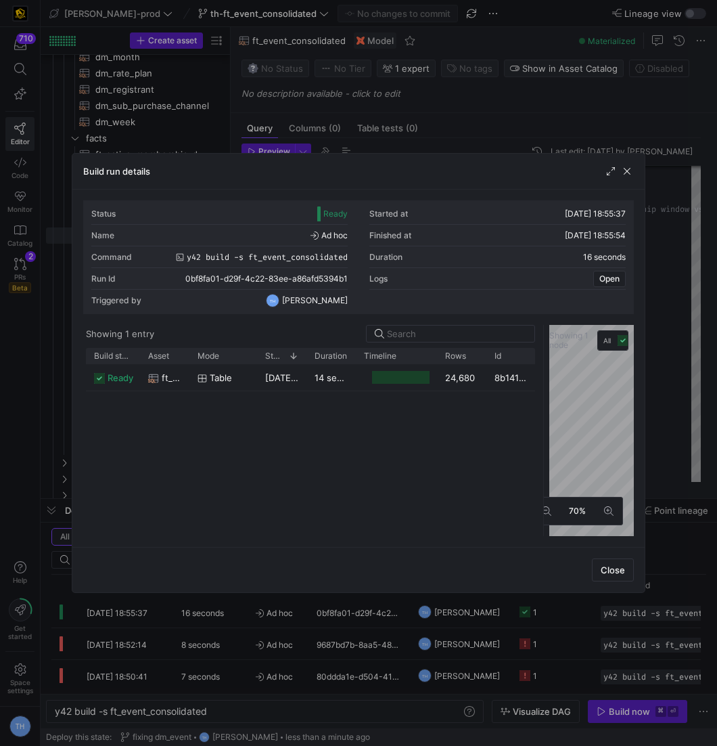
click at [453, 59] on div at bounding box center [358, 373] width 717 height 746
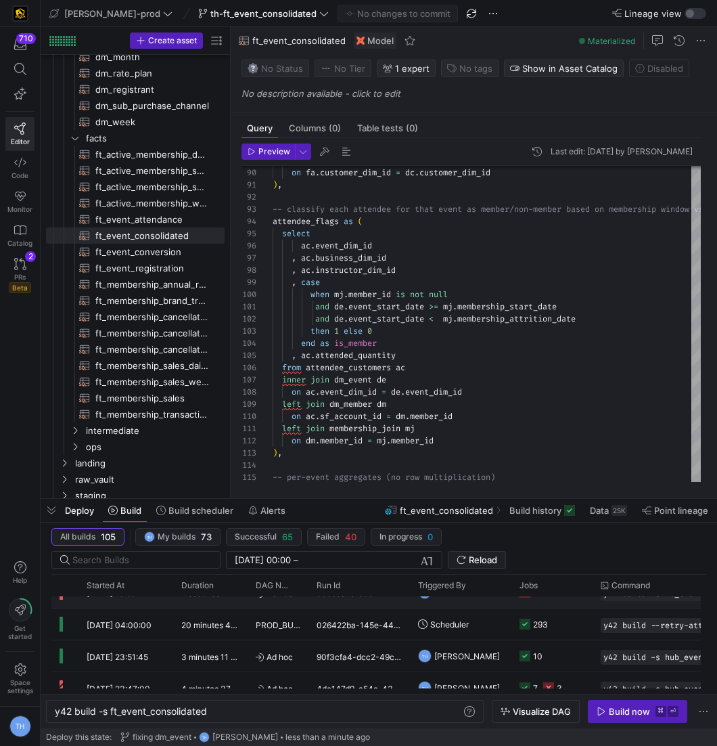
scroll to position [85, 0]
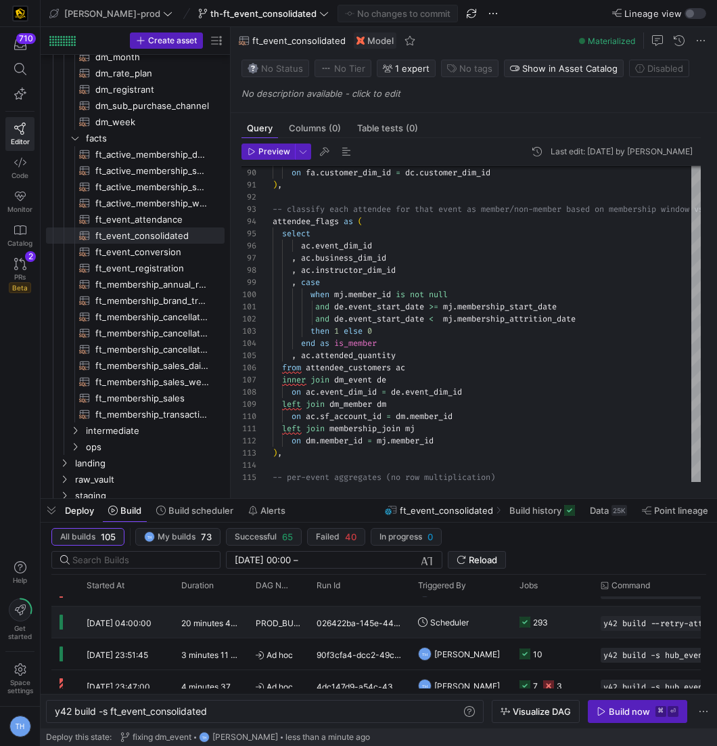
click at [484, 614] on y42-orchestration-triggered-by "Scheduler" at bounding box center [460, 622] width 85 height 30
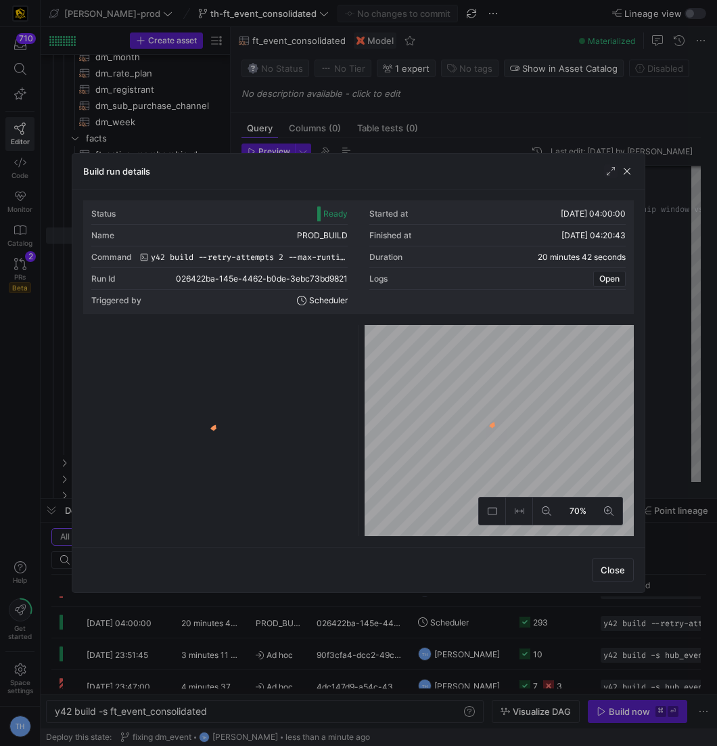
click at [305, 337] on y42-logo-loader at bounding box center [218, 433] width 265 height 206
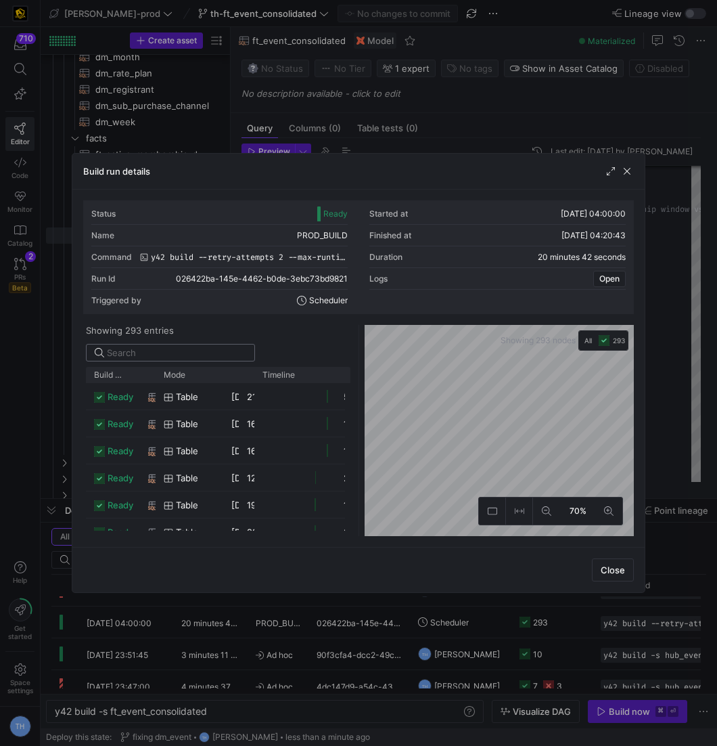
click at [246, 347] on input at bounding box center [176, 352] width 139 height 11
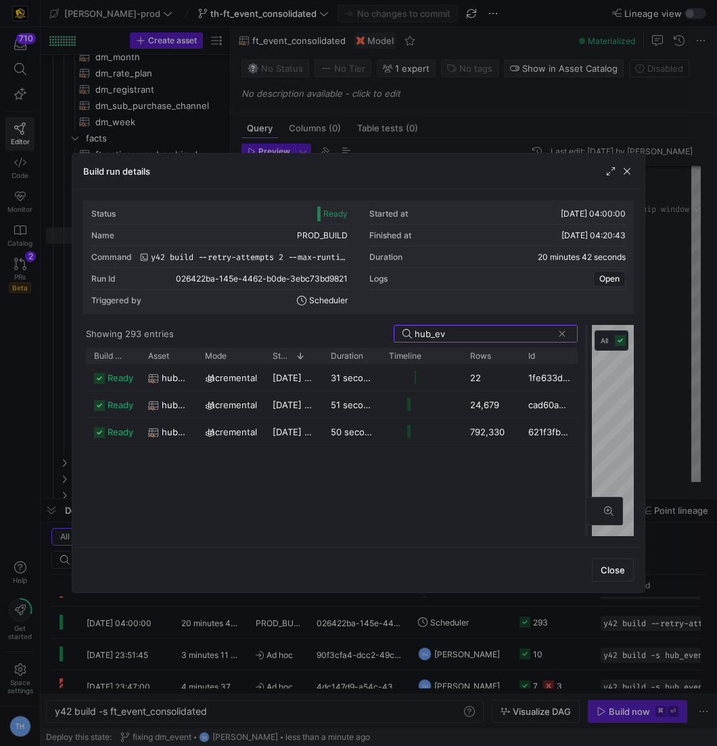
drag, startPoint x: 360, startPoint y: 381, endPoint x: 590, endPoint y: 390, distance: 230.2
click at [589, 390] on div at bounding box center [586, 430] width 5 height 211
type input "hub_ev"
click at [628, 169] on span "button" at bounding box center [627, 171] width 14 height 14
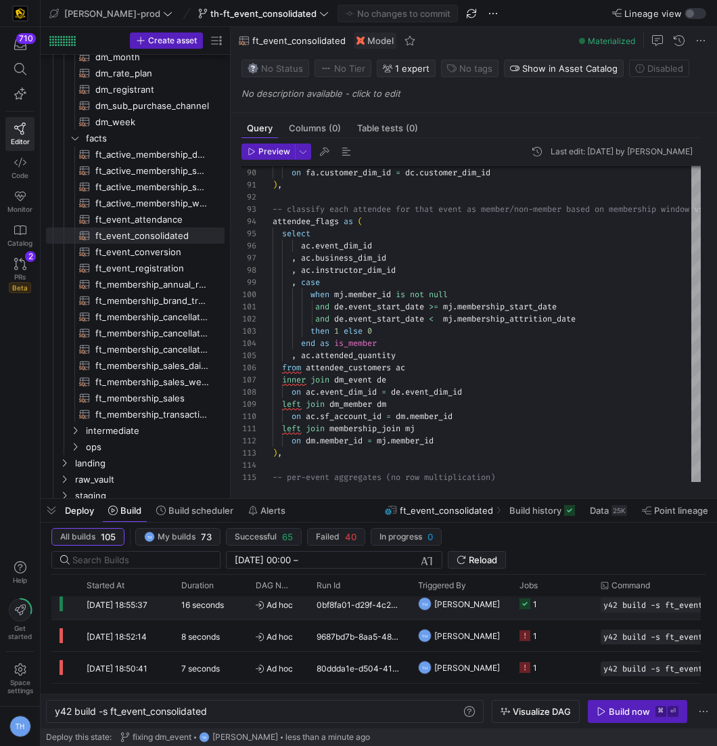
scroll to position [0, 0]
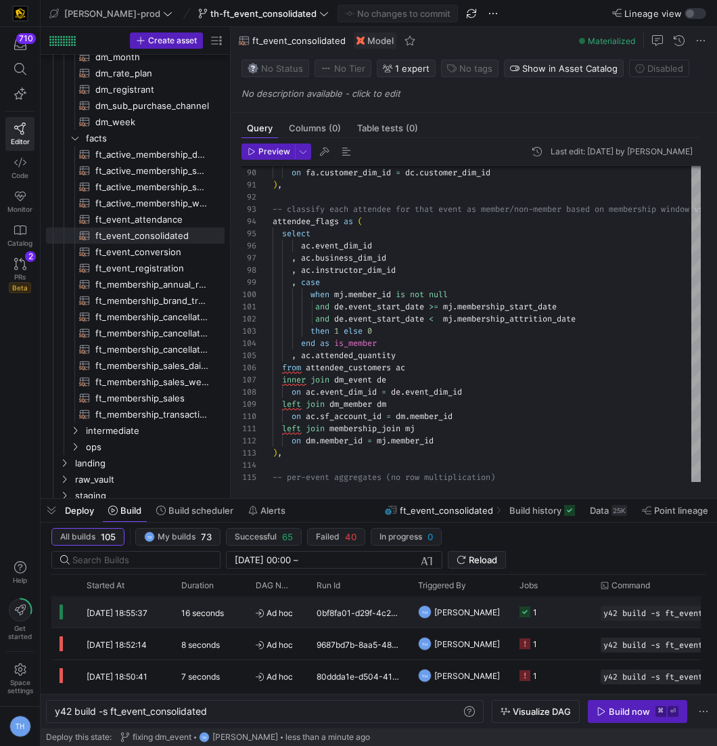
click at [346, 622] on div "0bf8fa01-d29f-4c22-83ee-a86afd5394b1" at bounding box center [358, 611] width 101 height 31
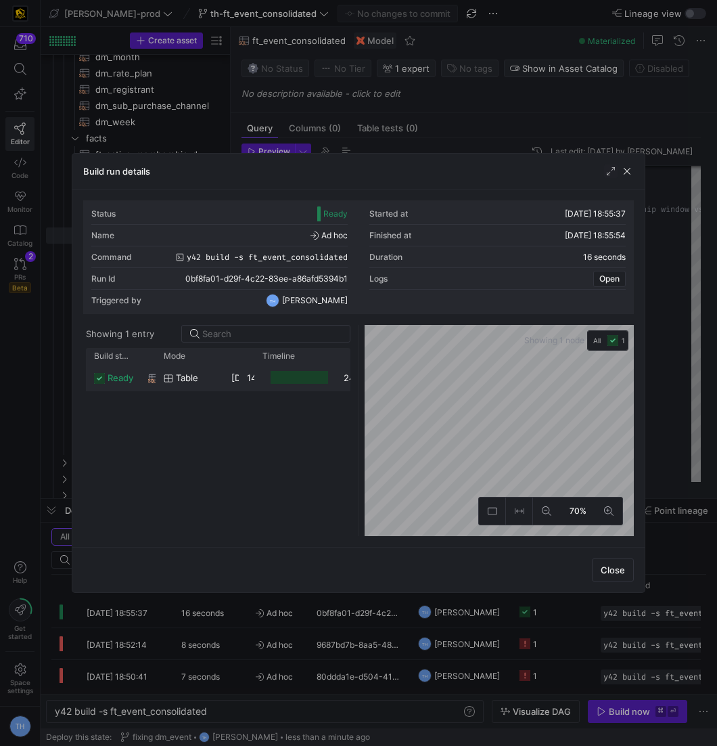
click at [265, 377] on y42-job-duration-timeline-cell-renderer at bounding box center [294, 377] width 65 height 25
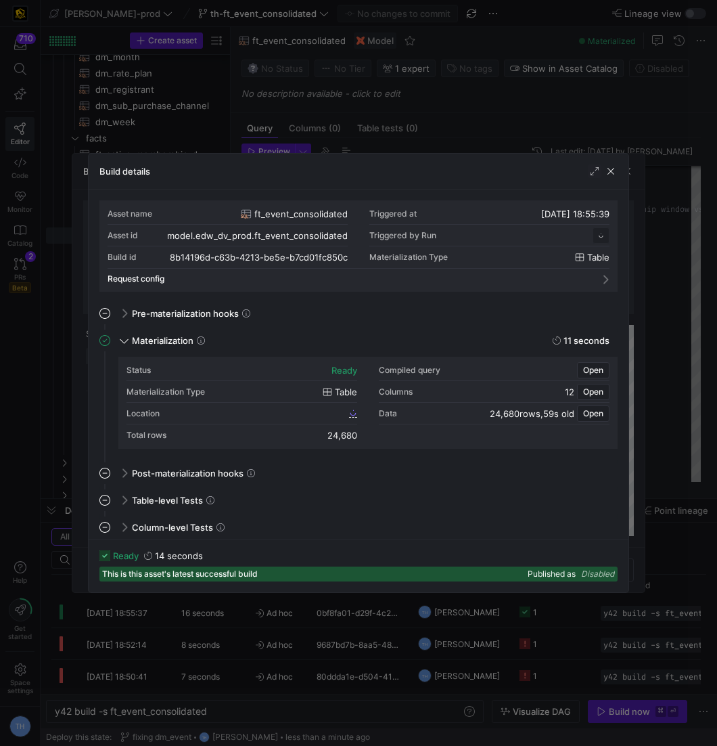
scroll to position [122, 0]
click at [419, 131] on div at bounding box center [358, 373] width 717 height 746
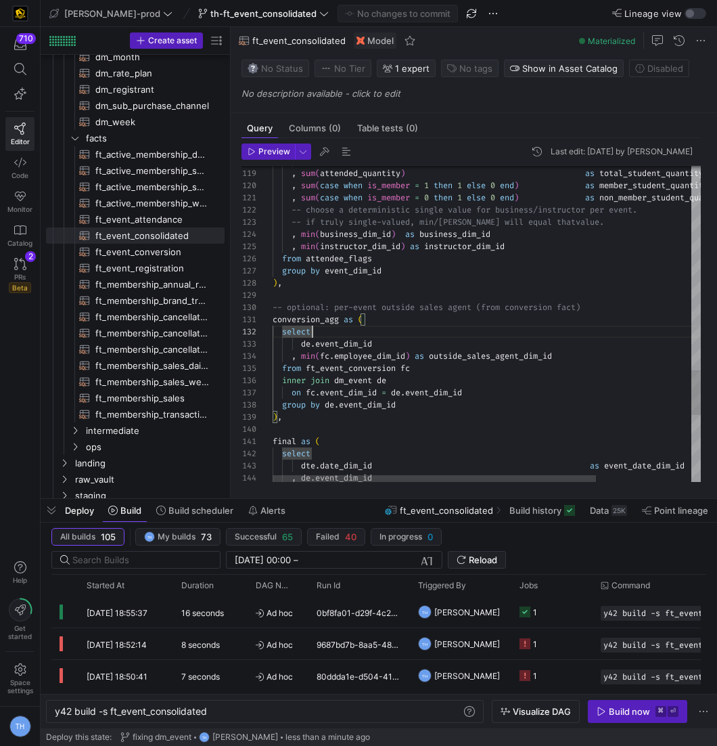
scroll to position [0, 93]
type textarea ", sum(case when is_member = 0 then 1 else 0 end) as non_member_student_quantity…"
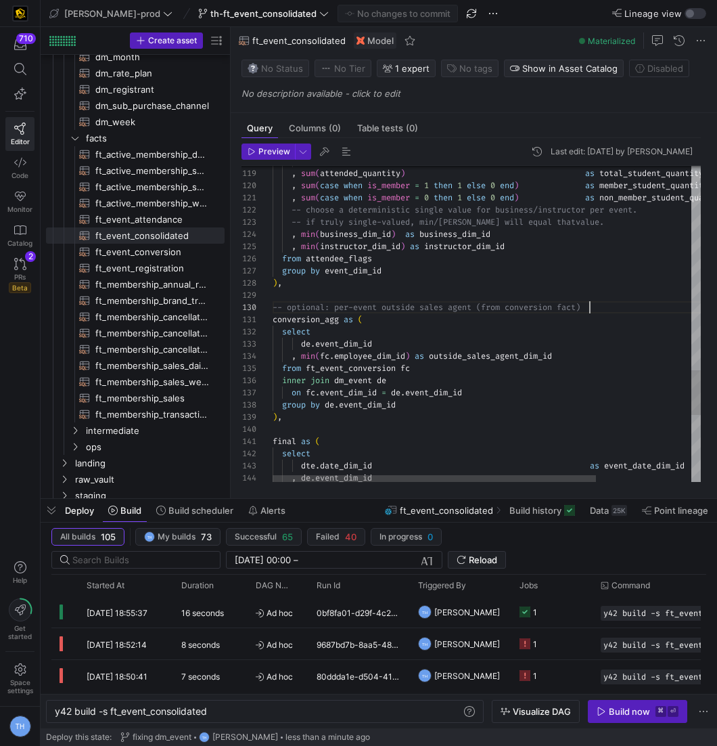
scroll to position [97, 0]
